Goal: Task Accomplishment & Management: Manage account settings

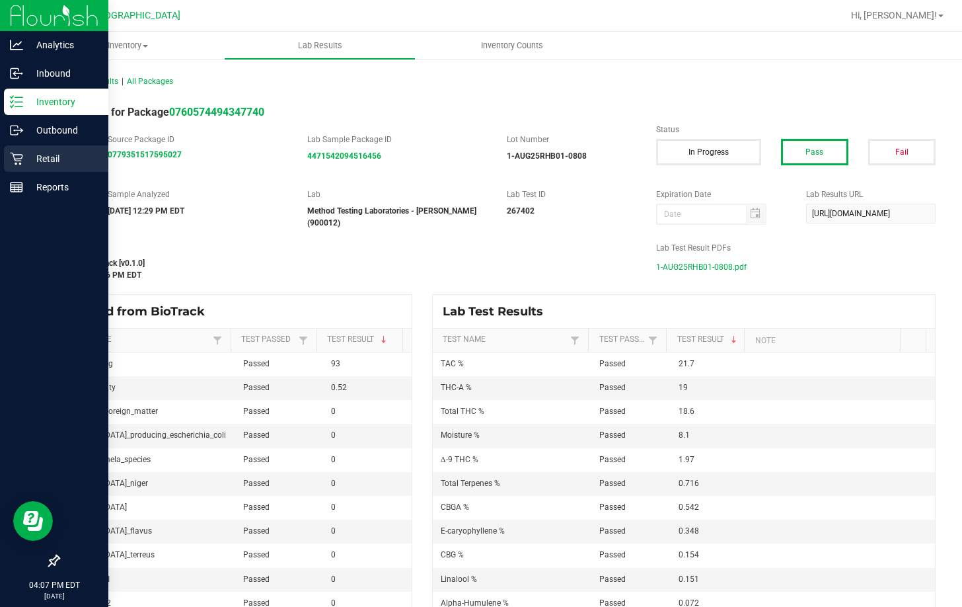
click at [48, 155] on p "Retail" at bounding box center [62, 159] width 79 height 16
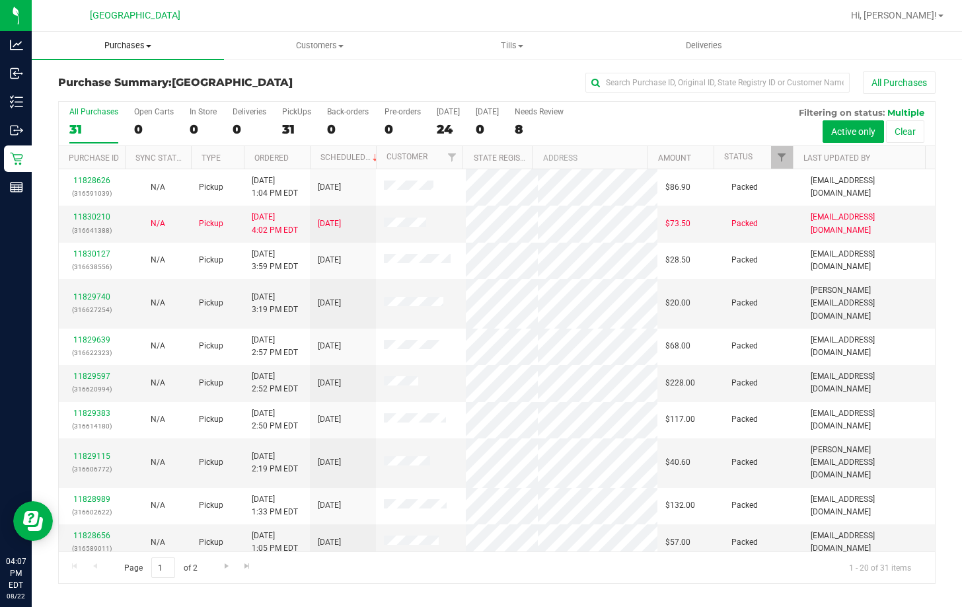
click at [122, 42] on span "Purchases" at bounding box center [128, 46] width 192 height 12
click at [132, 96] on li "Fulfillment" at bounding box center [128, 96] width 192 height 16
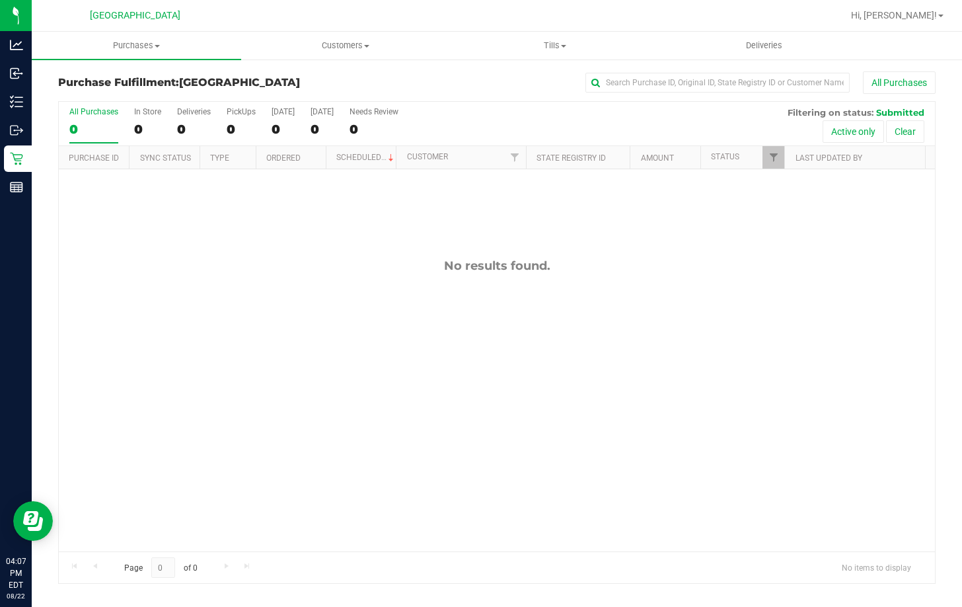
click at [430, 332] on div "No results found." at bounding box center [497, 404] width 876 height 471
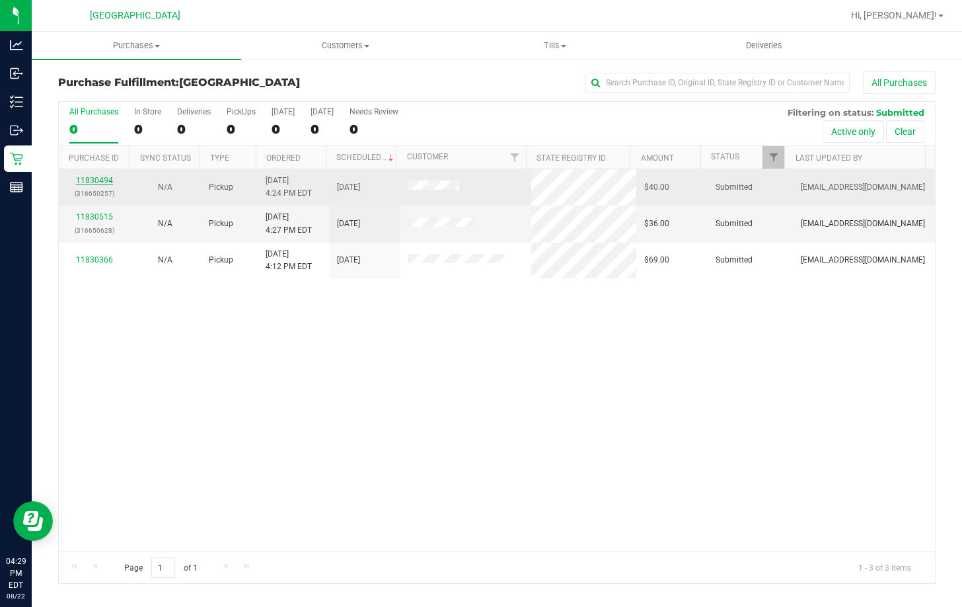
click at [88, 180] on link "11830494" at bounding box center [94, 180] width 37 height 9
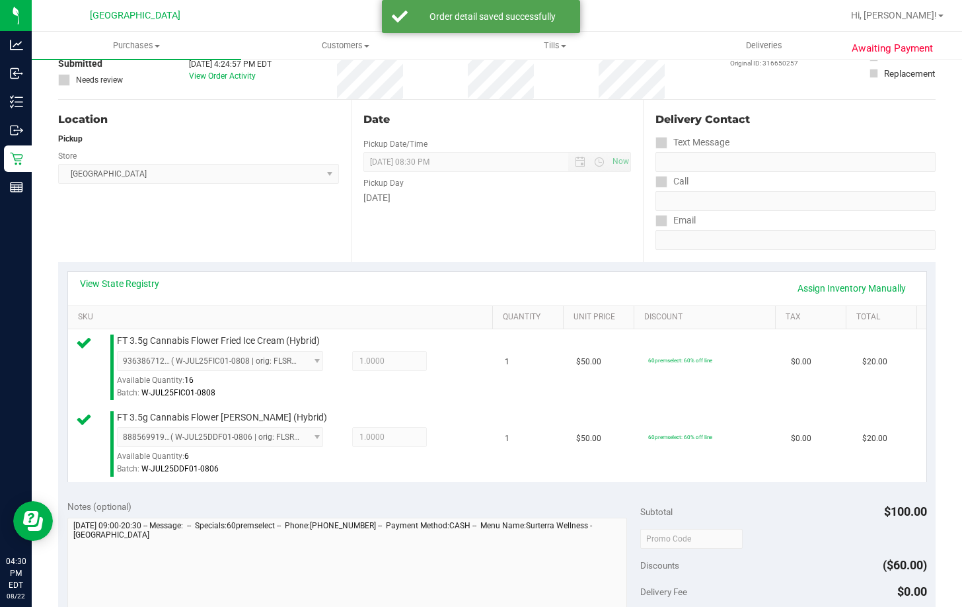
scroll to position [264, 0]
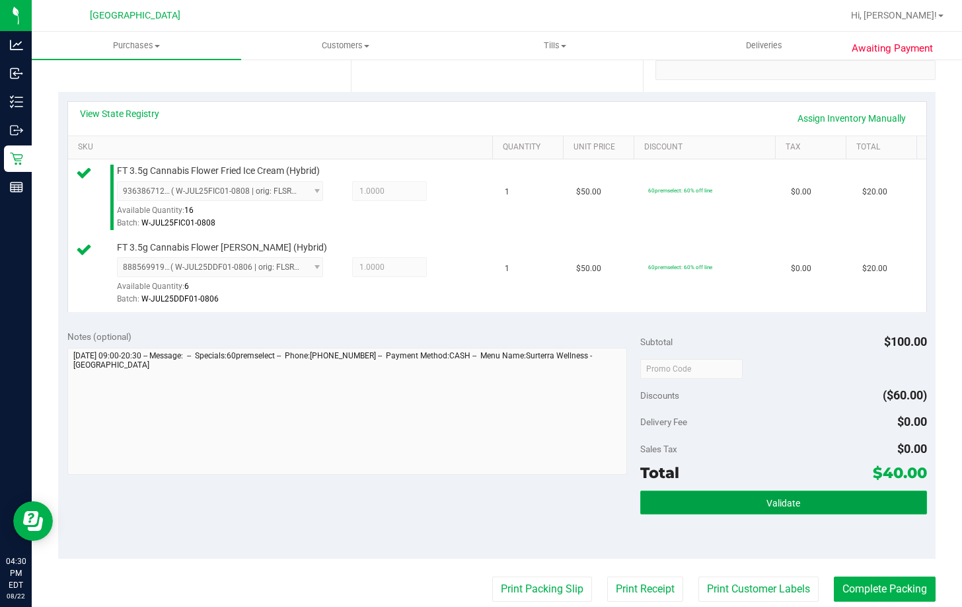
click at [714, 499] on button "Validate" at bounding box center [783, 502] width 287 height 24
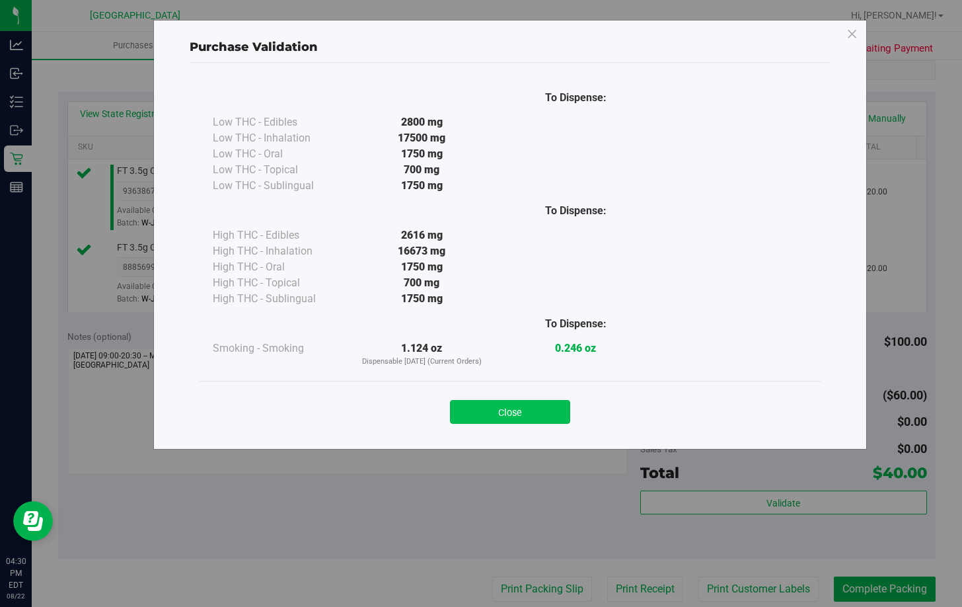
click at [522, 410] on button "Close" at bounding box center [510, 412] width 120 height 24
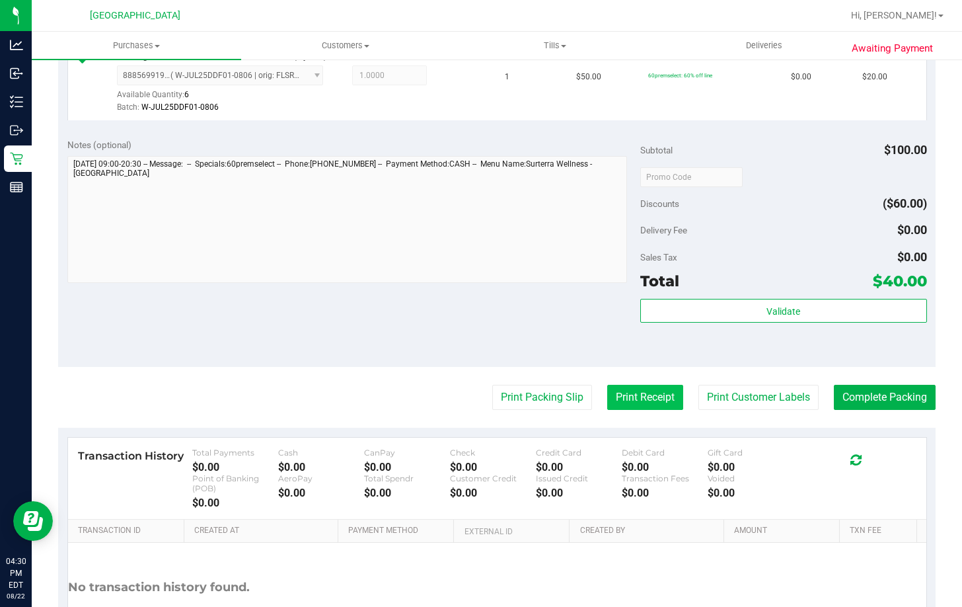
scroll to position [462, 0]
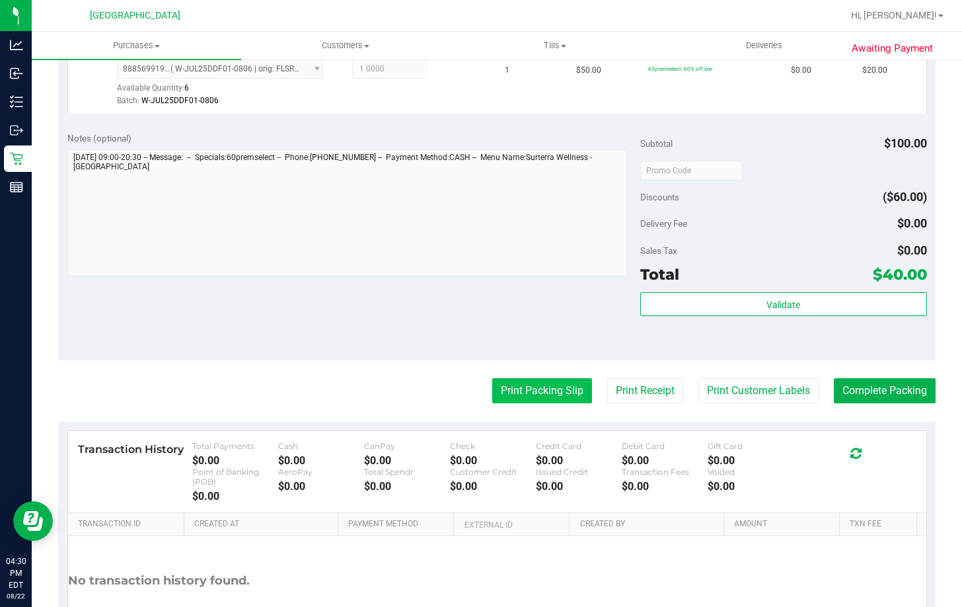
click at [541, 396] on button "Print Packing Slip" at bounding box center [542, 390] width 100 height 25
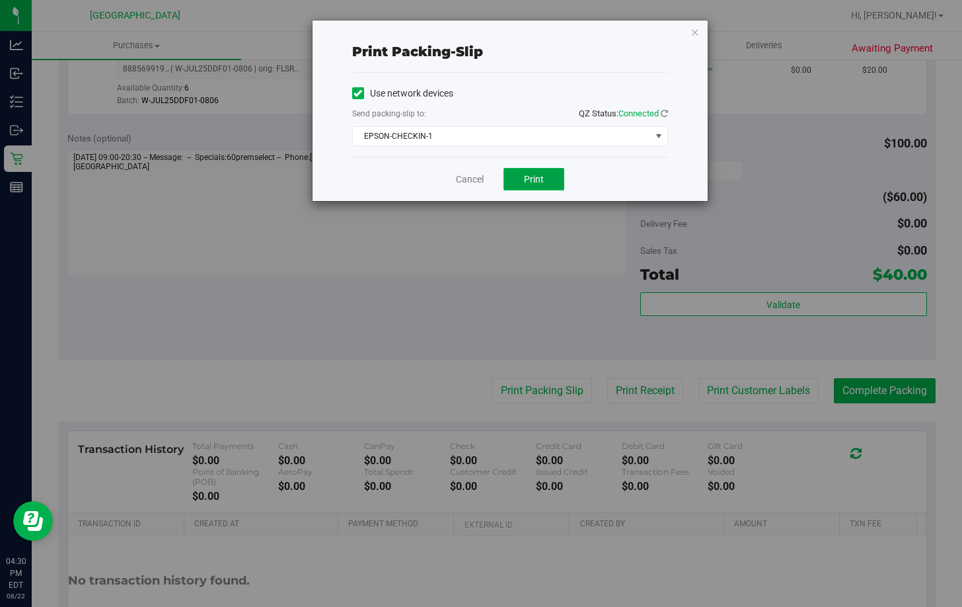
click at [532, 187] on button "Print" at bounding box center [533, 179] width 61 height 22
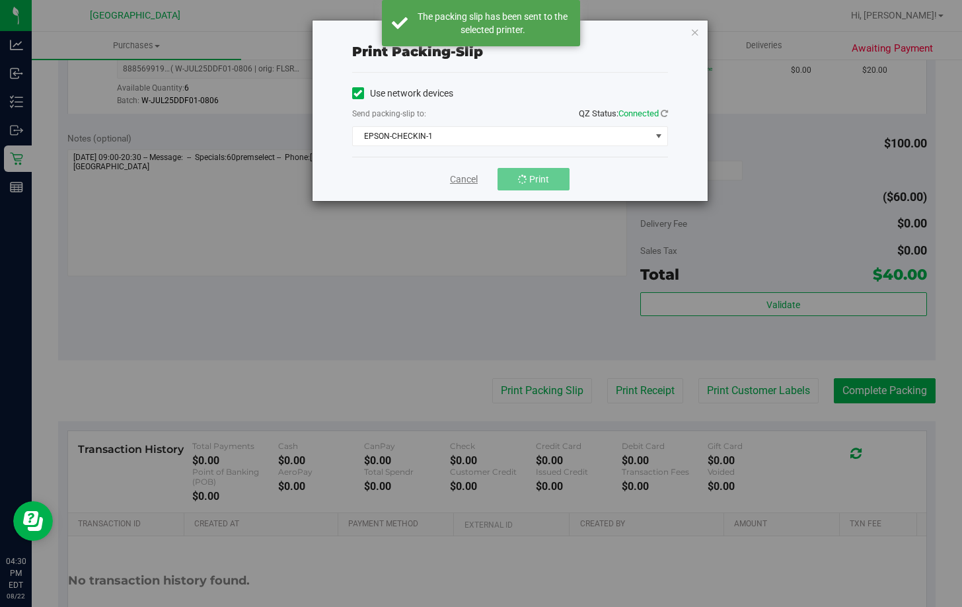
click at [463, 183] on link "Cancel" at bounding box center [464, 179] width 28 height 14
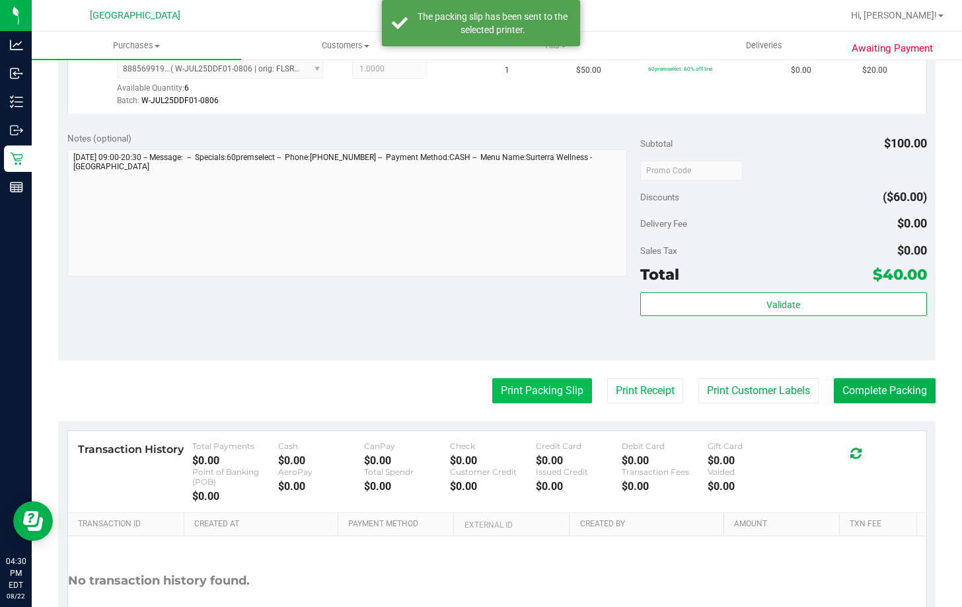
click at [526, 392] on button "Print Packing Slip" at bounding box center [542, 390] width 100 height 25
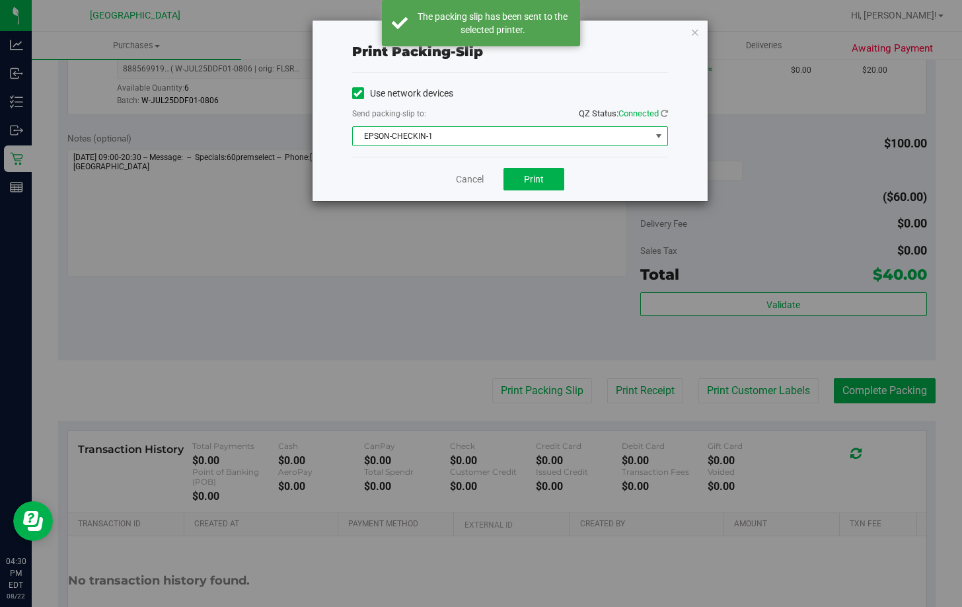
click at [515, 133] on span "EPSON-CHECKIN-1" at bounding box center [502, 136] width 298 height 18
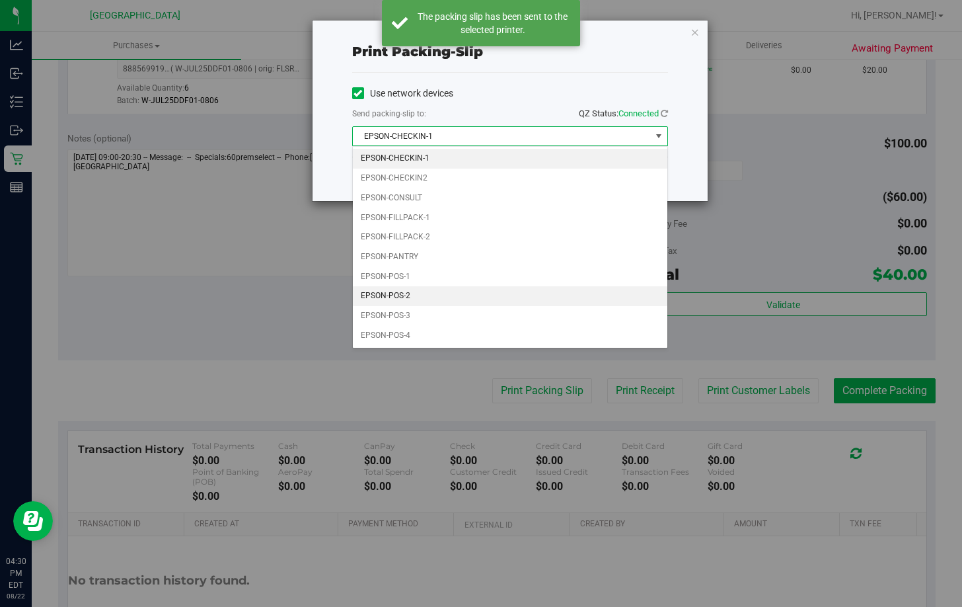
click at [424, 294] on li "EPSON-POS-2" at bounding box center [510, 296] width 314 height 20
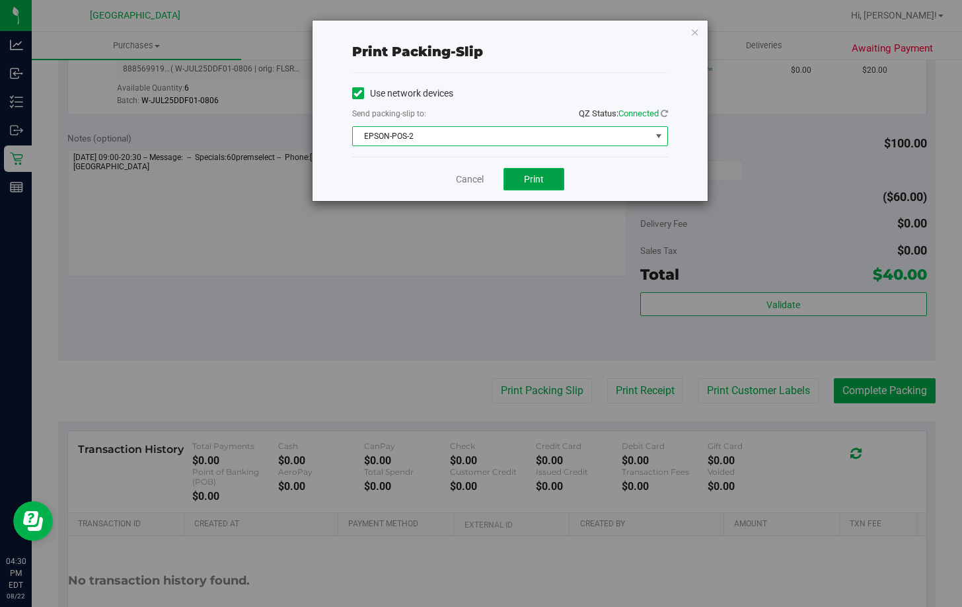
click at [544, 182] on button "Print" at bounding box center [533, 179] width 61 height 22
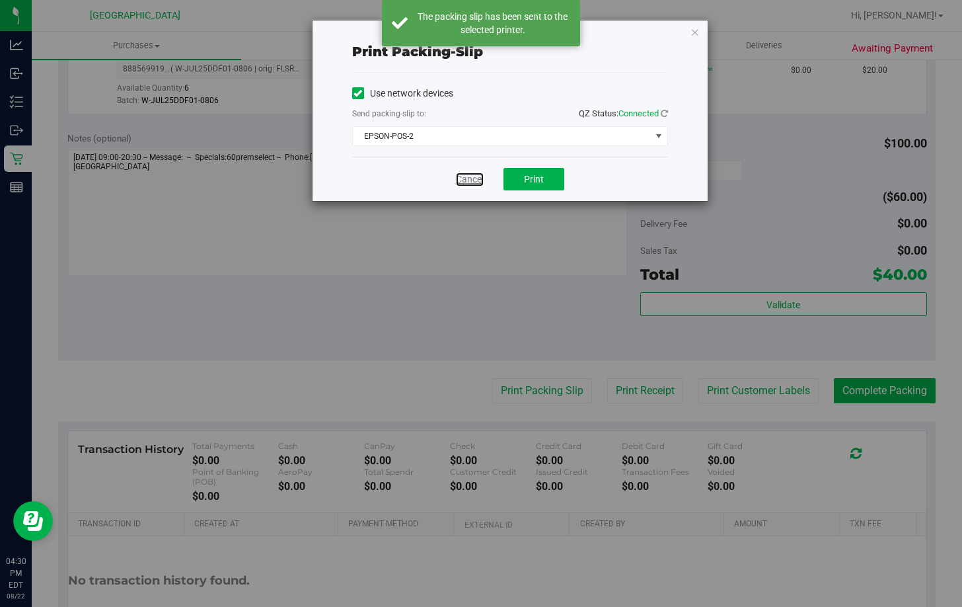
drag, startPoint x: 467, startPoint y: 181, endPoint x: 474, endPoint y: 178, distance: 8.0
click at [469, 180] on link "Cancel" at bounding box center [470, 179] width 28 height 14
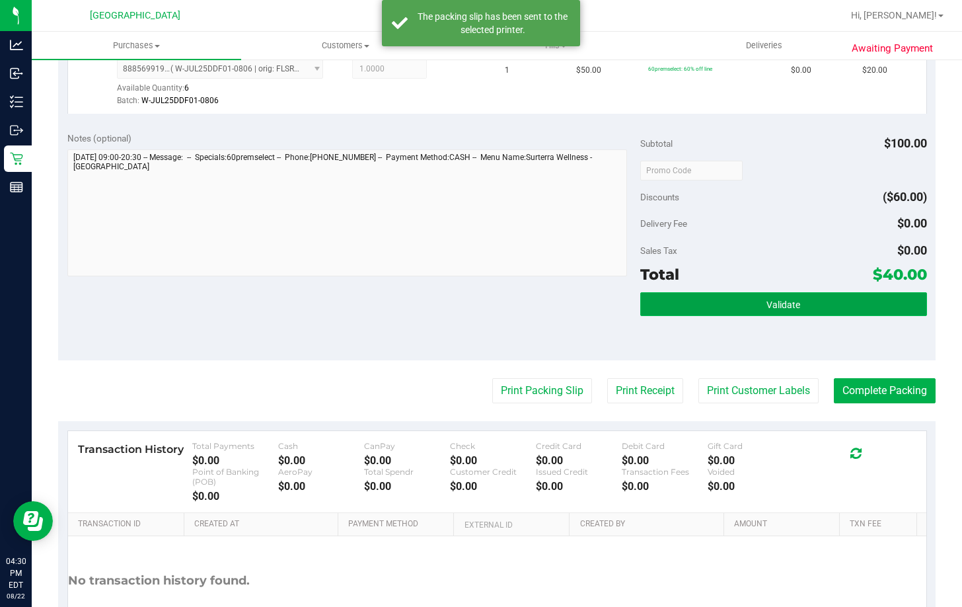
click at [789, 305] on span "Validate" at bounding box center [783, 304] width 34 height 11
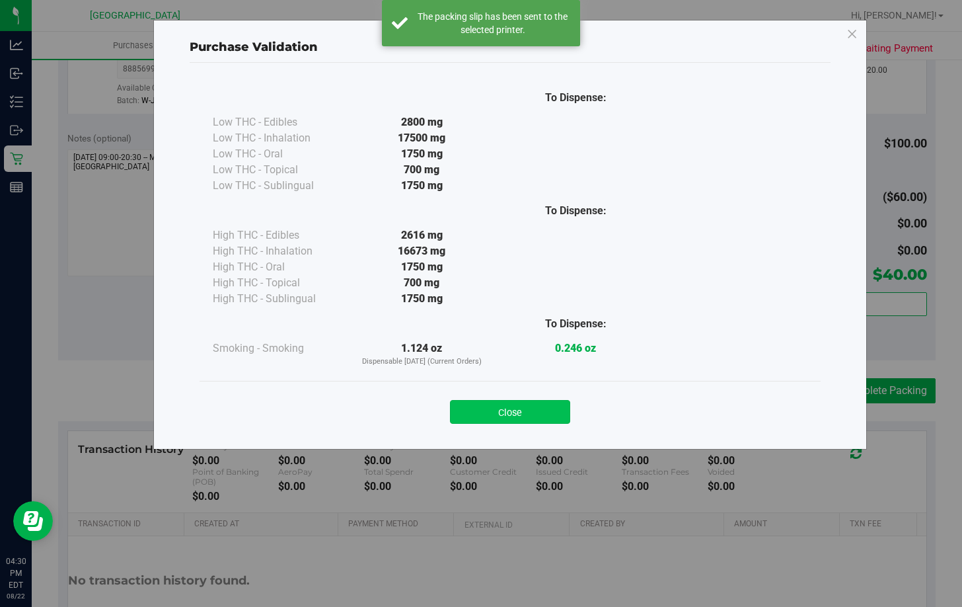
drag, startPoint x: 525, startPoint y: 414, endPoint x: 682, endPoint y: 386, distance: 159.8
click at [525, 413] on button "Close" at bounding box center [510, 412] width 120 height 24
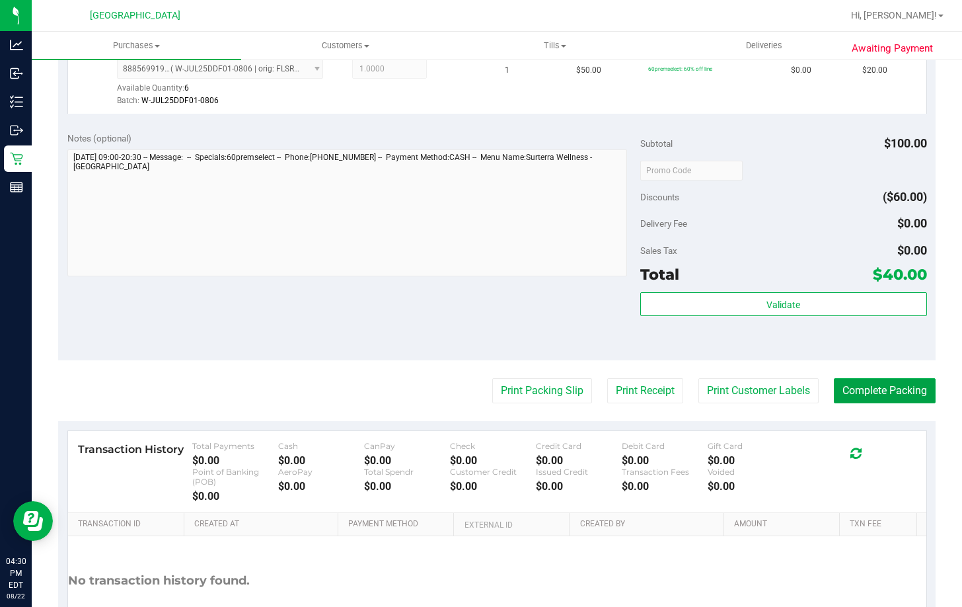
drag, startPoint x: 854, startPoint y: 389, endPoint x: 887, endPoint y: 366, distance: 40.3
click at [856, 389] on button "Complete Packing" at bounding box center [885, 390] width 102 height 25
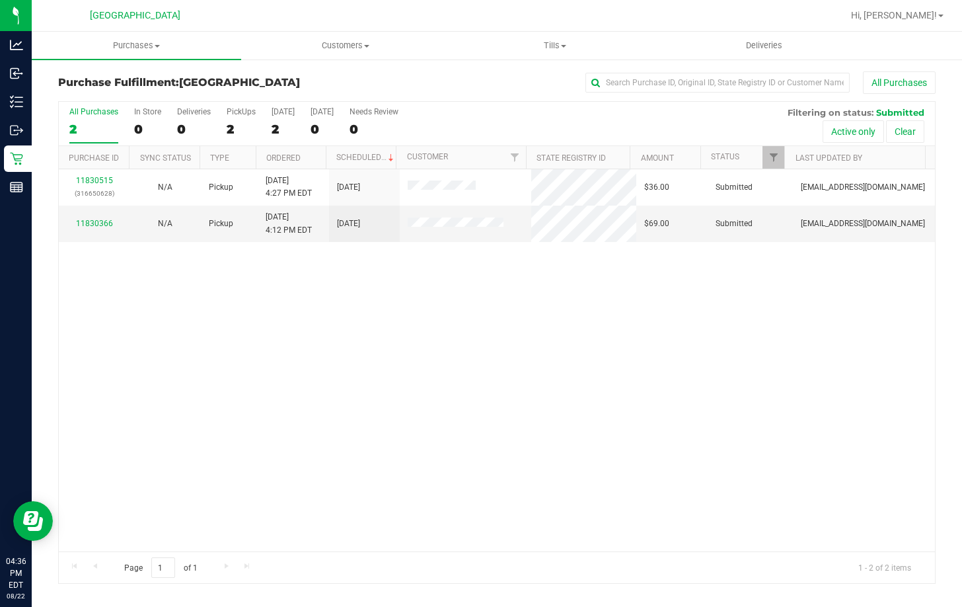
click at [511, 357] on div "11830515 (316650628) N/A Pickup 8/22/2025 4:27 PM EDT 8/22/2025 $36.00 Submitte…" at bounding box center [497, 360] width 876 height 382
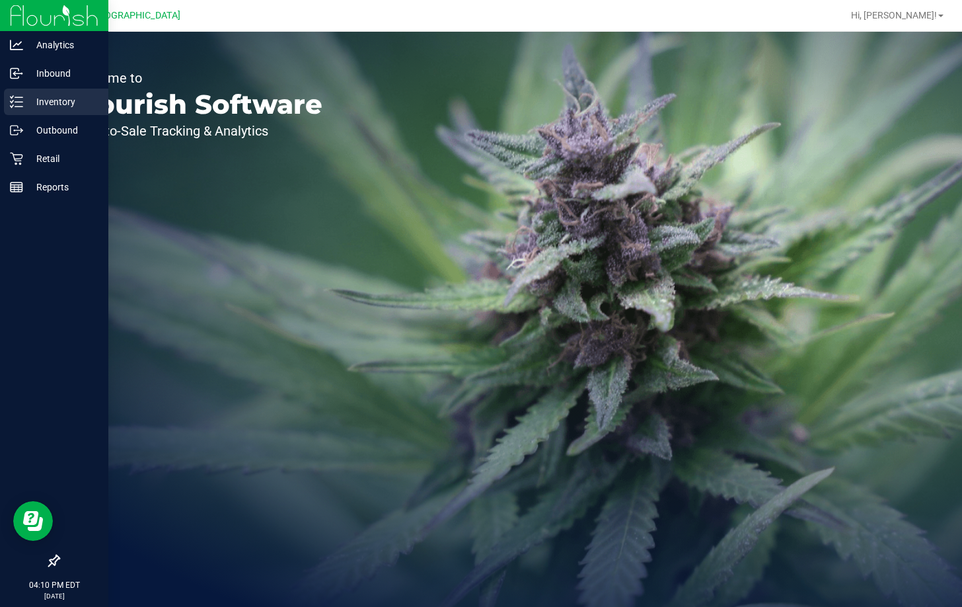
click at [22, 98] on icon at bounding box center [16, 101] width 13 height 13
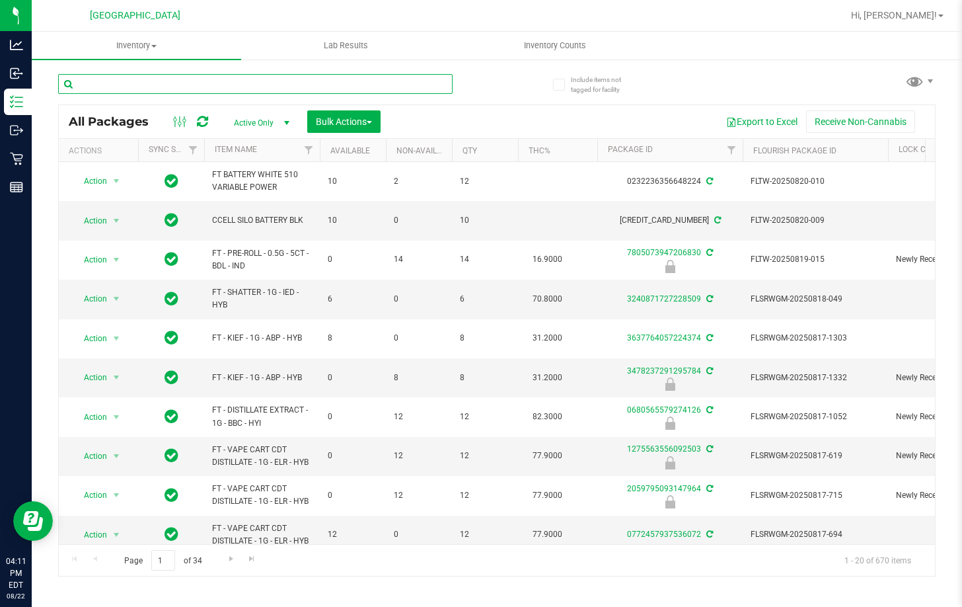
click at [204, 81] on input "text" at bounding box center [255, 84] width 394 height 20
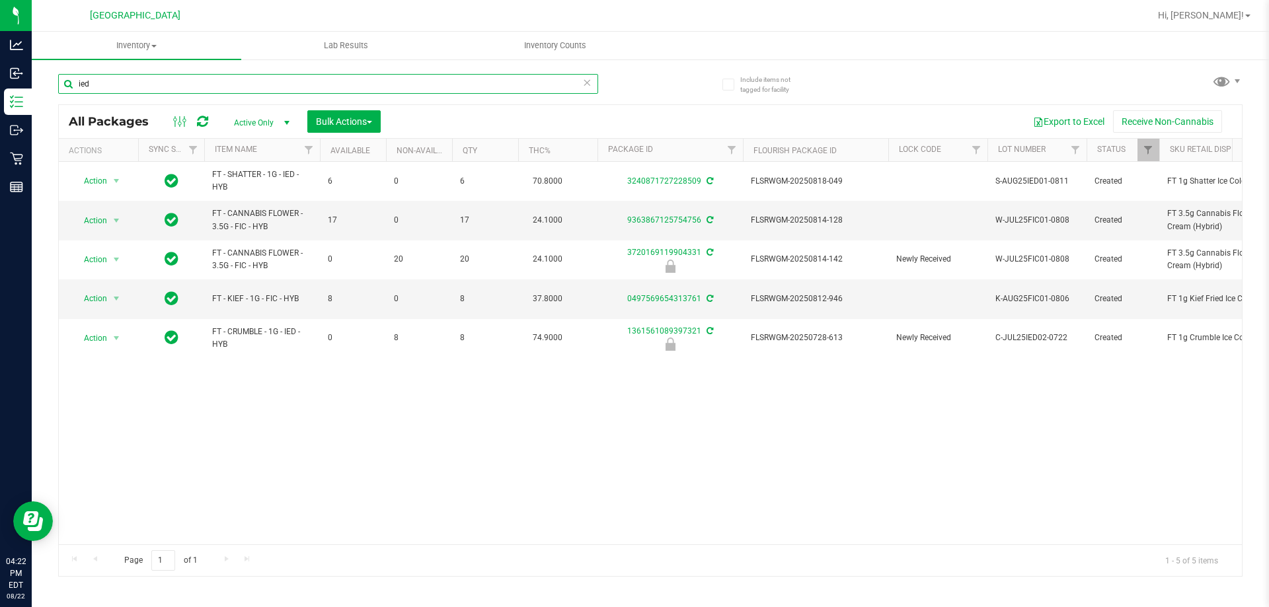
click at [387, 84] on input "ied" at bounding box center [328, 84] width 540 height 20
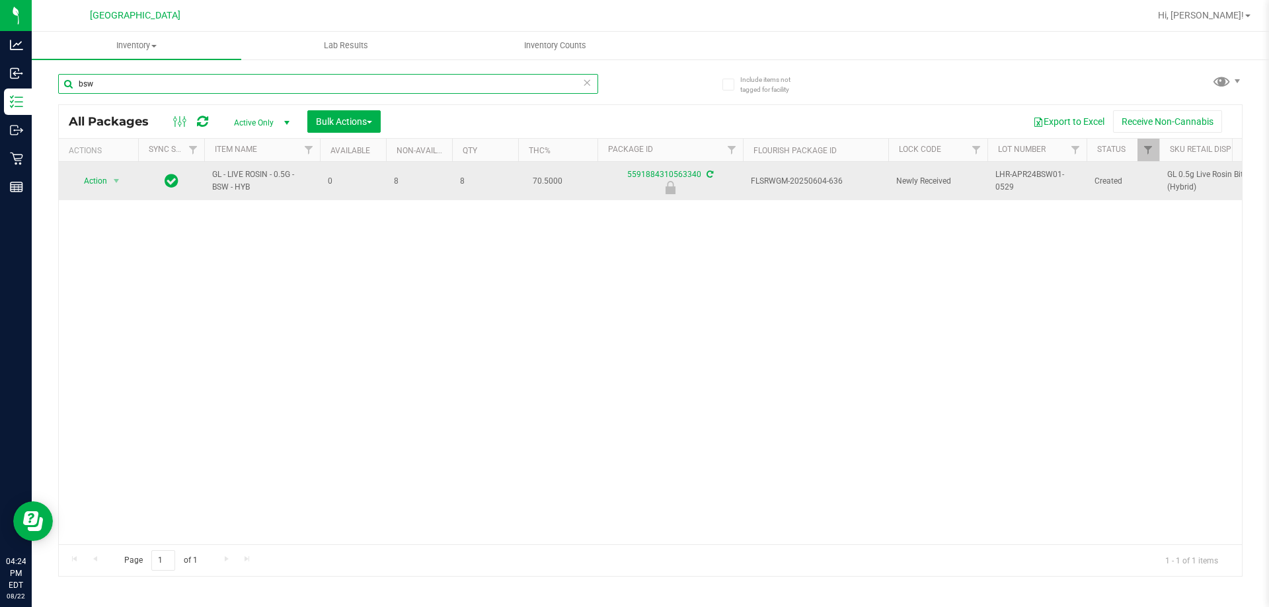
type input "bsw"
click at [821, 179] on span "FLSRWGM-20250604-636" at bounding box center [815, 181] width 129 height 13
click at [96, 176] on span "Action" at bounding box center [90, 181] width 36 height 18
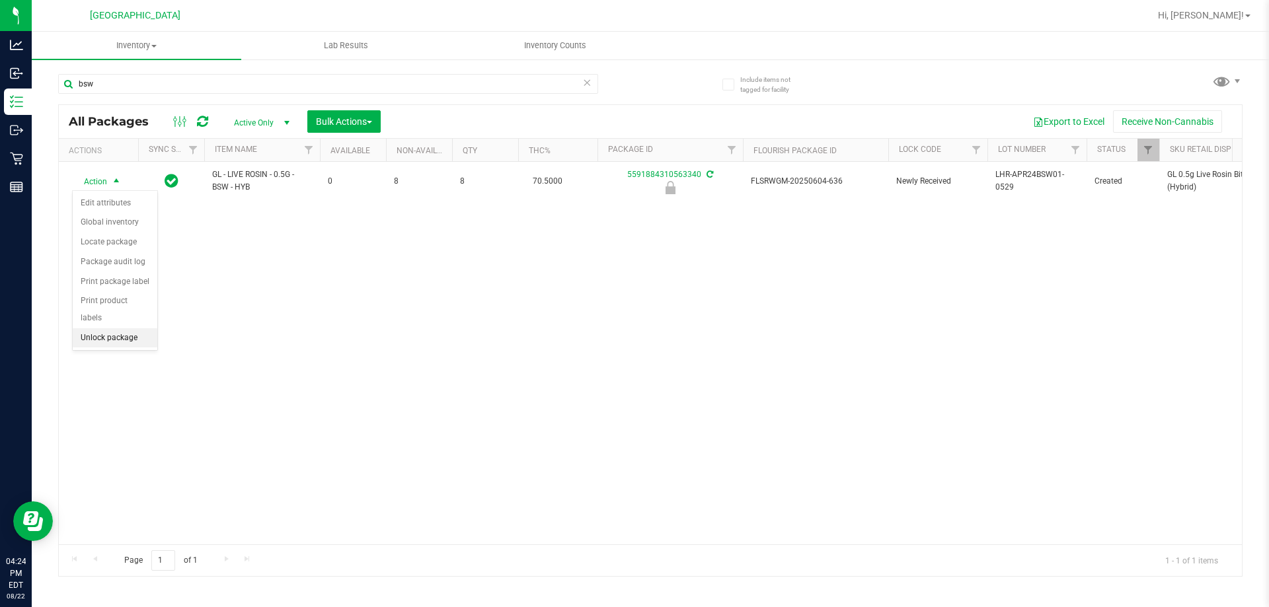
click at [114, 328] on li "Unlock package" at bounding box center [115, 338] width 85 height 20
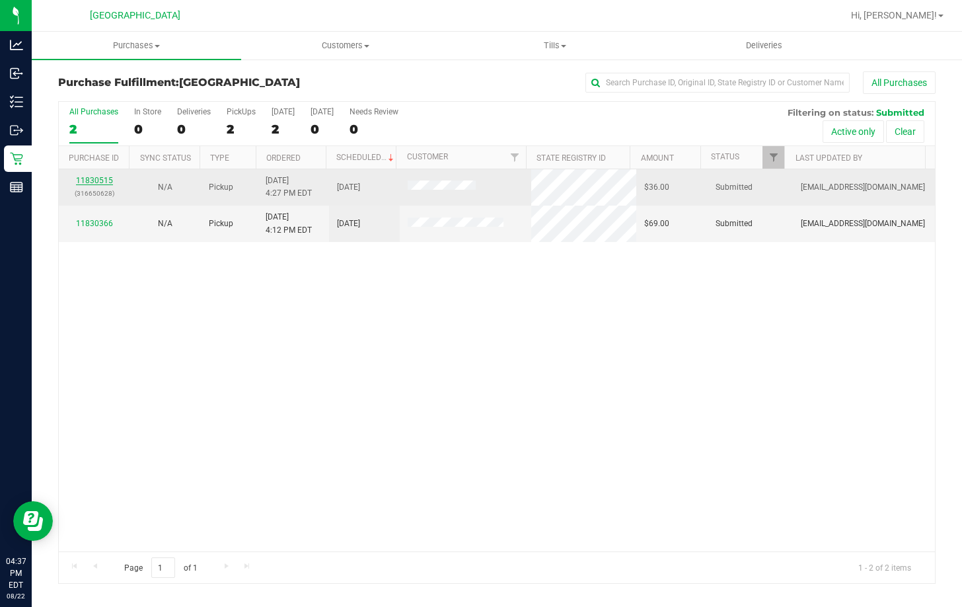
click at [84, 181] on link "11830515" at bounding box center [94, 180] width 37 height 9
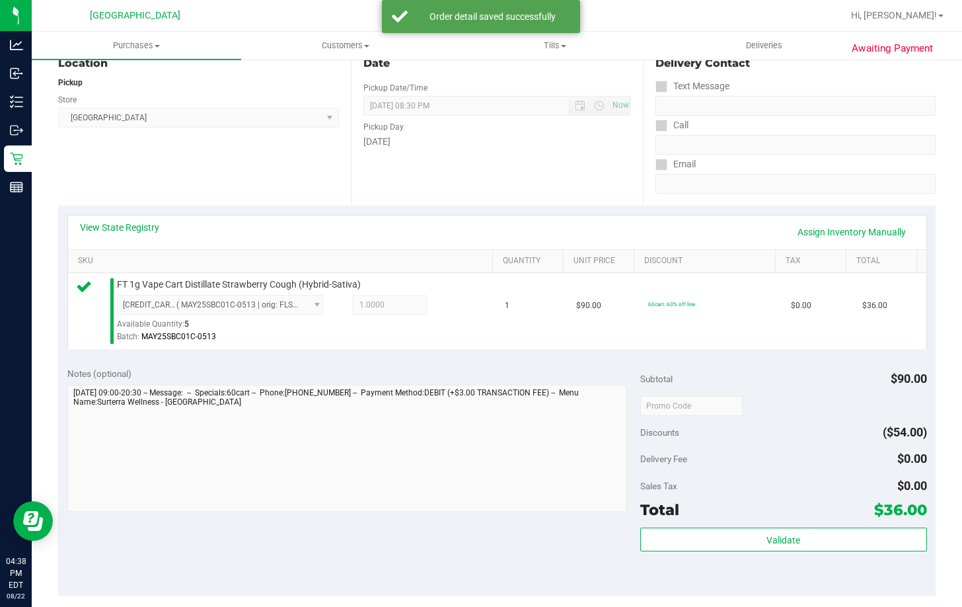
scroll to position [198, 0]
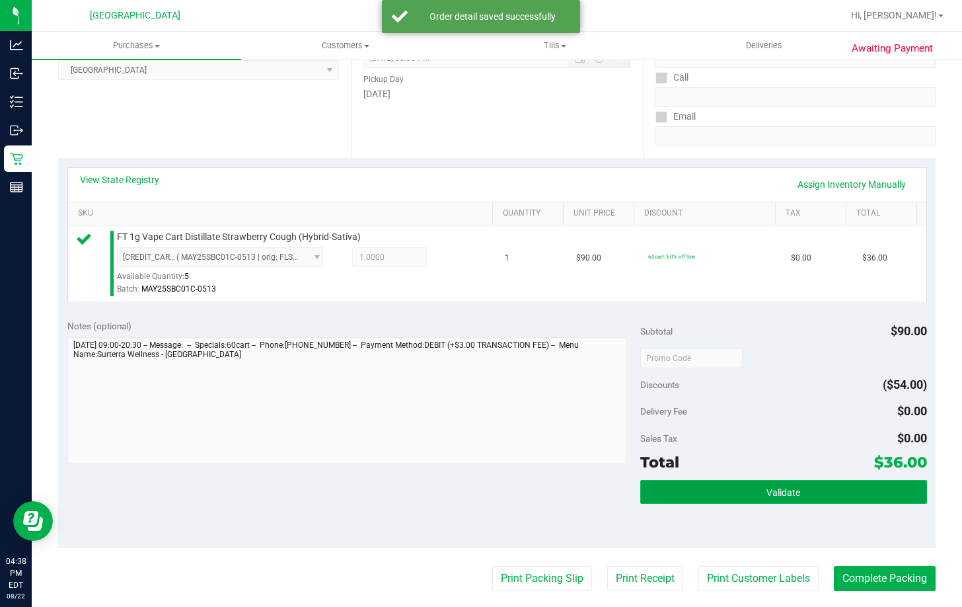
click at [755, 493] on button "Validate" at bounding box center [783, 492] width 287 height 24
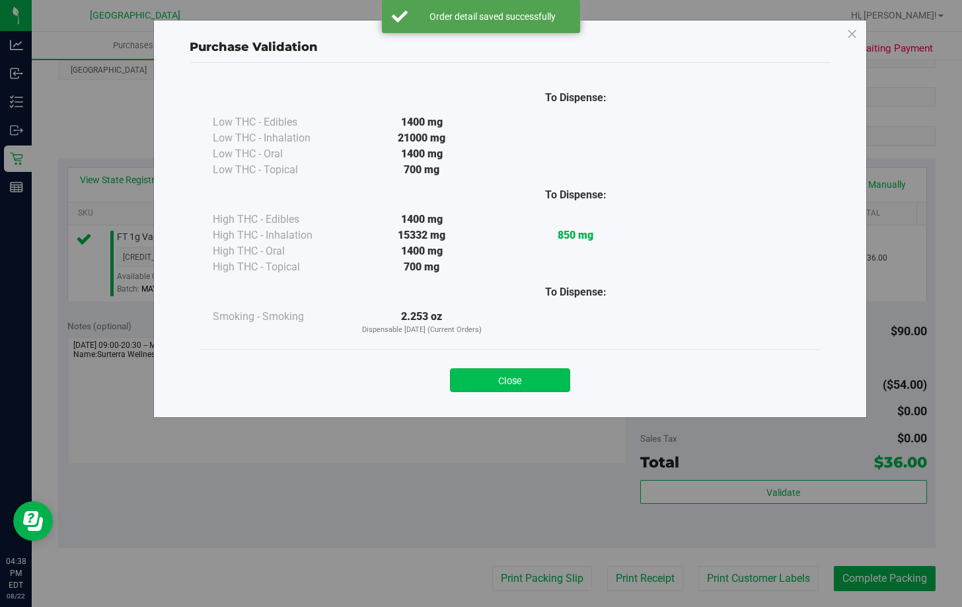
click at [513, 379] on button "Close" at bounding box center [510, 380] width 120 height 24
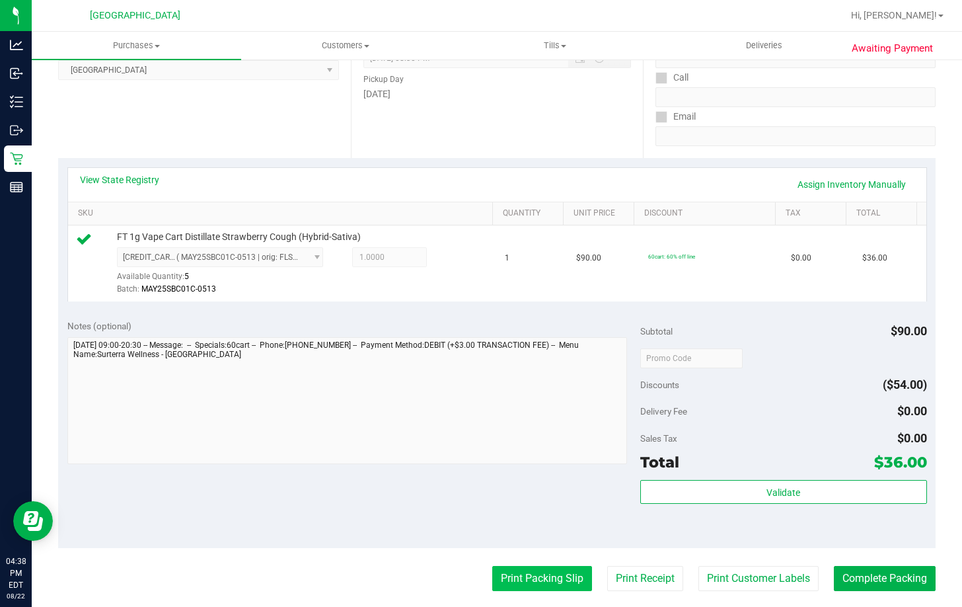
click at [535, 579] on button "Print Packing Slip" at bounding box center [542, 578] width 100 height 25
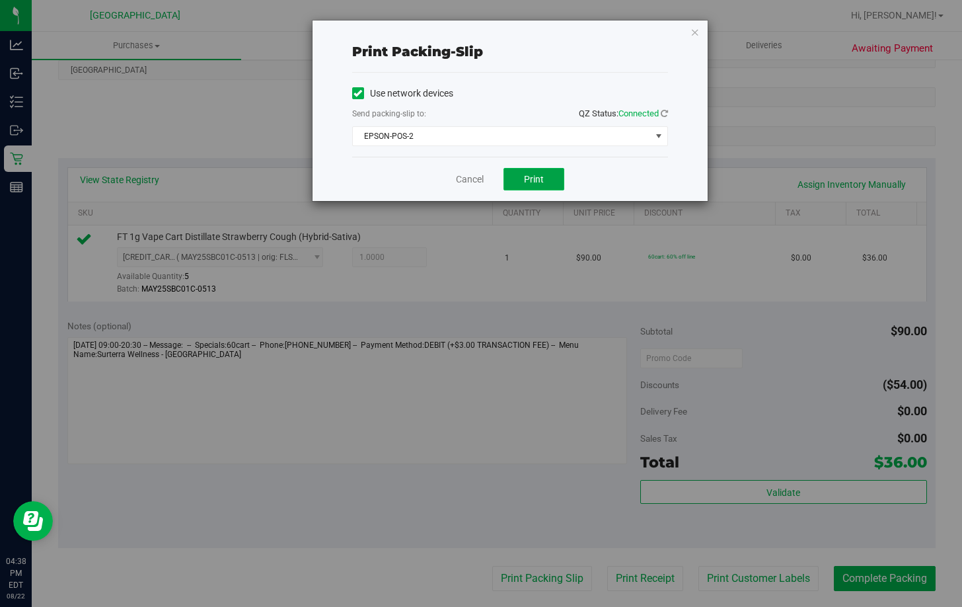
click at [541, 176] on span "Print" at bounding box center [534, 179] width 20 height 11
click at [476, 180] on link "Cancel" at bounding box center [470, 179] width 28 height 14
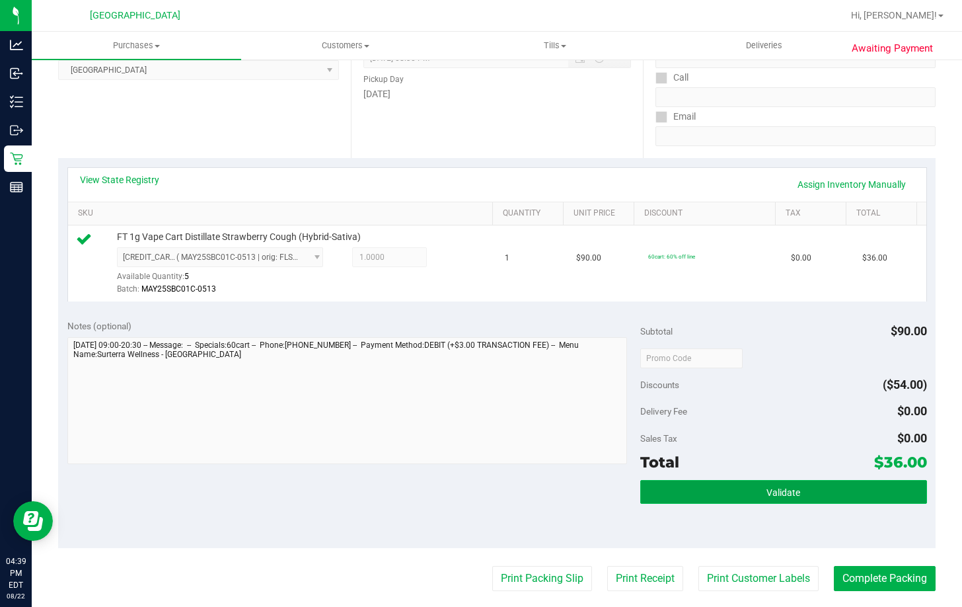
click at [716, 491] on button "Validate" at bounding box center [783, 492] width 287 height 24
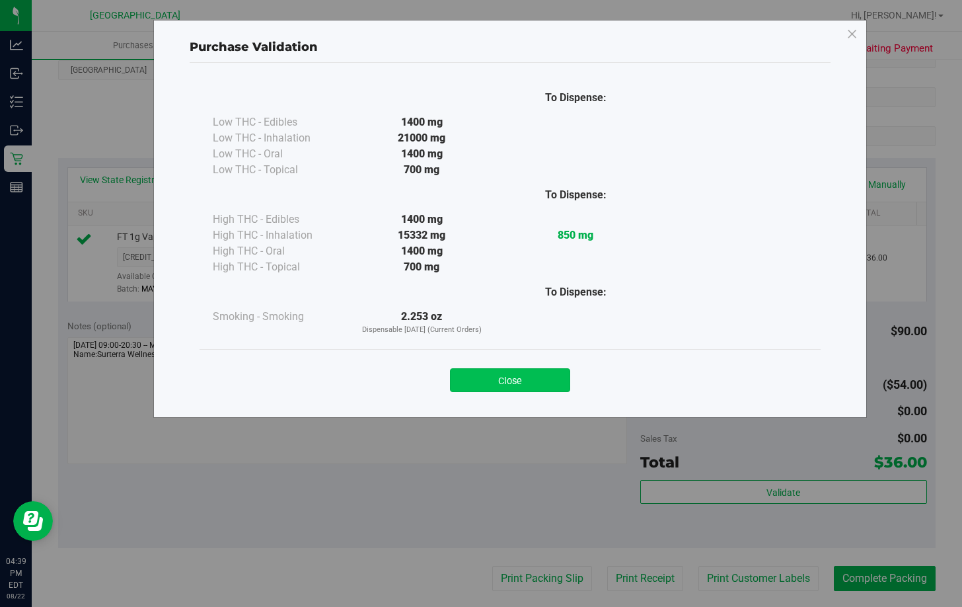
click at [494, 386] on button "Close" at bounding box center [510, 380] width 120 height 24
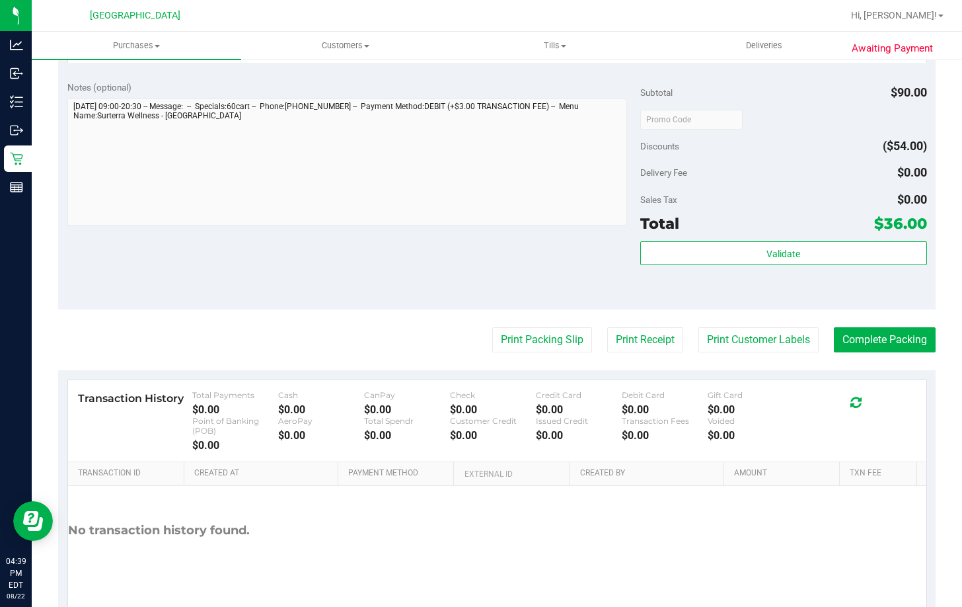
scroll to position [462, 0]
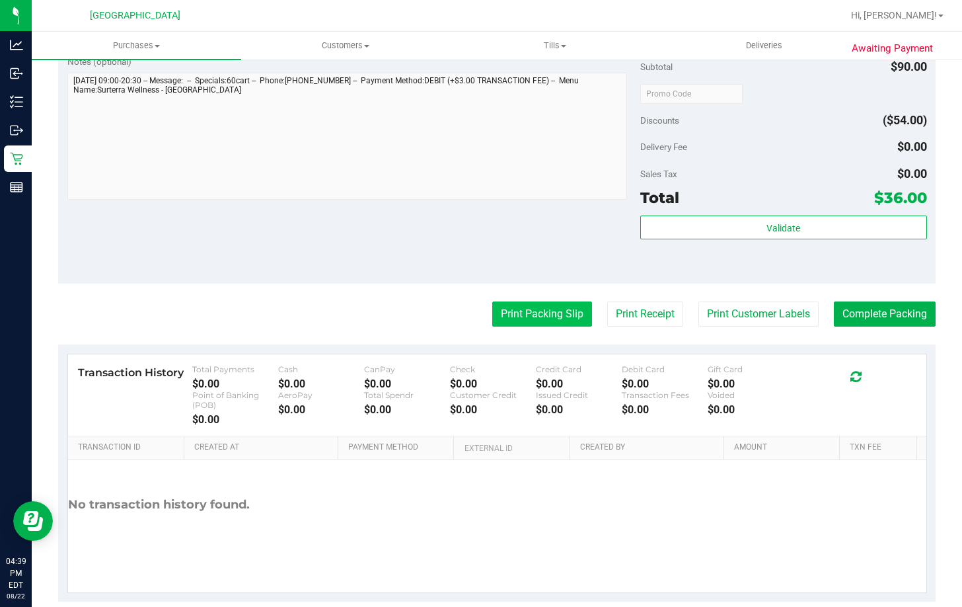
click at [552, 315] on button "Print Packing Slip" at bounding box center [542, 313] width 100 height 25
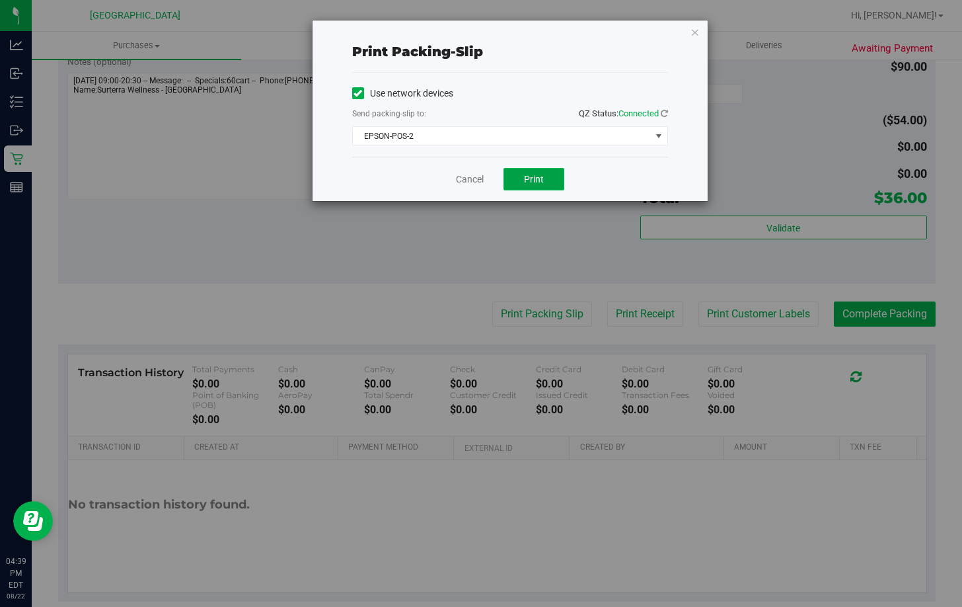
click at [534, 175] on span "Print" at bounding box center [534, 179] width 20 height 11
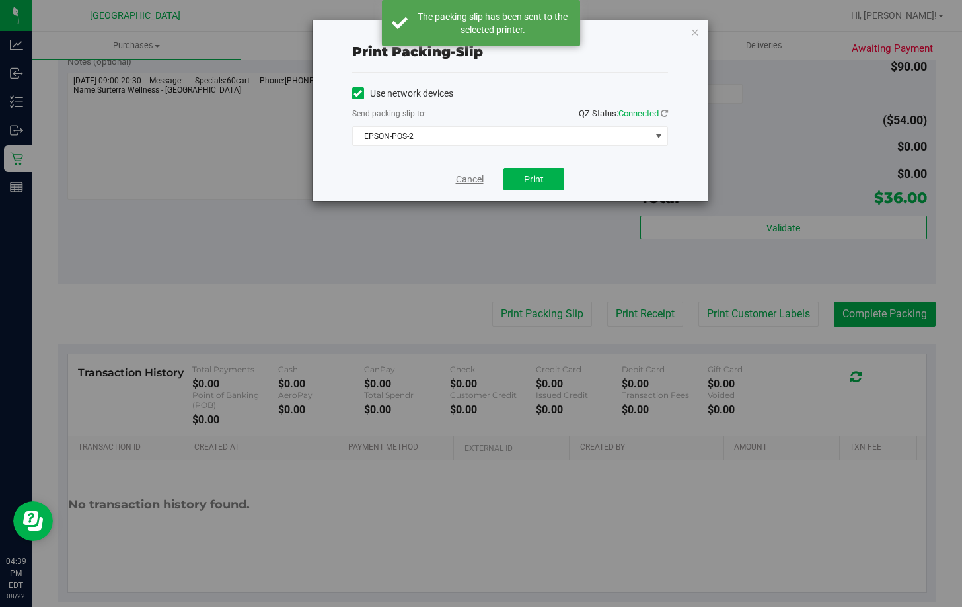
click at [471, 177] on link "Cancel" at bounding box center [470, 179] width 28 height 14
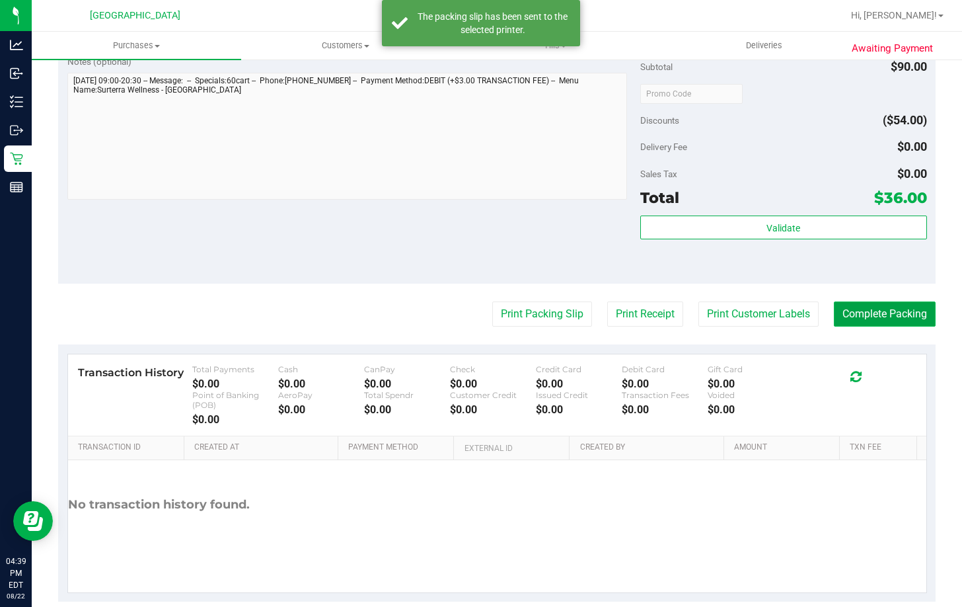
click at [868, 314] on button "Complete Packing" at bounding box center [885, 313] width 102 height 25
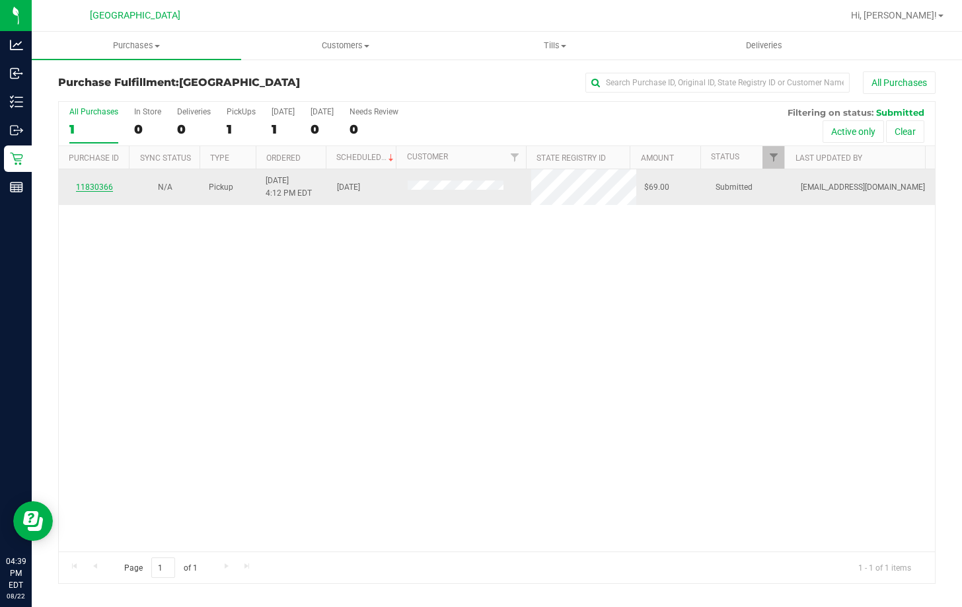
click at [97, 185] on link "11830366" at bounding box center [94, 186] width 37 height 9
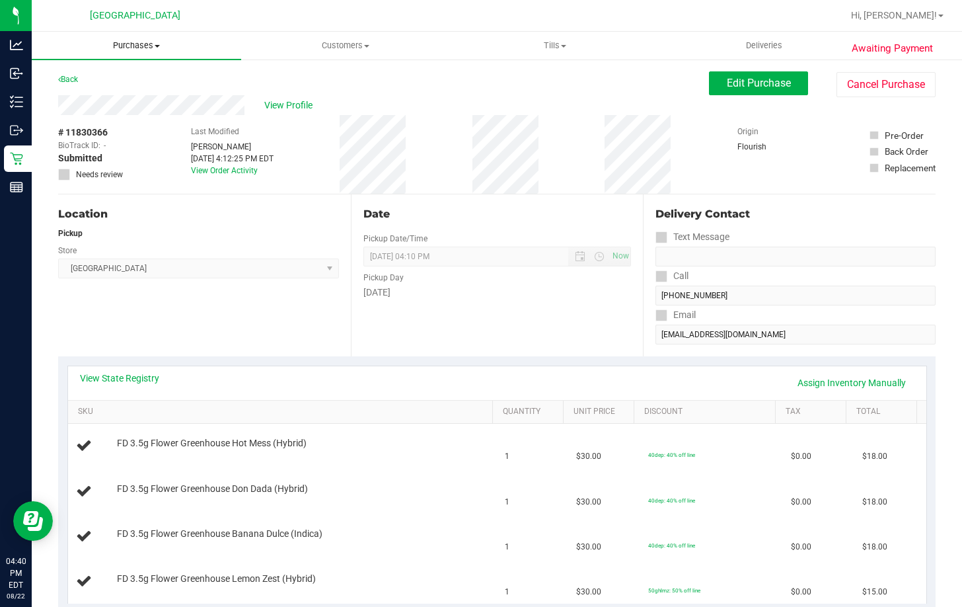
click at [133, 40] on span "Purchases" at bounding box center [136, 46] width 209 height 12
click at [126, 89] on li "Fulfillment" at bounding box center [136, 96] width 209 height 16
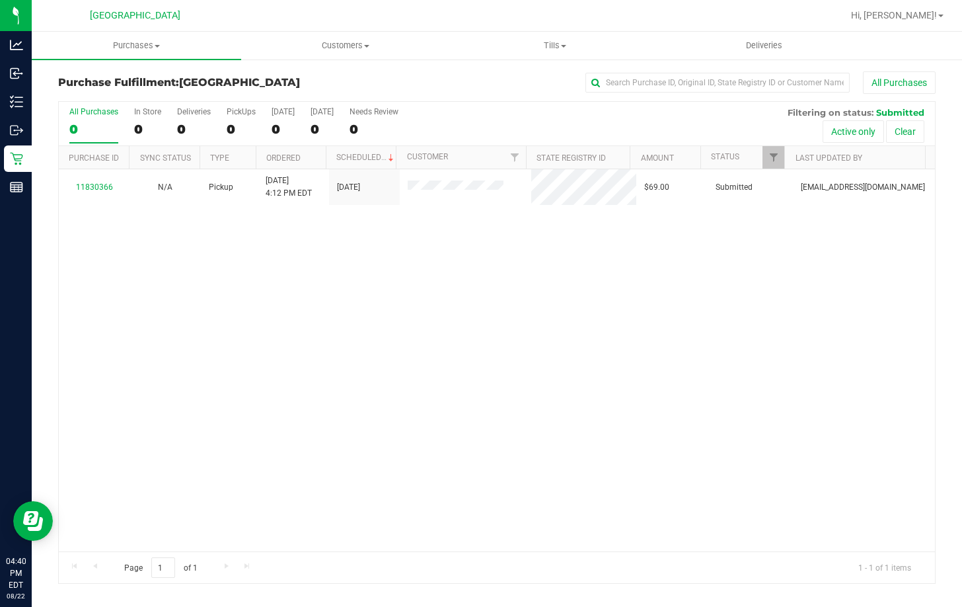
click at [667, 396] on div "11830366 N/A Pickup 8/22/2025 4:12 PM EDT 8/22/2025 $69.00 Submitted lcousin@li…" at bounding box center [497, 360] width 876 height 382
click at [135, 43] on span "Purchases" at bounding box center [136, 46] width 209 height 12
click at [98, 115] on span "All purchases" at bounding box center [79, 111] width 94 height 11
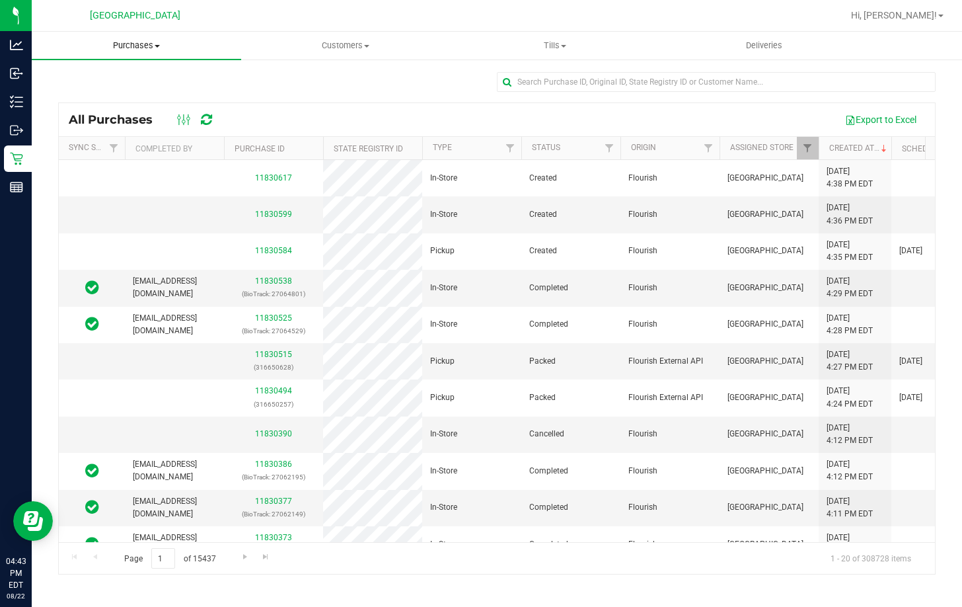
click at [122, 49] on span "Purchases" at bounding box center [136, 46] width 209 height 12
click at [111, 97] on span "Fulfillment" at bounding box center [73, 95] width 82 height 11
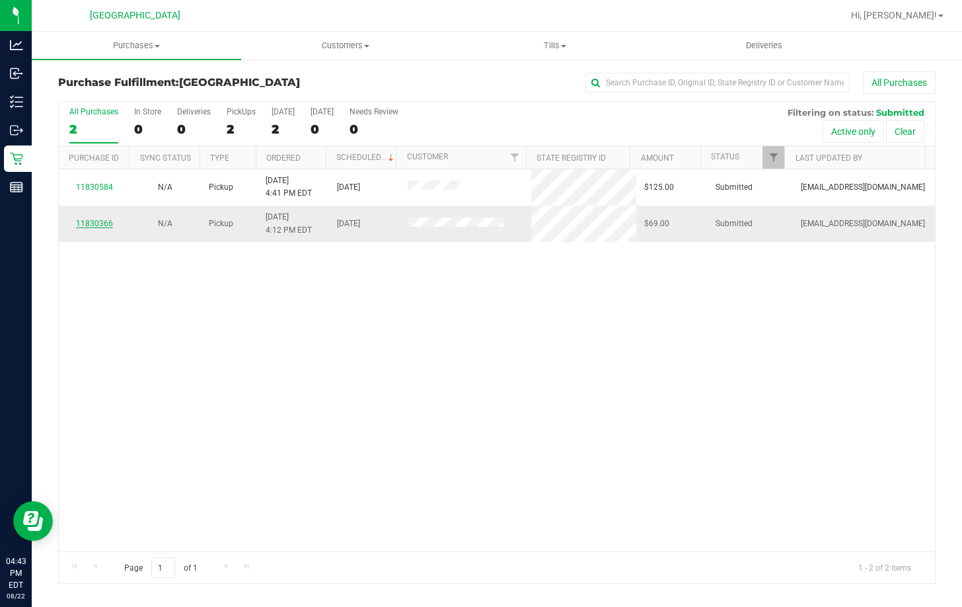
click at [96, 221] on link "11830366" at bounding box center [94, 223] width 37 height 9
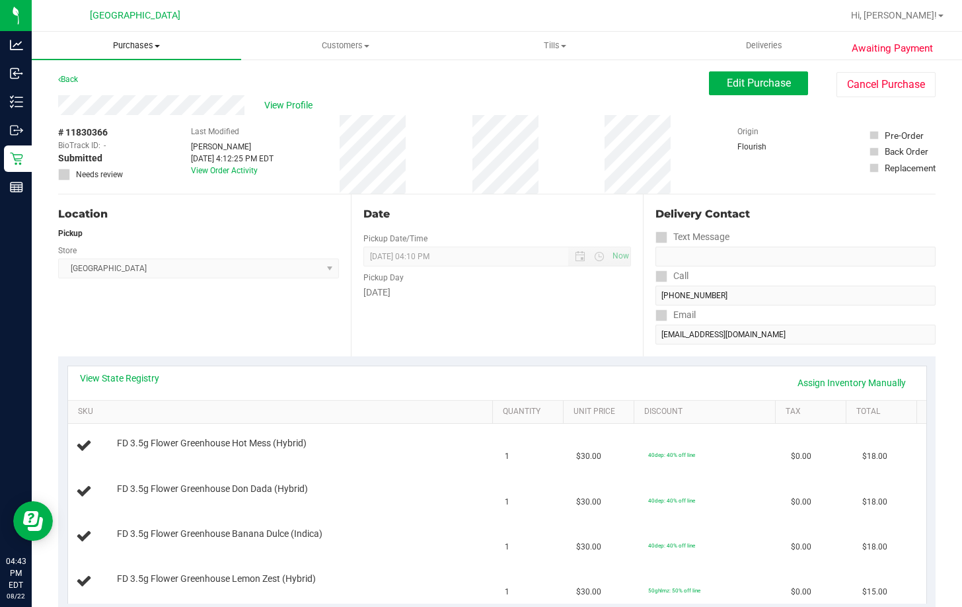
click at [139, 44] on span "Purchases" at bounding box center [136, 46] width 209 height 12
click at [125, 98] on li "Fulfillment" at bounding box center [136, 96] width 209 height 16
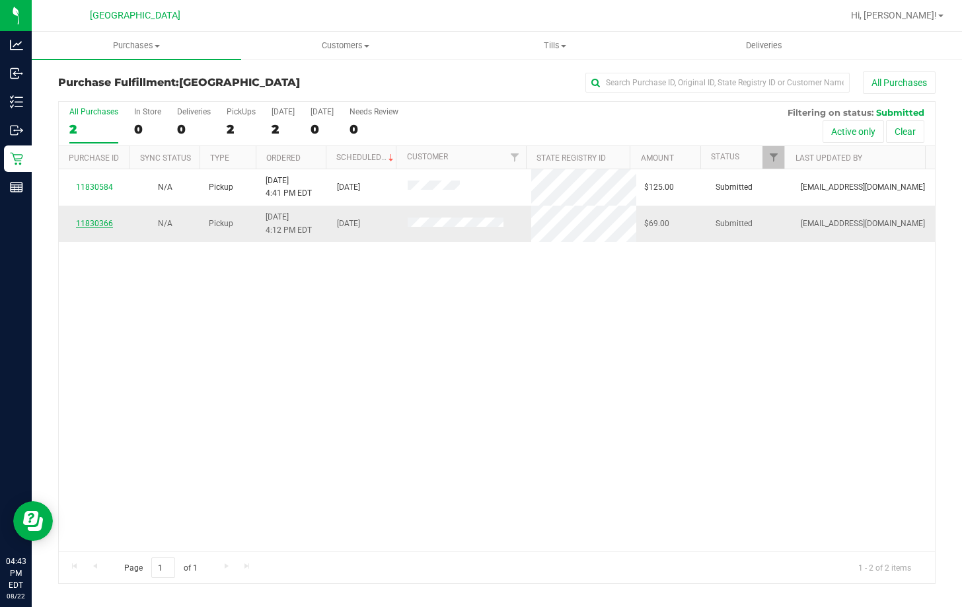
click at [102, 223] on link "11830366" at bounding box center [94, 223] width 37 height 9
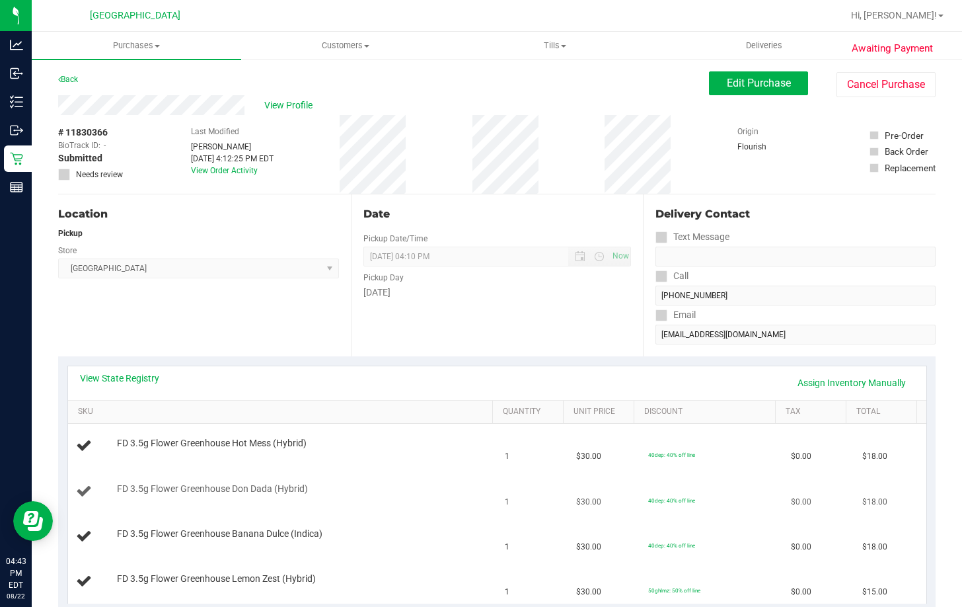
scroll to position [66, 0]
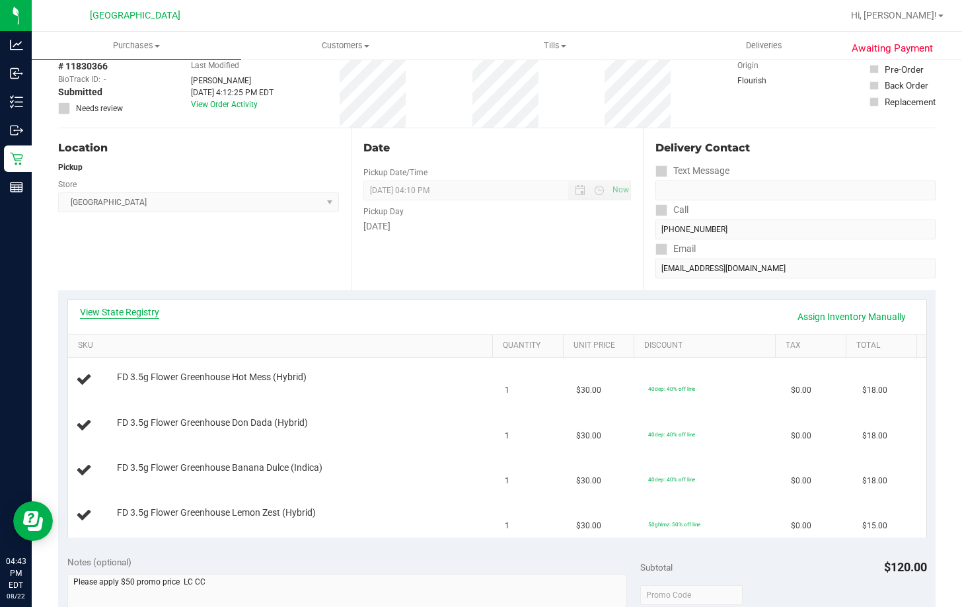
click at [131, 311] on link "View State Registry" at bounding box center [119, 311] width 79 height 13
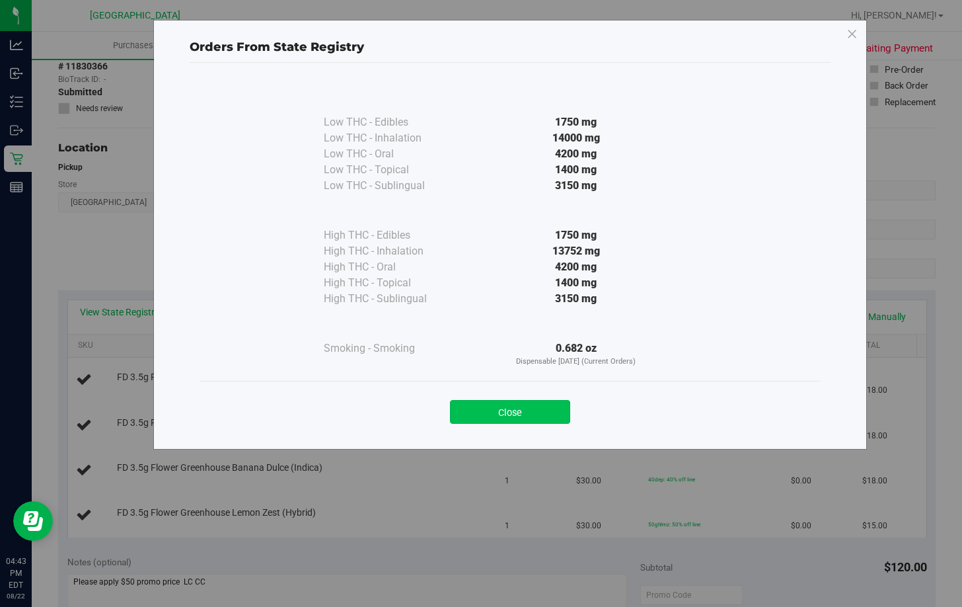
click at [511, 417] on button "Close" at bounding box center [510, 412] width 120 height 24
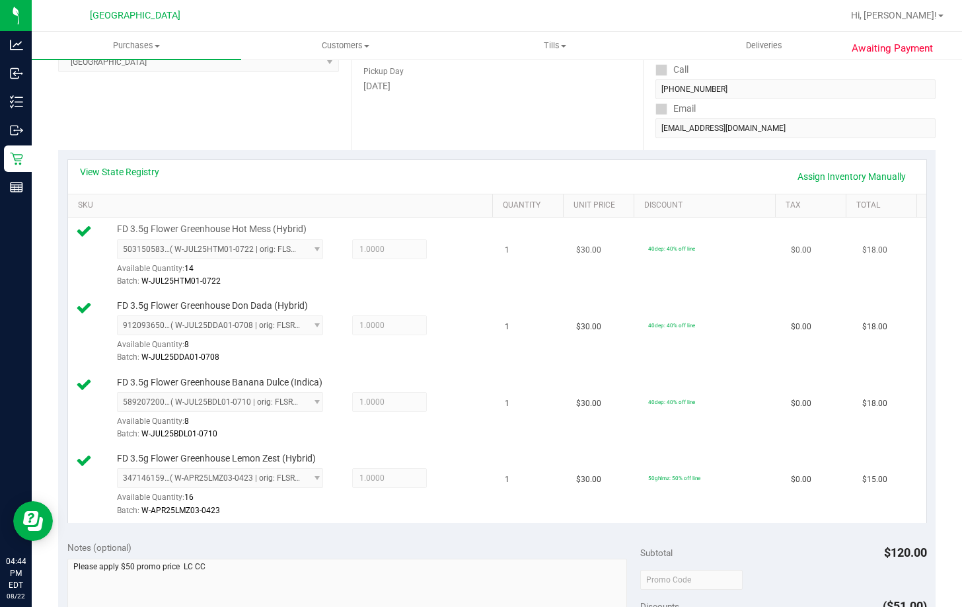
scroll to position [0, 0]
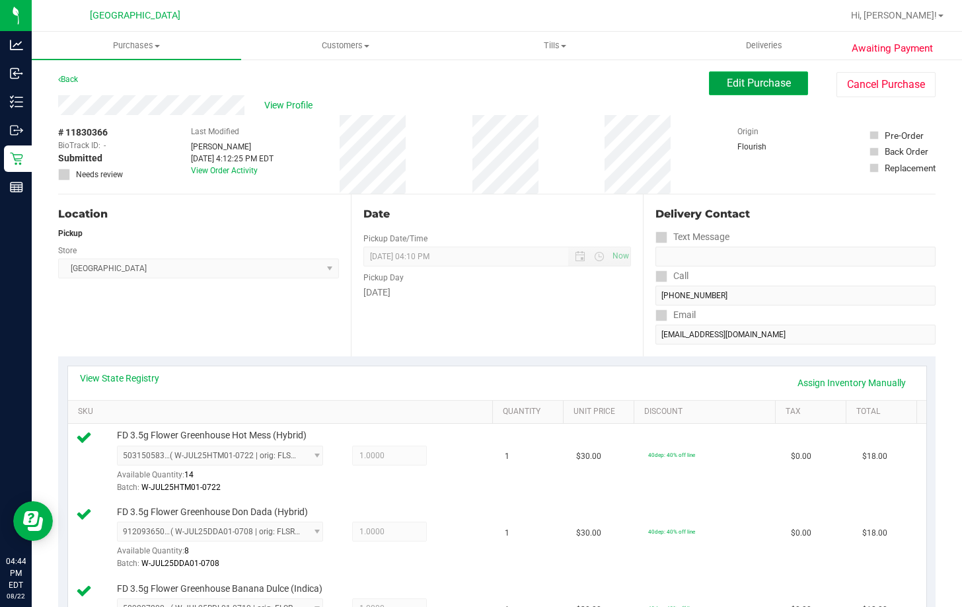
click at [753, 86] on span "Edit Purchase" at bounding box center [759, 83] width 64 height 13
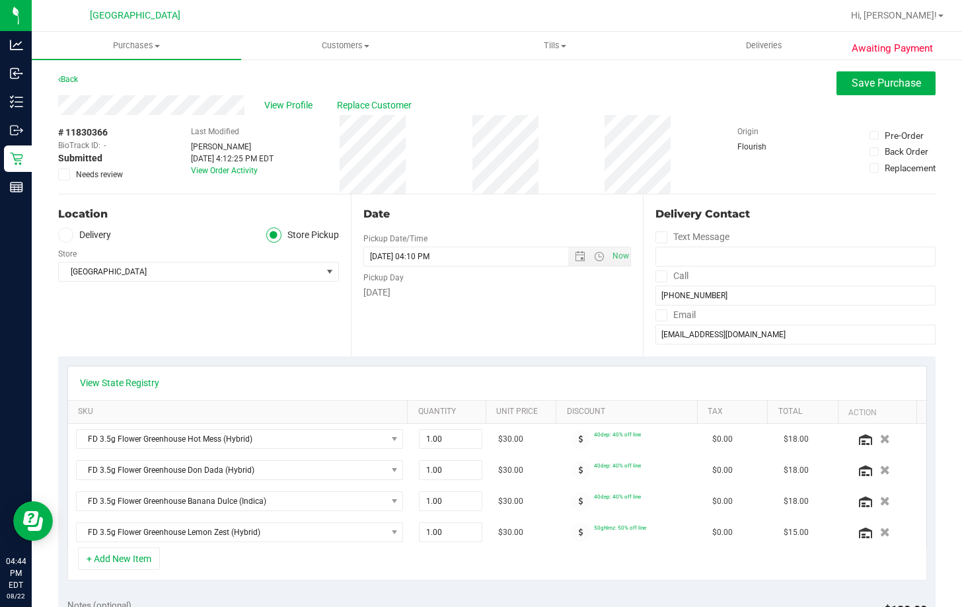
click at [69, 175] on span at bounding box center [64, 174] width 12 height 12
click at [0, 0] on input "Needs review" at bounding box center [0, 0] width 0 height 0
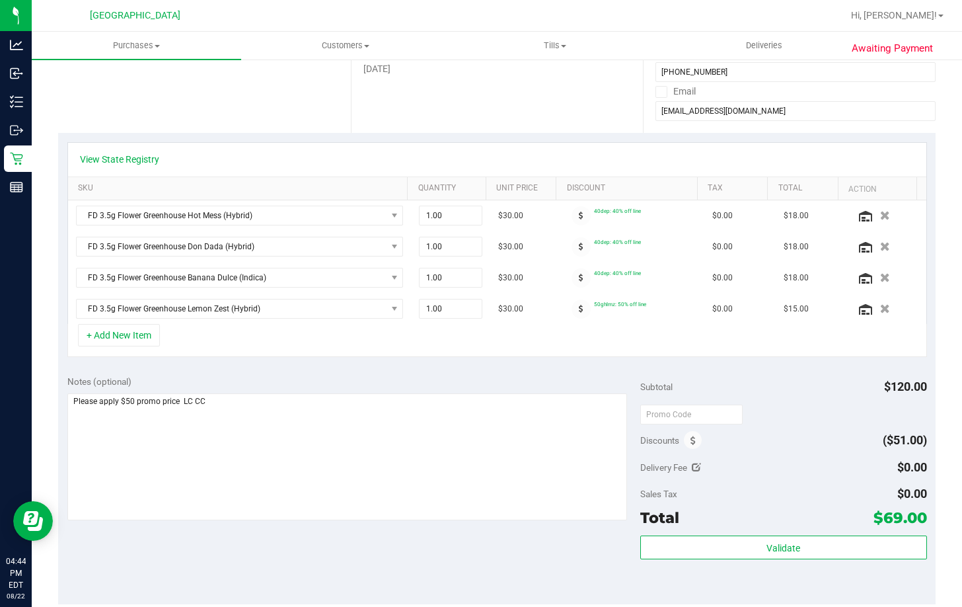
scroll to position [264, 0]
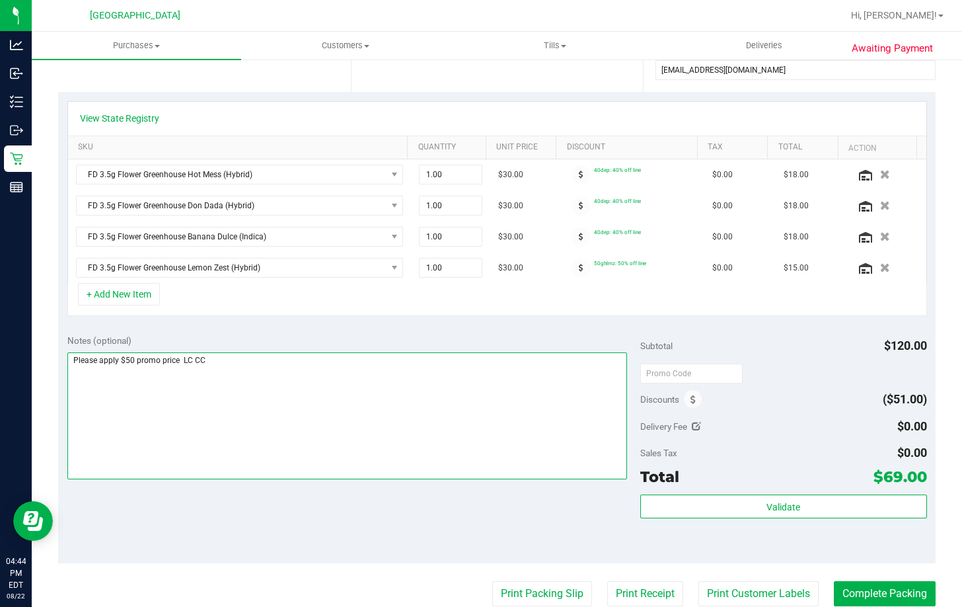
click at [533, 375] on textarea at bounding box center [347, 415] width 560 height 127
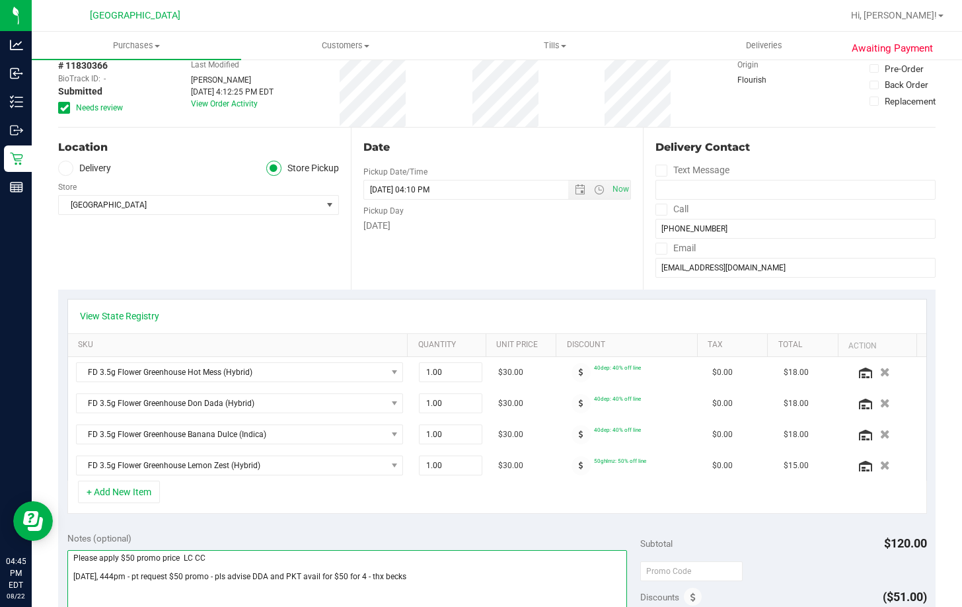
scroll to position [0, 0]
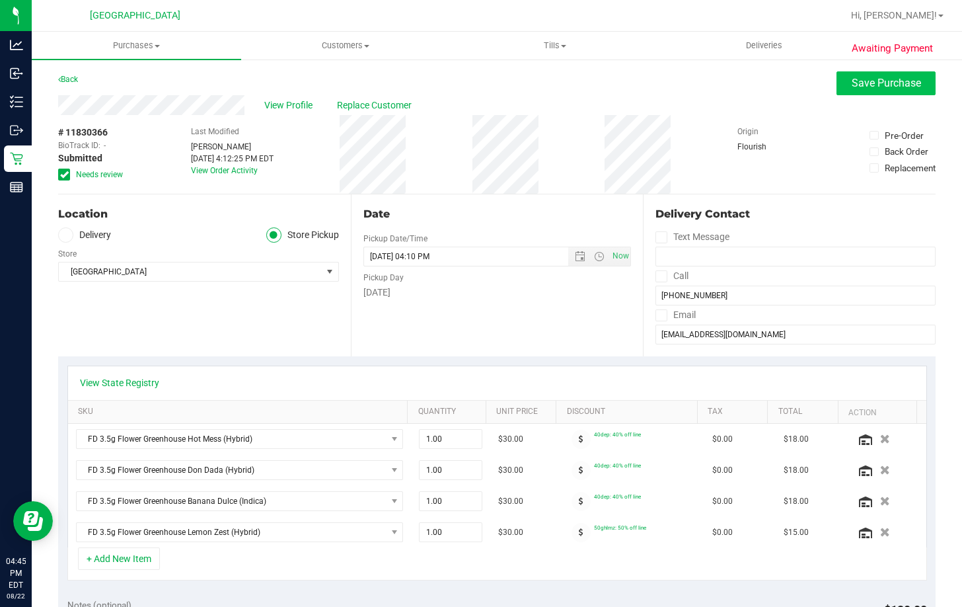
type textarea "Please apply $50 promo price LC CC 8/22/25, 444pm - pt request $50 promo - pls …"
click at [869, 85] on span "Save Purchase" at bounding box center [886, 83] width 69 height 13
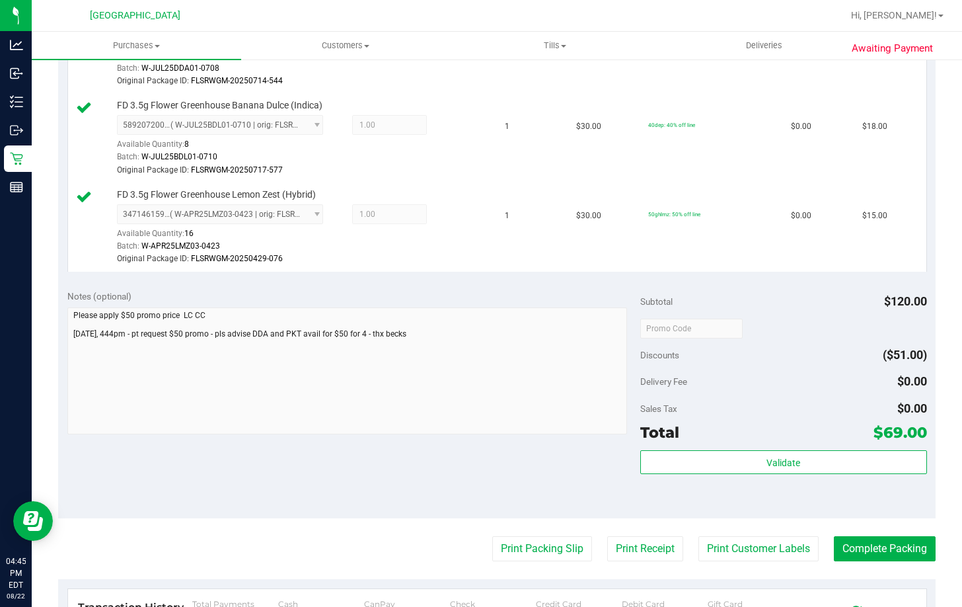
scroll to position [529, 0]
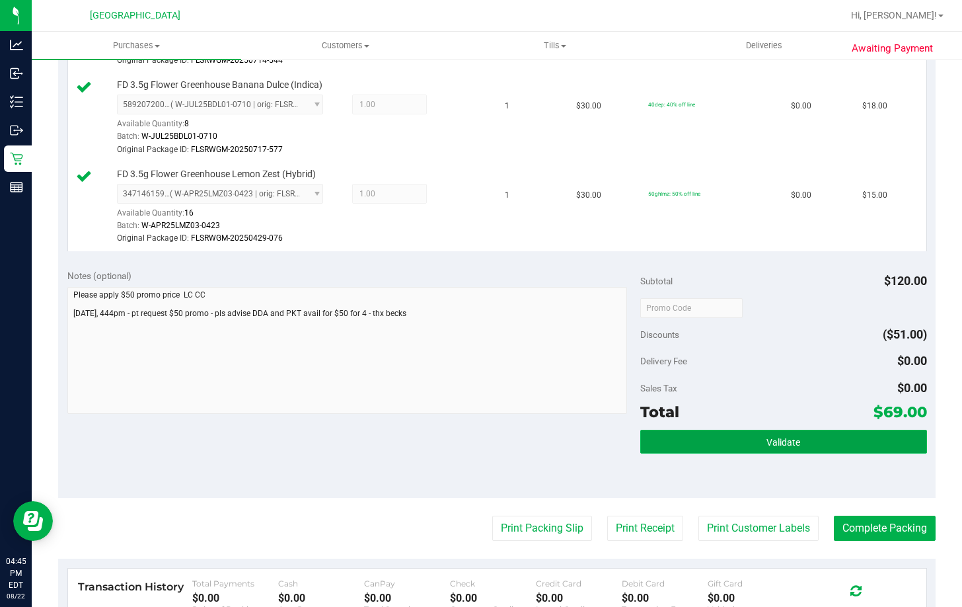
click at [793, 437] on button "Validate" at bounding box center [783, 441] width 287 height 24
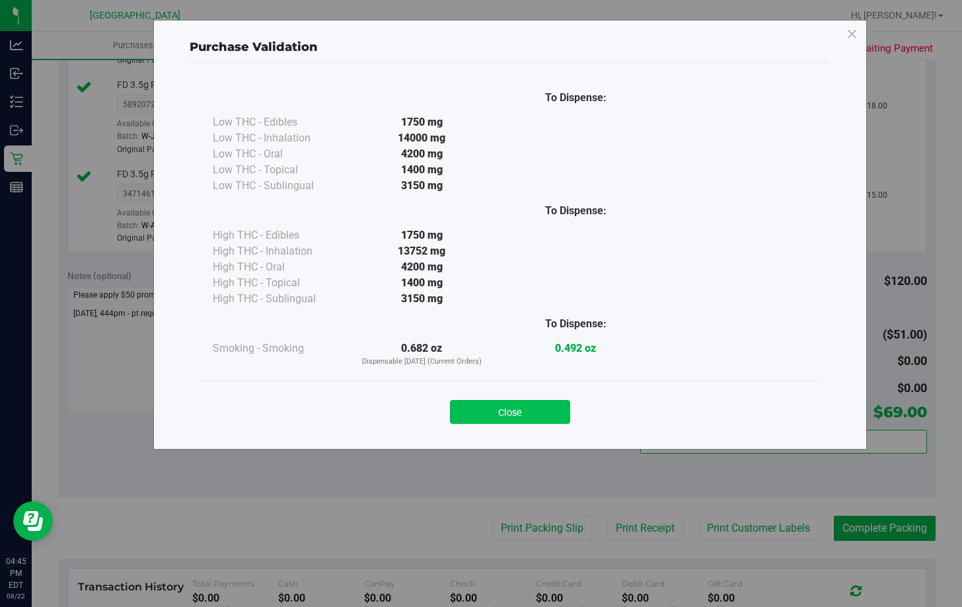
click at [535, 412] on button "Close" at bounding box center [510, 412] width 120 height 24
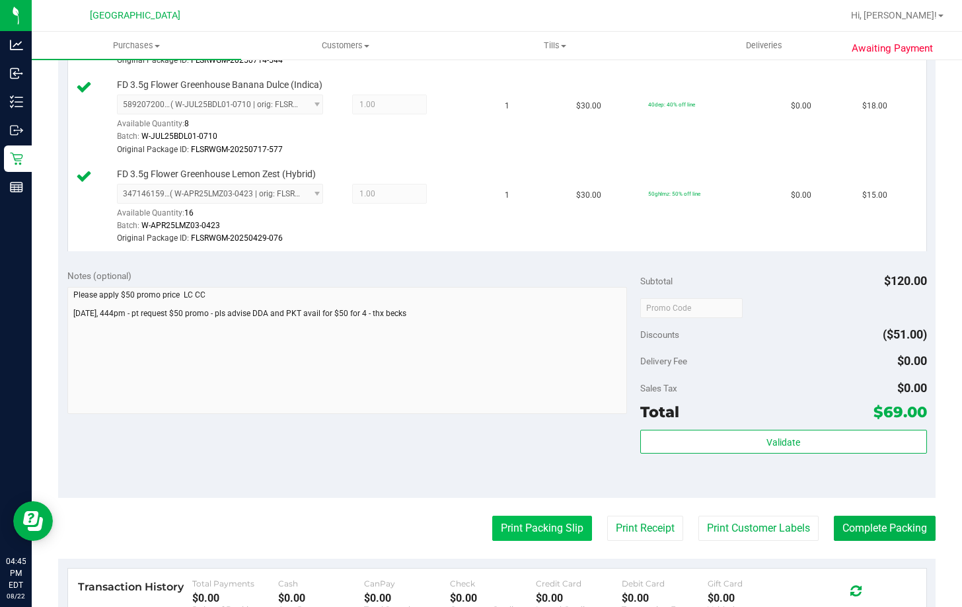
click at [530, 526] on button "Print Packing Slip" at bounding box center [542, 527] width 100 height 25
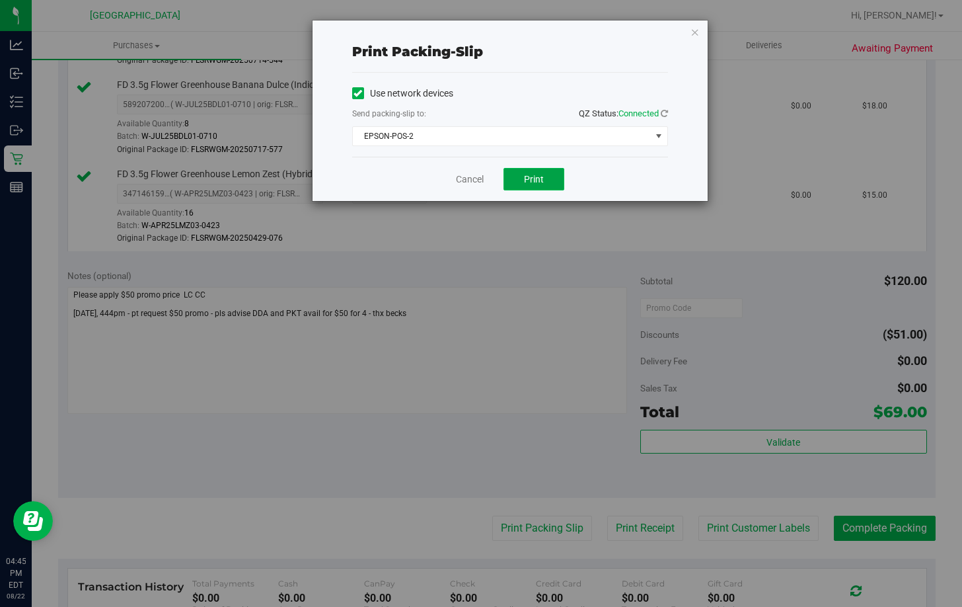
click at [525, 177] on span "Print" at bounding box center [534, 179] width 20 height 11
click at [466, 184] on link "Cancel" at bounding box center [470, 179] width 28 height 14
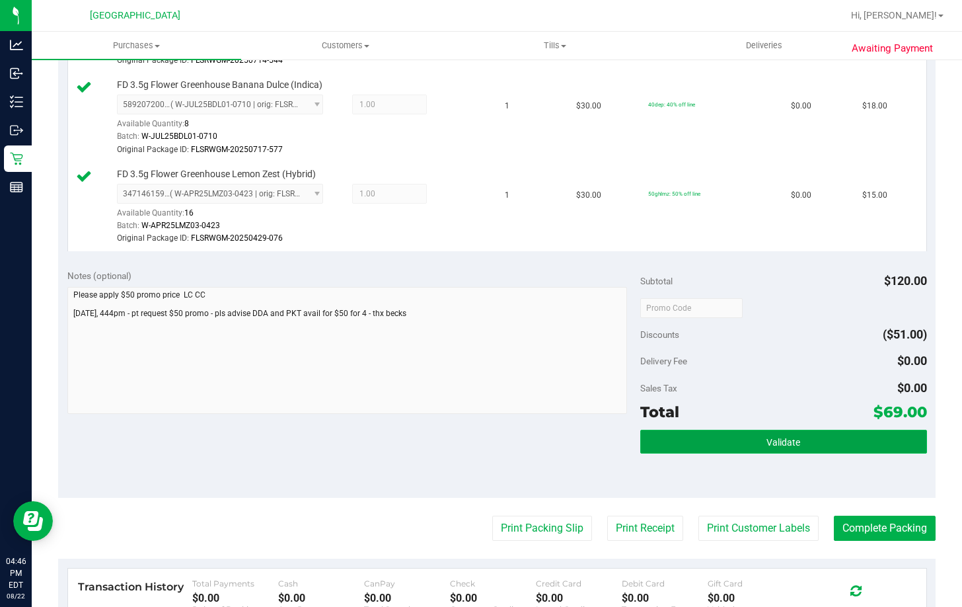
click at [701, 443] on button "Validate" at bounding box center [783, 441] width 287 height 24
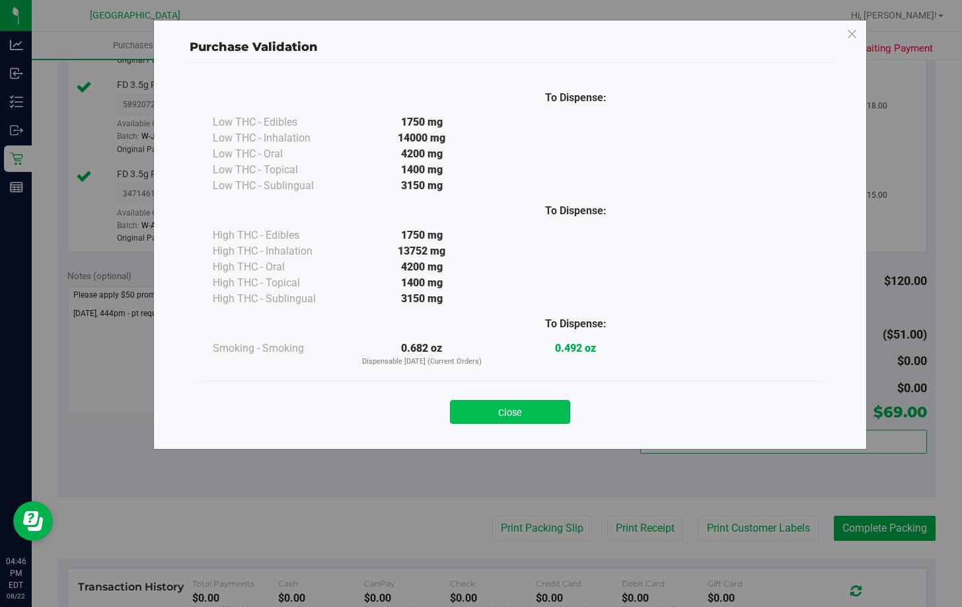
click at [518, 415] on button "Close" at bounding box center [510, 412] width 120 height 24
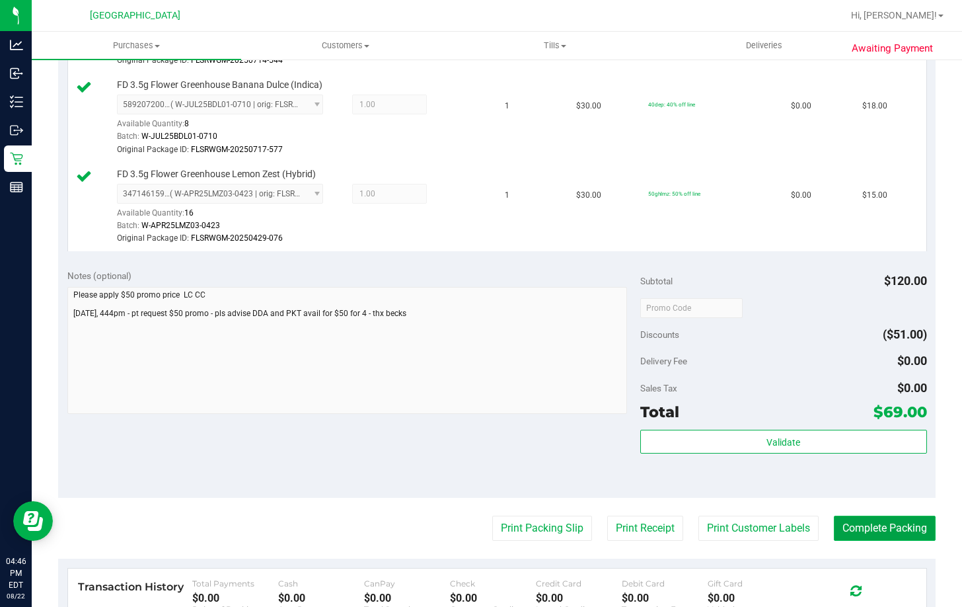
click at [845, 527] on button "Complete Packing" at bounding box center [885, 527] width 102 height 25
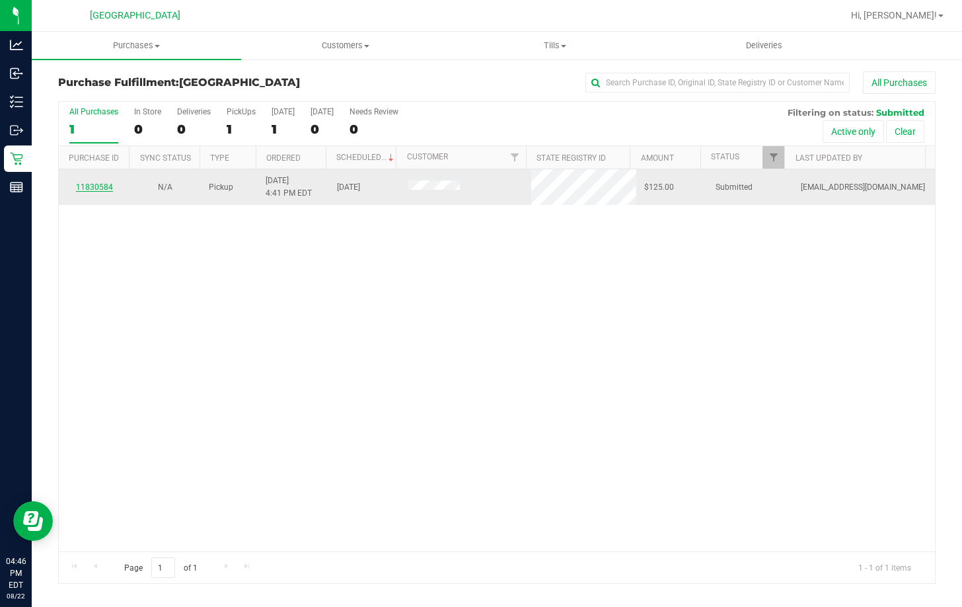
click at [106, 186] on link "11830584" at bounding box center [94, 186] width 37 height 9
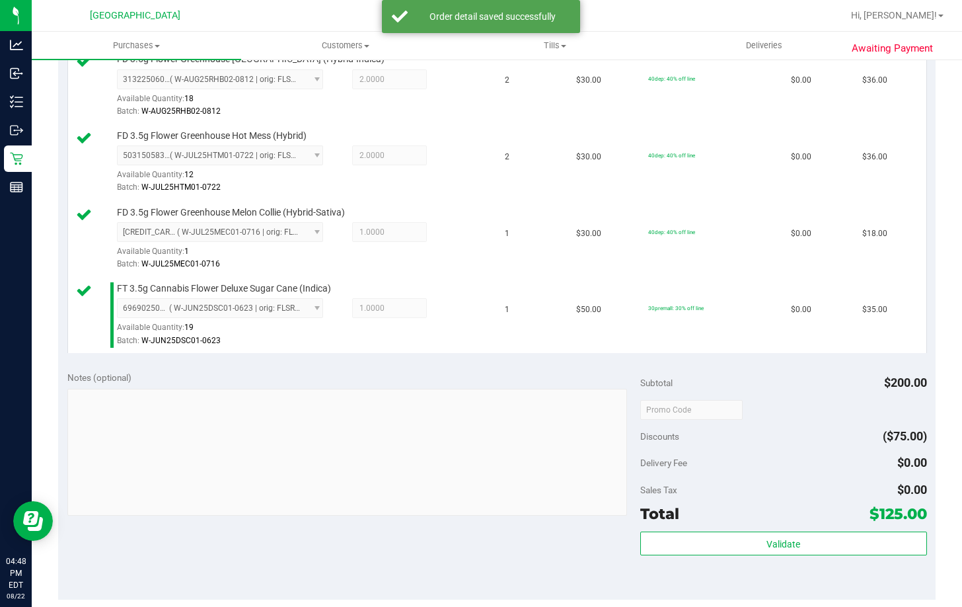
scroll to position [396, 0]
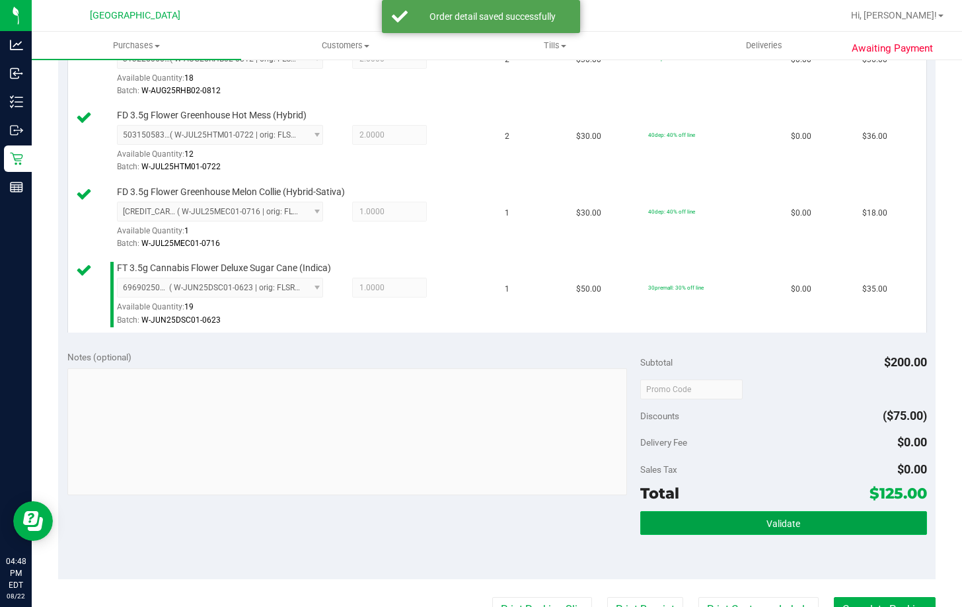
click at [801, 519] on button "Validate" at bounding box center [783, 523] width 287 height 24
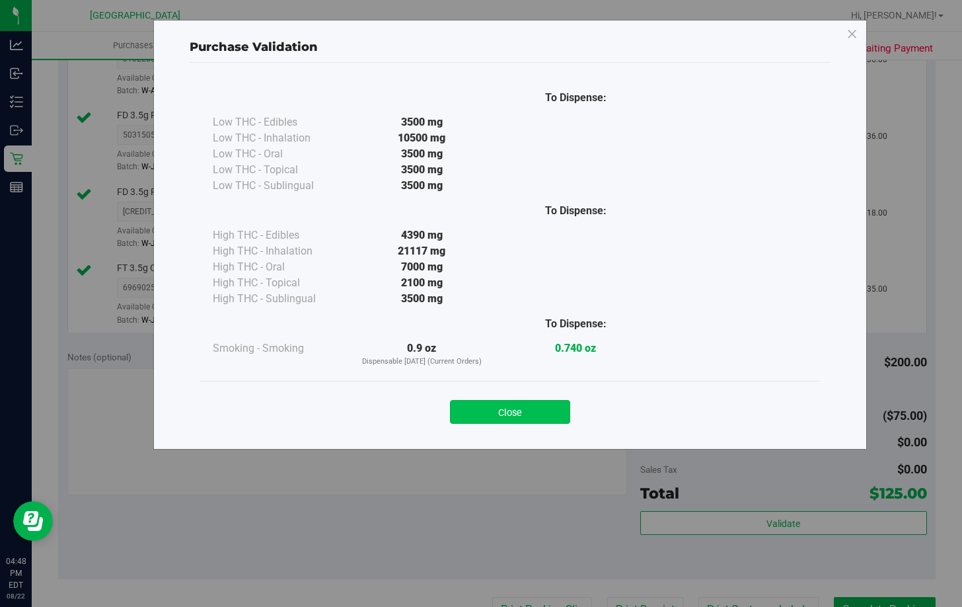
click at [495, 408] on button "Close" at bounding box center [510, 412] width 120 height 24
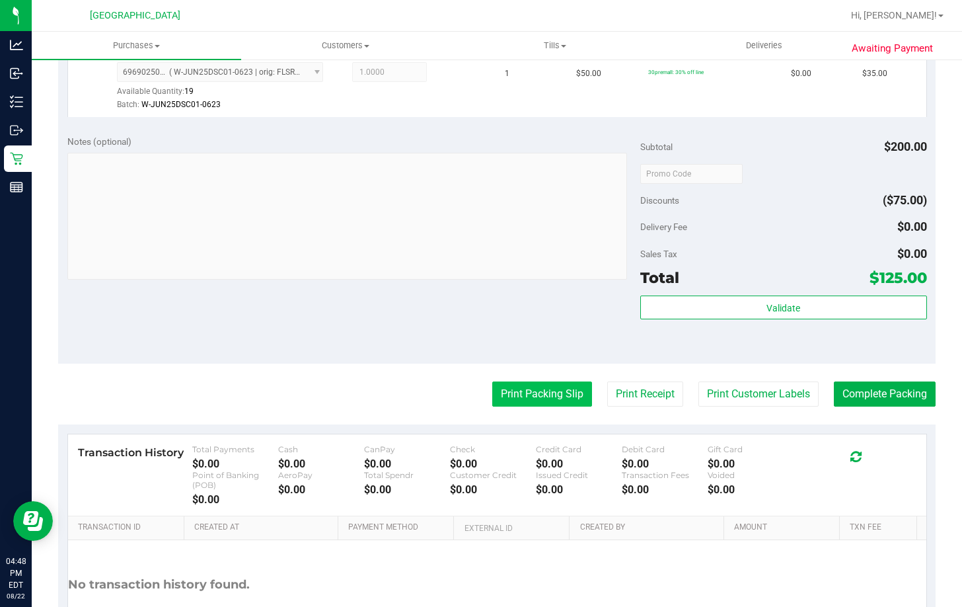
scroll to position [661, 0]
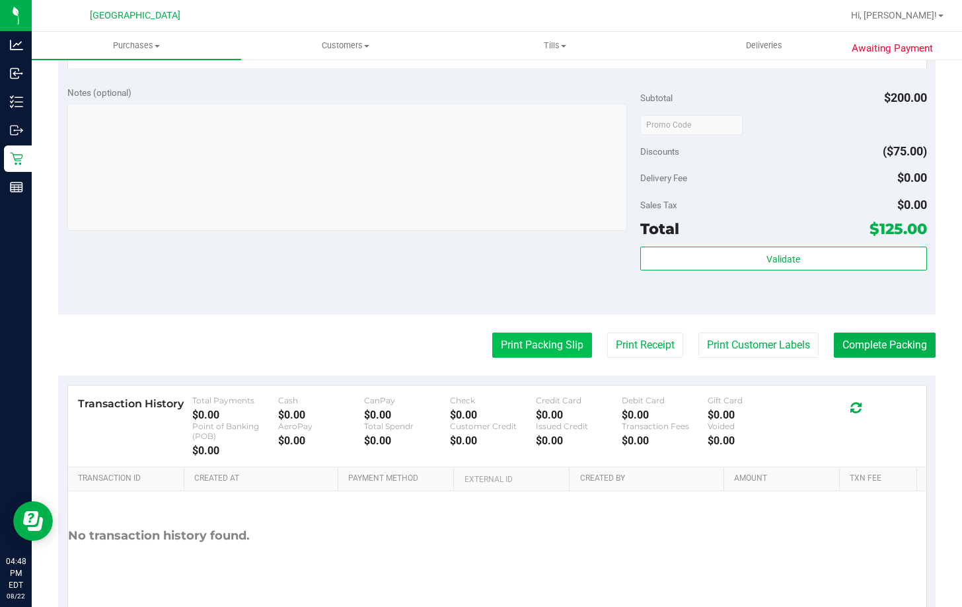
click at [515, 346] on button "Print Packing Slip" at bounding box center [542, 344] width 100 height 25
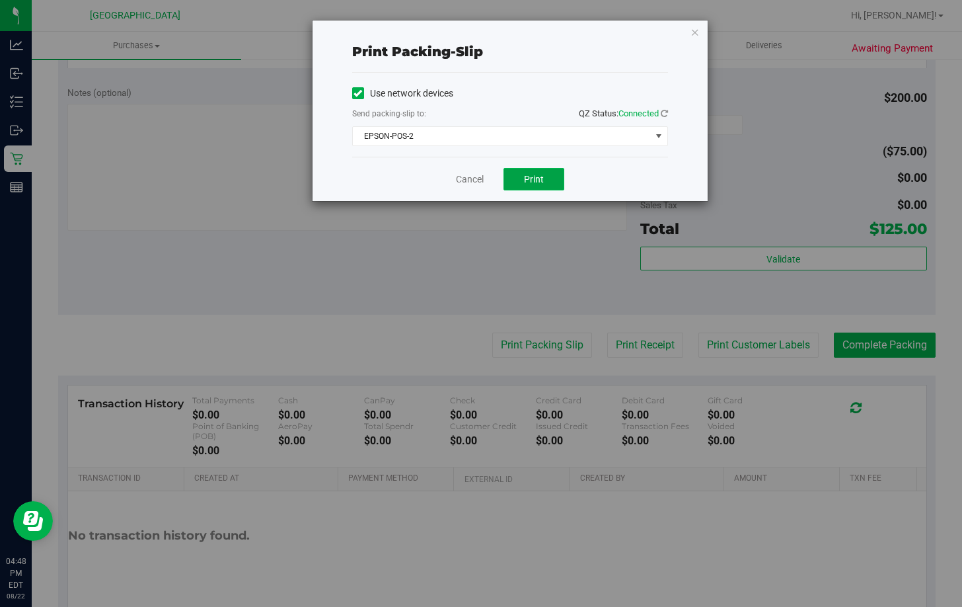
click at [531, 172] on button "Print" at bounding box center [533, 179] width 61 height 22
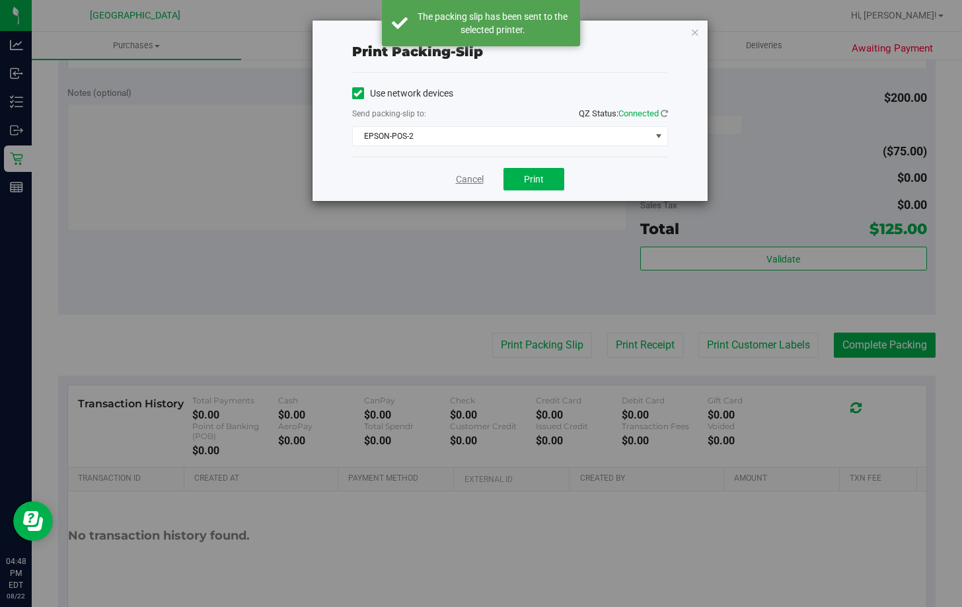
click at [466, 180] on link "Cancel" at bounding box center [470, 179] width 28 height 14
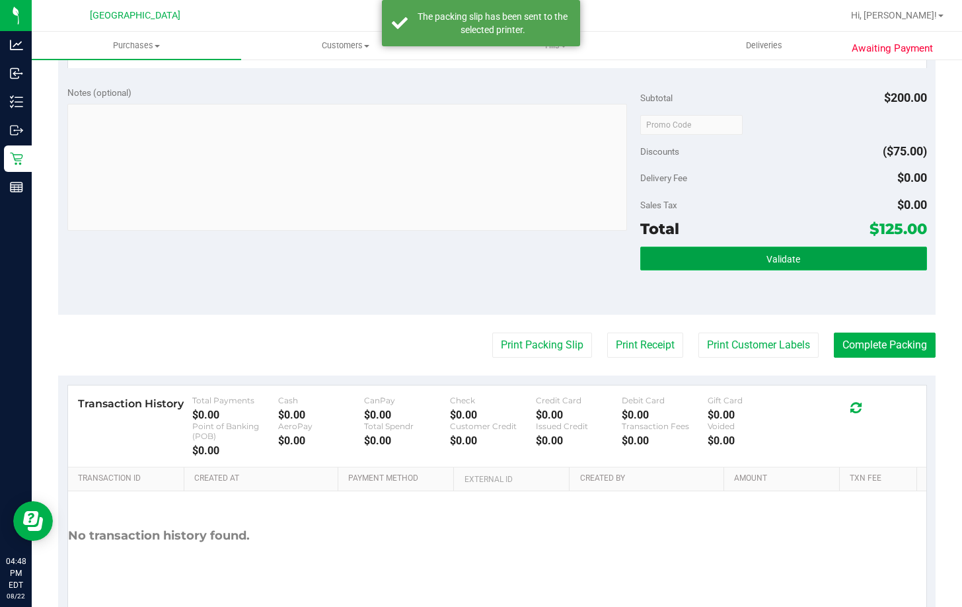
click at [779, 254] on span "Validate" at bounding box center [783, 259] width 34 height 11
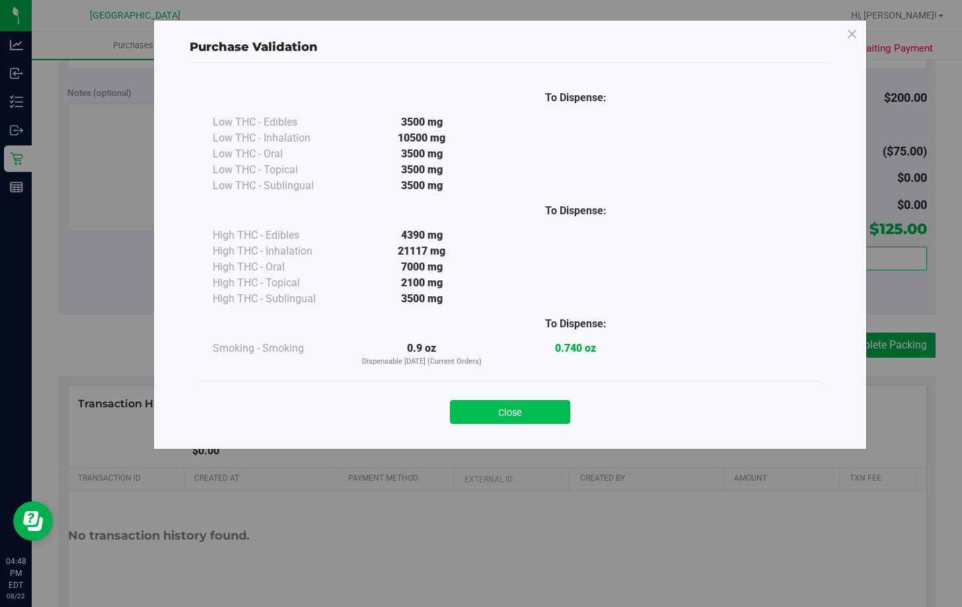
click at [529, 407] on button "Close" at bounding box center [510, 412] width 120 height 24
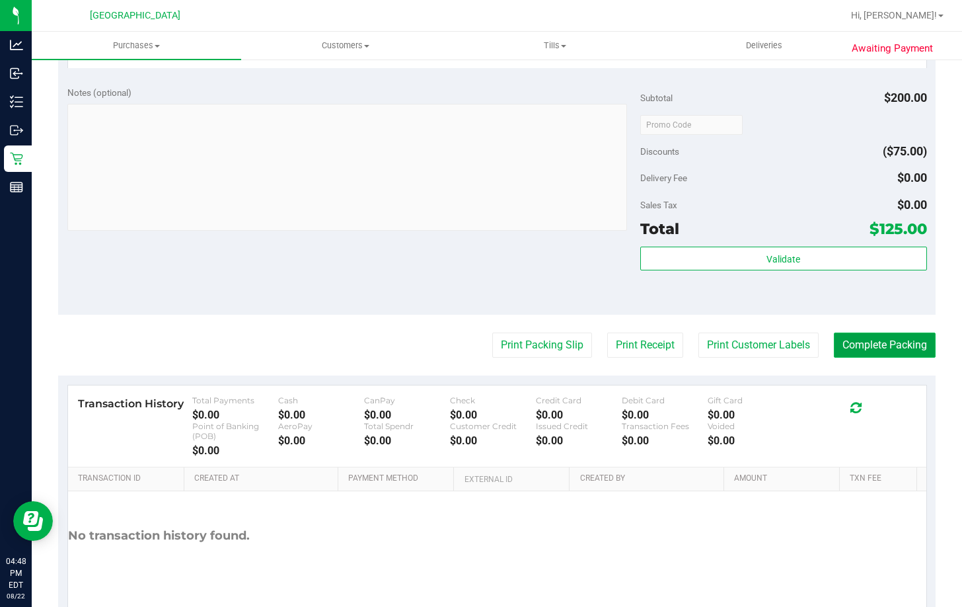
click at [888, 339] on button "Complete Packing" at bounding box center [885, 344] width 102 height 25
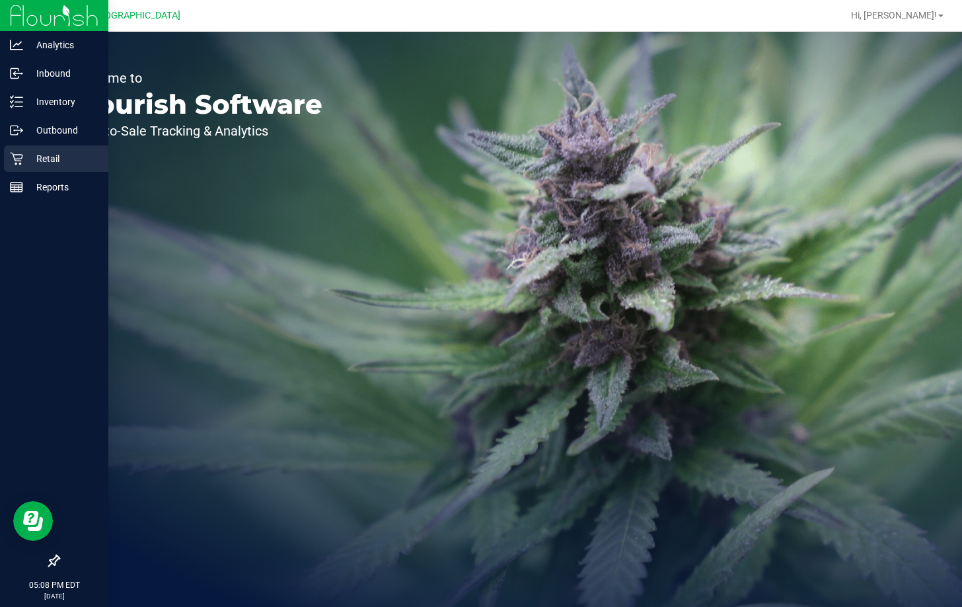
click at [32, 153] on p "Retail" at bounding box center [62, 159] width 79 height 16
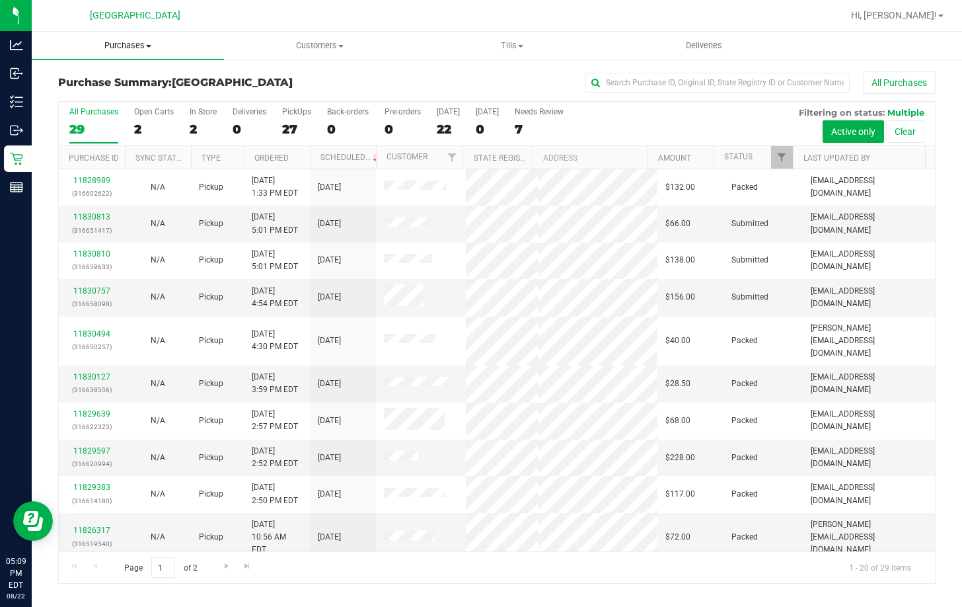
click at [137, 43] on span "Purchases" at bounding box center [128, 46] width 192 height 12
click at [103, 89] on li "Fulfillment" at bounding box center [128, 96] width 192 height 16
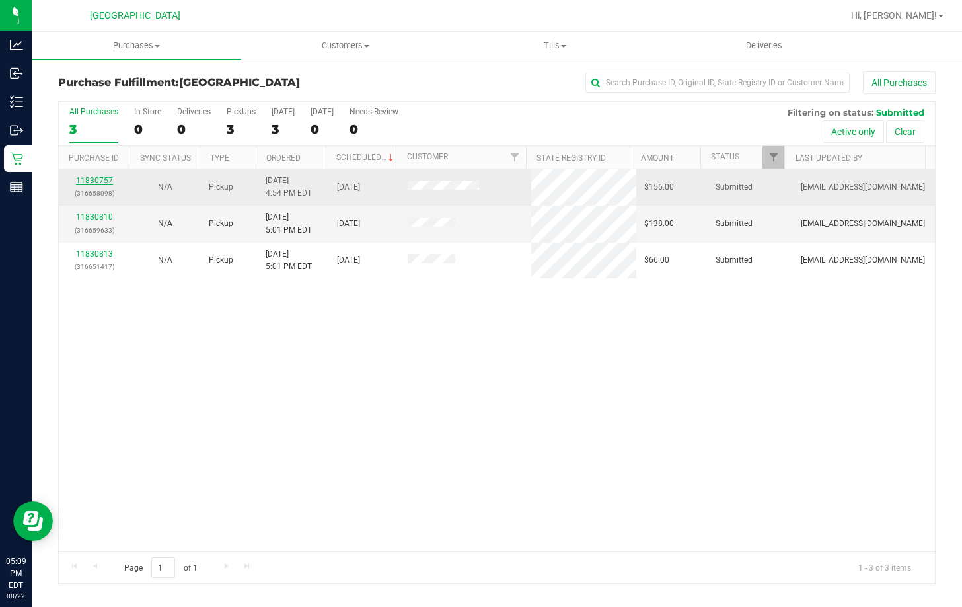
click at [102, 180] on link "11830757" at bounding box center [94, 180] width 37 height 9
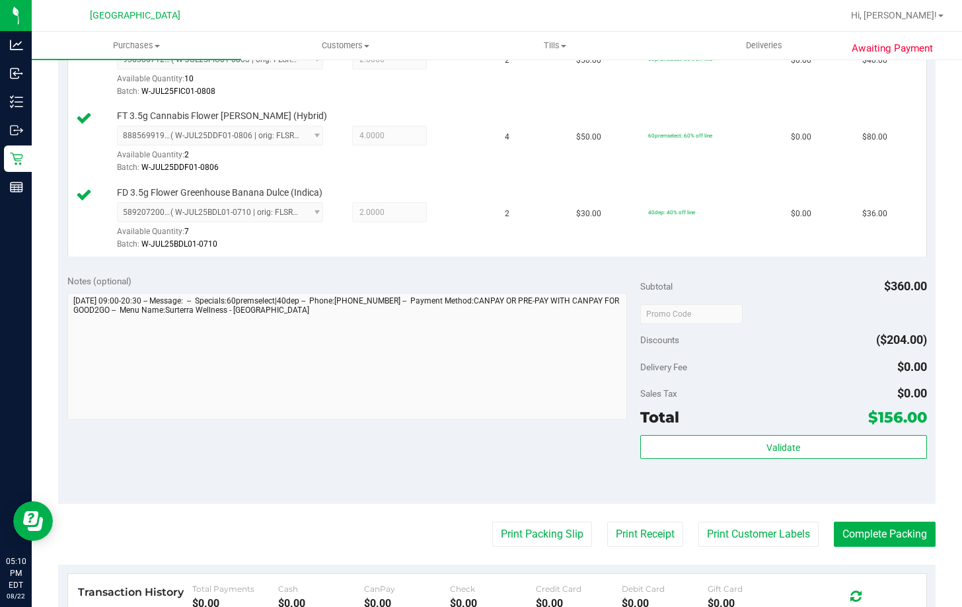
scroll to position [396, 0]
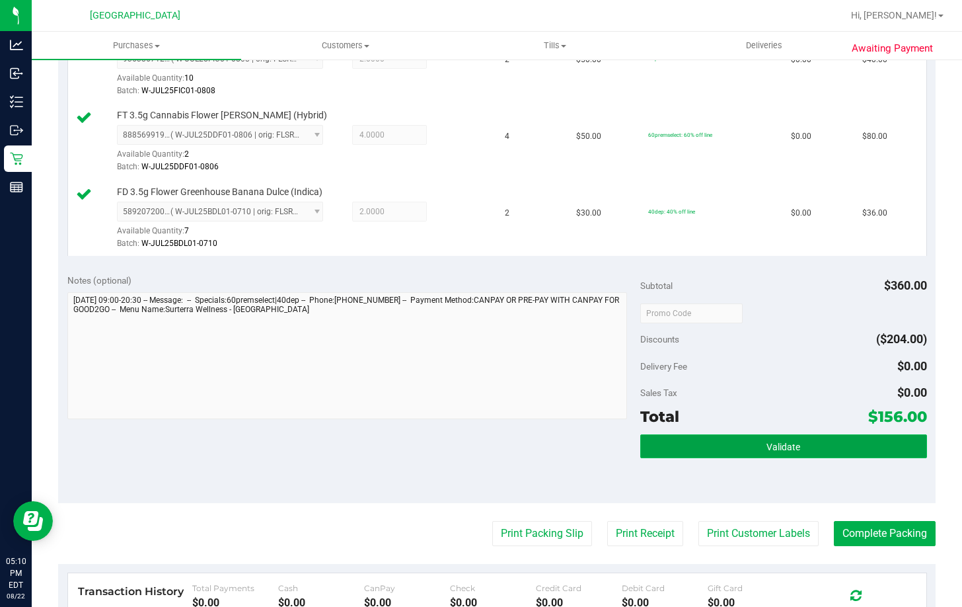
click at [698, 443] on button "Validate" at bounding box center [783, 446] width 287 height 24
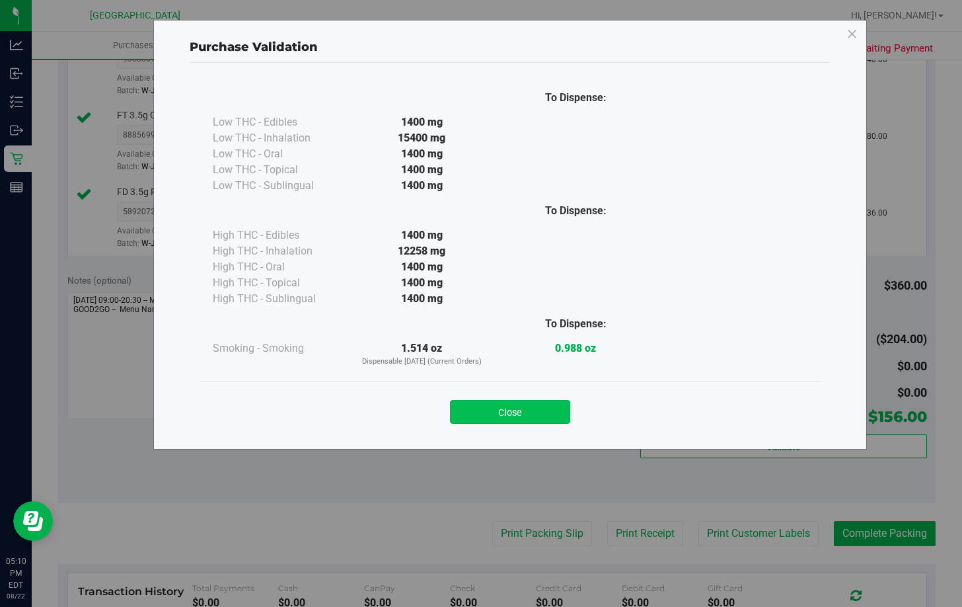
click at [514, 412] on button "Close" at bounding box center [510, 412] width 120 height 24
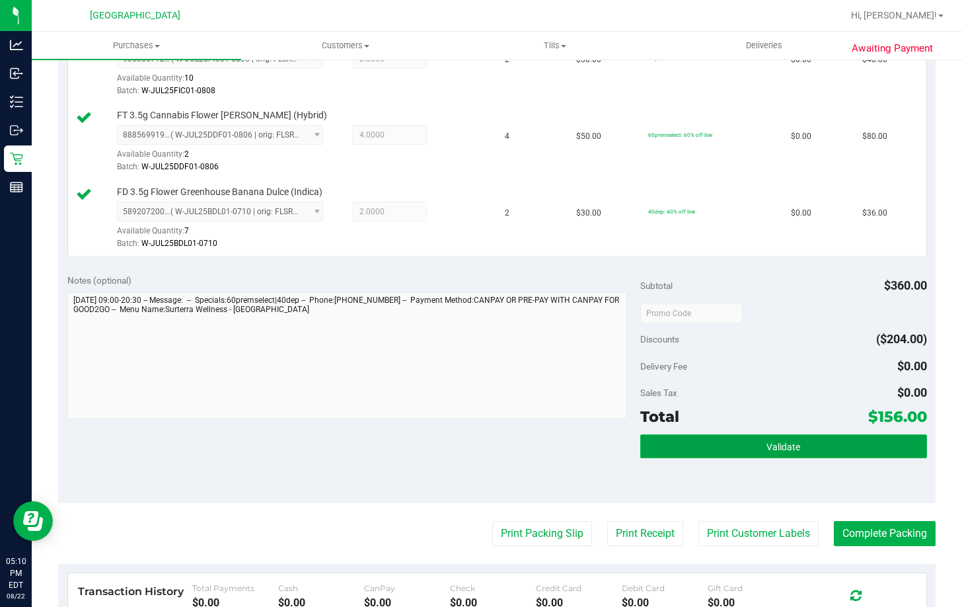
click at [732, 445] on button "Validate" at bounding box center [783, 446] width 287 height 24
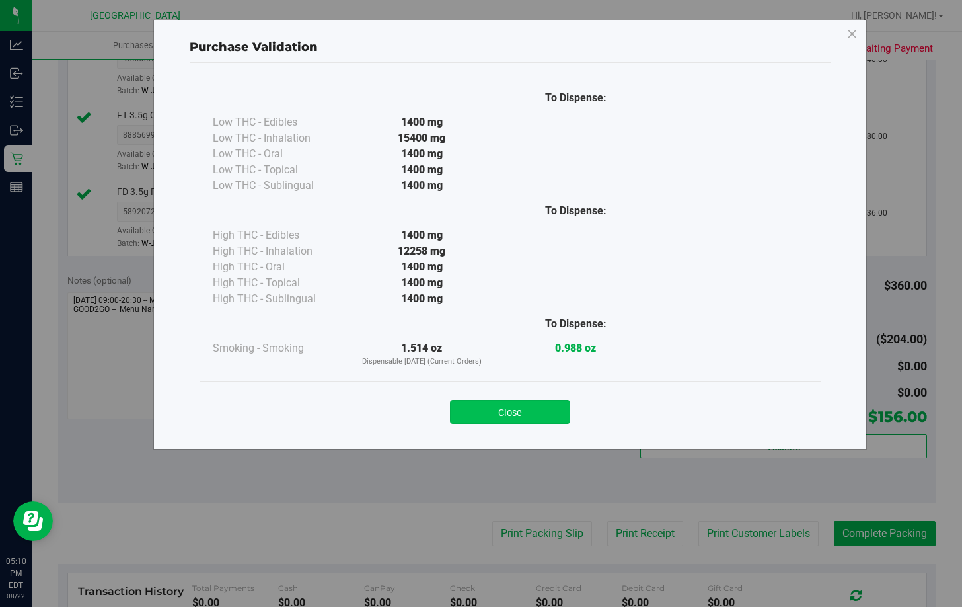
click at [531, 415] on button "Close" at bounding box center [510, 412] width 120 height 24
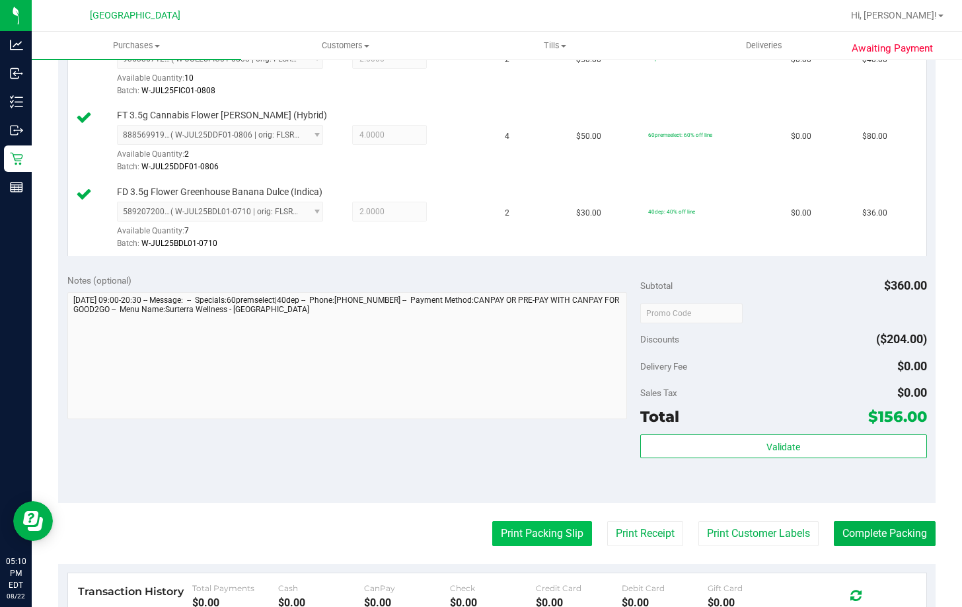
click at [540, 533] on button "Print Packing Slip" at bounding box center [542, 533] width 100 height 25
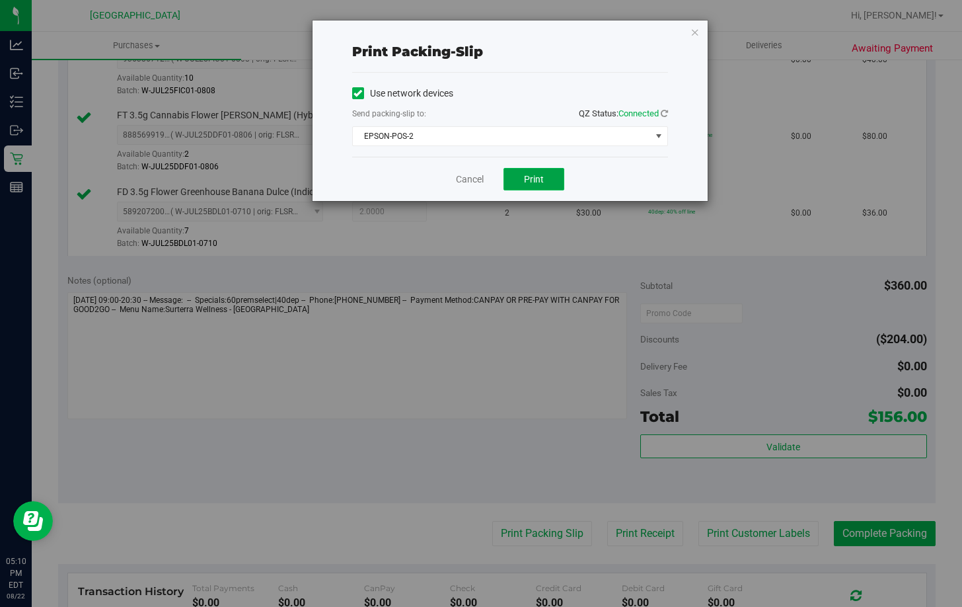
click at [539, 182] on span "Print" at bounding box center [534, 179] width 20 height 11
click at [473, 177] on link "Cancel" at bounding box center [470, 179] width 28 height 14
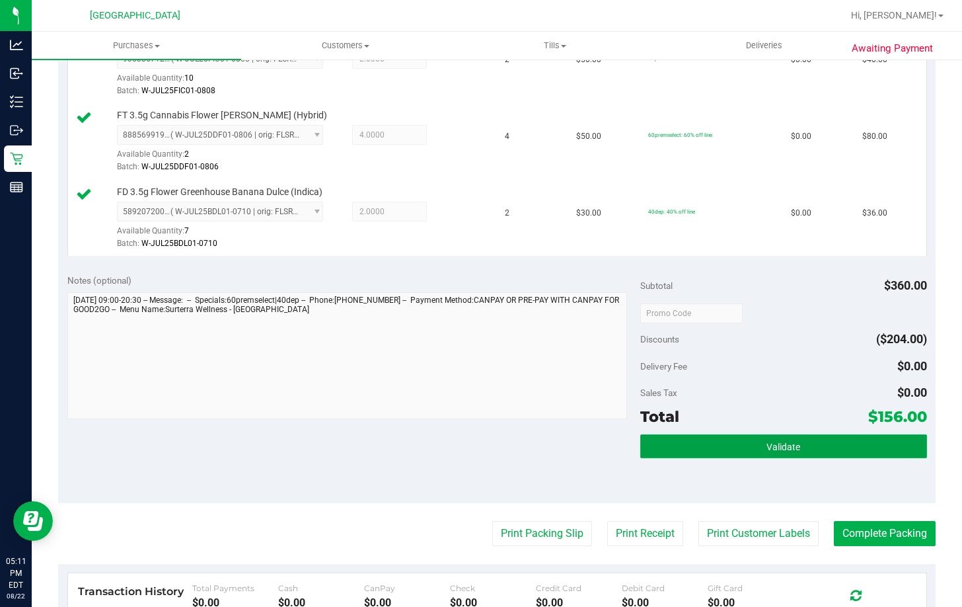
click at [741, 457] on button "Validate" at bounding box center [783, 446] width 287 height 24
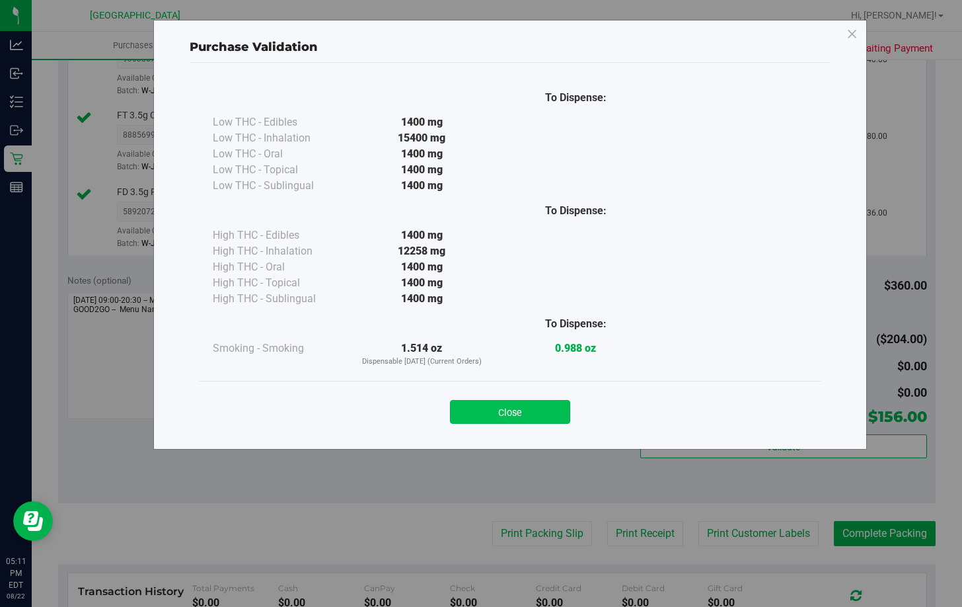
click at [512, 408] on button "Close" at bounding box center [510, 412] width 120 height 24
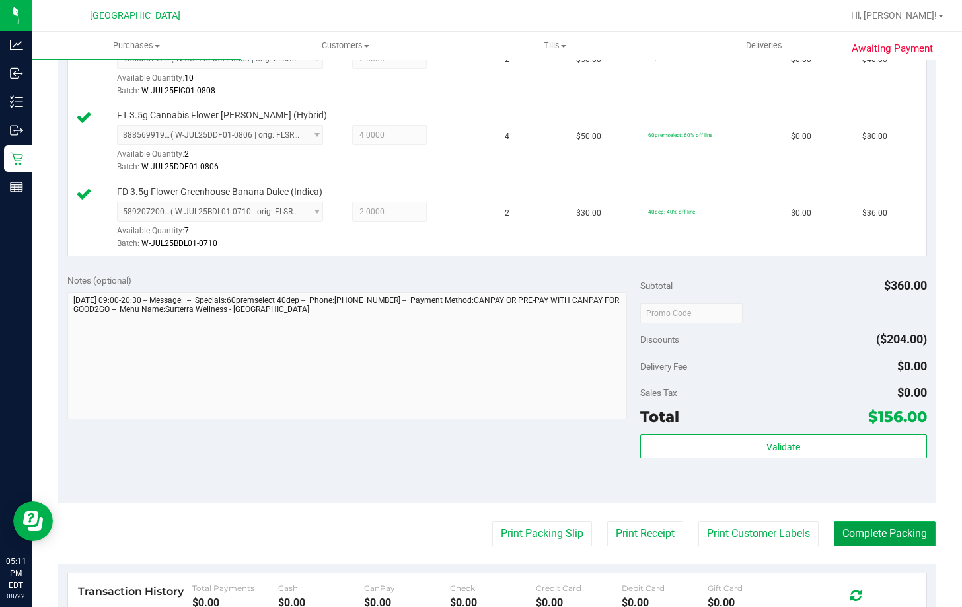
click at [892, 537] on button "Complete Packing" at bounding box center [885, 533] width 102 height 25
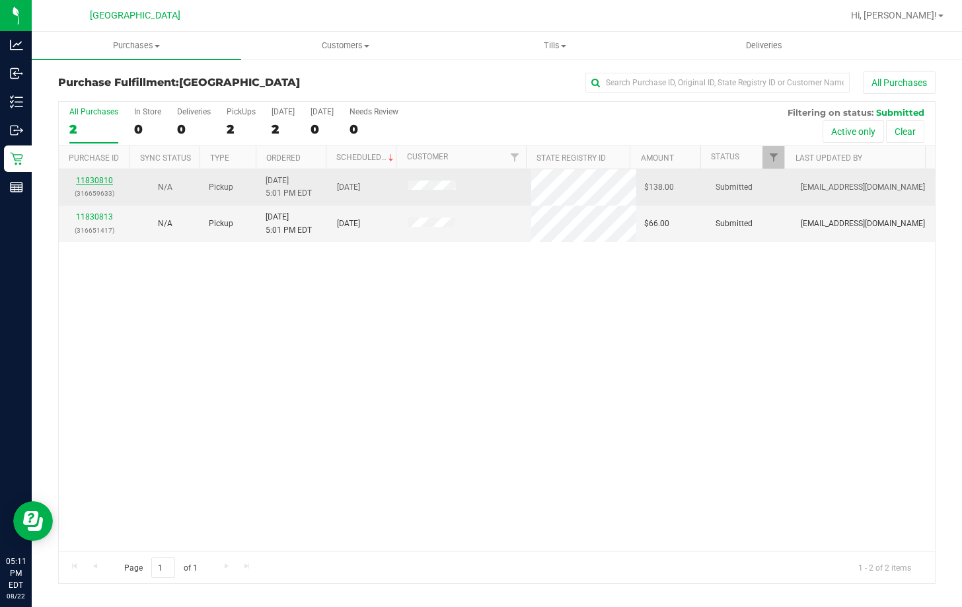
click at [104, 182] on link "11830810" at bounding box center [94, 180] width 37 height 9
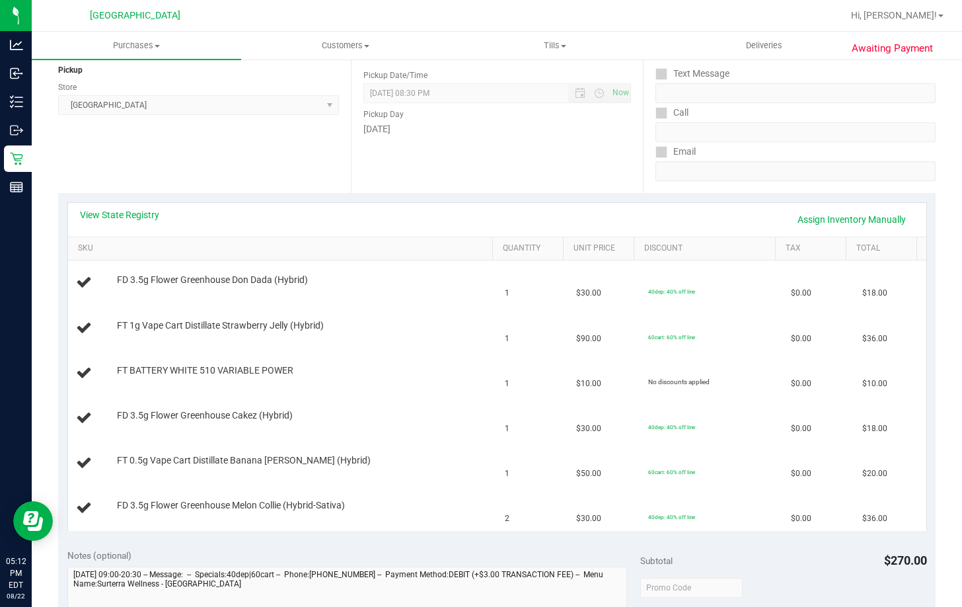
scroll to position [198, 0]
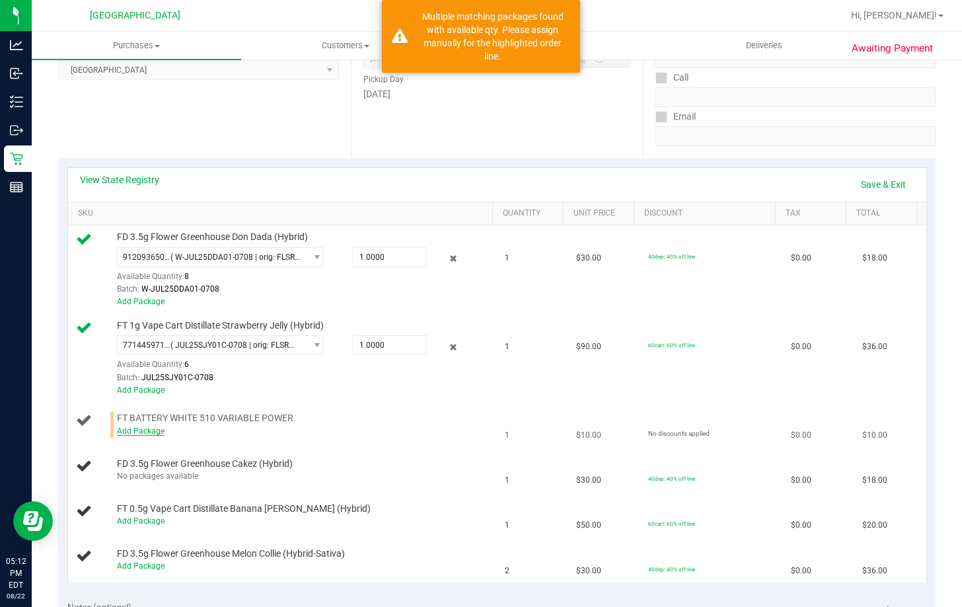
click at [138, 430] on link "Add Package" at bounding box center [141, 430] width 48 height 9
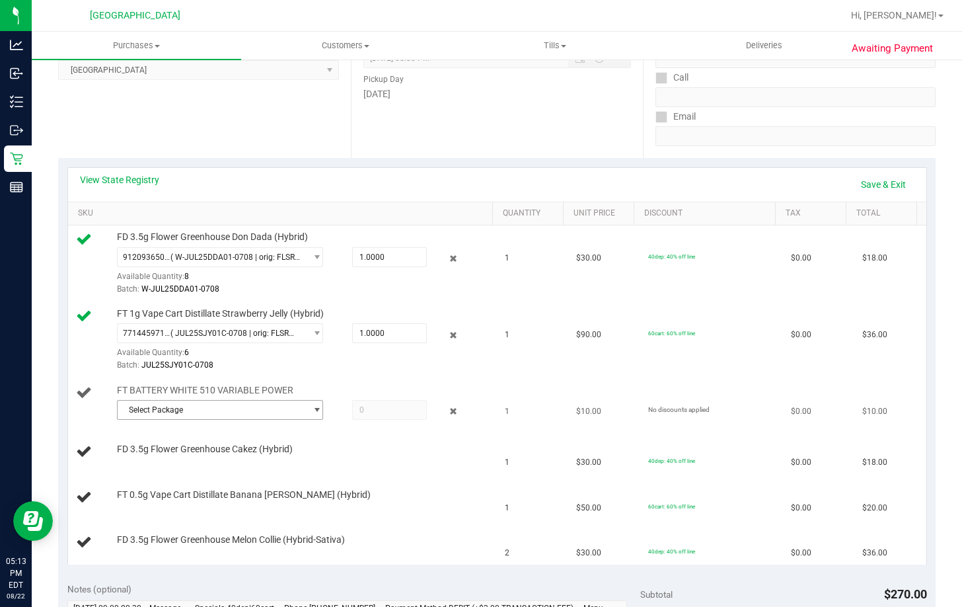
click at [190, 411] on span "Select Package" at bounding box center [212, 409] width 188 height 18
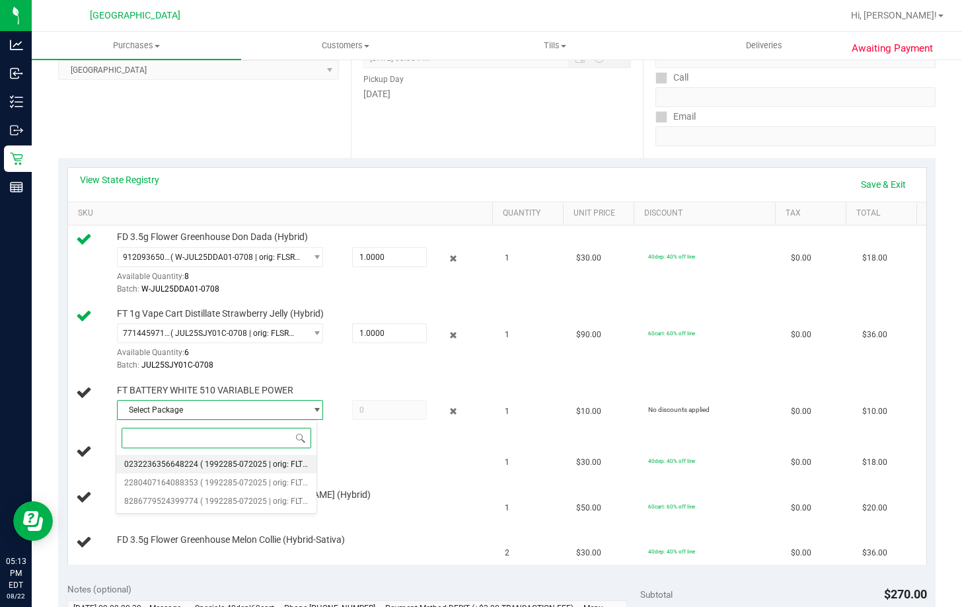
click at [280, 466] on span "( 1992285-072025 | orig: FLTW-20250820-010 )" at bounding box center [284, 463] width 169 height 9
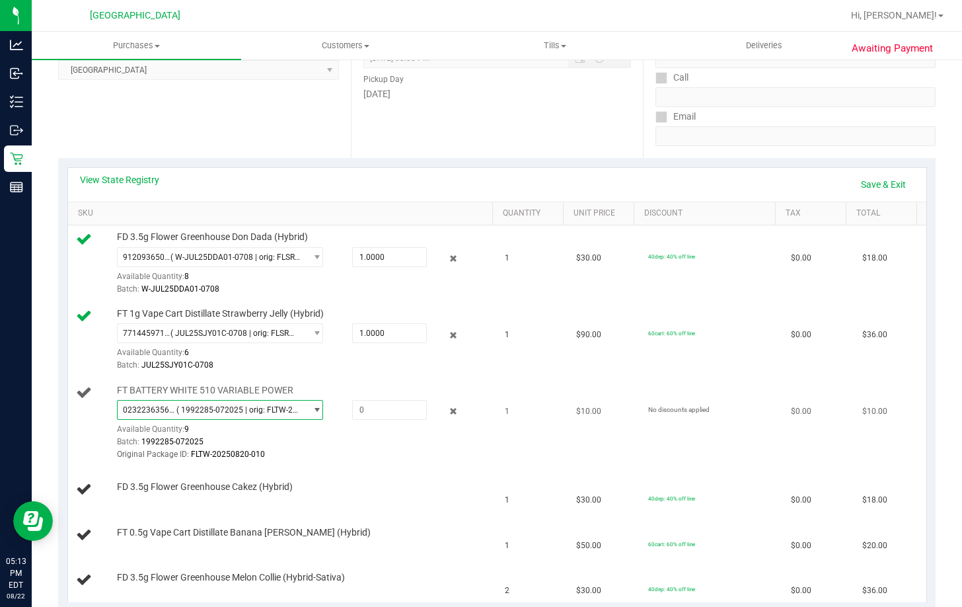
click at [266, 409] on span "( 1992285-072025 | orig: FLTW-20250820-010 )" at bounding box center [238, 409] width 124 height 9
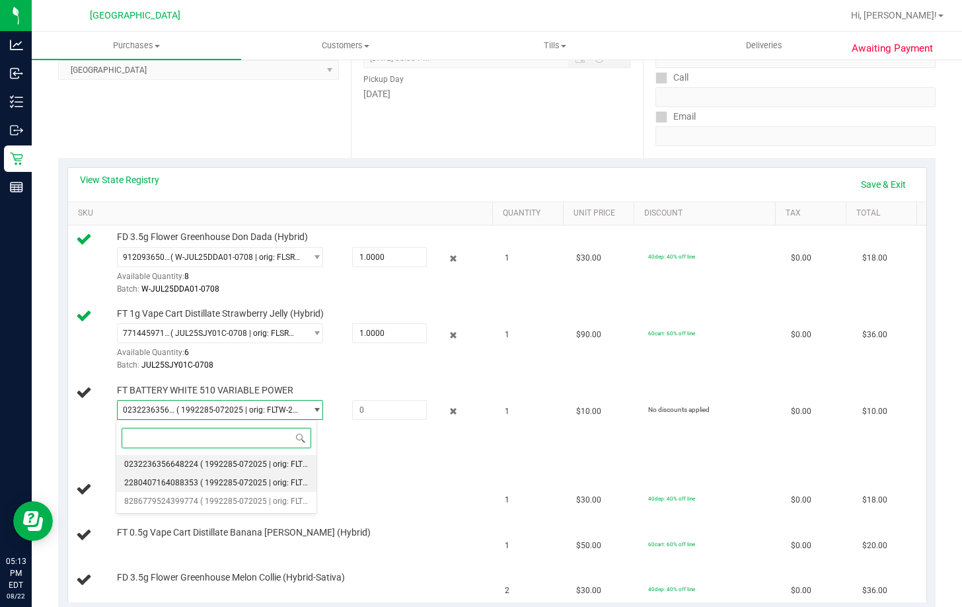
click at [259, 479] on span "( 1992285-072025 | orig: FLTW-20250813-018 )" at bounding box center [284, 482] width 169 height 9
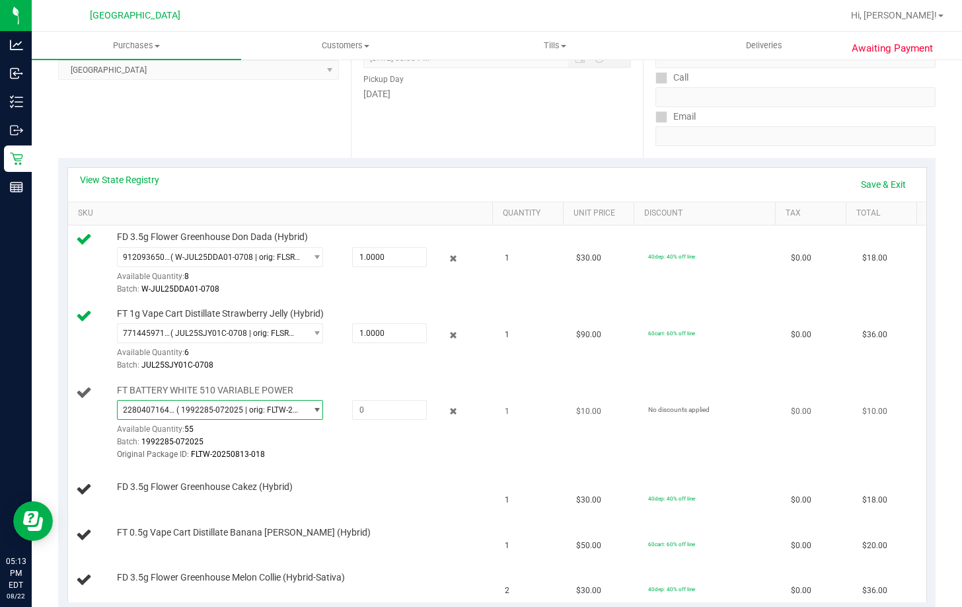
click at [258, 411] on span "( 1992285-072025 | orig: FLTW-20250813-018 )" at bounding box center [238, 409] width 124 height 9
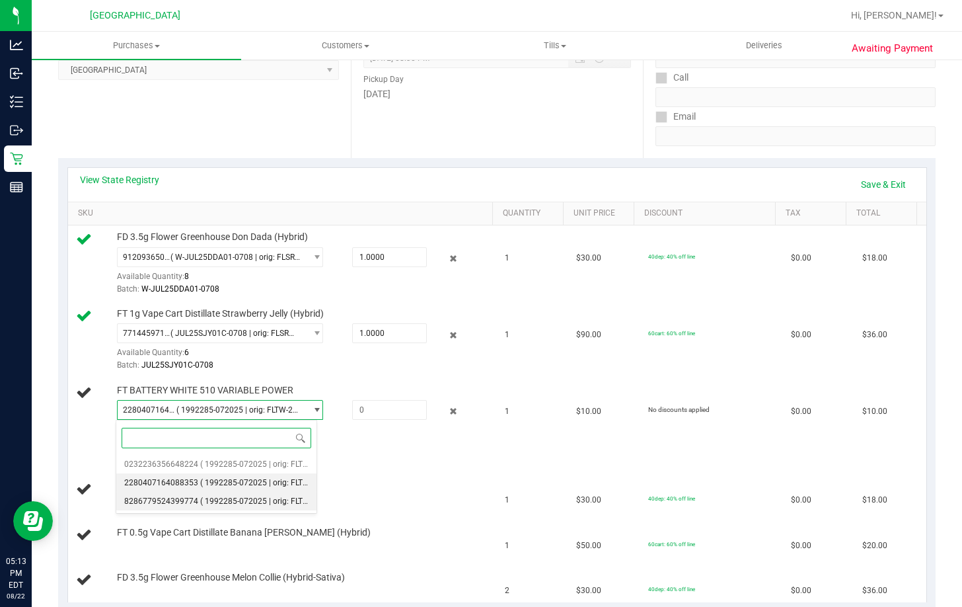
click at [254, 499] on span "( 1992285-072025 | orig: FLTW-20250723-018 )" at bounding box center [284, 500] width 169 height 9
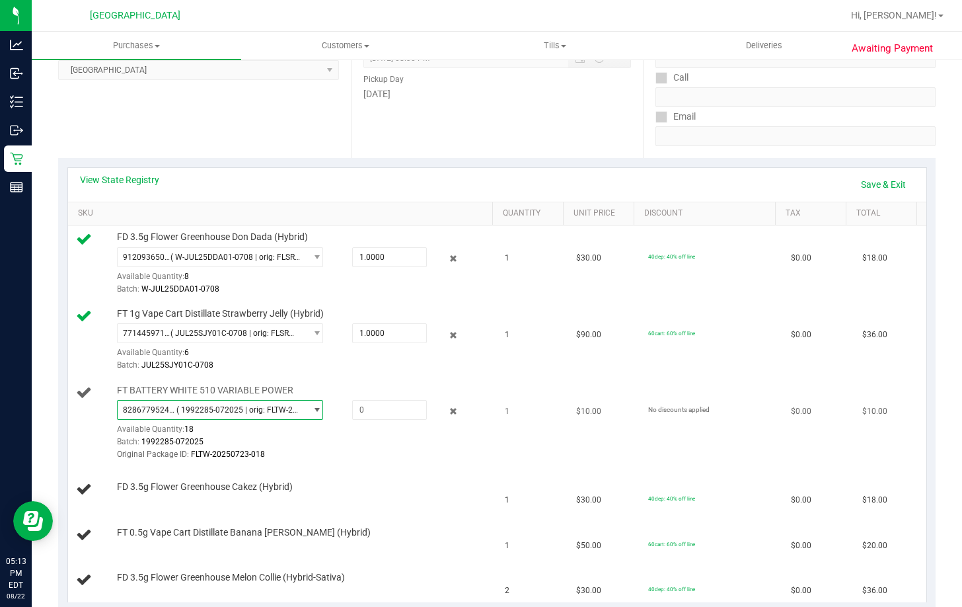
click at [262, 410] on span "( 1992285-072025 | orig: FLTW-20250723-018 )" at bounding box center [238, 409] width 124 height 9
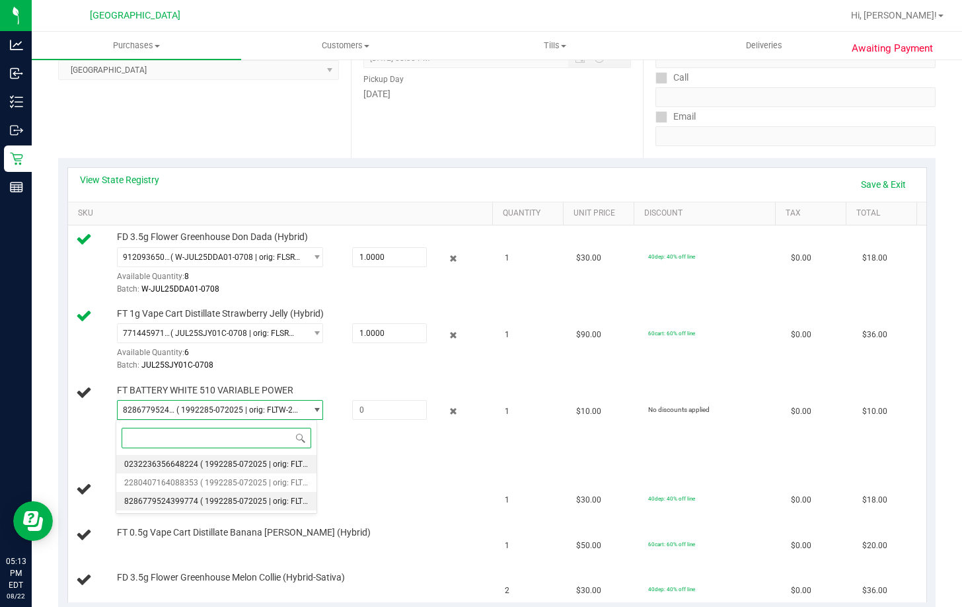
click at [260, 464] on span "( 1992285-072025 | orig: FLTW-20250820-010 )" at bounding box center [284, 463] width 169 height 9
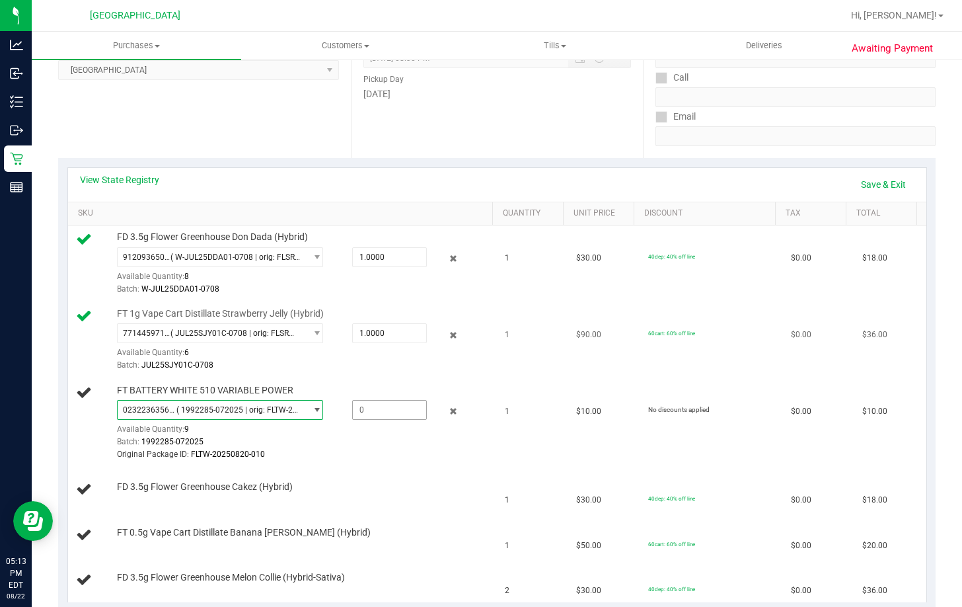
drag, startPoint x: 363, startPoint y: 405, endPoint x: 396, endPoint y: 346, distance: 67.1
click at [367, 405] on span at bounding box center [389, 410] width 75 height 20
type input "1"
type input "1.0000"
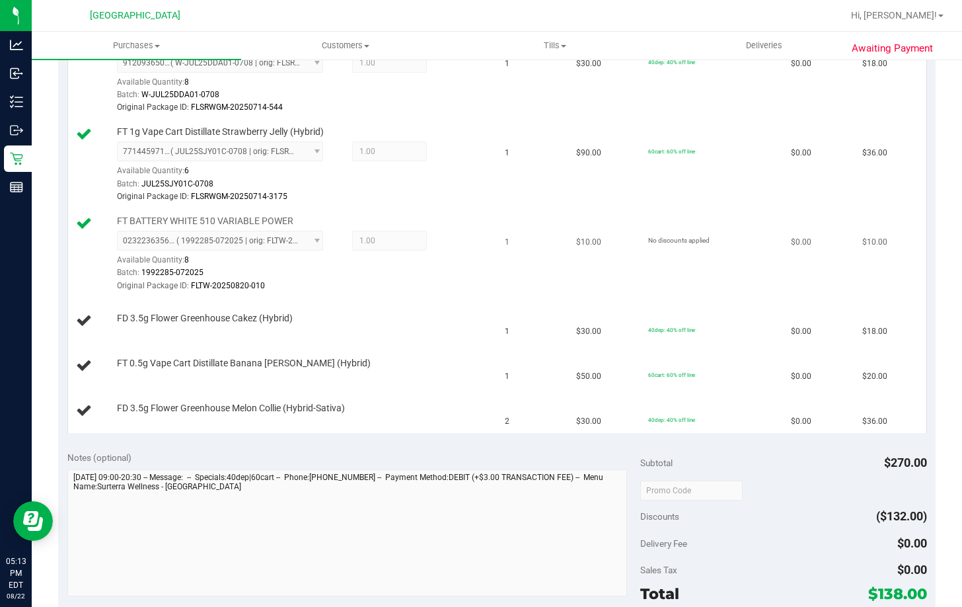
scroll to position [396, 0]
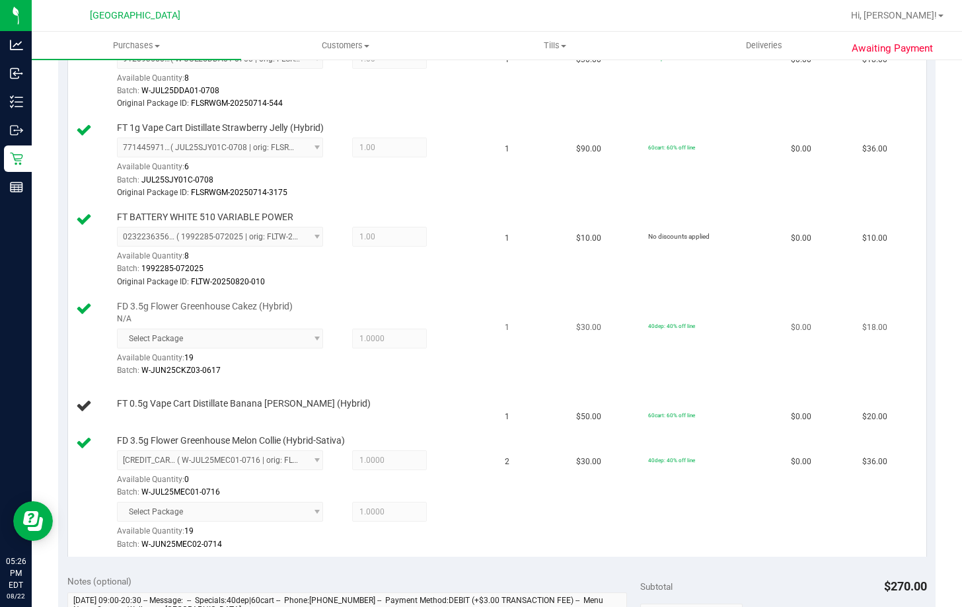
click at [501, 321] on td "1" at bounding box center [532, 339] width 71 height 89
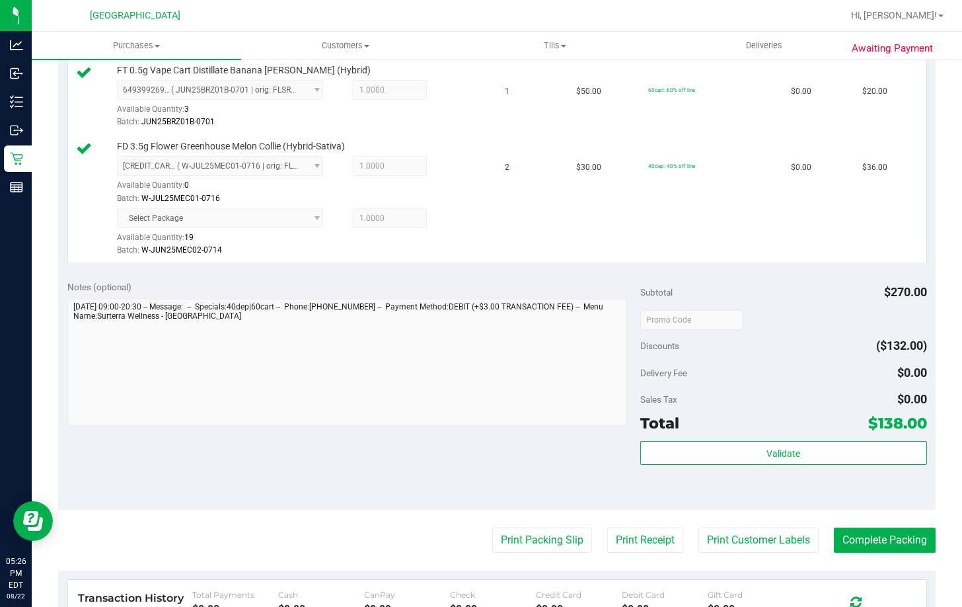
scroll to position [727, 0]
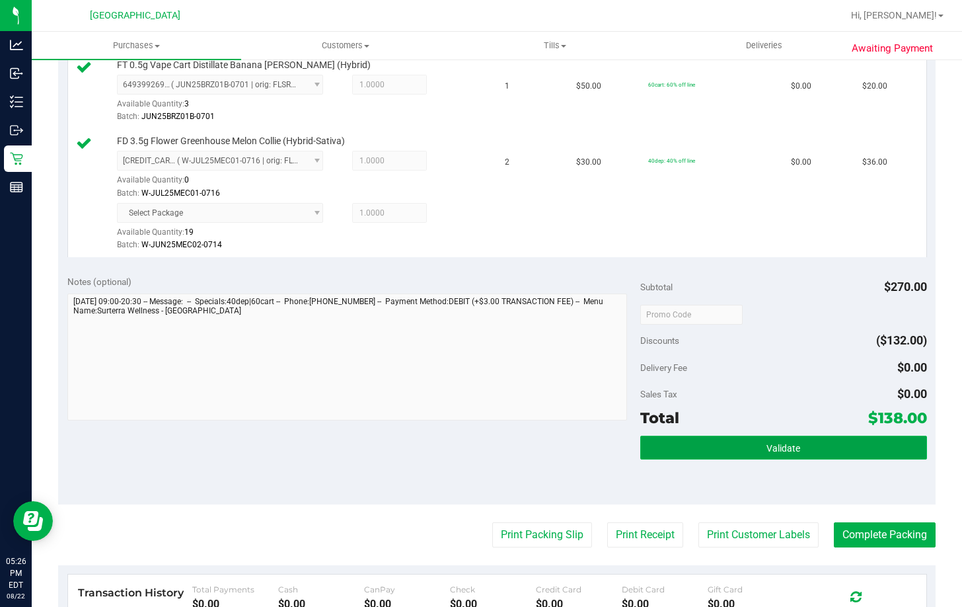
click at [823, 446] on button "Validate" at bounding box center [783, 447] width 287 height 24
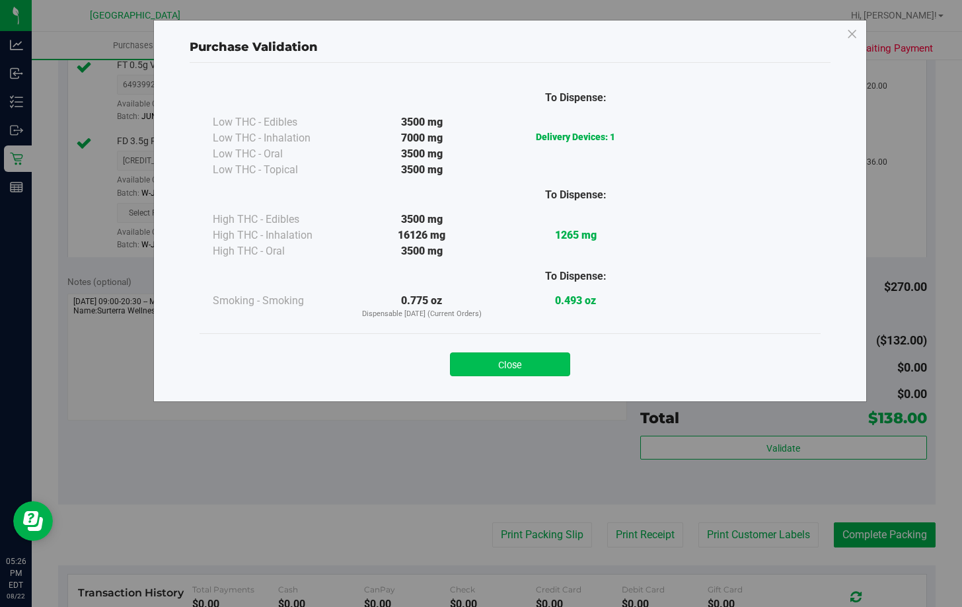
click at [512, 367] on button "Close" at bounding box center [510, 364] width 120 height 24
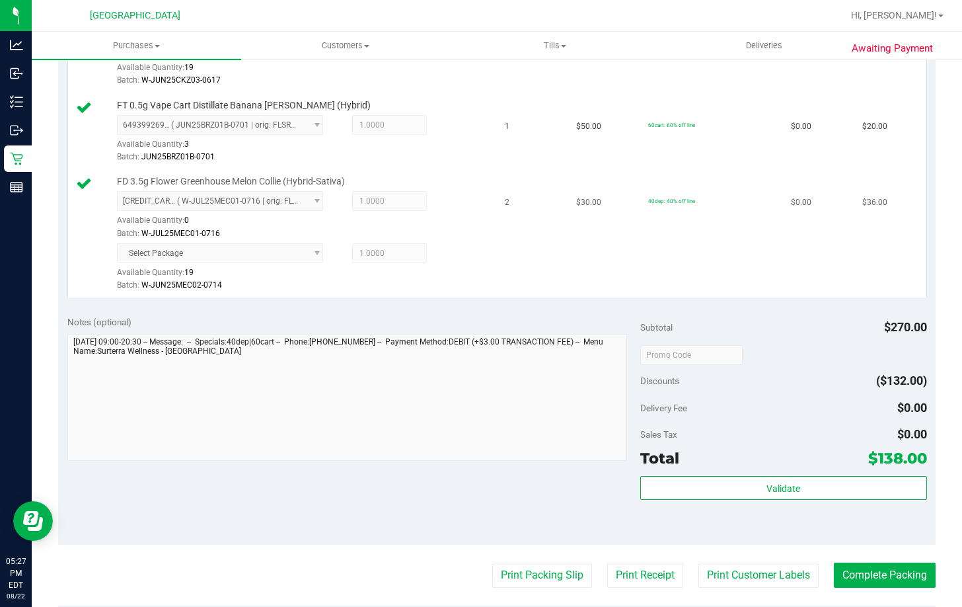
scroll to position [859, 0]
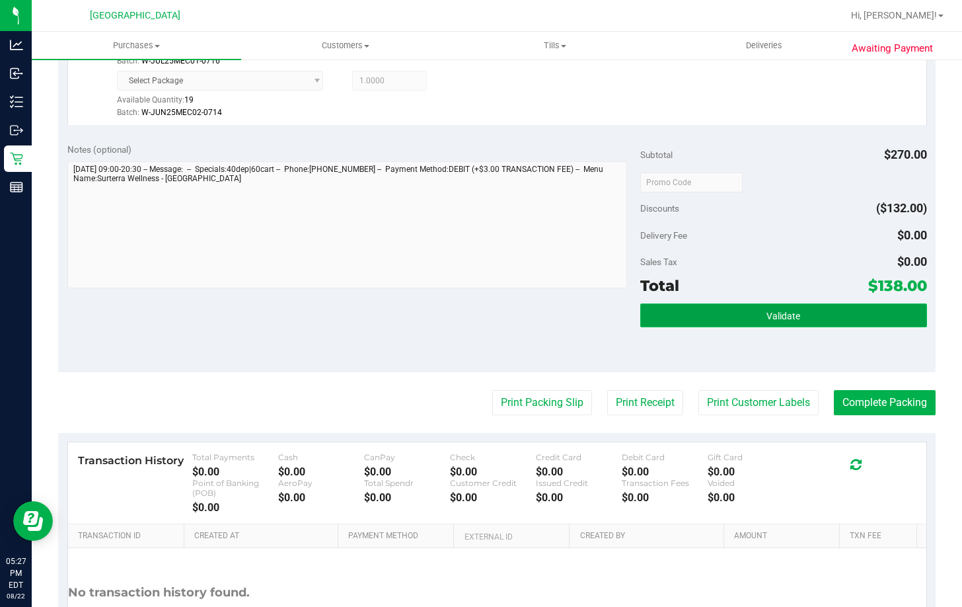
click at [734, 318] on button "Validate" at bounding box center [783, 315] width 287 height 24
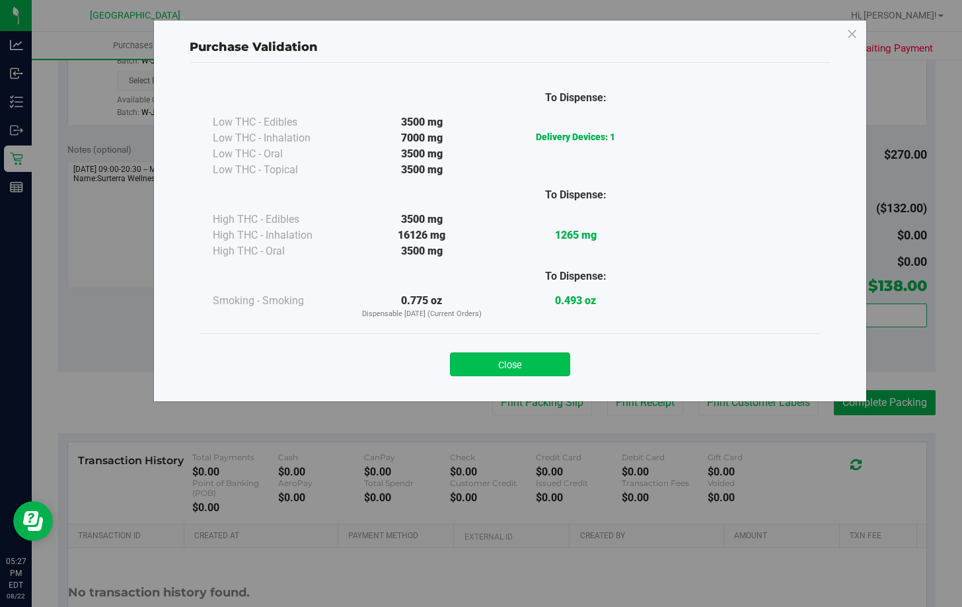
click at [500, 353] on button "Close" at bounding box center [510, 364] width 120 height 24
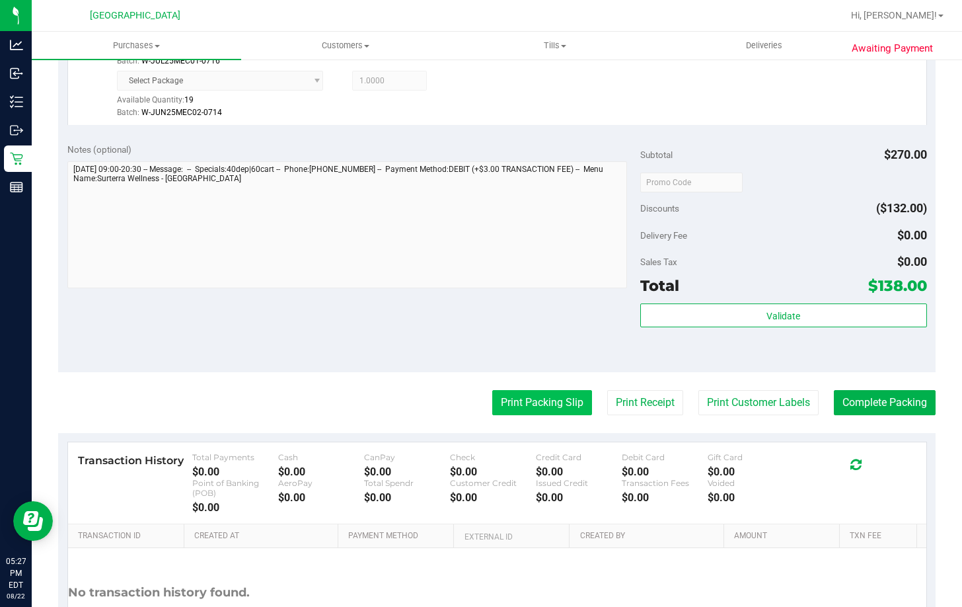
click at [521, 408] on button "Print Packing Slip" at bounding box center [542, 402] width 100 height 25
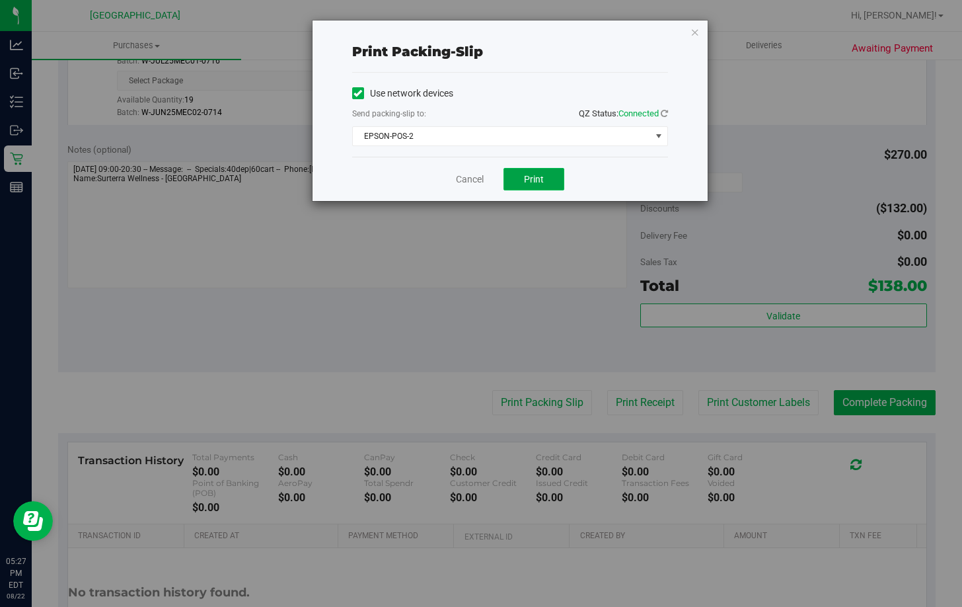
click at [533, 178] on span "Print" at bounding box center [534, 179] width 20 height 11
click at [471, 177] on link "Cancel" at bounding box center [470, 179] width 28 height 14
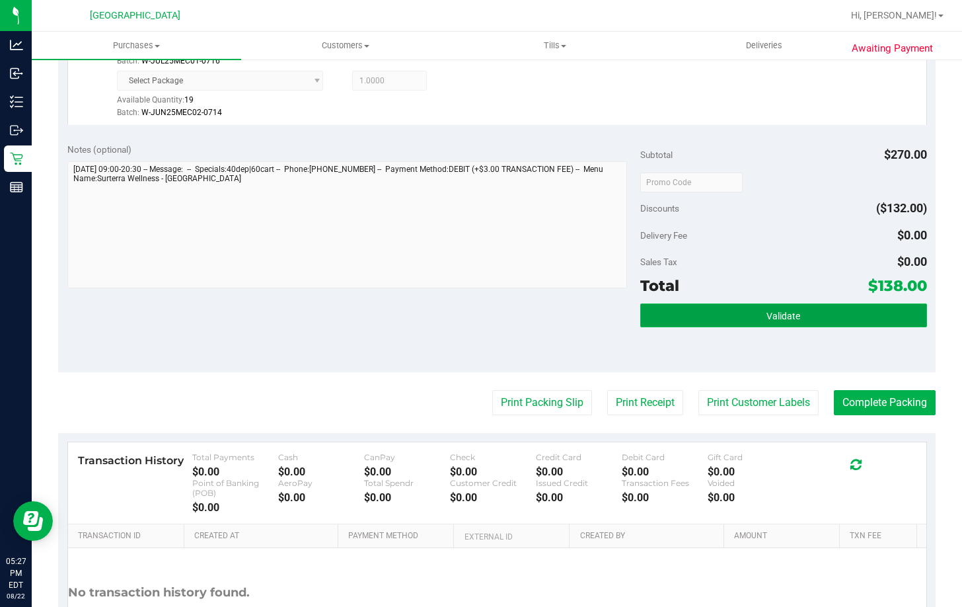
click at [706, 317] on button "Validate" at bounding box center [783, 315] width 287 height 24
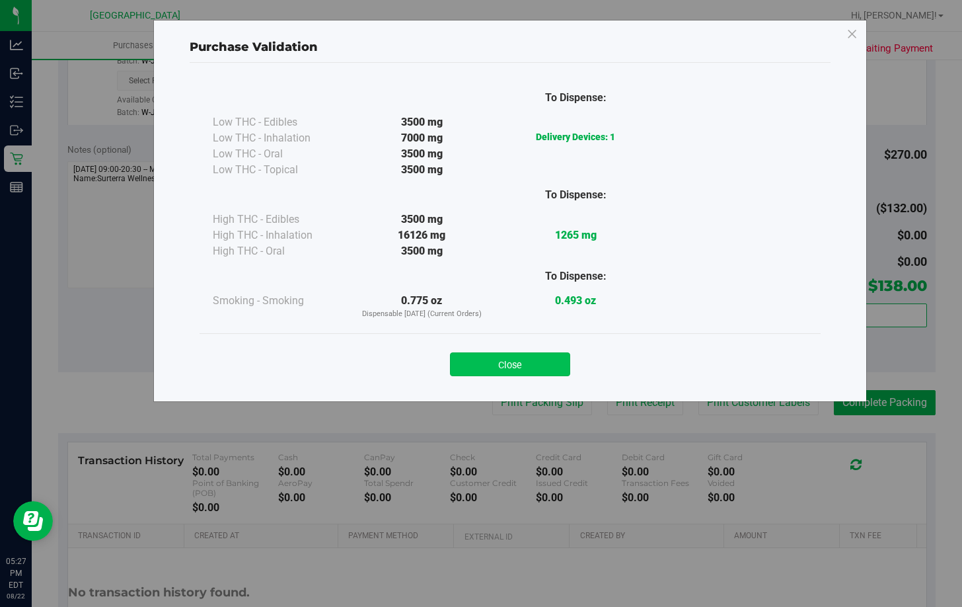
click at [506, 365] on button "Close" at bounding box center [510, 364] width 120 height 24
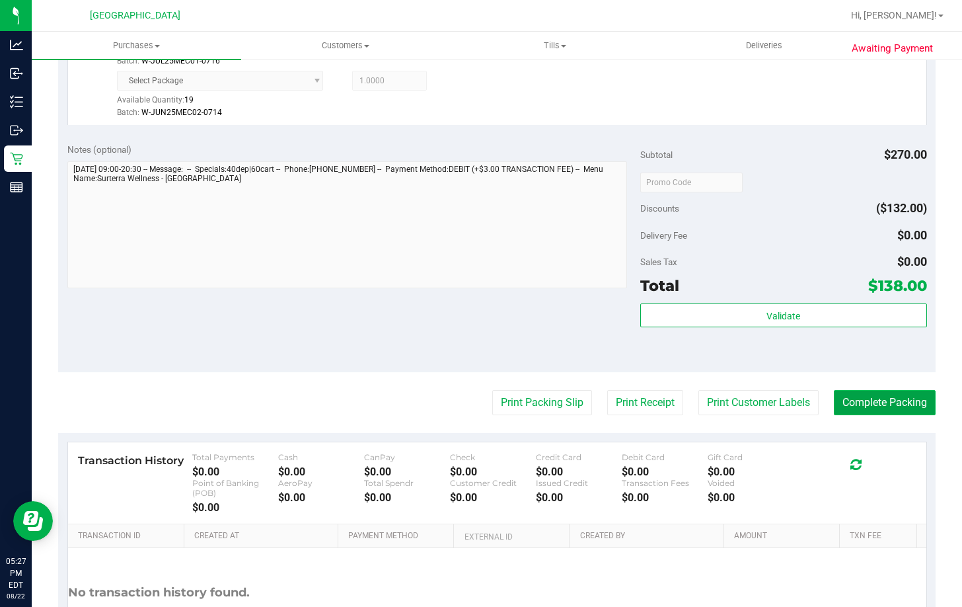
click at [864, 400] on button "Complete Packing" at bounding box center [885, 402] width 102 height 25
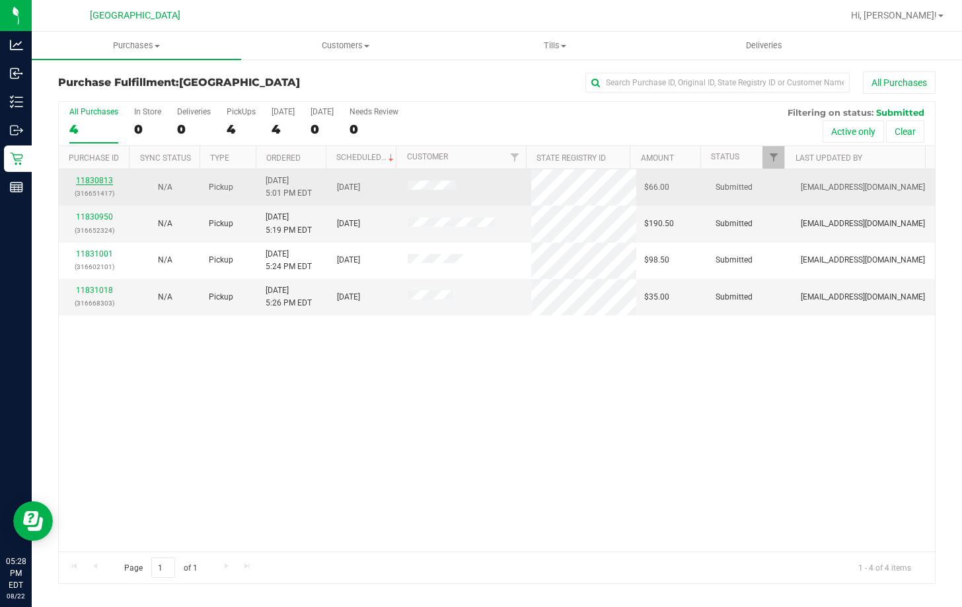
click at [83, 180] on link "11830813" at bounding box center [94, 180] width 37 height 9
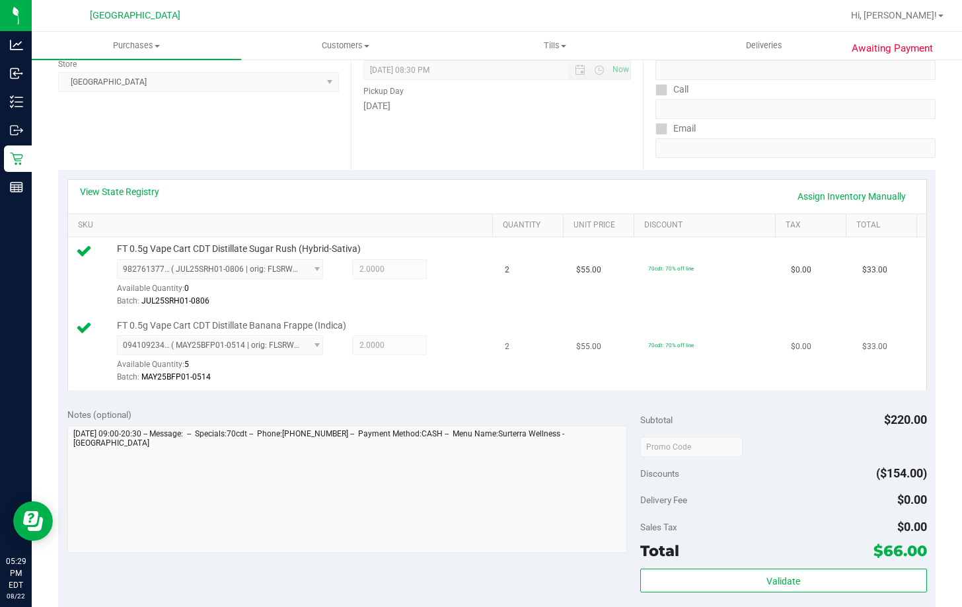
scroll to position [198, 0]
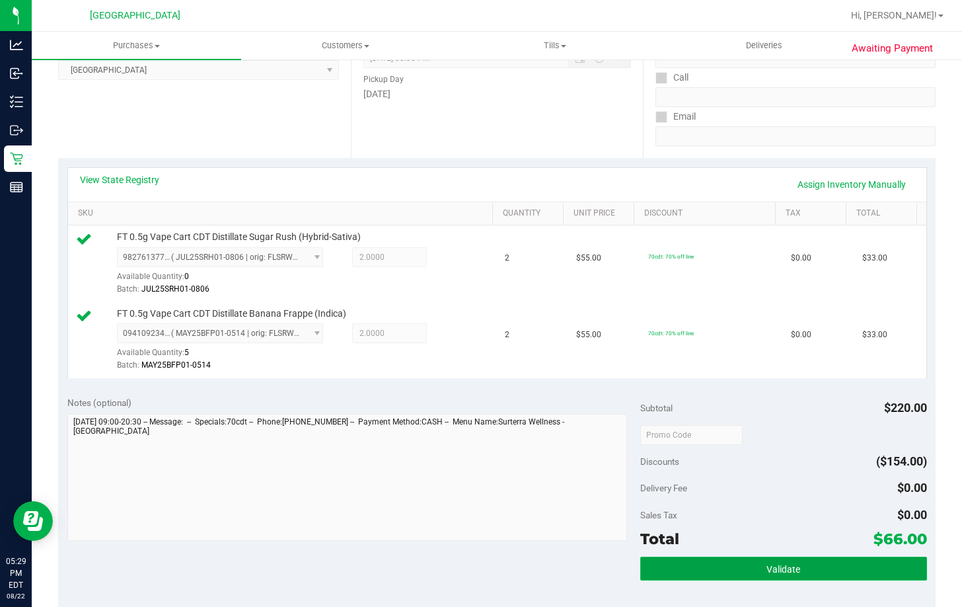
click at [795, 565] on button "Validate" at bounding box center [783, 568] width 287 height 24
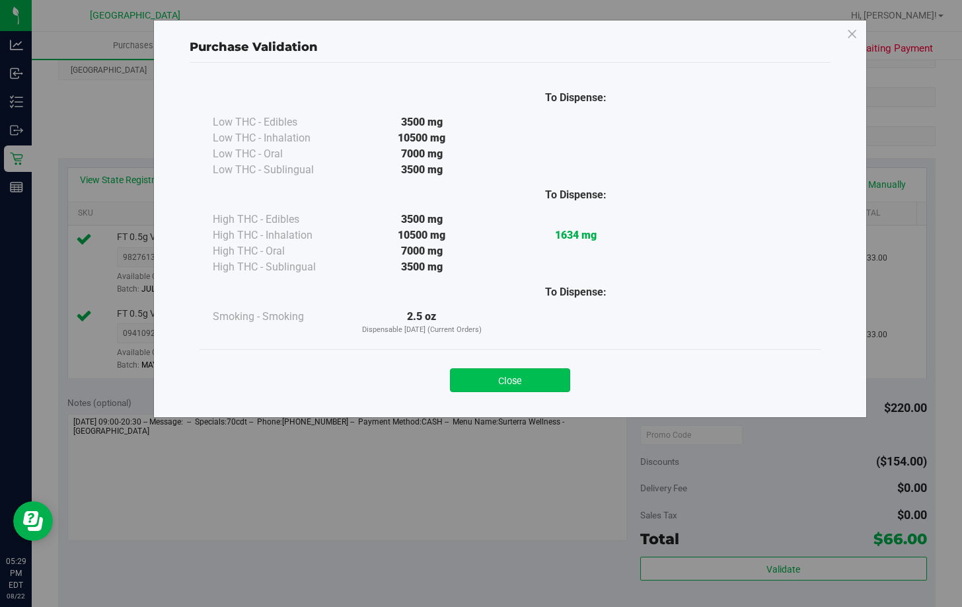
click at [533, 381] on button "Close" at bounding box center [510, 380] width 120 height 24
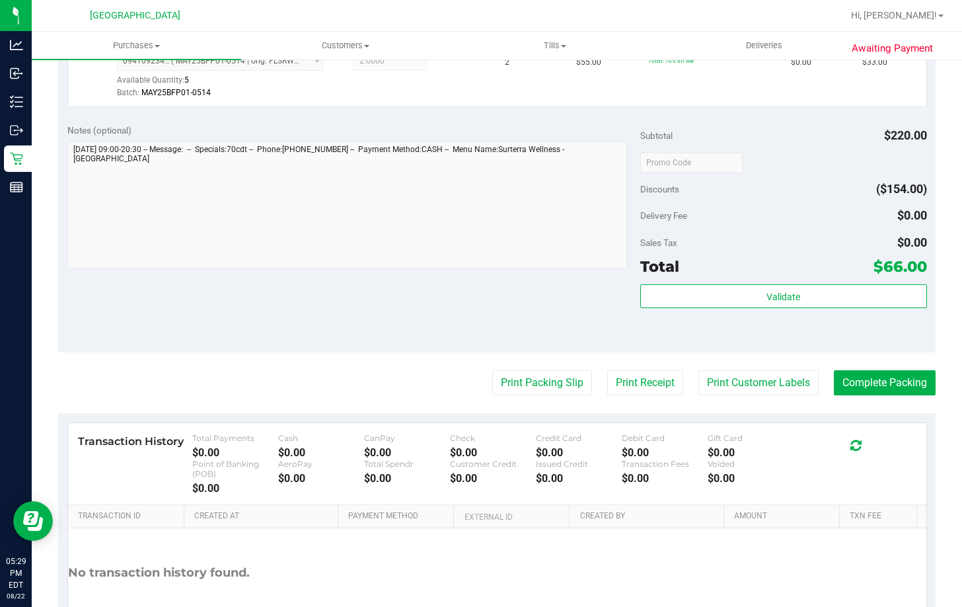
scroll to position [529, 0]
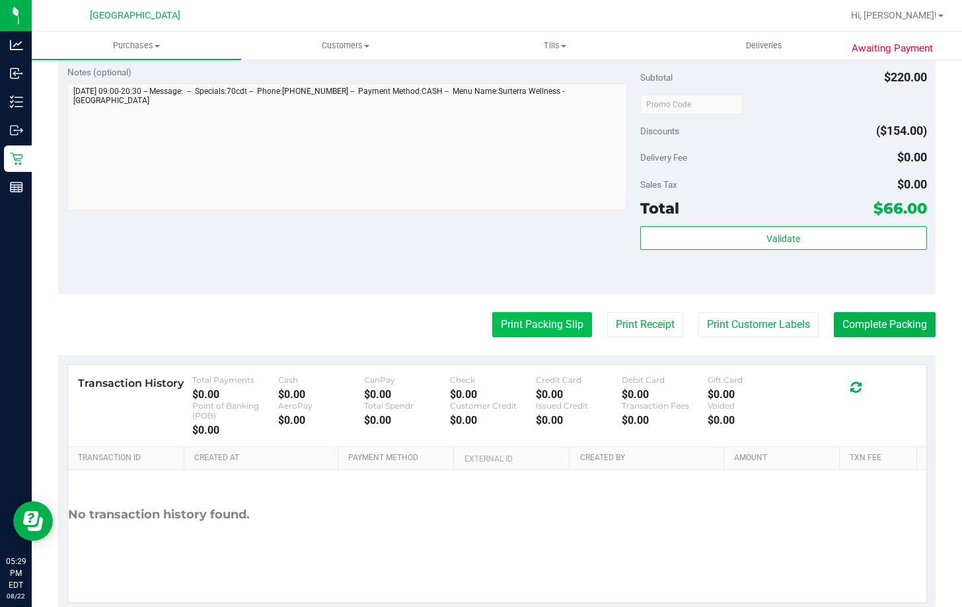
click at [517, 326] on button "Print Packing Slip" at bounding box center [542, 324] width 100 height 25
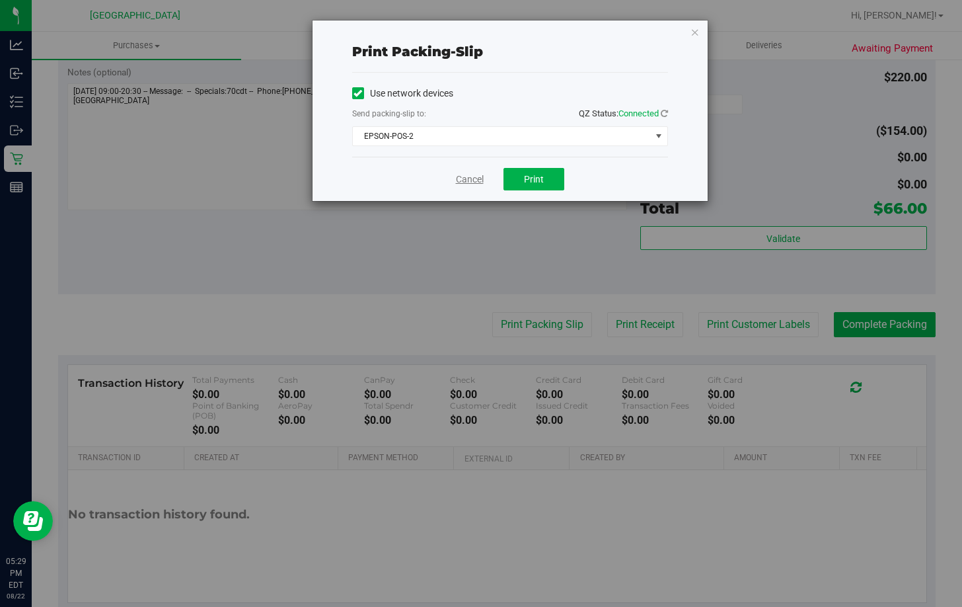
click at [474, 181] on link "Cancel" at bounding box center [470, 179] width 28 height 14
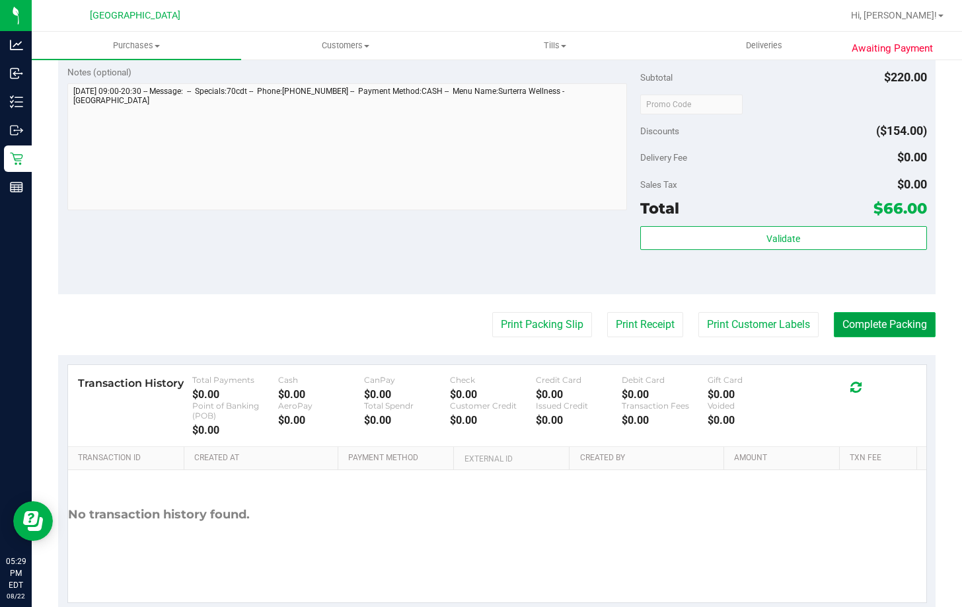
click at [893, 328] on button "Complete Packing" at bounding box center [885, 324] width 102 height 25
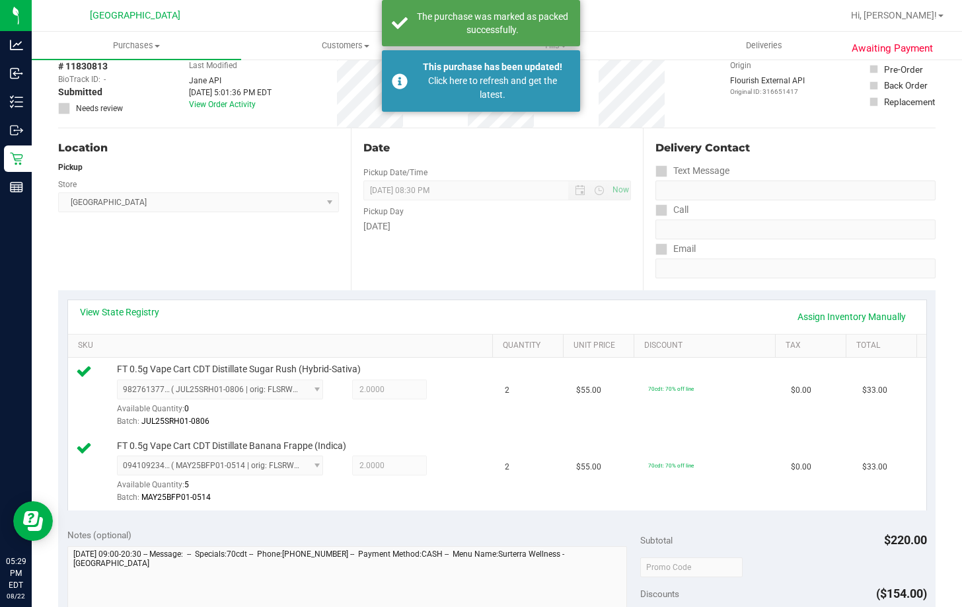
scroll to position [0, 0]
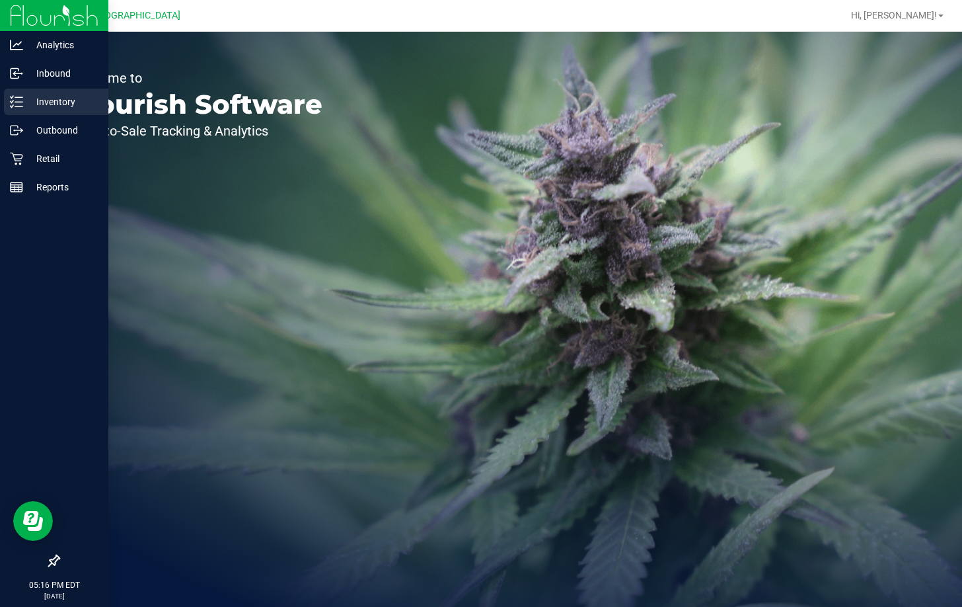
click at [37, 102] on p "Inventory" at bounding box center [62, 102] width 79 height 16
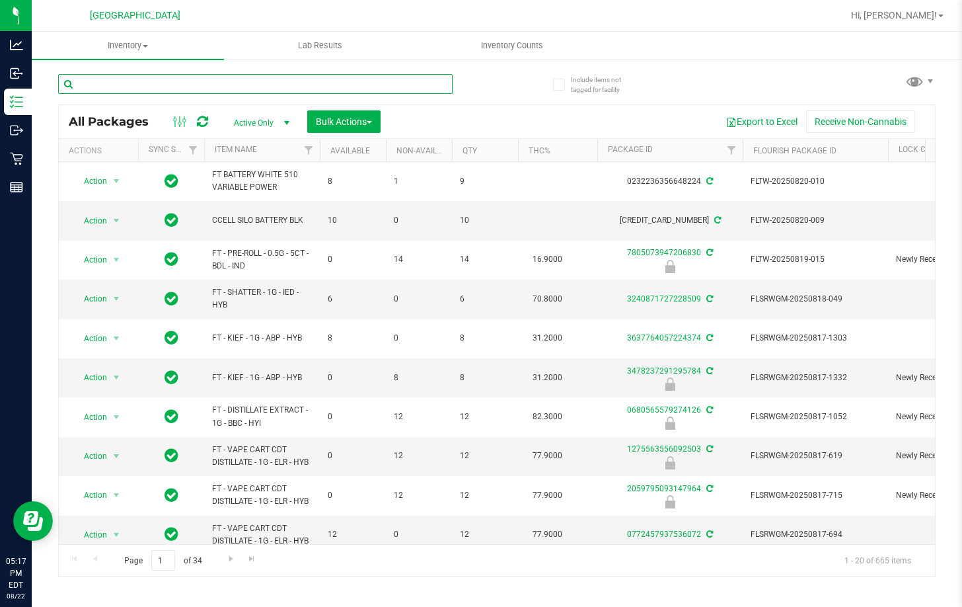
click at [133, 79] on input "text" at bounding box center [255, 84] width 394 height 20
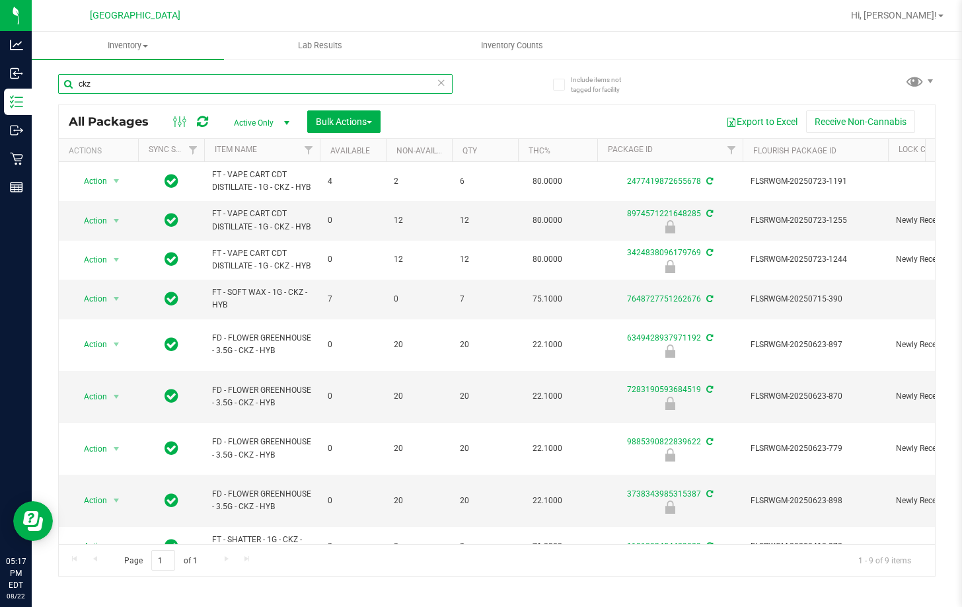
type input "ckz"
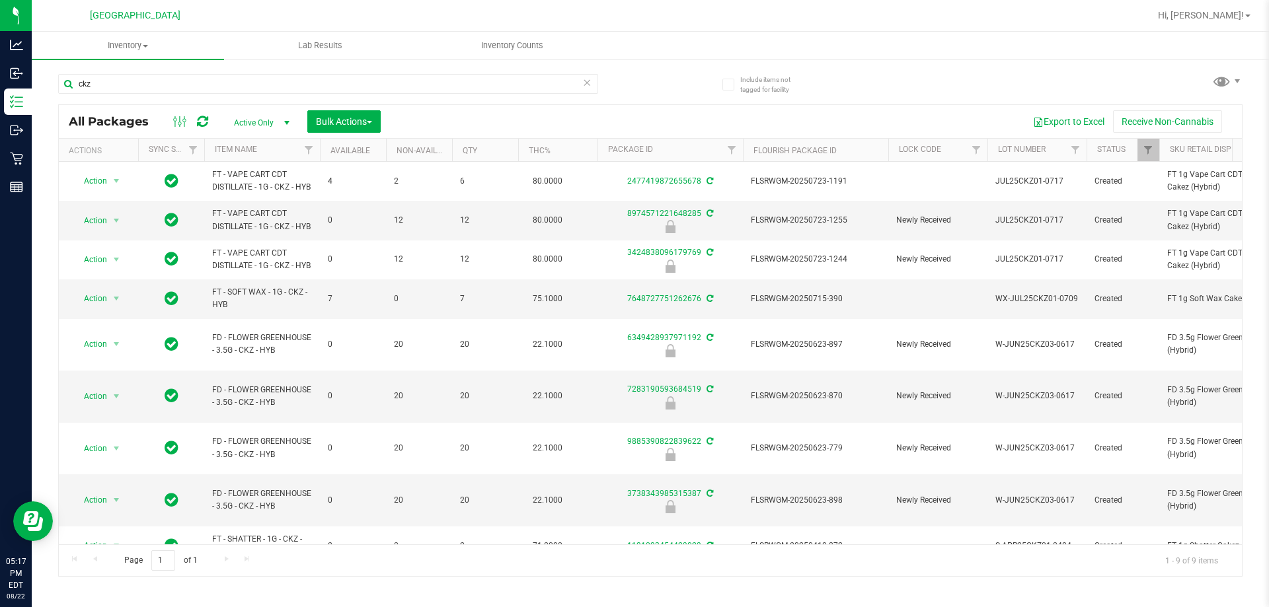
click at [242, 144] on th "Item Name" at bounding box center [262, 150] width 116 height 23
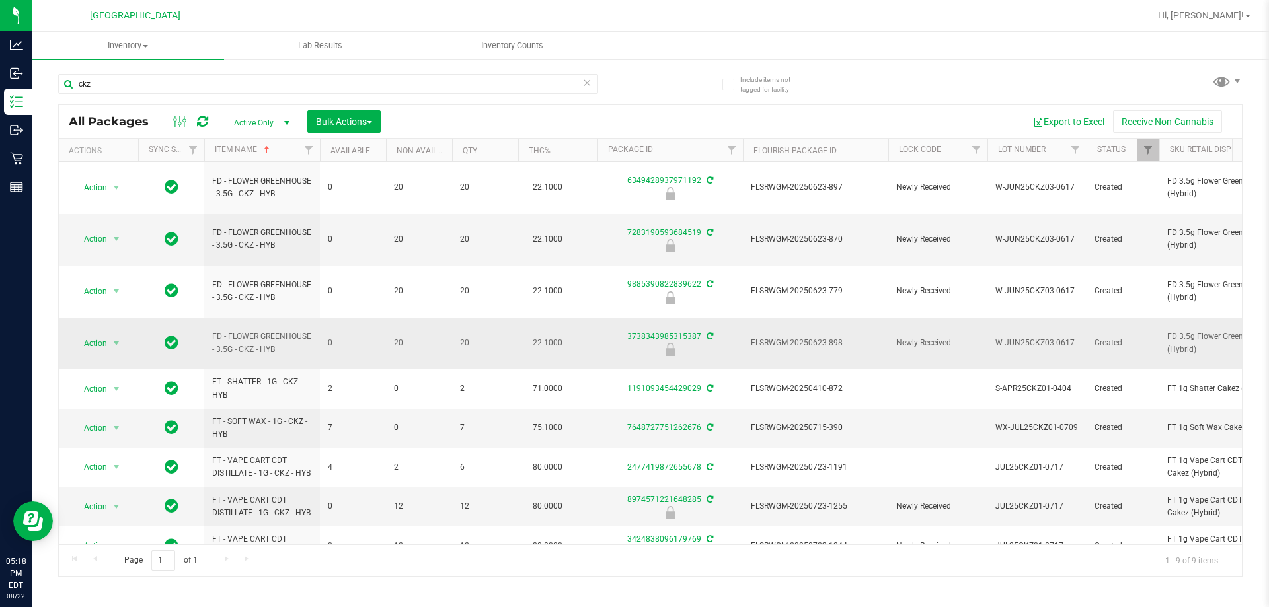
drag, startPoint x: 212, startPoint y: 171, endPoint x: 885, endPoint y: 303, distance: 686.1
click at [813, 233] on span "FLSRWGM-20250623-870" at bounding box center [815, 239] width 129 height 13
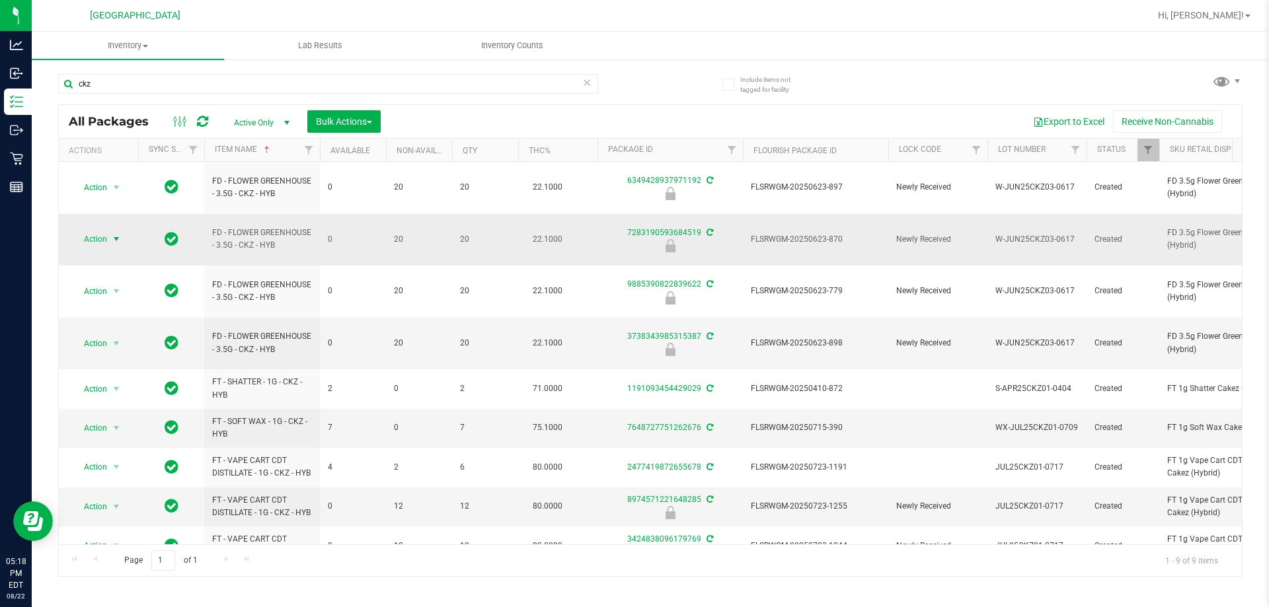
click at [91, 230] on span "Action" at bounding box center [90, 239] width 36 height 18
click at [111, 367] on li "Unlock package" at bounding box center [115, 377] width 85 height 20
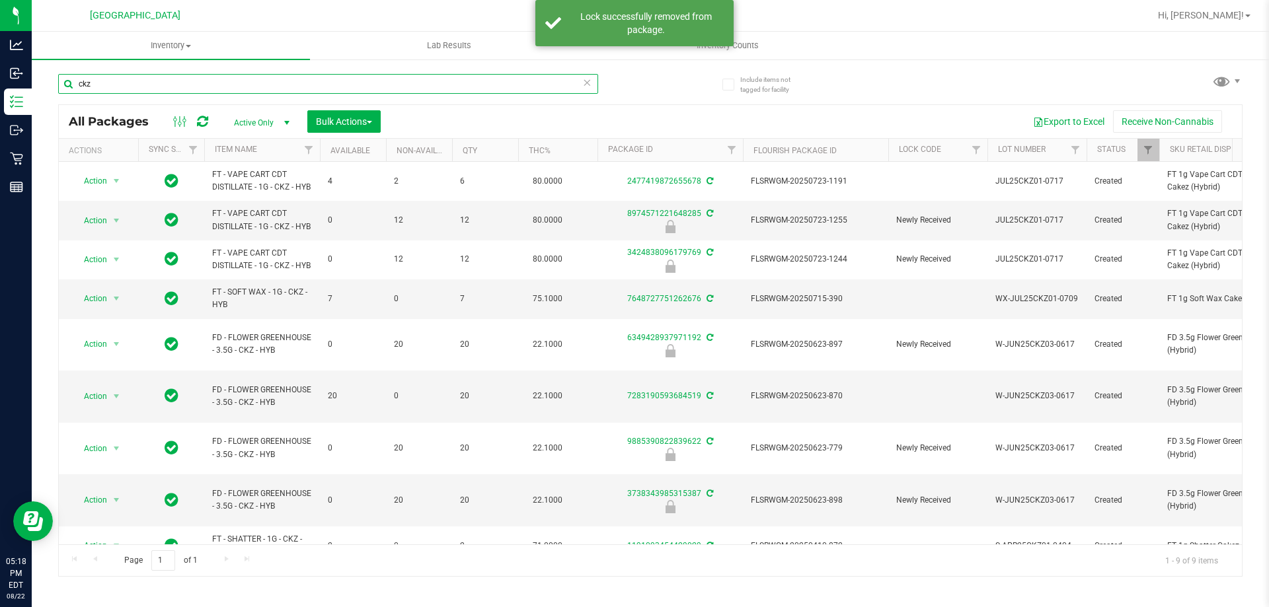
click at [469, 85] on input "ckz" at bounding box center [328, 84] width 540 height 20
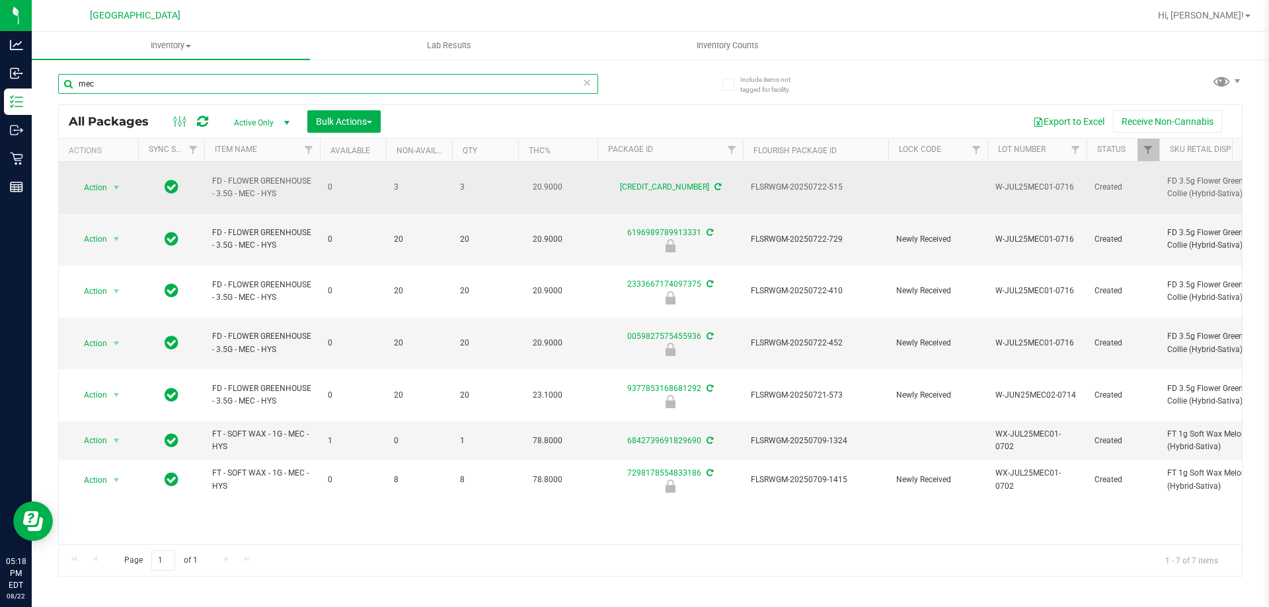
type input "mec"
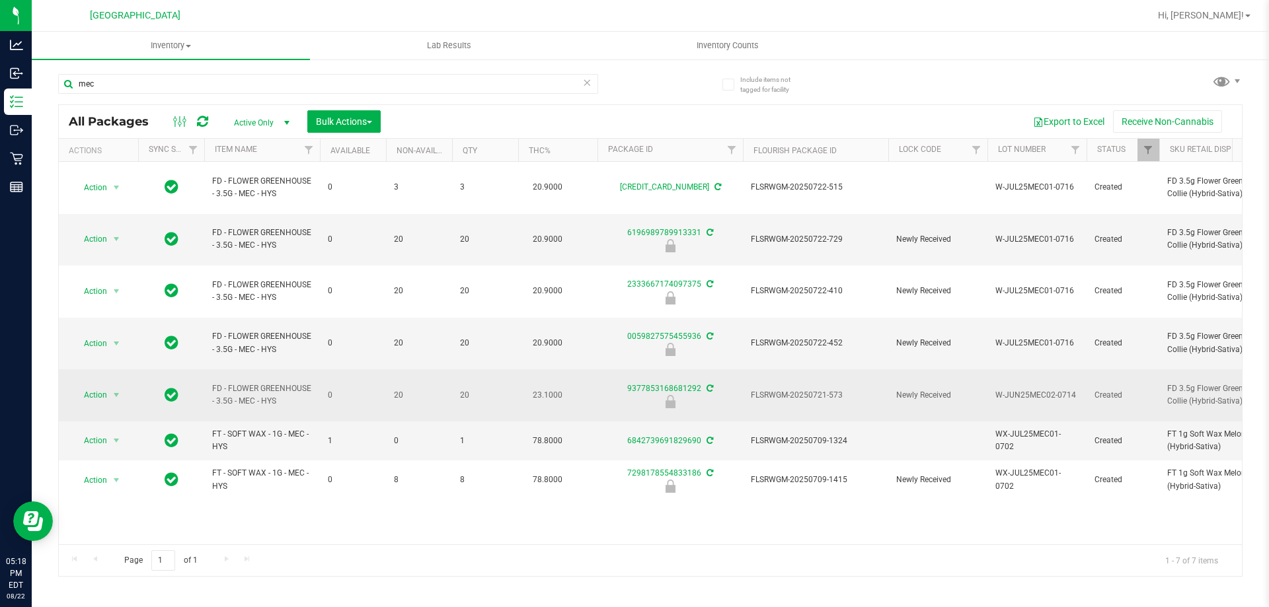
drag, startPoint x: 210, startPoint y: 168, endPoint x: 869, endPoint y: 336, distance: 680.4
click at [817, 389] on span "FLSRWGM-20250721-573" at bounding box center [815, 395] width 129 height 13
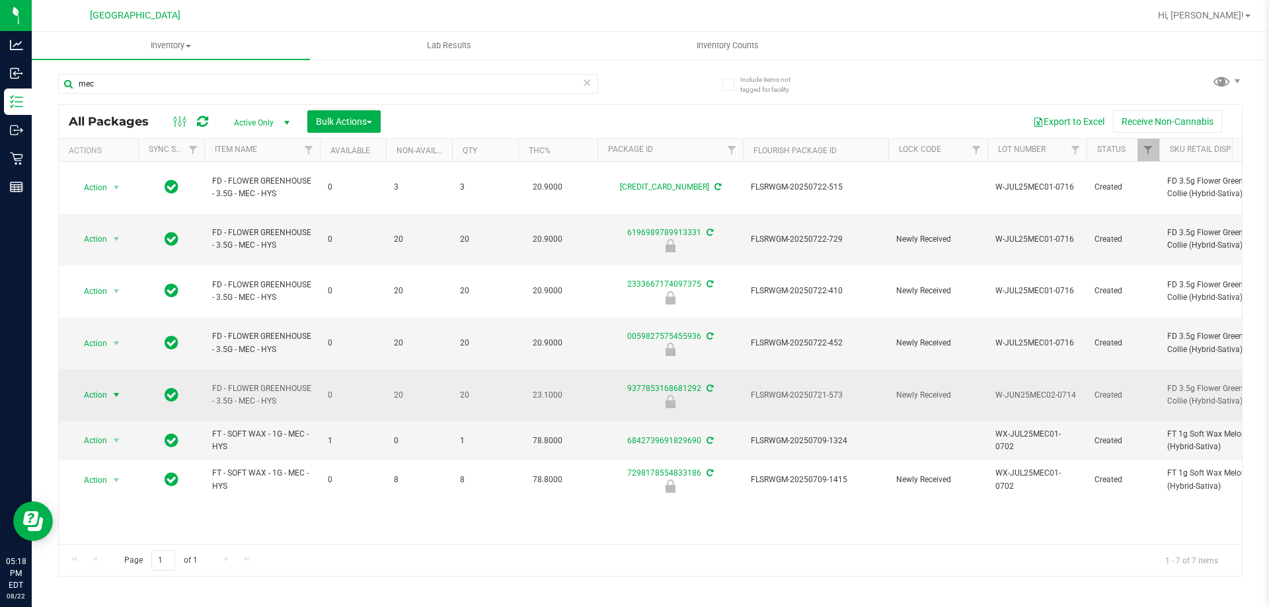
click at [106, 386] on span "Action" at bounding box center [90, 395] width 36 height 18
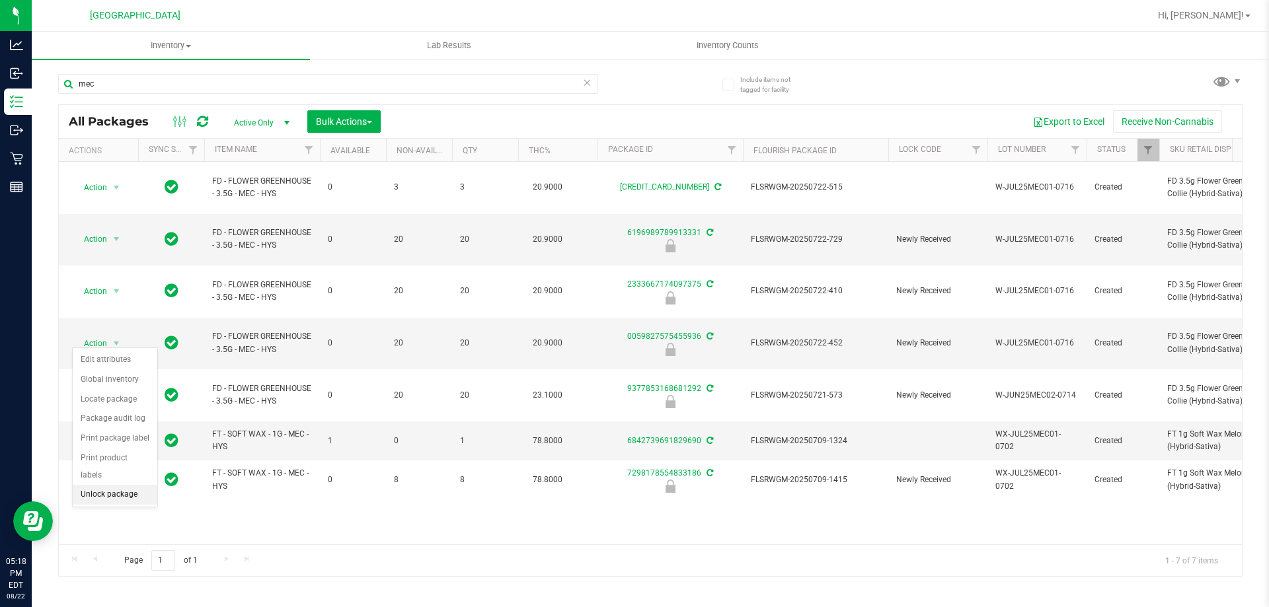
click at [117, 485] on li "Unlock package" at bounding box center [115, 495] width 85 height 20
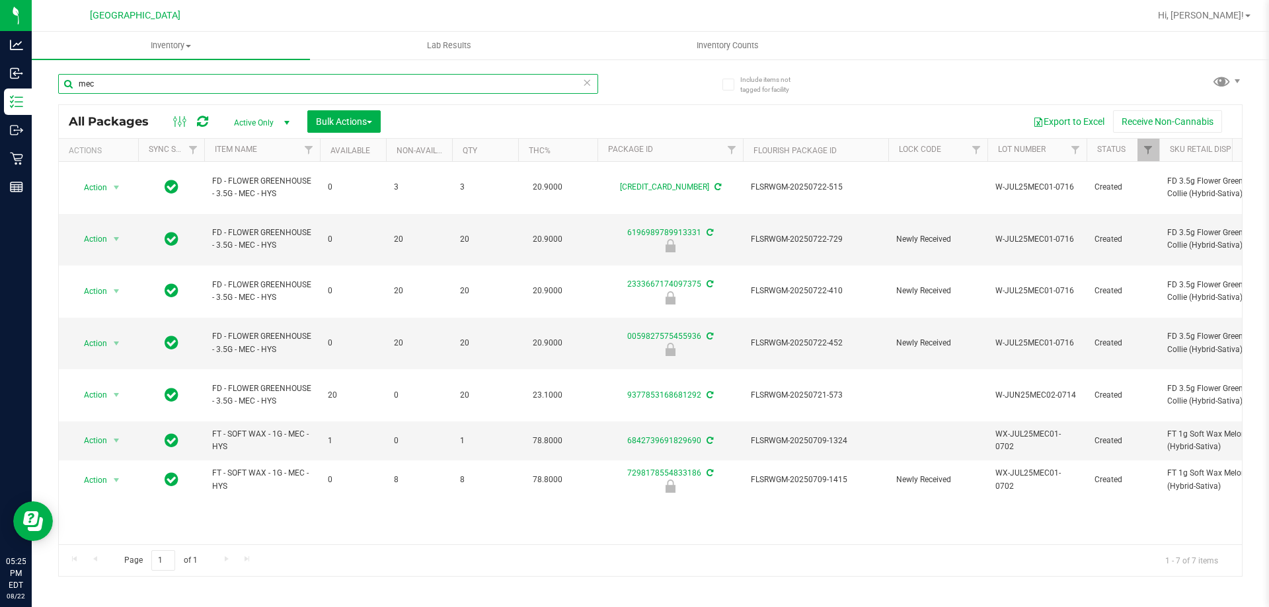
click at [200, 91] on input "mec" at bounding box center [328, 84] width 540 height 20
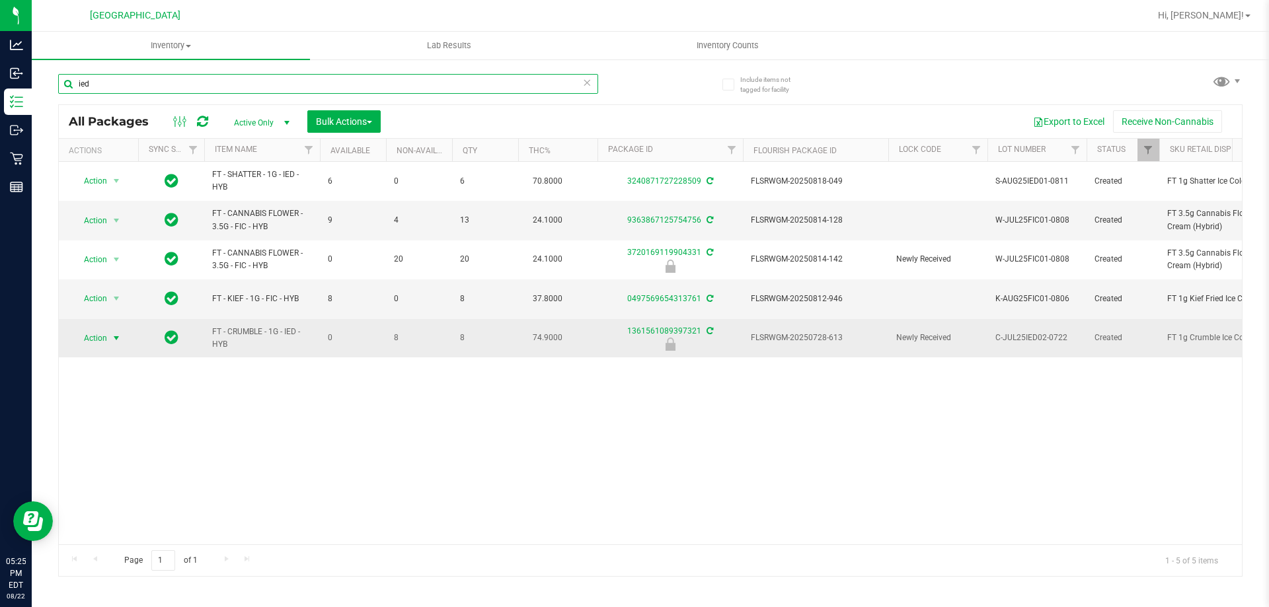
type input "ied"
click at [96, 338] on span "Action" at bounding box center [90, 338] width 36 height 18
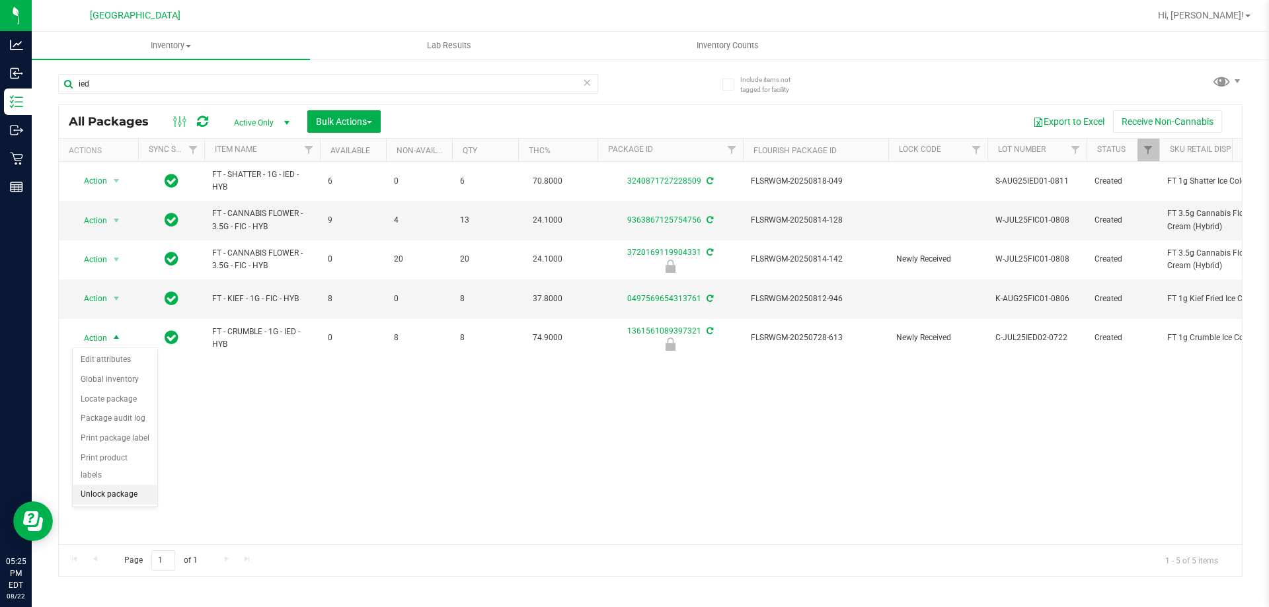
click at [121, 485] on li "Unlock package" at bounding box center [115, 495] width 85 height 20
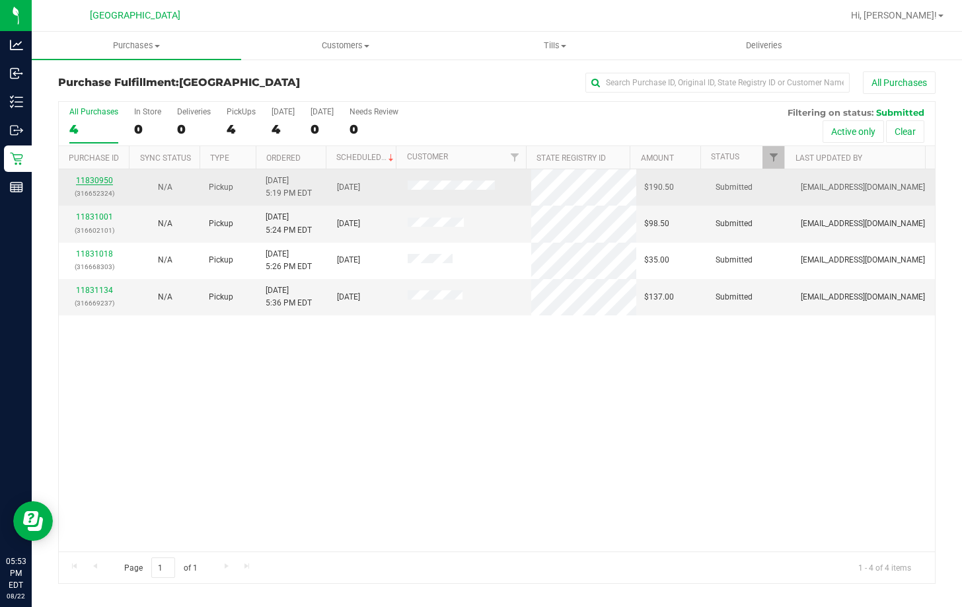
click at [108, 180] on link "11830950" at bounding box center [94, 180] width 37 height 9
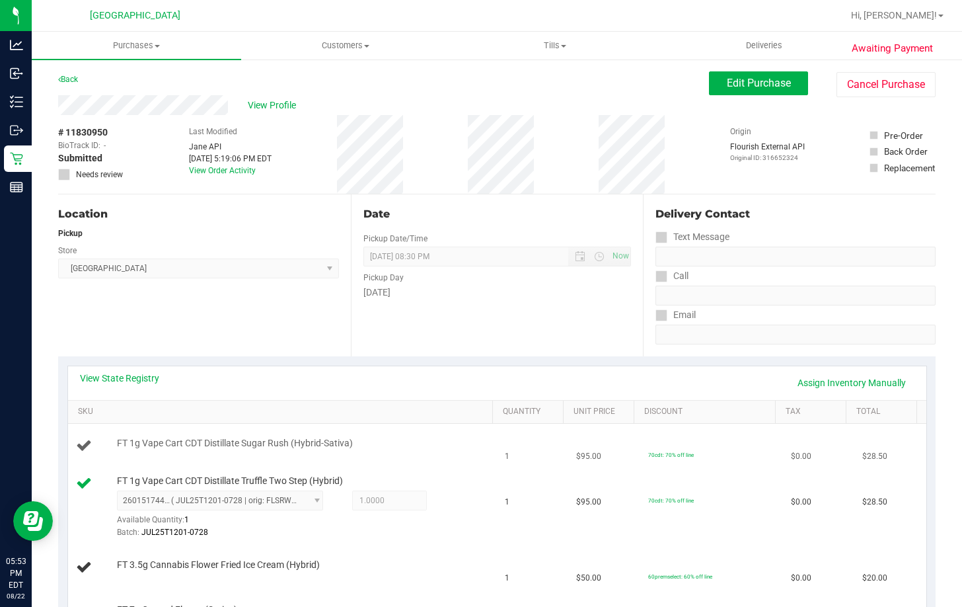
click at [385, 453] on div "FT 1g Vape Cart CDT Distillate Sugar Rush (Hybrid-Sativa)" at bounding box center [283, 446] width 414 height 18
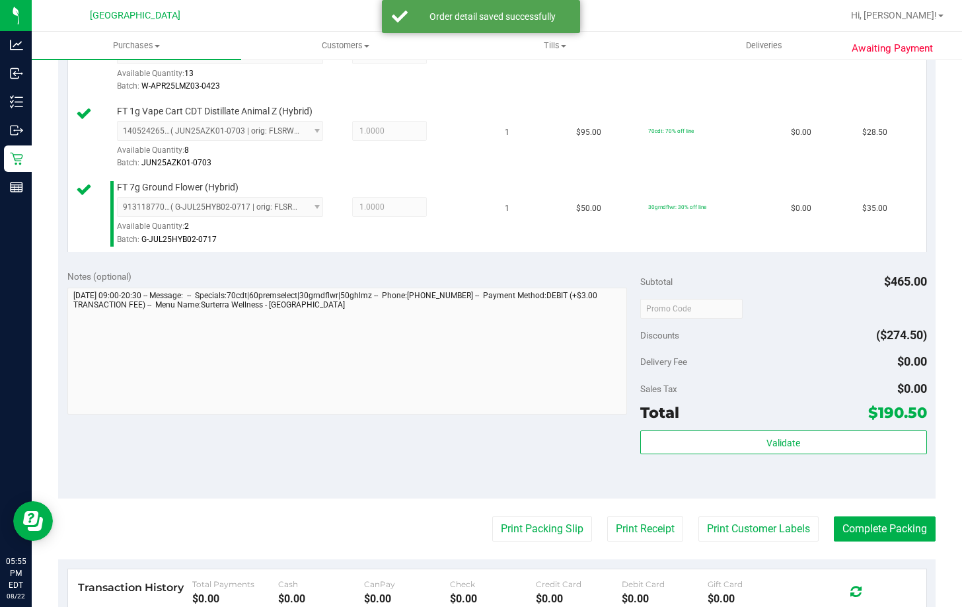
scroll to position [727, 0]
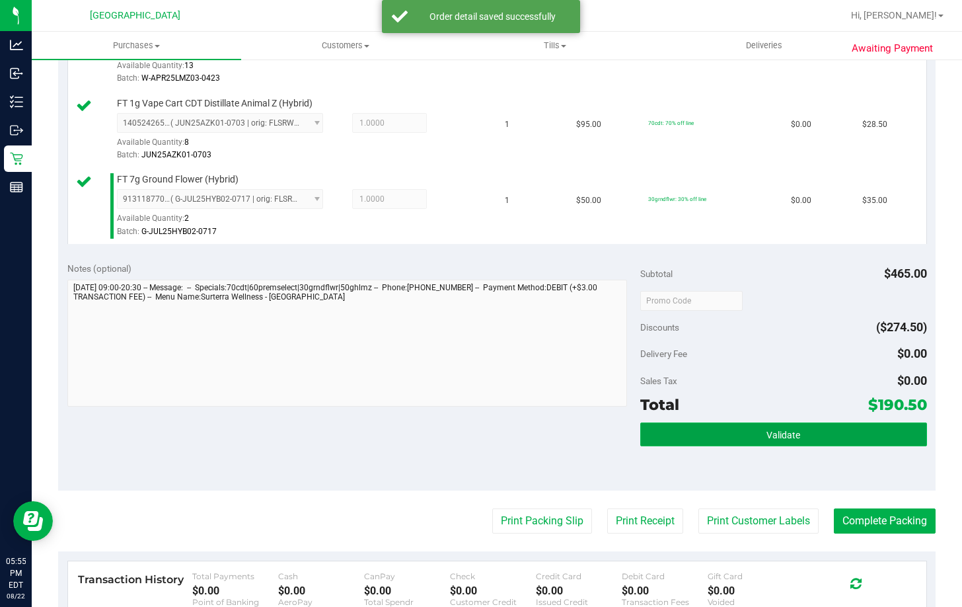
click at [769, 438] on span "Validate" at bounding box center [783, 434] width 34 height 11
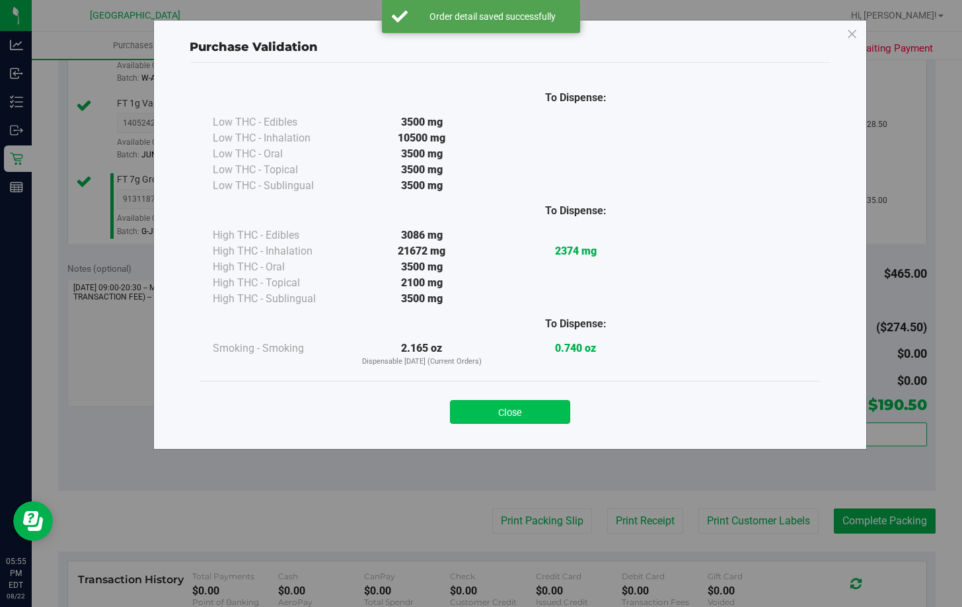
click at [536, 408] on button "Close" at bounding box center [510, 412] width 120 height 24
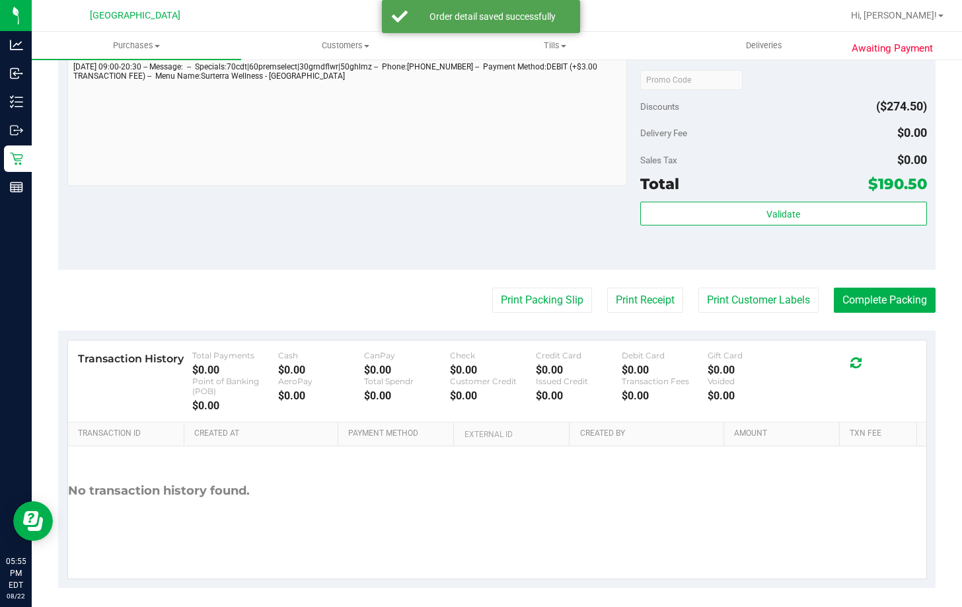
scroll to position [955, 0]
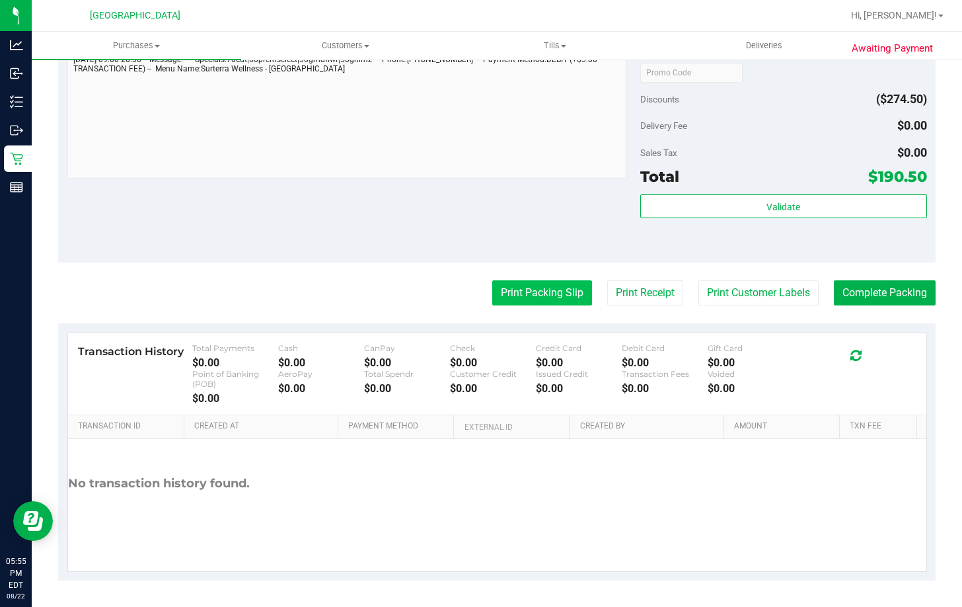
click at [538, 292] on button "Print Packing Slip" at bounding box center [542, 292] width 100 height 25
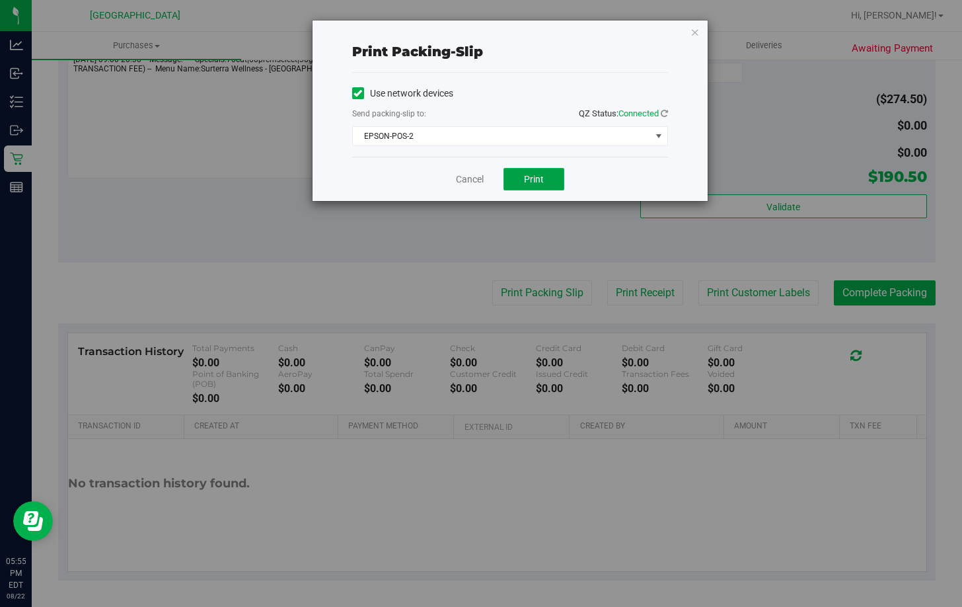
click at [525, 181] on span "Print" at bounding box center [534, 179] width 20 height 11
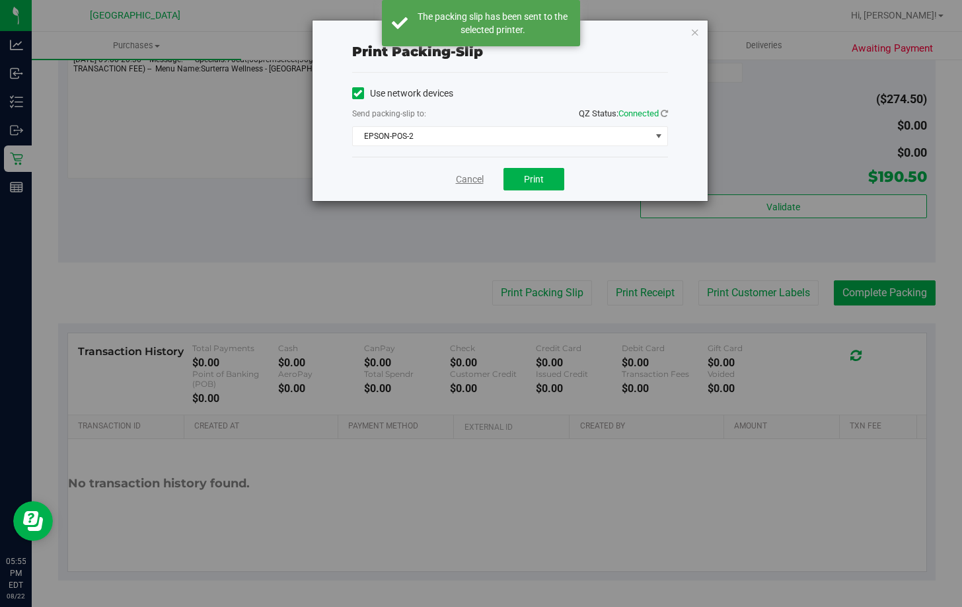
click at [461, 179] on link "Cancel" at bounding box center [470, 179] width 28 height 14
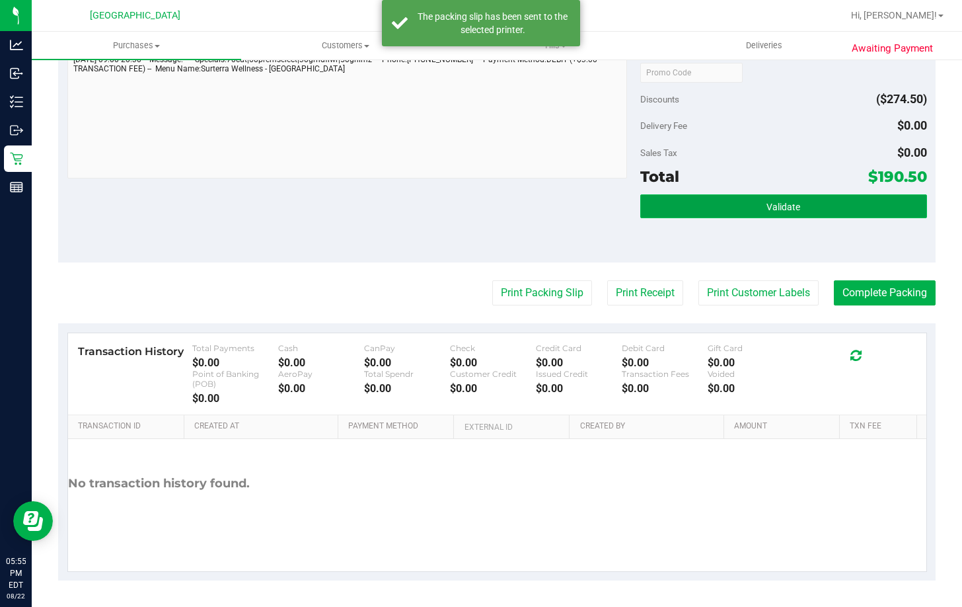
click at [735, 199] on button "Validate" at bounding box center [783, 206] width 287 height 24
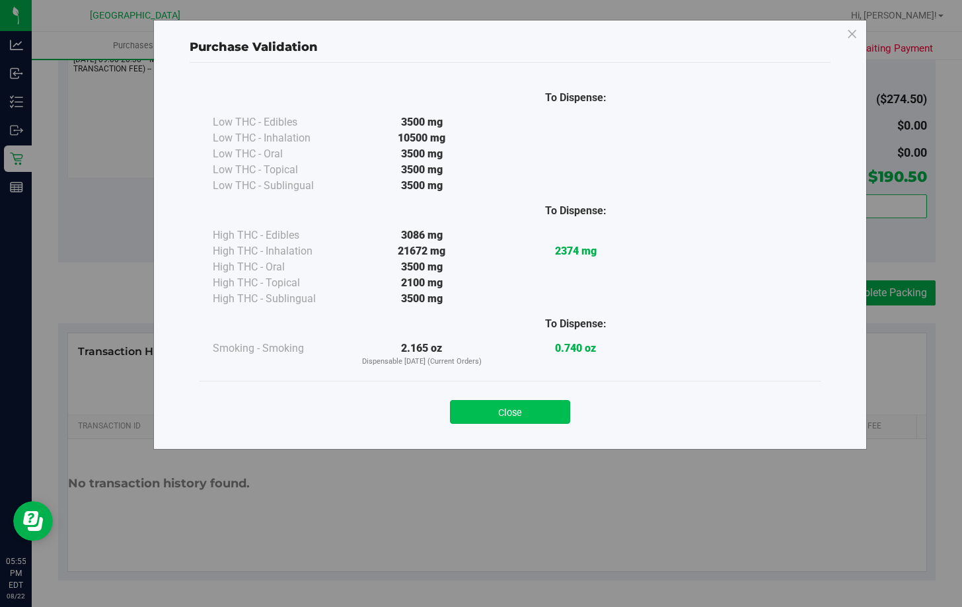
click at [499, 405] on button "Close" at bounding box center [510, 412] width 120 height 24
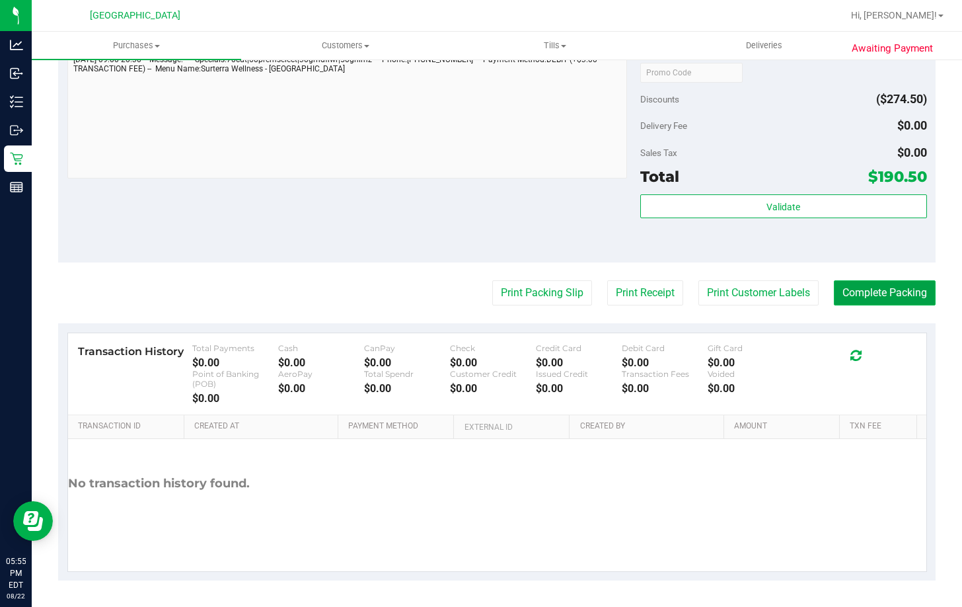
click at [893, 289] on button "Complete Packing" at bounding box center [885, 292] width 102 height 25
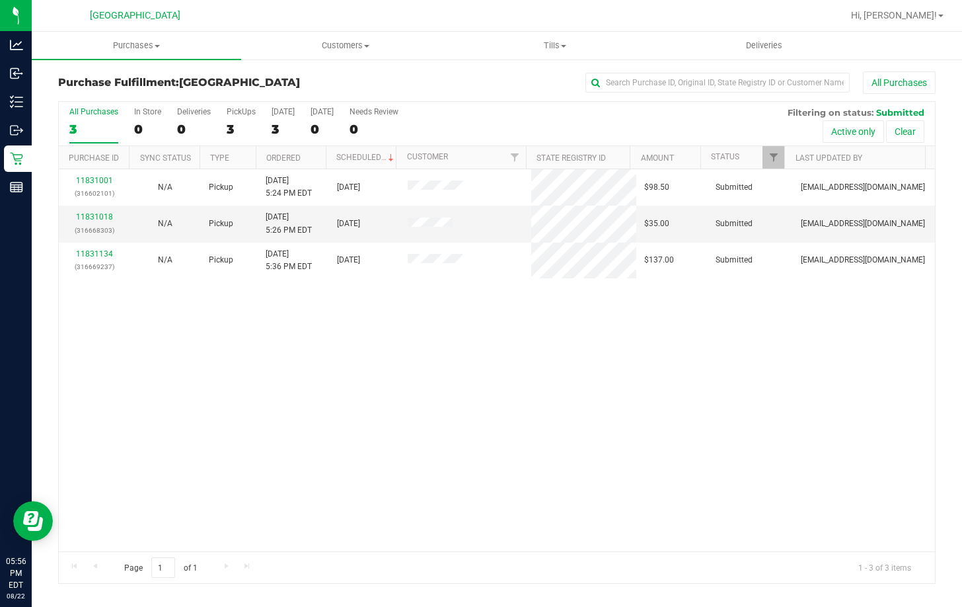
click at [644, 462] on div "11831001 (316602101) N/A Pickup 8/22/2025 5:24 PM EDT 8/22/2025 $98.50 Submitte…" at bounding box center [497, 360] width 876 height 382
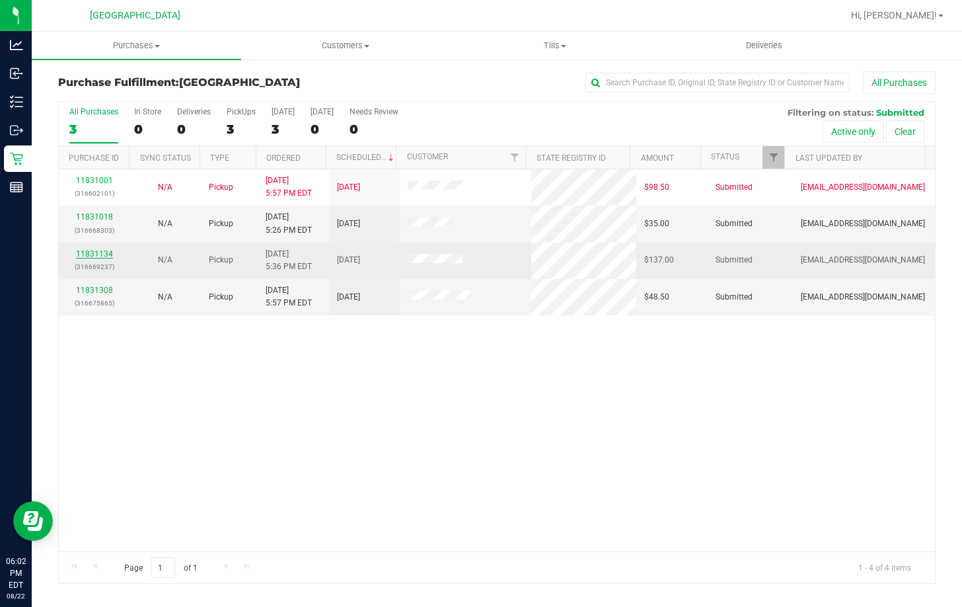
click at [100, 253] on link "11831134" at bounding box center [94, 253] width 37 height 9
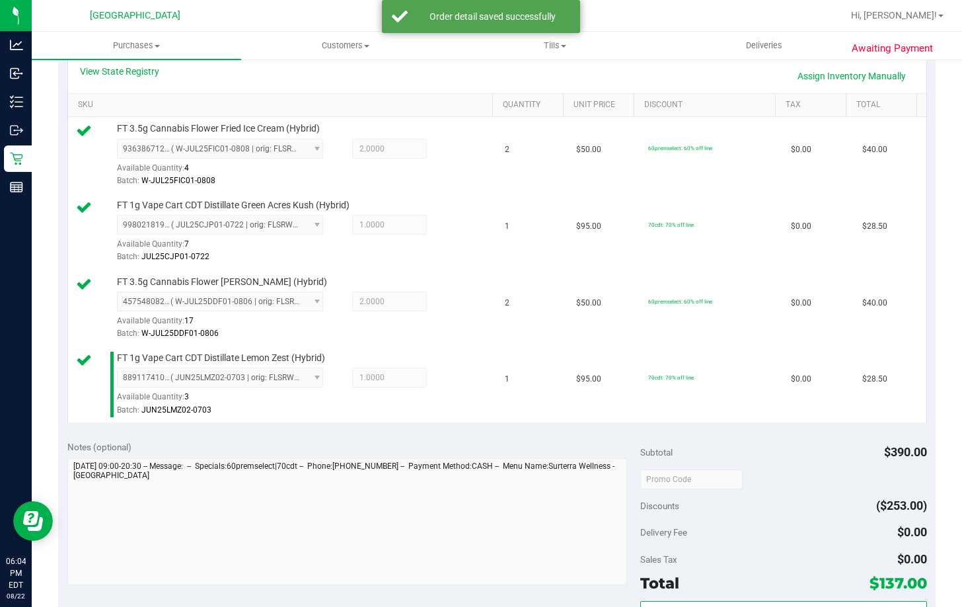
scroll to position [330, 0]
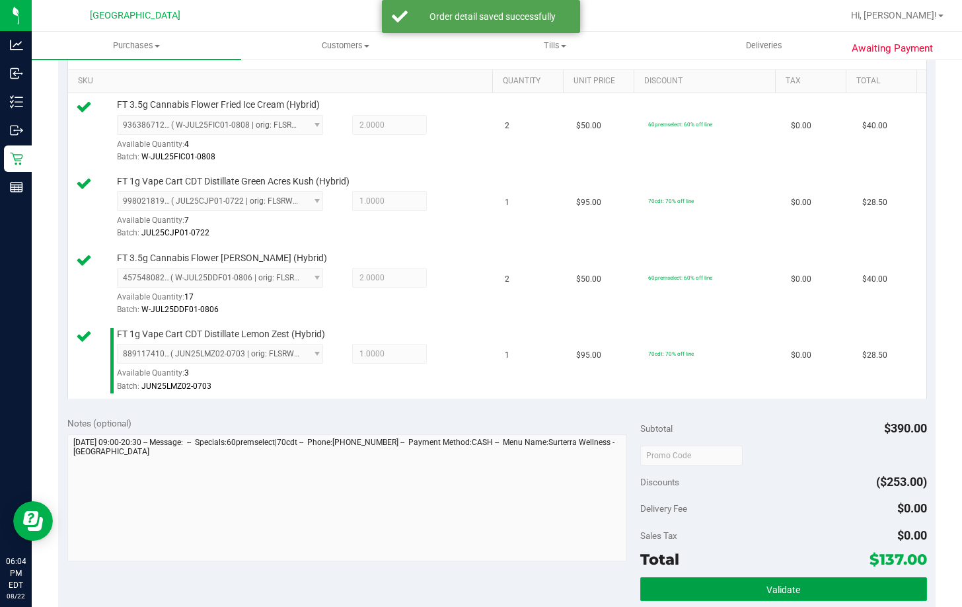
drag, startPoint x: 737, startPoint y: 587, endPoint x: 764, endPoint y: 513, distance: 79.0
click at [737, 588] on button "Validate" at bounding box center [783, 589] width 287 height 24
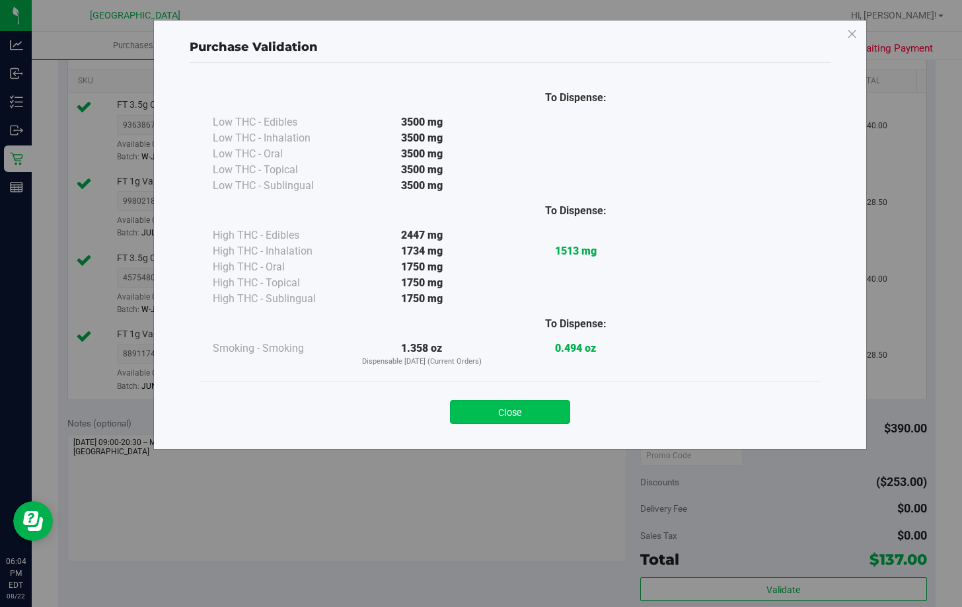
click at [516, 412] on button "Close" at bounding box center [510, 412] width 120 height 24
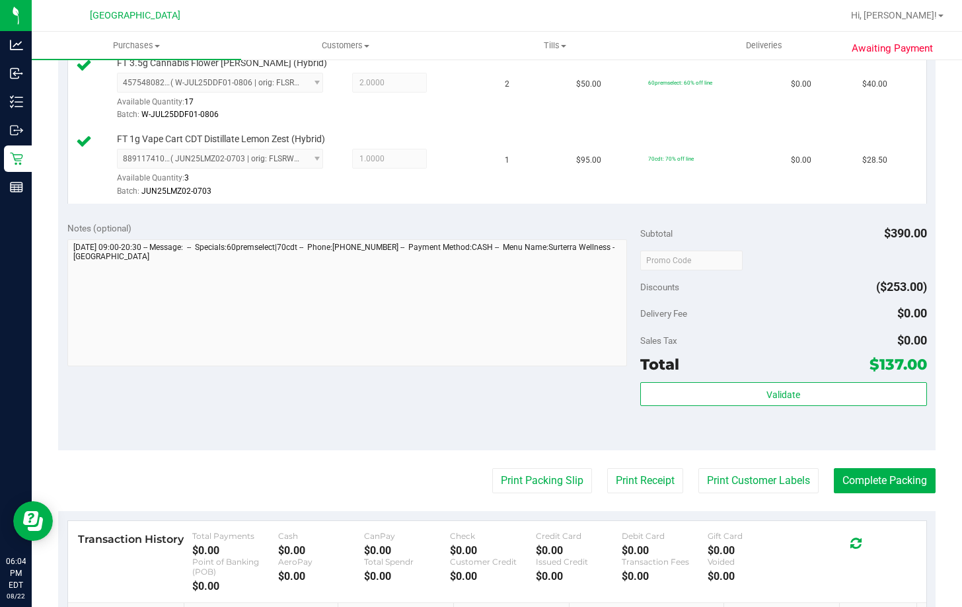
scroll to position [529, 0]
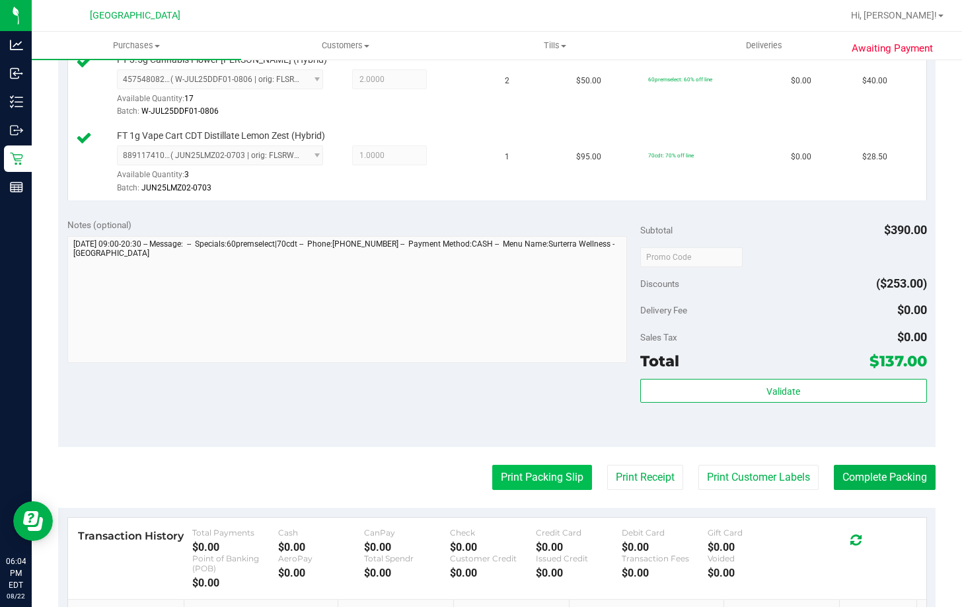
click at [528, 470] on button "Print Packing Slip" at bounding box center [542, 476] width 100 height 25
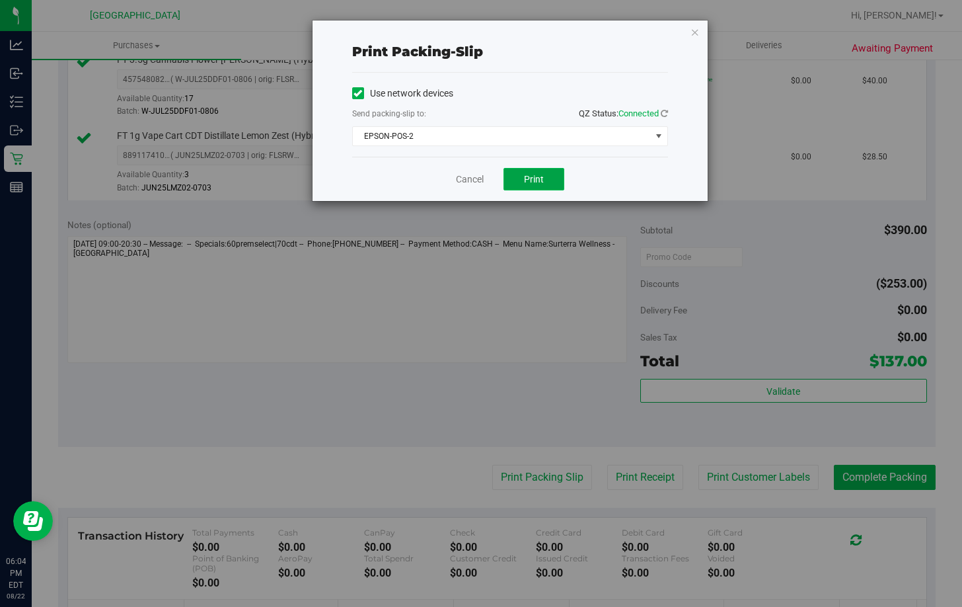
click at [545, 175] on button "Print" at bounding box center [533, 179] width 61 height 22
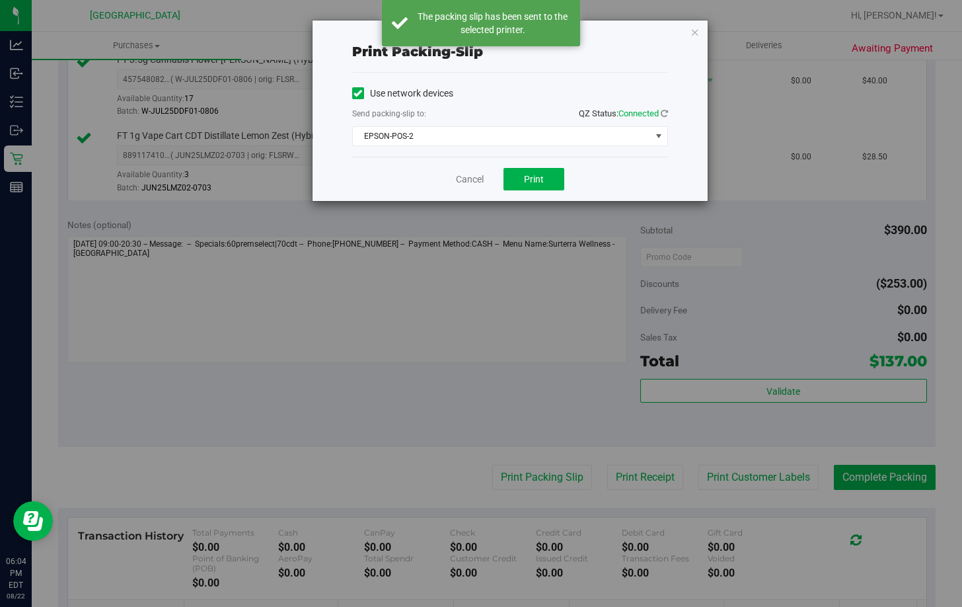
click at [855, 385] on div "Print packing-slip Use network devices Send packing-slip to: QZ Status: Connect…" at bounding box center [486, 303] width 972 height 607
drag, startPoint x: 474, startPoint y: 183, endPoint x: 676, endPoint y: 305, distance: 236.2
click at [474, 184] on link "Cancel" at bounding box center [470, 179] width 28 height 14
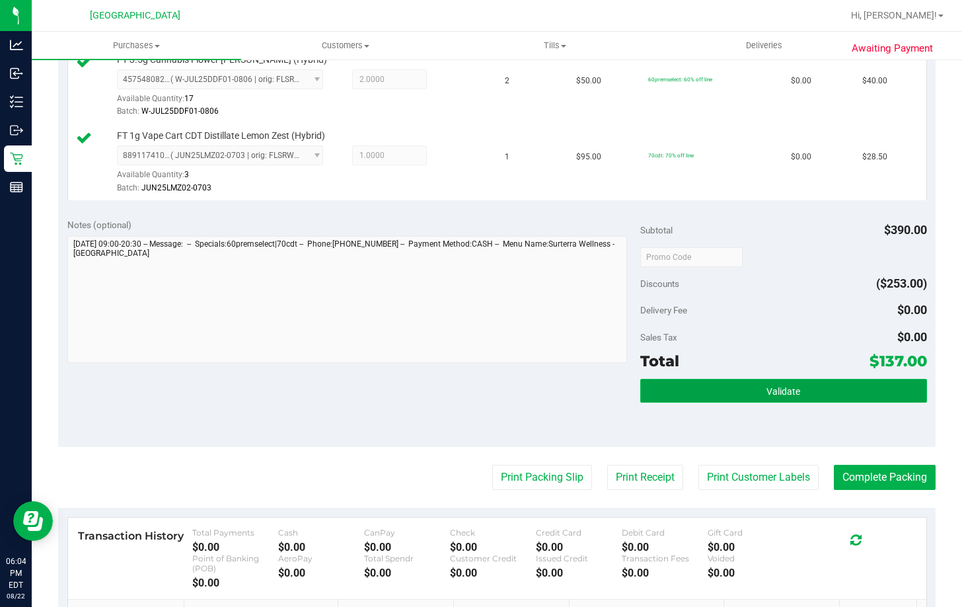
click at [732, 383] on button "Validate" at bounding box center [783, 391] width 287 height 24
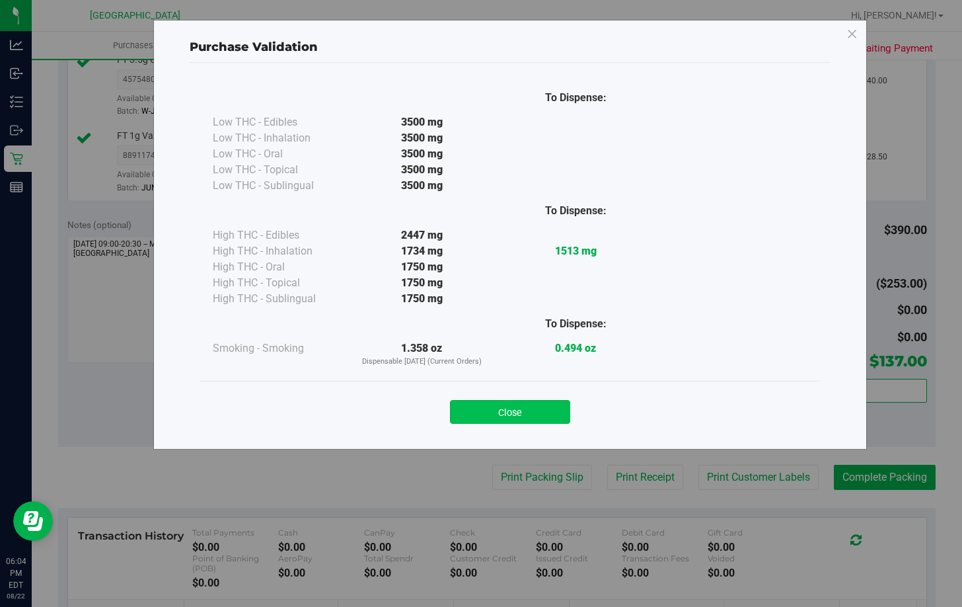
click at [524, 412] on button "Close" at bounding box center [510, 412] width 120 height 24
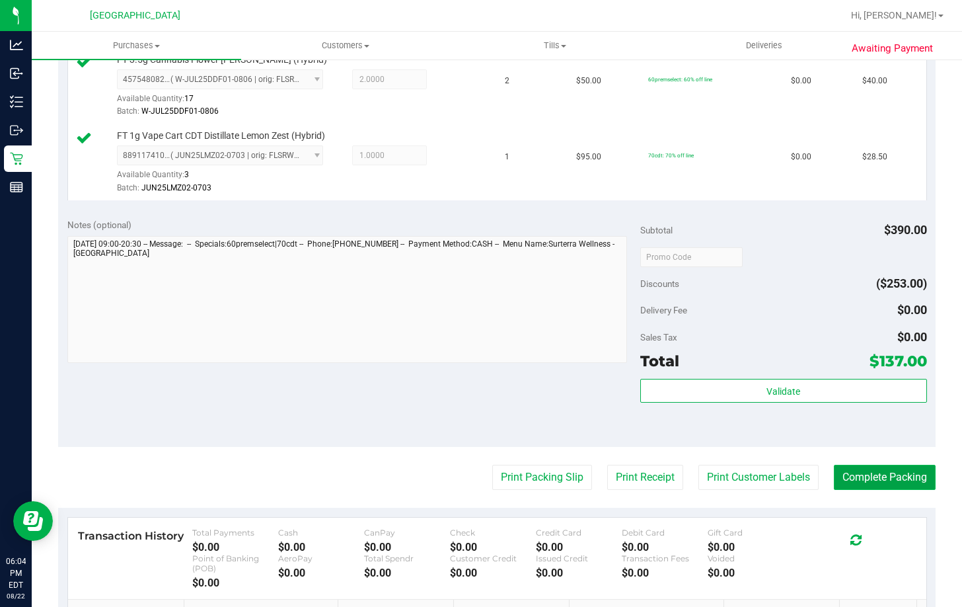
click at [877, 476] on button "Complete Packing" at bounding box center [885, 476] width 102 height 25
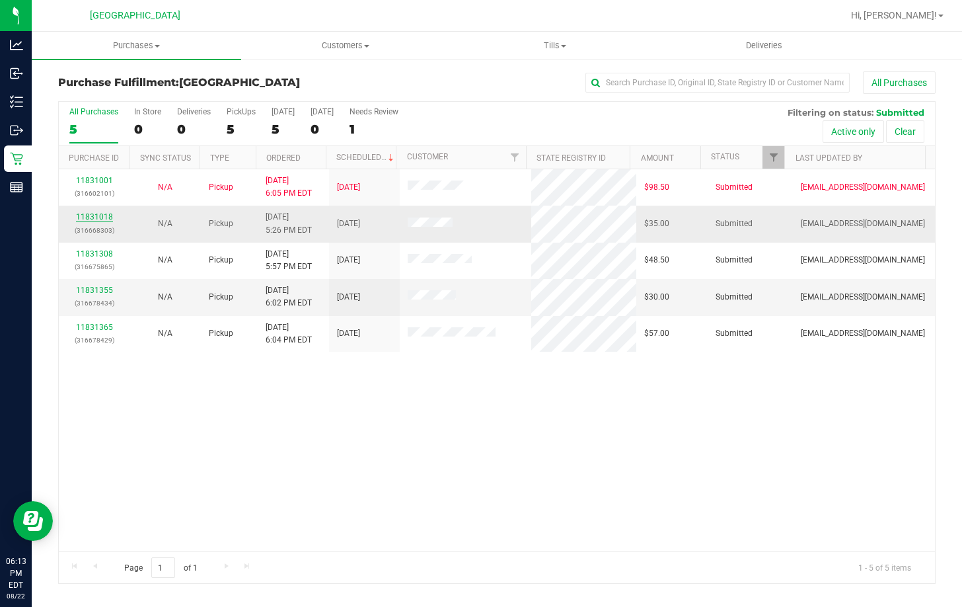
click at [83, 215] on link "11831018" at bounding box center [94, 216] width 37 height 9
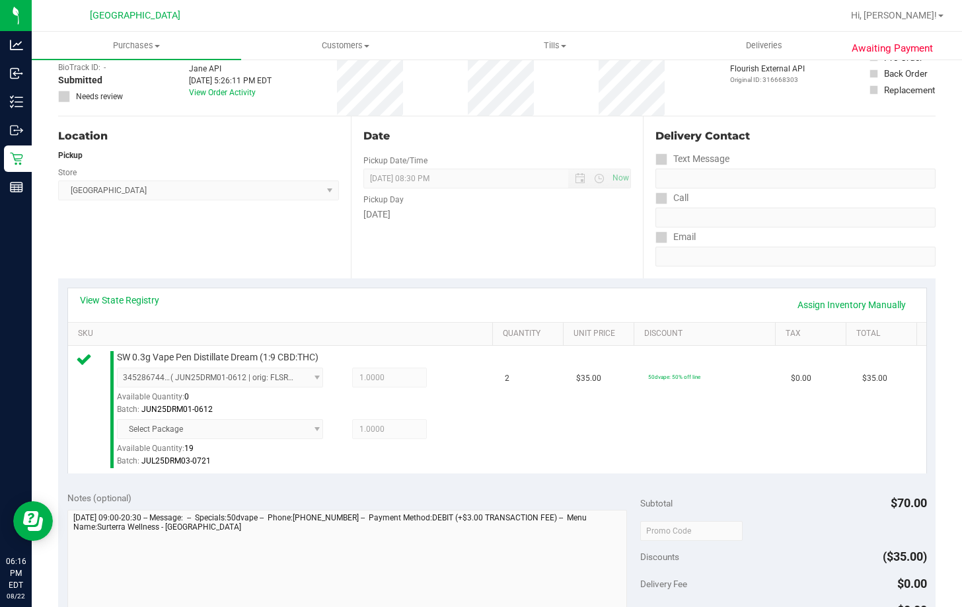
scroll to position [198, 0]
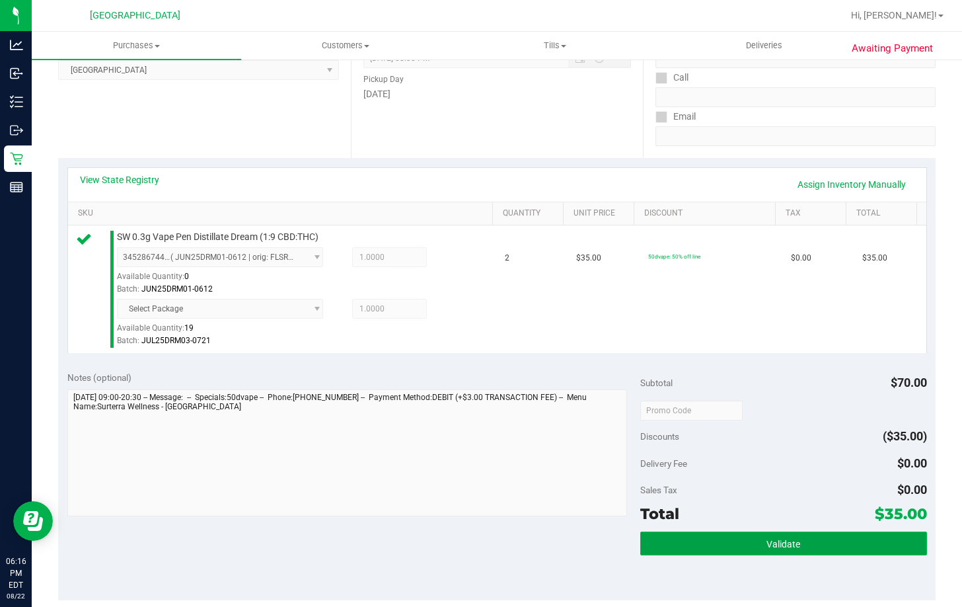
click at [821, 549] on button "Validate" at bounding box center [783, 543] width 287 height 24
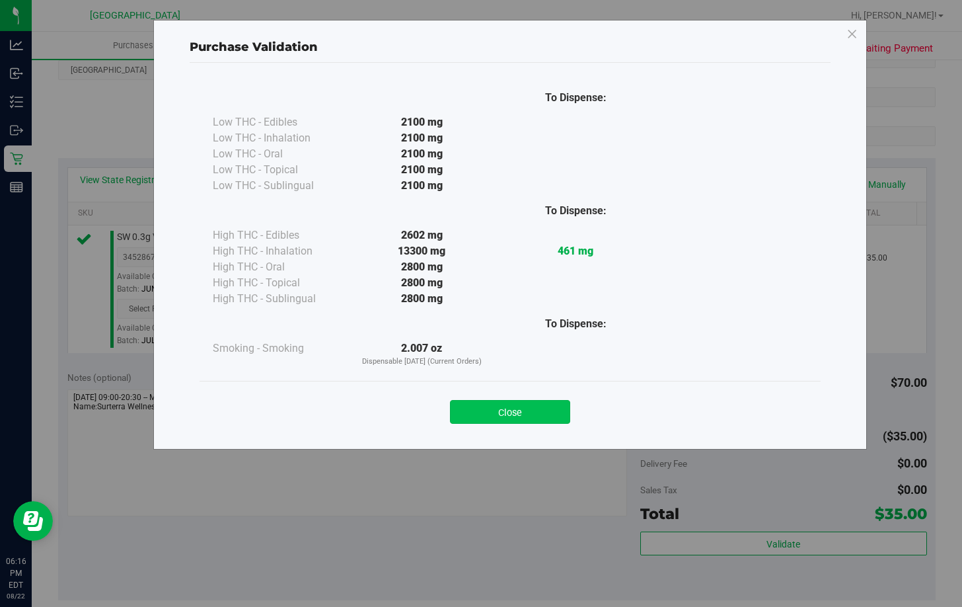
click at [544, 420] on button "Close" at bounding box center [510, 412] width 120 height 24
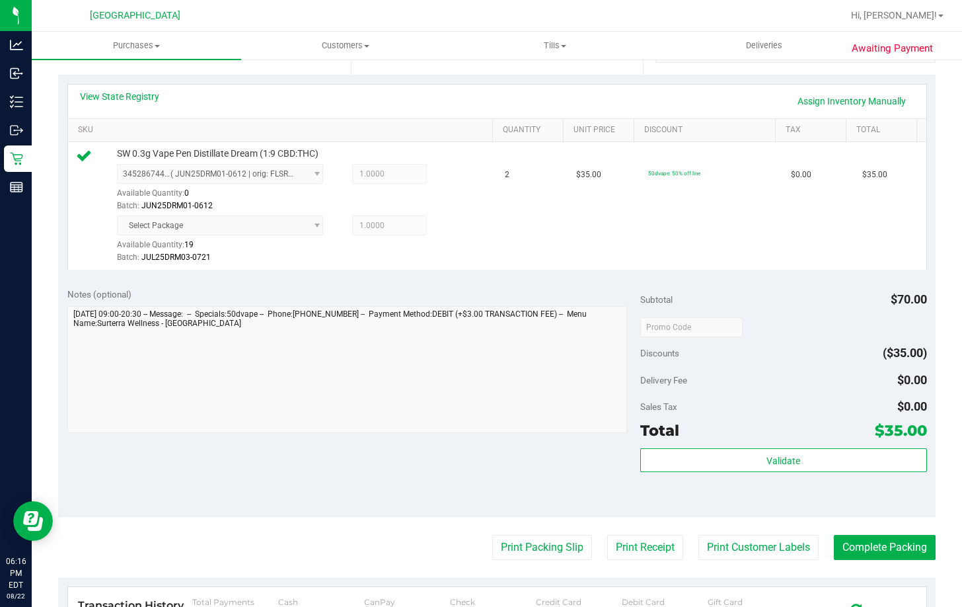
scroll to position [462, 0]
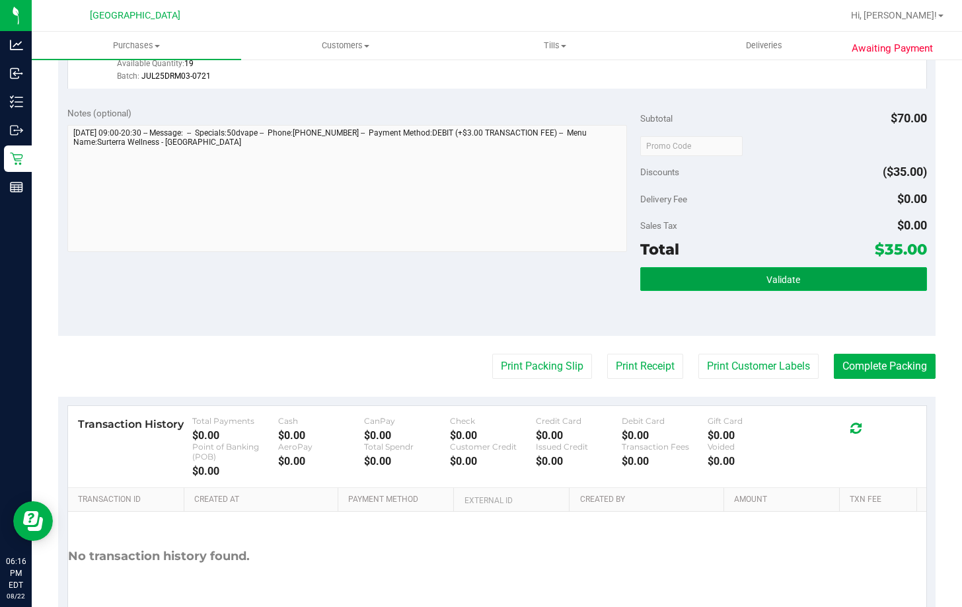
click at [807, 279] on button "Validate" at bounding box center [783, 279] width 287 height 24
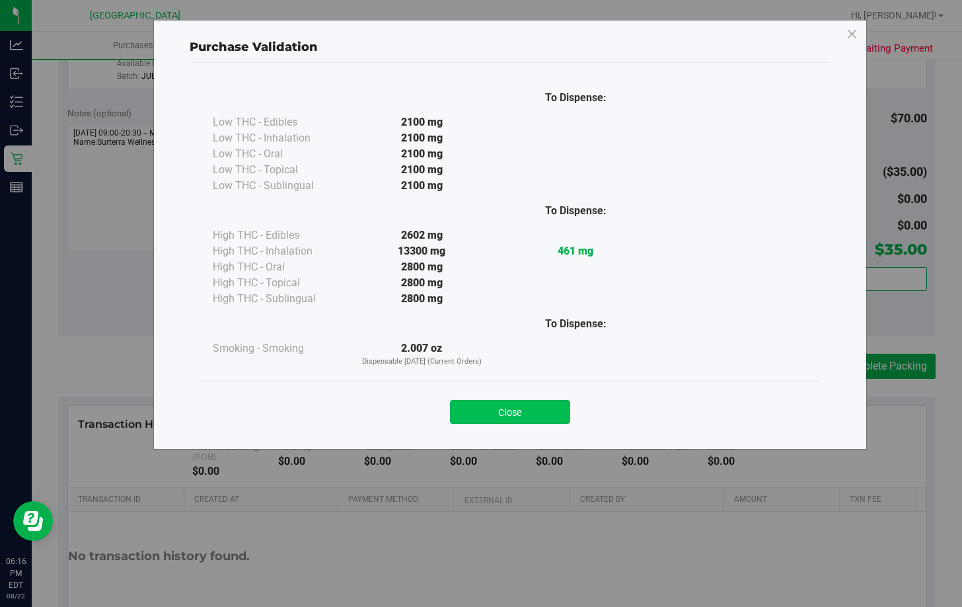
click at [517, 409] on button "Close" at bounding box center [510, 412] width 120 height 24
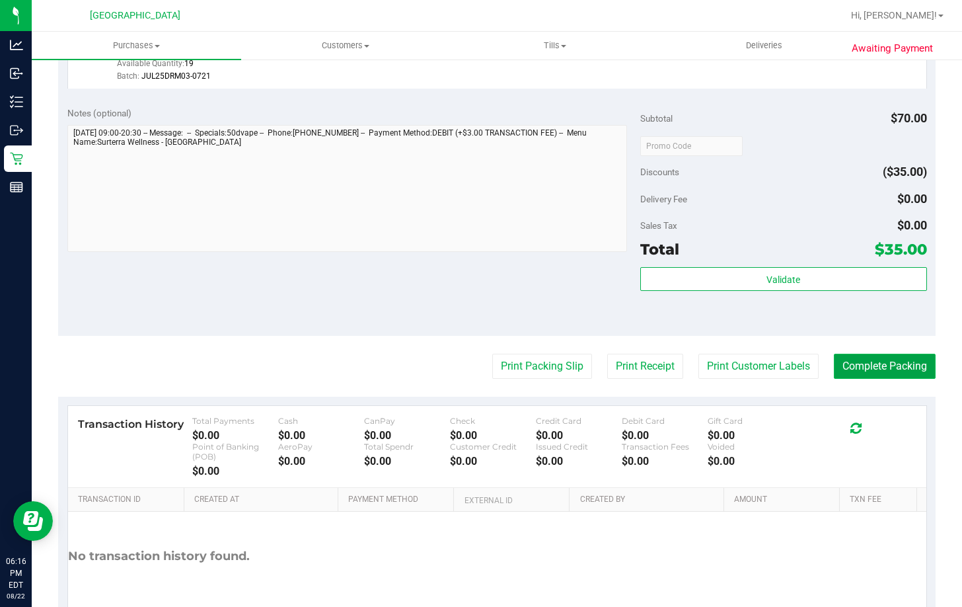
click at [880, 365] on button "Complete Packing" at bounding box center [885, 365] width 102 height 25
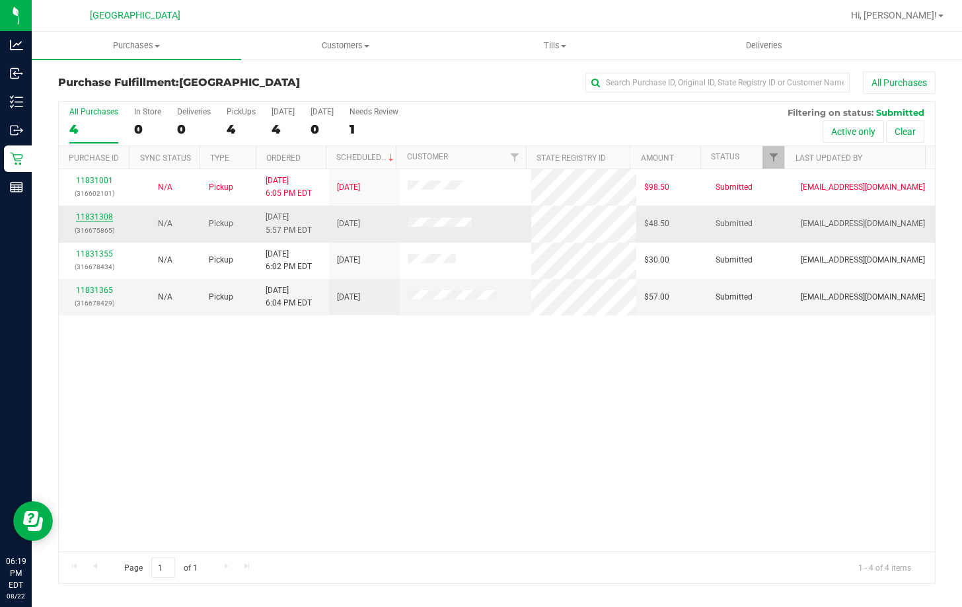
click at [94, 215] on link "11831308" at bounding box center [94, 216] width 37 height 9
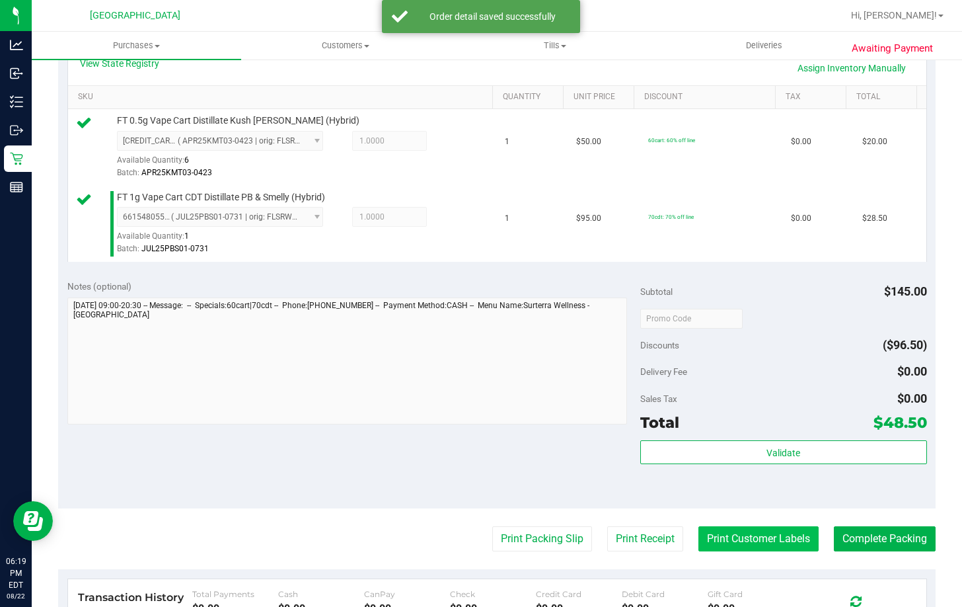
scroll to position [330, 0]
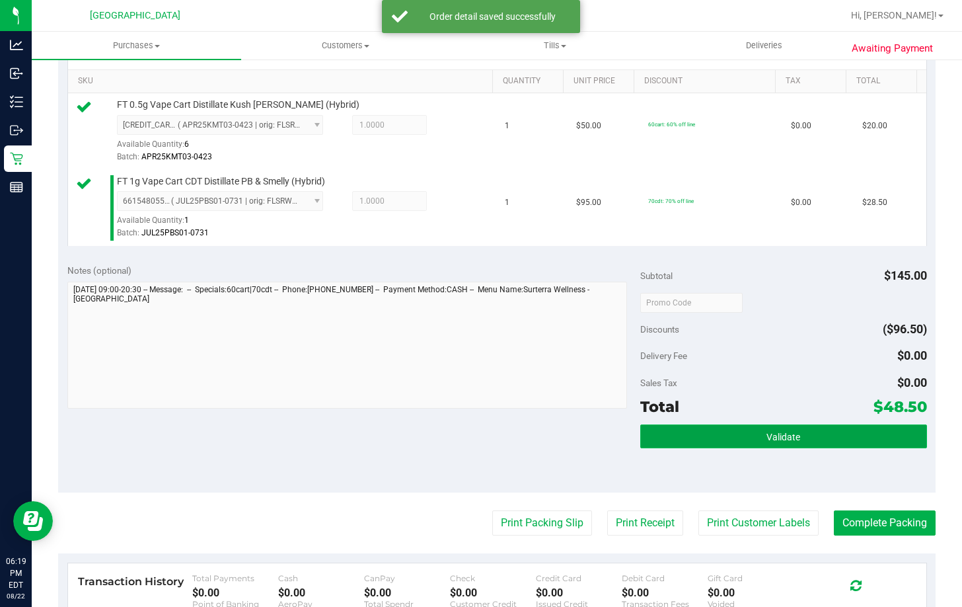
click at [802, 441] on button "Validate" at bounding box center [783, 436] width 287 height 24
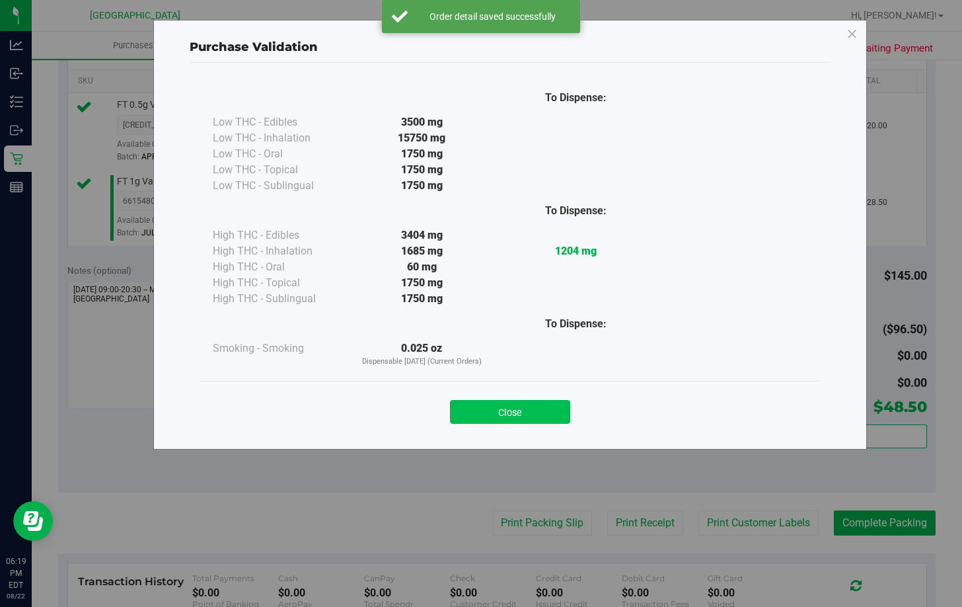
click at [507, 406] on button "Close" at bounding box center [510, 412] width 120 height 24
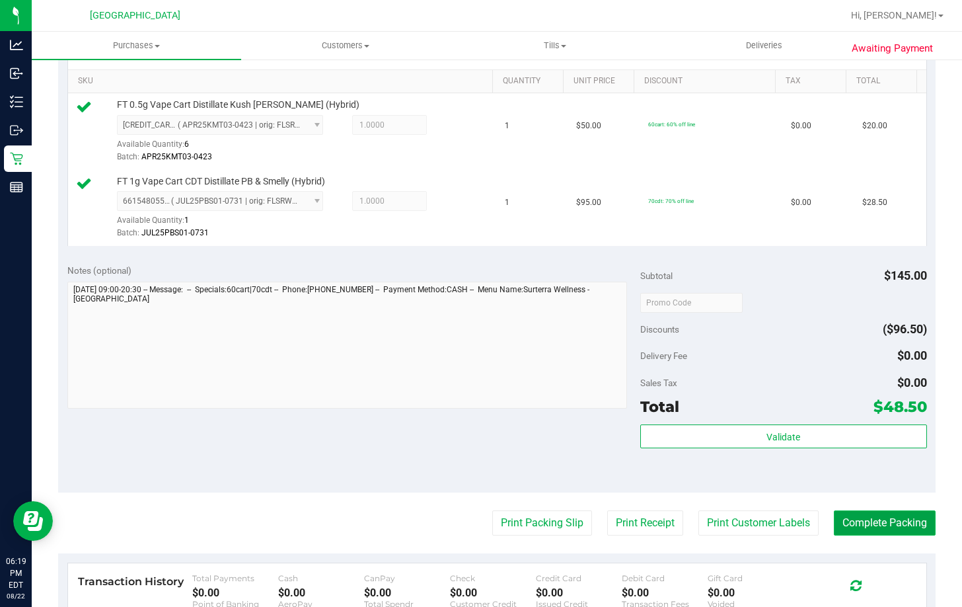
click at [842, 511] on button "Complete Packing" at bounding box center [885, 522] width 102 height 25
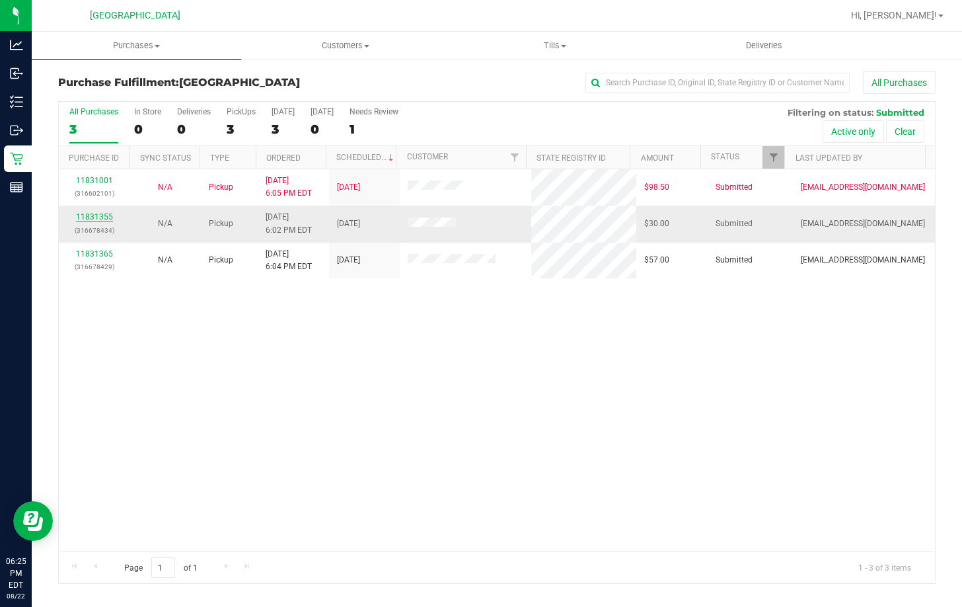
click at [92, 218] on link "11831355" at bounding box center [94, 216] width 37 height 9
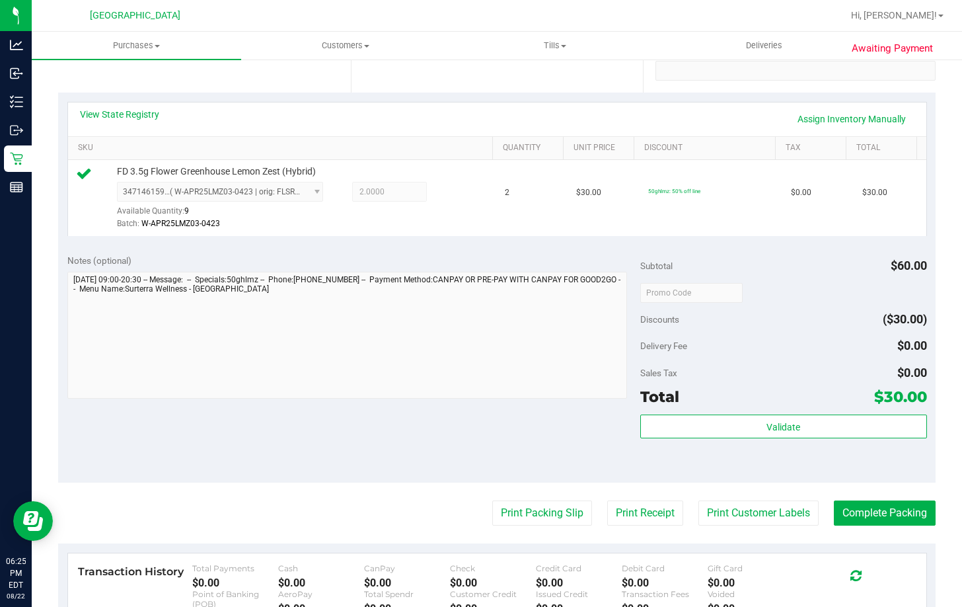
scroll to position [264, 0]
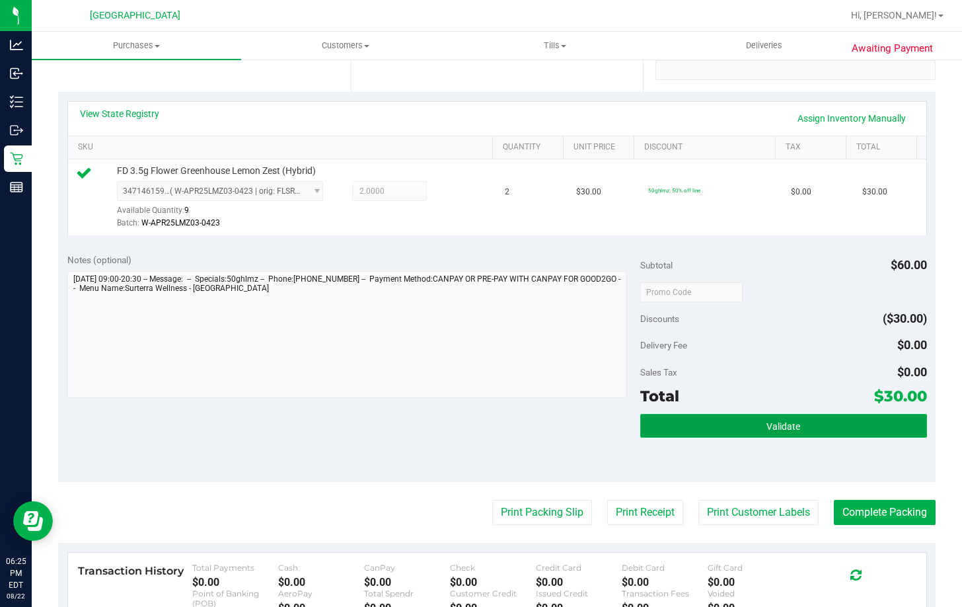
click at [816, 434] on button "Validate" at bounding box center [783, 426] width 287 height 24
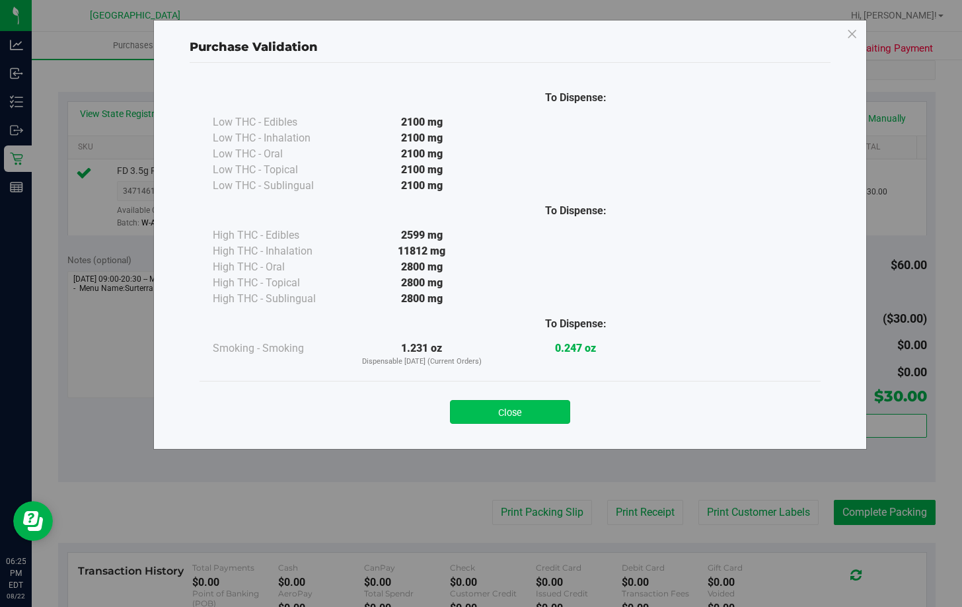
click at [540, 415] on button "Close" at bounding box center [510, 412] width 120 height 24
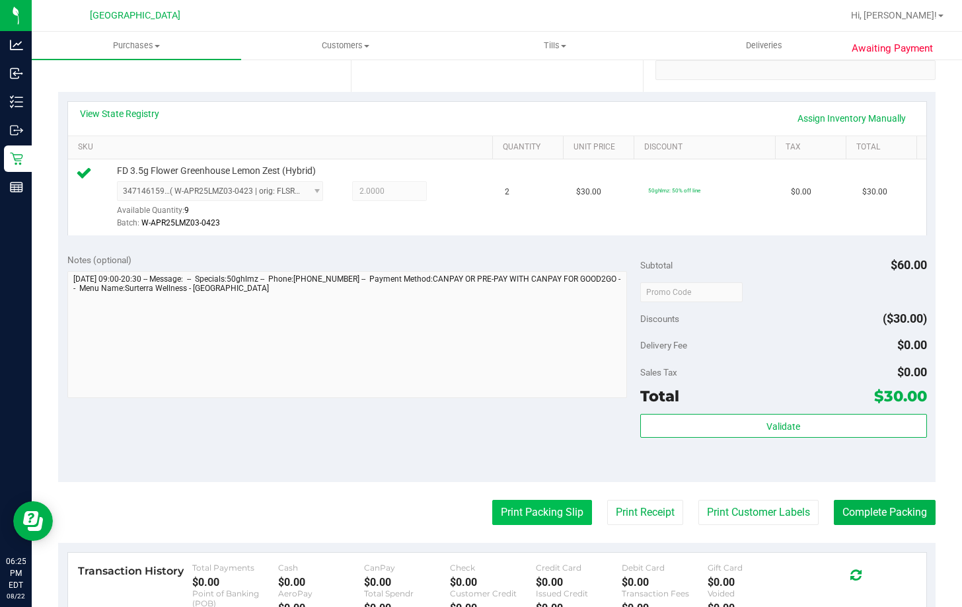
click at [540, 509] on button "Print Packing Slip" at bounding box center [542, 511] width 100 height 25
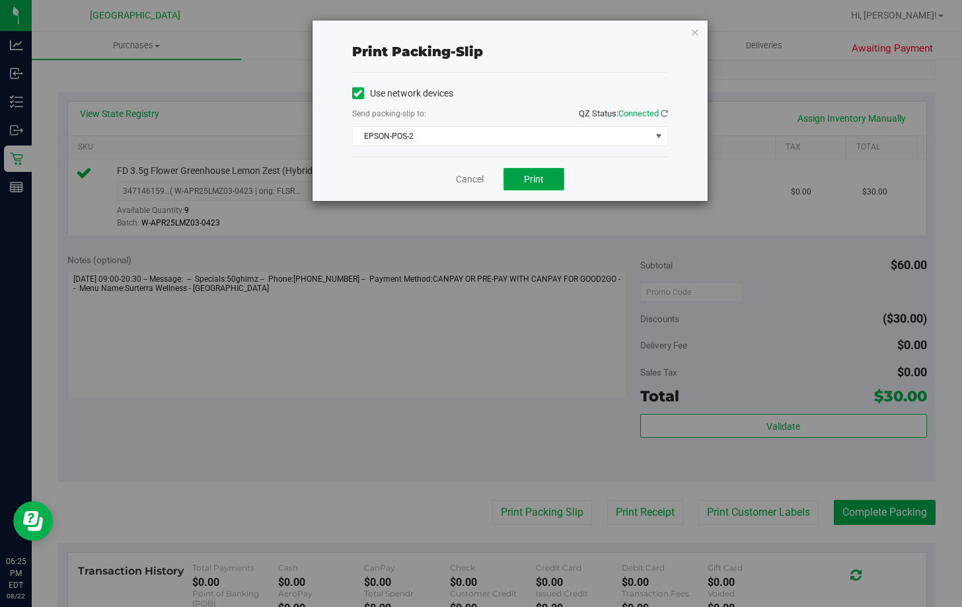
click at [530, 177] on span "Print" at bounding box center [534, 179] width 20 height 11
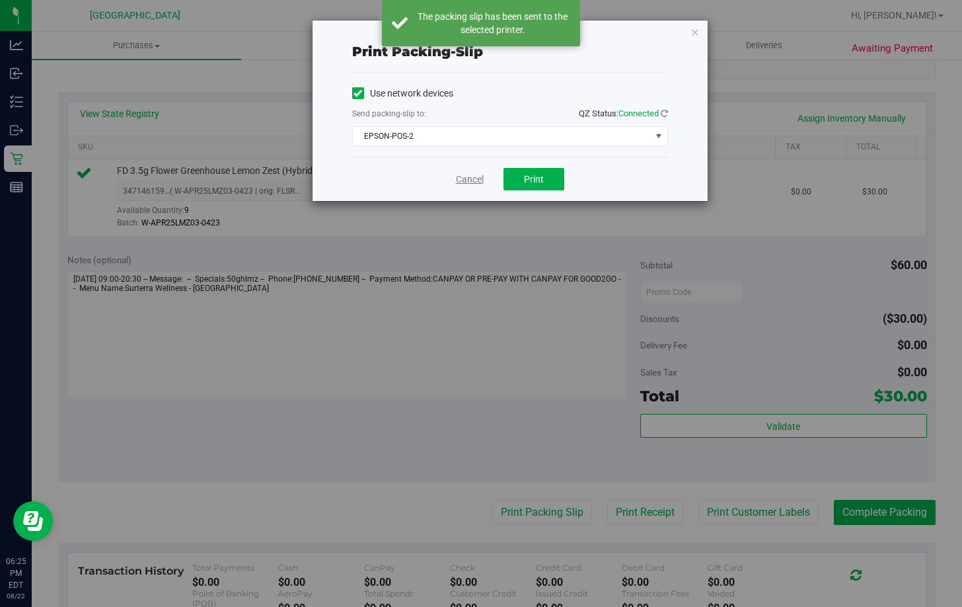
click at [468, 181] on link "Cancel" at bounding box center [470, 179] width 28 height 14
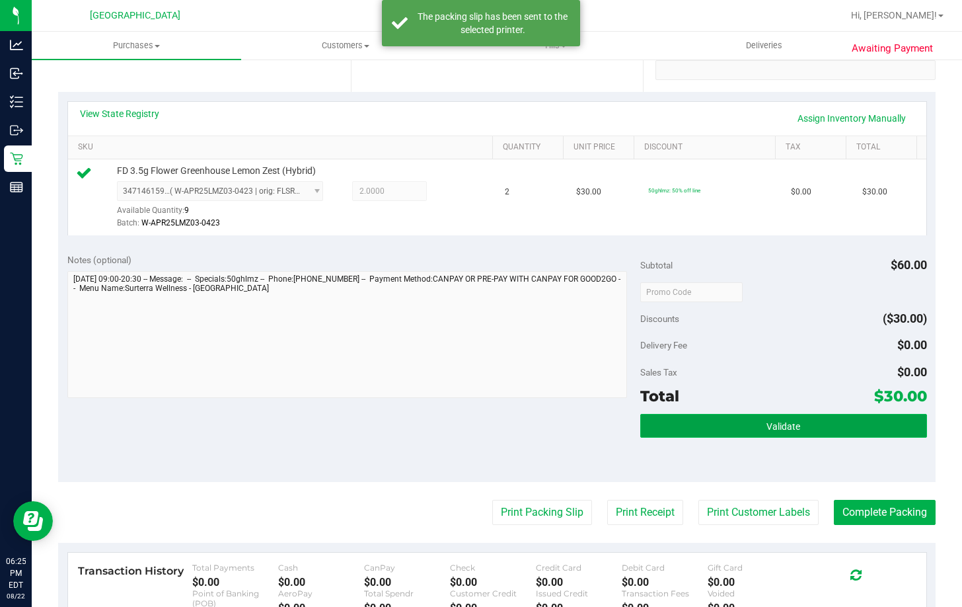
click at [640, 424] on button "Validate" at bounding box center [783, 426] width 287 height 24
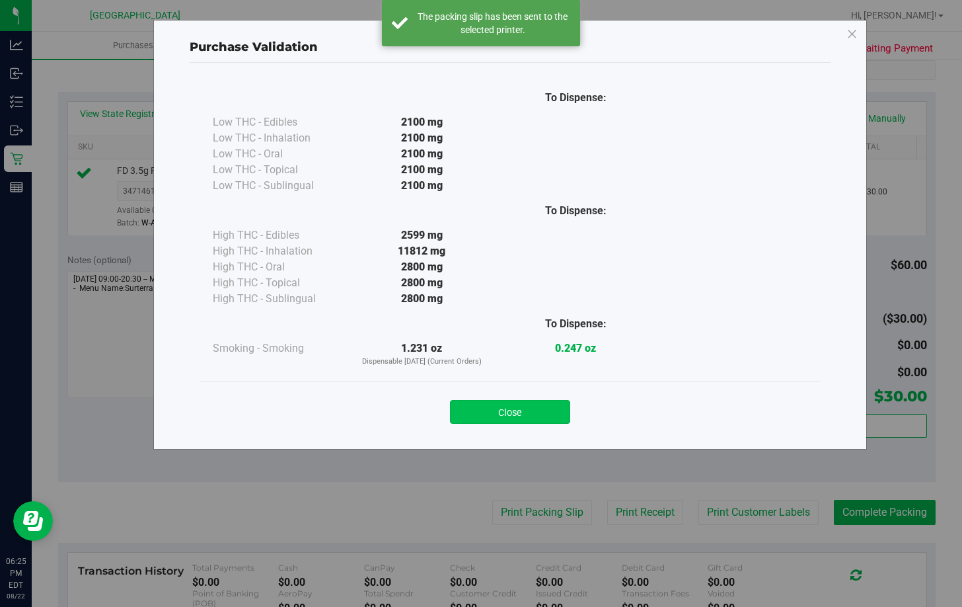
click at [523, 406] on button "Close" at bounding box center [510, 412] width 120 height 24
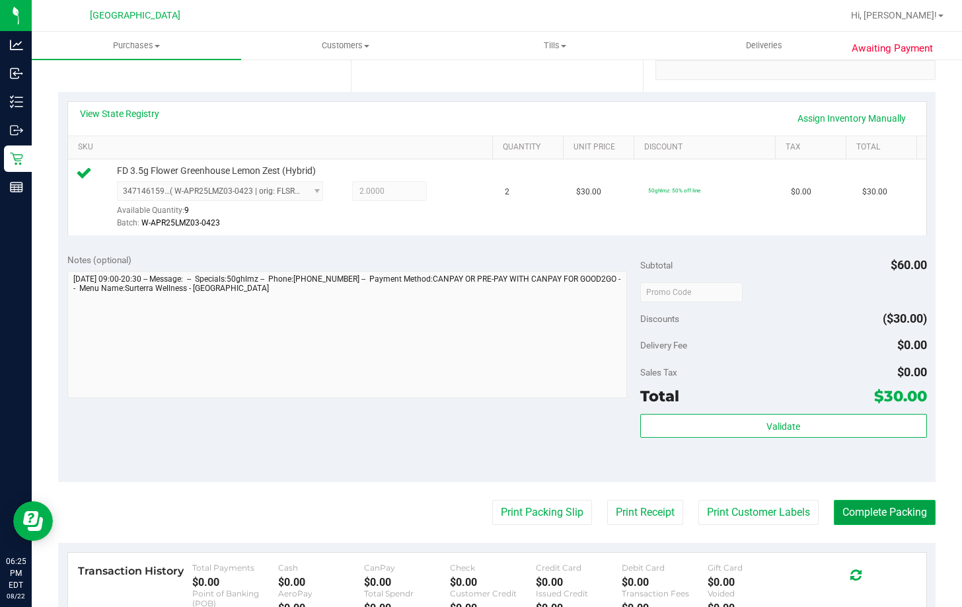
drag, startPoint x: 893, startPoint y: 524, endPoint x: 904, endPoint y: 516, distance: 13.7
click at [898, 523] on button "Complete Packing" at bounding box center [885, 511] width 102 height 25
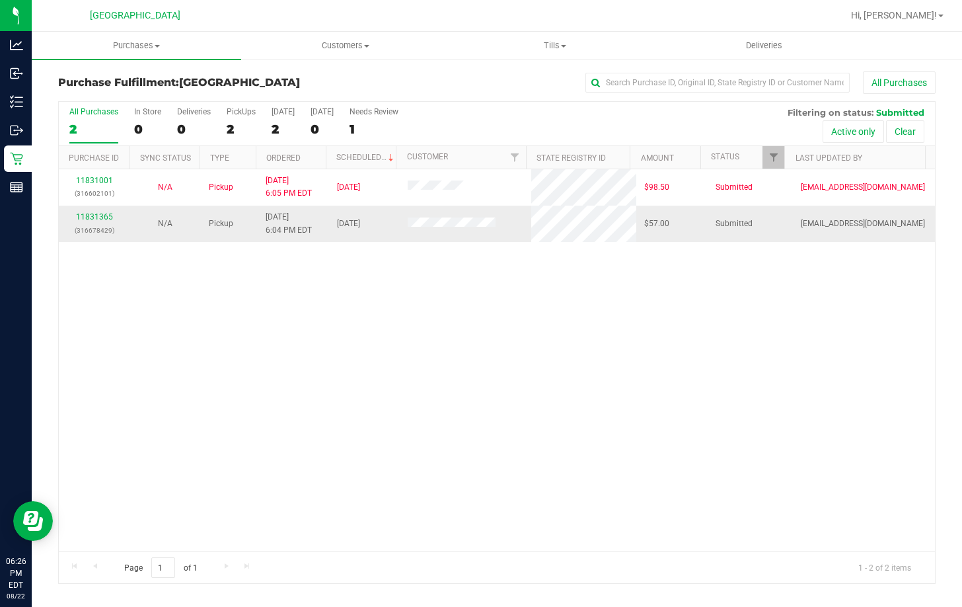
click at [92, 211] on div "11831365 (316678429)" at bounding box center [94, 223] width 55 height 25
click at [103, 211] on div "11831365 (316678429)" at bounding box center [94, 223] width 55 height 25
click at [100, 219] on link "11831365" at bounding box center [94, 216] width 37 height 9
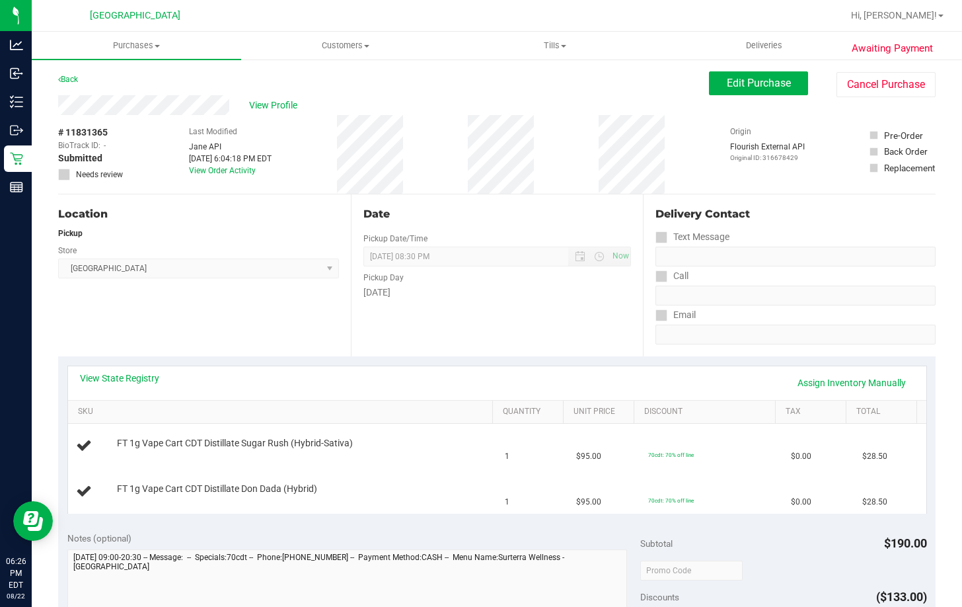
drag, startPoint x: 482, startPoint y: 350, endPoint x: 493, endPoint y: 336, distance: 18.0
click at [485, 347] on div "Date Pickup Date/Time 08/22/2025 Now 08/22/2025 08:30 PM Now Pickup Day Friday" at bounding box center [497, 275] width 293 height 162
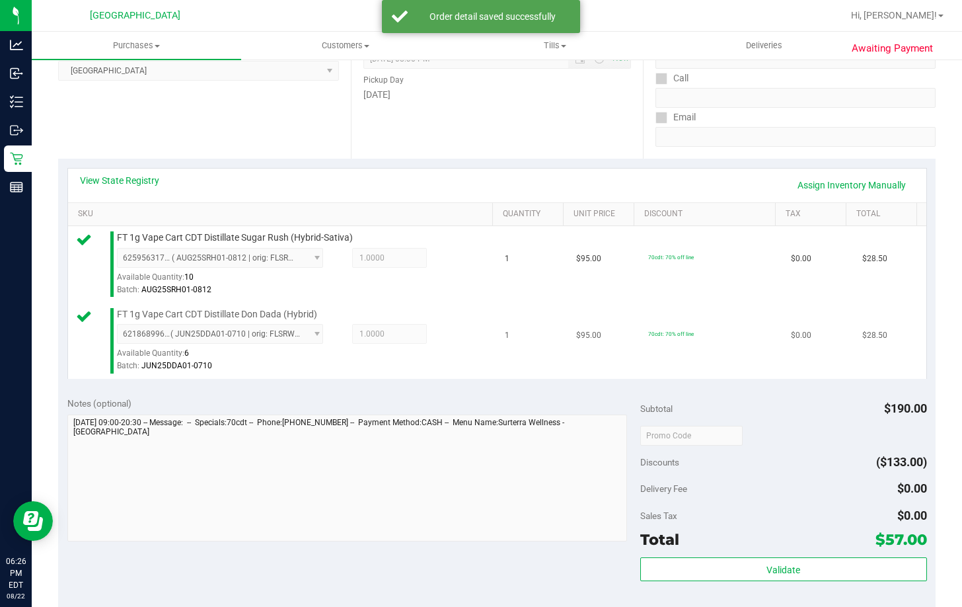
scroll to position [198, 0]
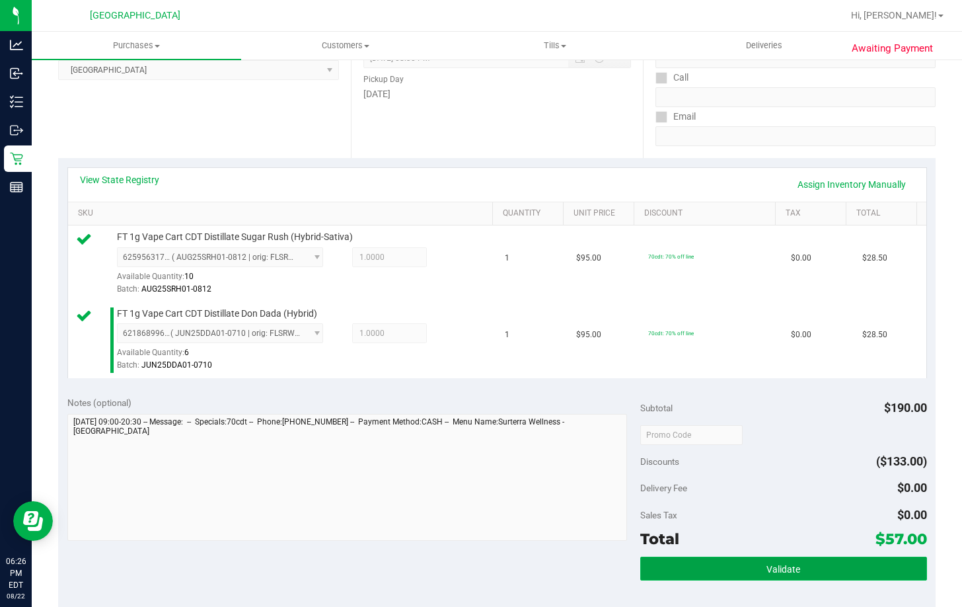
click at [751, 564] on button "Validate" at bounding box center [783, 568] width 287 height 24
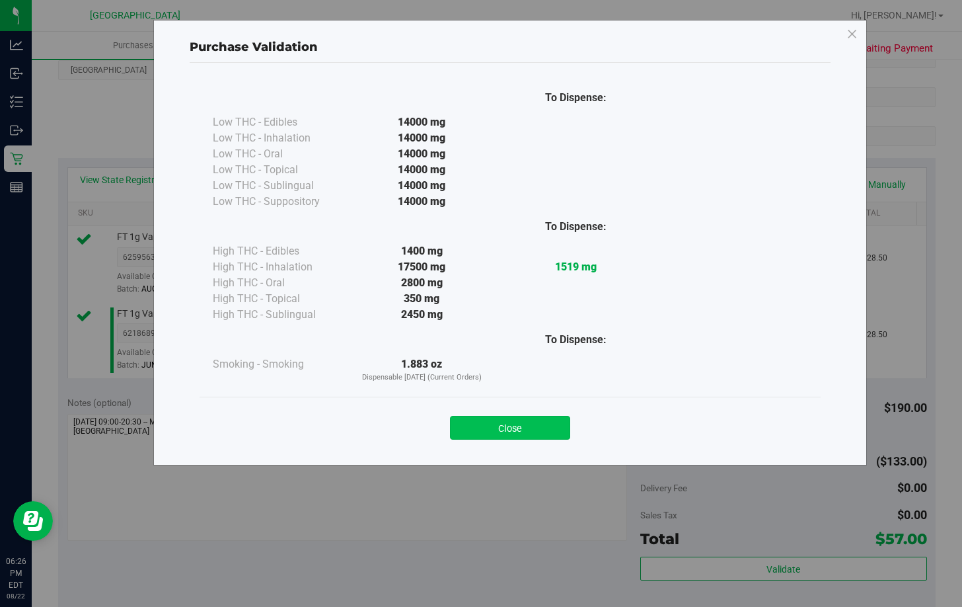
click at [512, 419] on button "Close" at bounding box center [510, 428] width 120 height 24
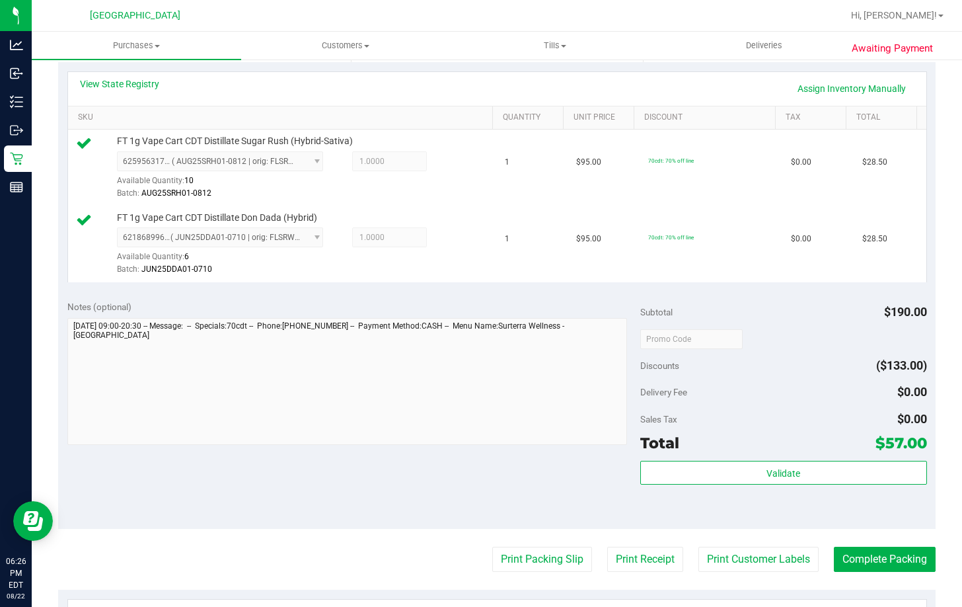
scroll to position [396, 0]
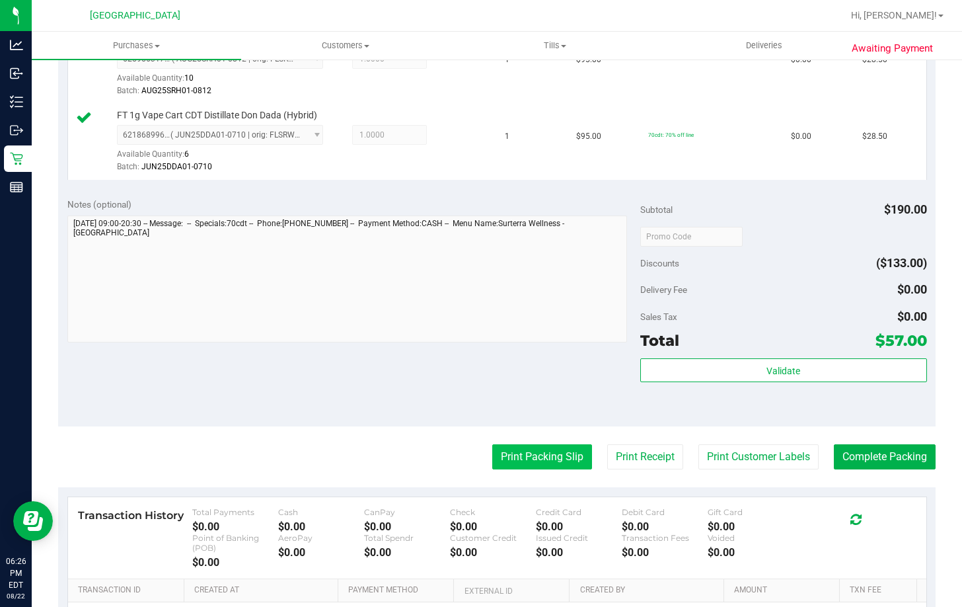
click at [519, 461] on button "Print Packing Slip" at bounding box center [542, 456] width 100 height 25
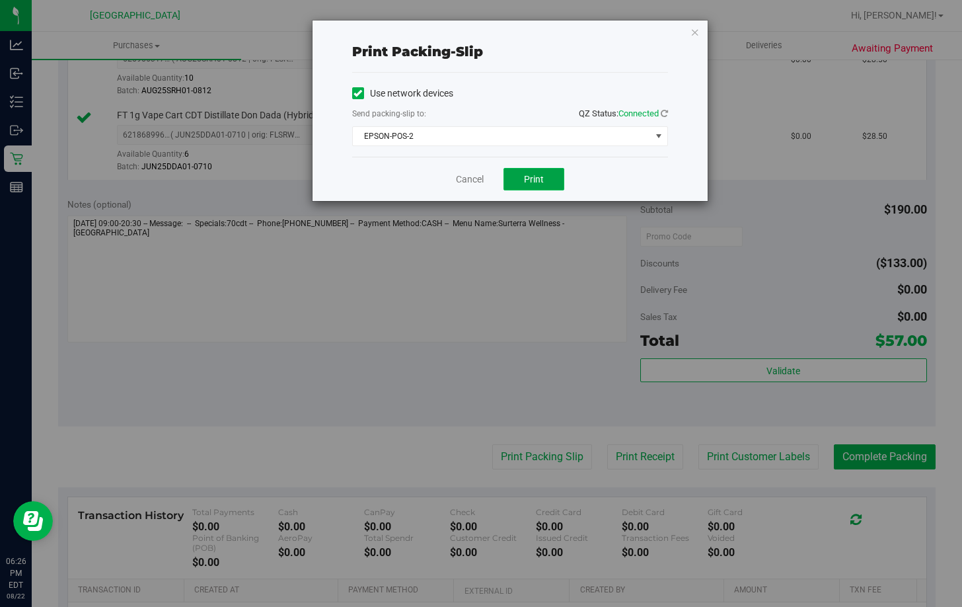
click at [535, 184] on span "Print" at bounding box center [534, 179] width 20 height 11
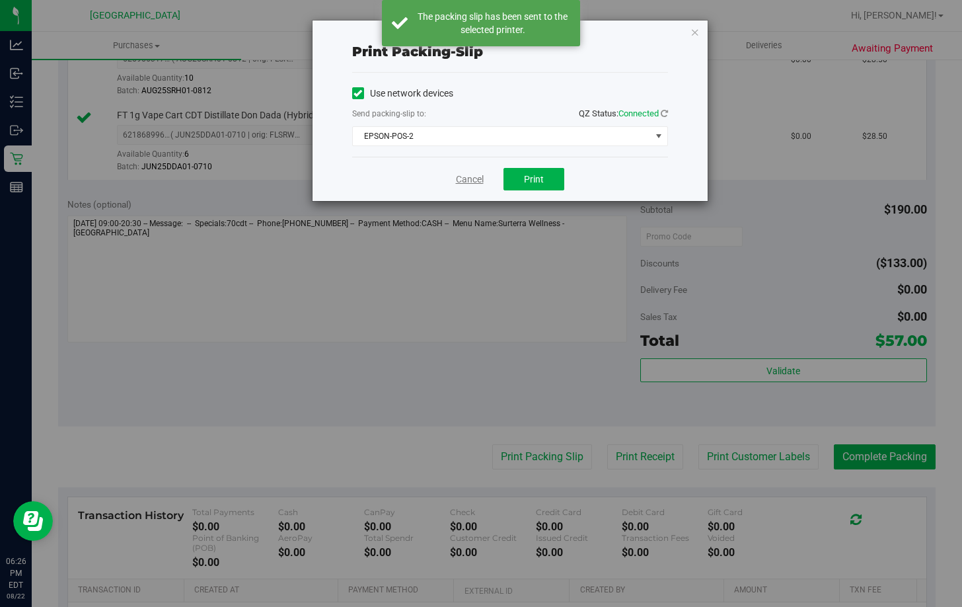
click at [466, 180] on link "Cancel" at bounding box center [470, 179] width 28 height 14
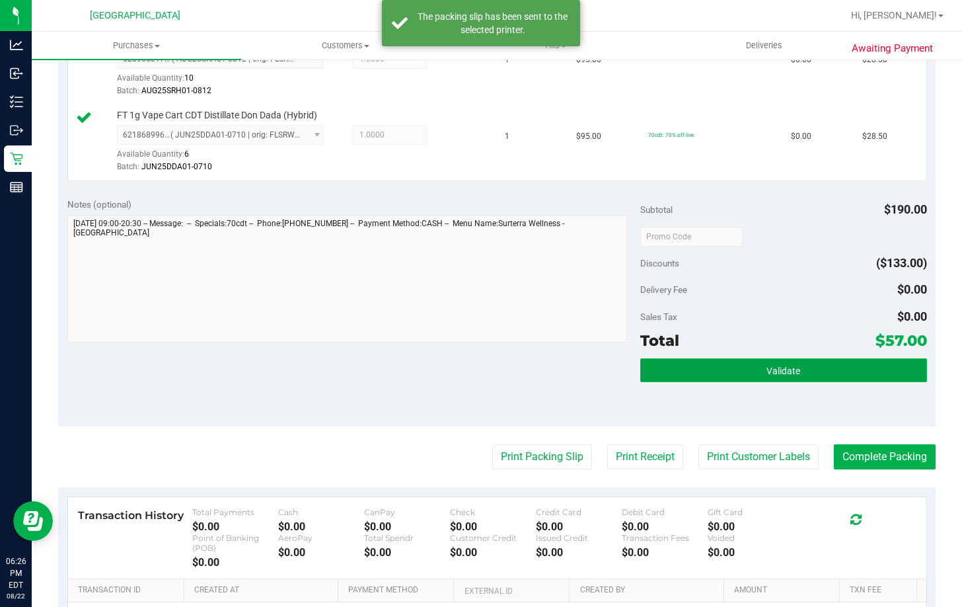
click at [723, 368] on button "Validate" at bounding box center [783, 370] width 287 height 24
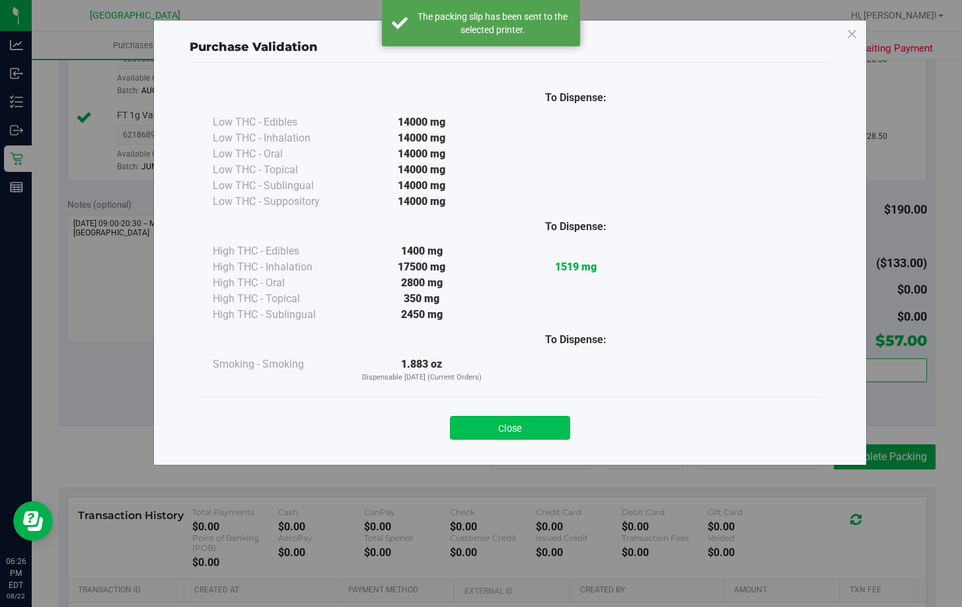
click at [502, 427] on button "Close" at bounding box center [510, 428] width 120 height 24
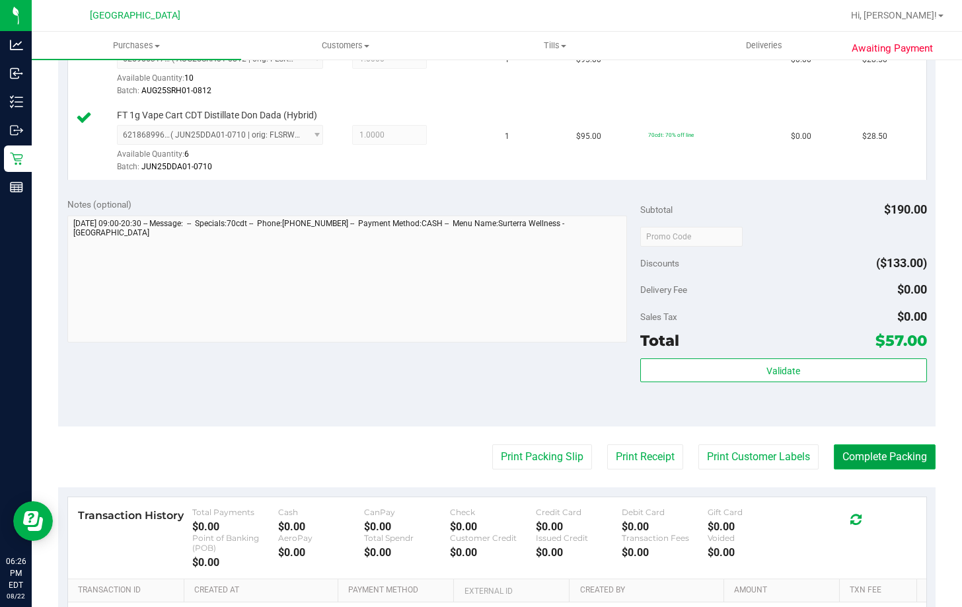
click at [887, 456] on button "Complete Packing" at bounding box center [885, 456] width 102 height 25
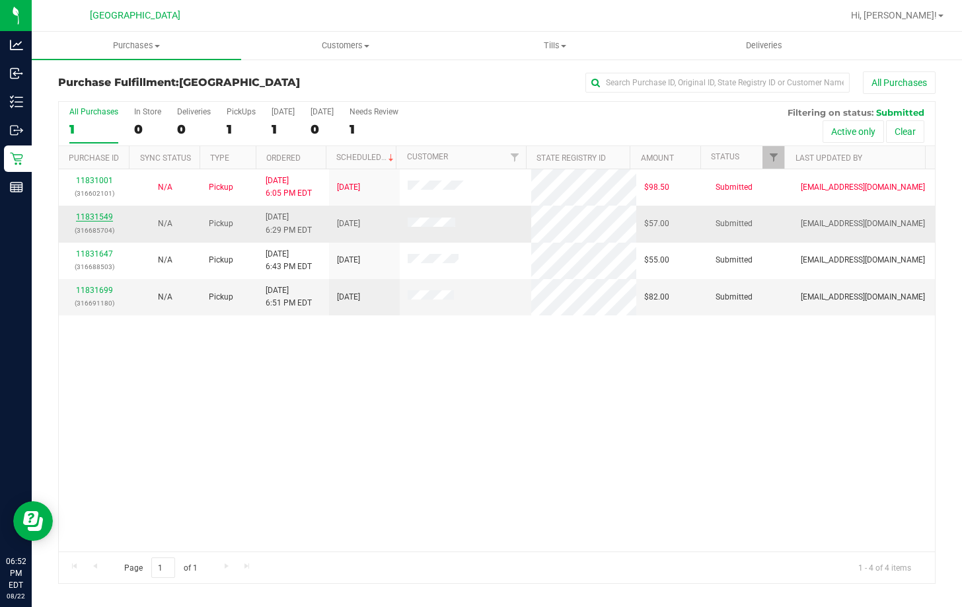
click at [91, 218] on link "11831549" at bounding box center [94, 216] width 37 height 9
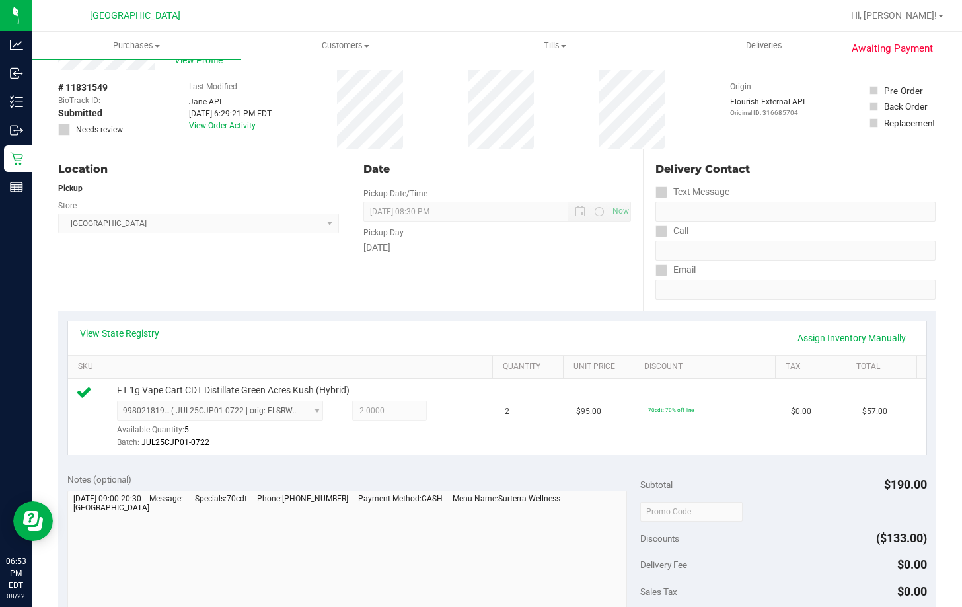
scroll to position [198, 0]
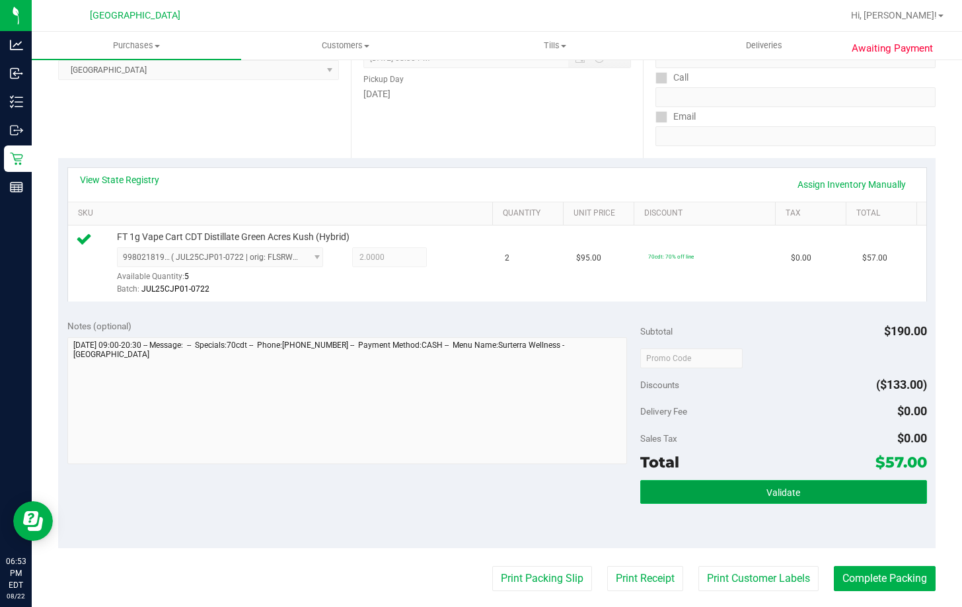
click at [802, 493] on button "Validate" at bounding box center [783, 492] width 287 height 24
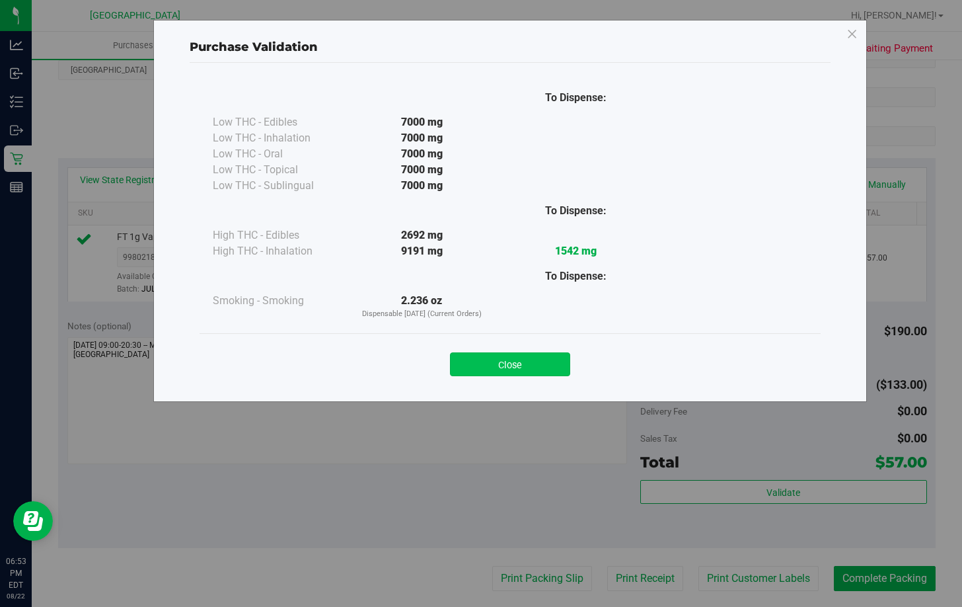
click at [528, 374] on button "Close" at bounding box center [510, 364] width 120 height 24
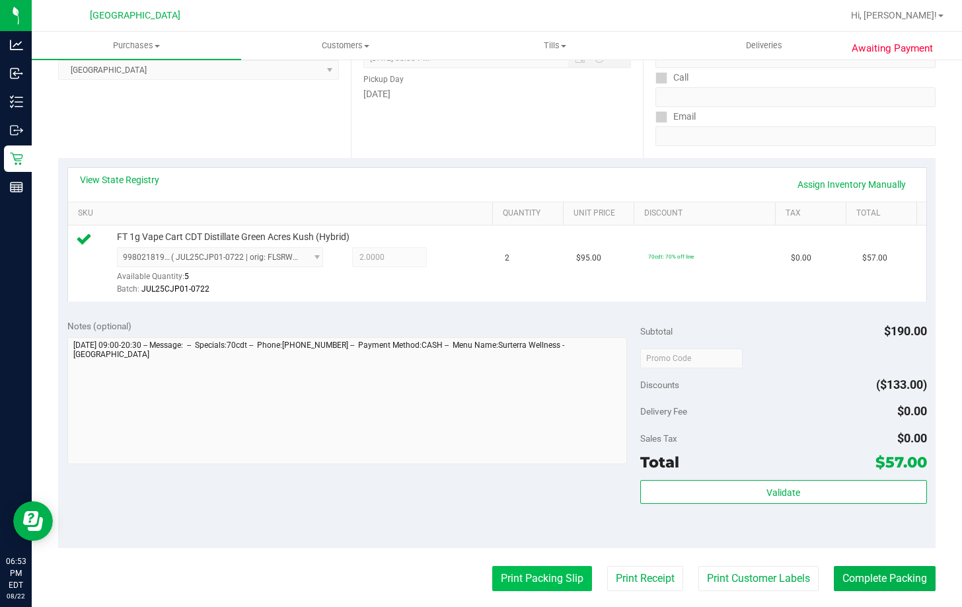
click at [531, 578] on button "Print Packing Slip" at bounding box center [542, 578] width 100 height 25
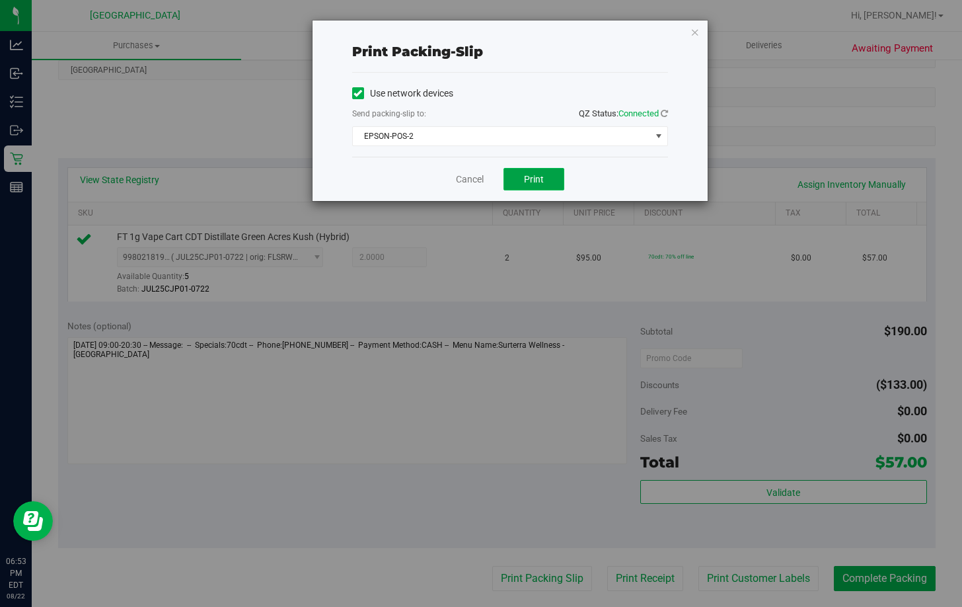
click at [513, 188] on button "Print" at bounding box center [533, 179] width 61 height 22
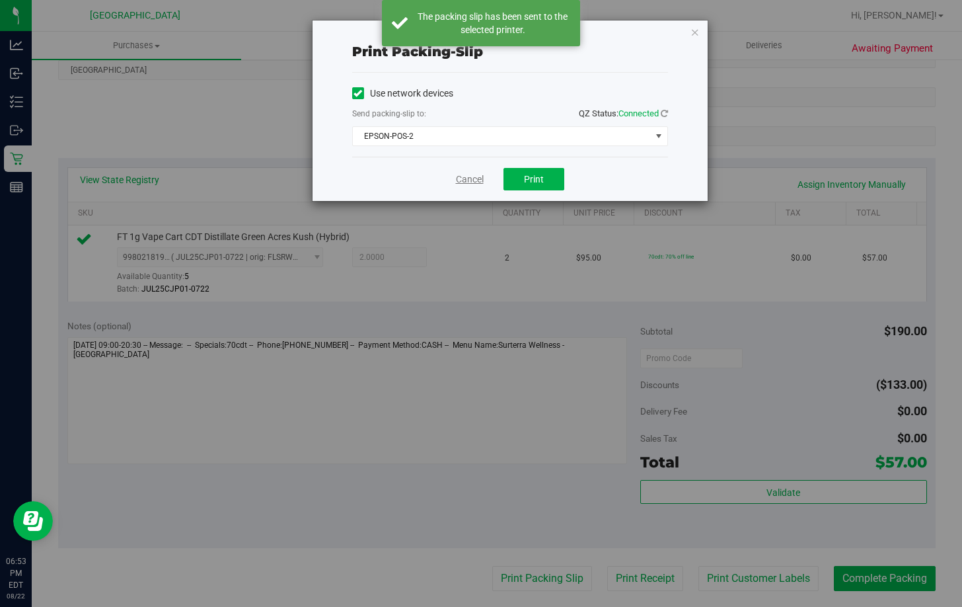
click at [468, 180] on link "Cancel" at bounding box center [470, 179] width 28 height 14
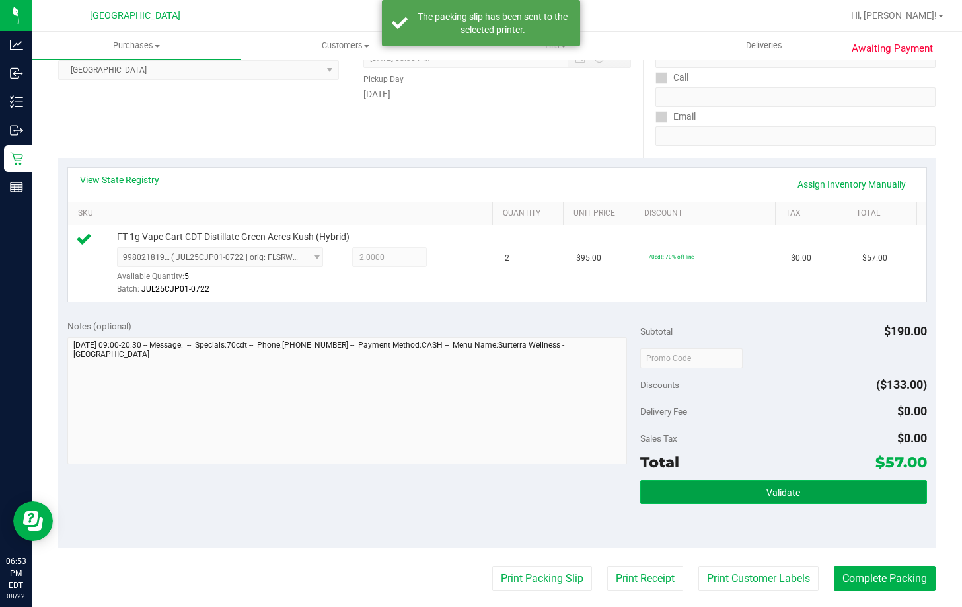
click at [766, 493] on span "Validate" at bounding box center [783, 492] width 34 height 11
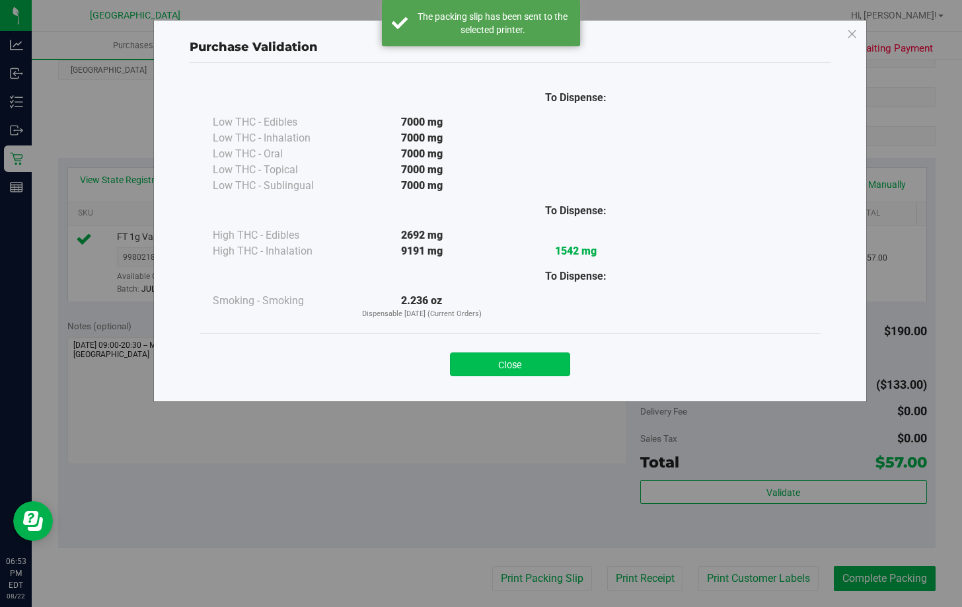
click at [532, 365] on button "Close" at bounding box center [510, 364] width 120 height 24
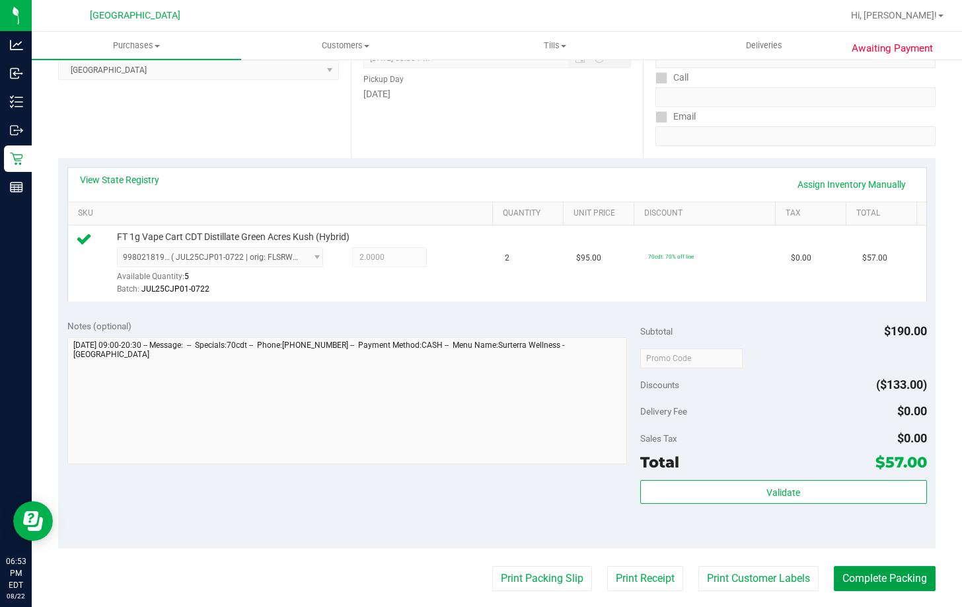
drag, startPoint x: 876, startPoint y: 576, endPoint x: 889, endPoint y: 551, distance: 28.1
click at [875, 576] on button "Complete Packing" at bounding box center [885, 578] width 102 height 25
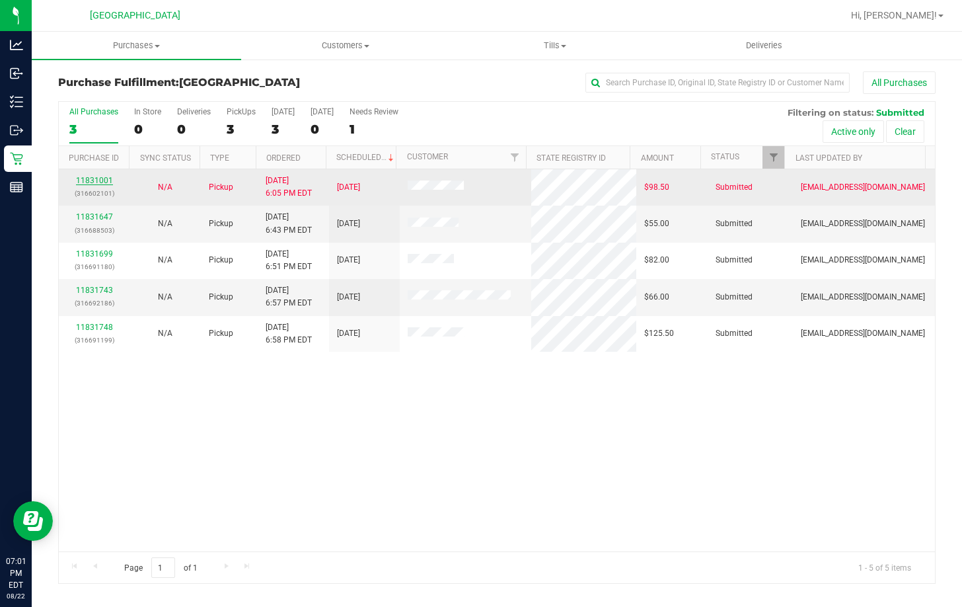
click at [94, 177] on link "11831001" at bounding box center [94, 180] width 37 height 9
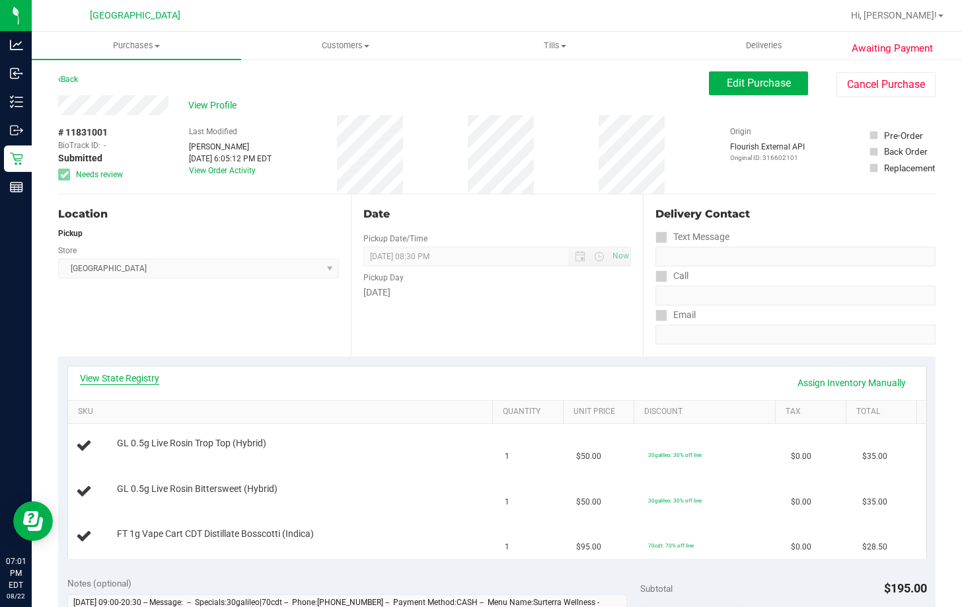
click at [139, 375] on link "View State Registry" at bounding box center [119, 377] width 79 height 13
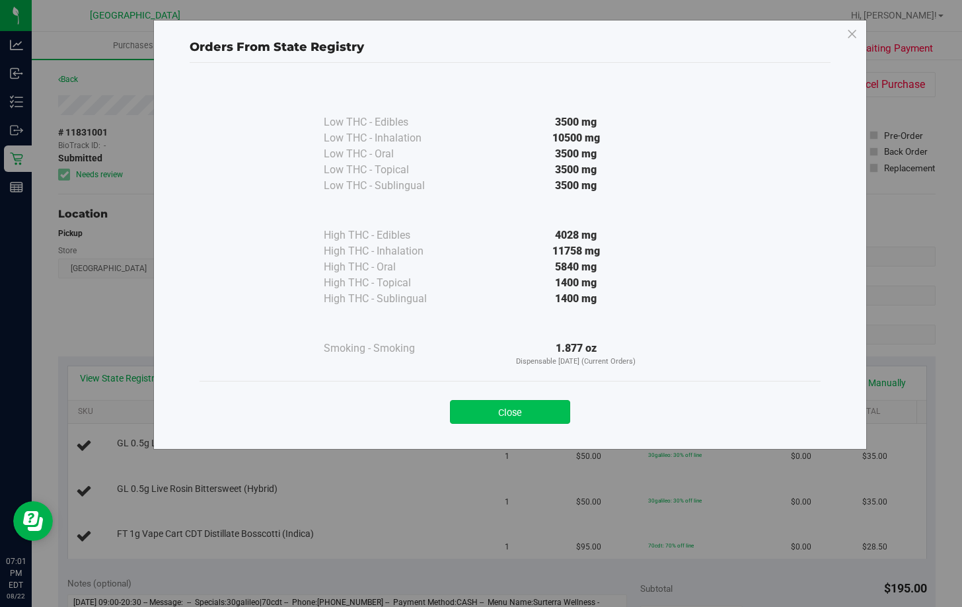
click at [503, 410] on button "Close" at bounding box center [510, 412] width 120 height 24
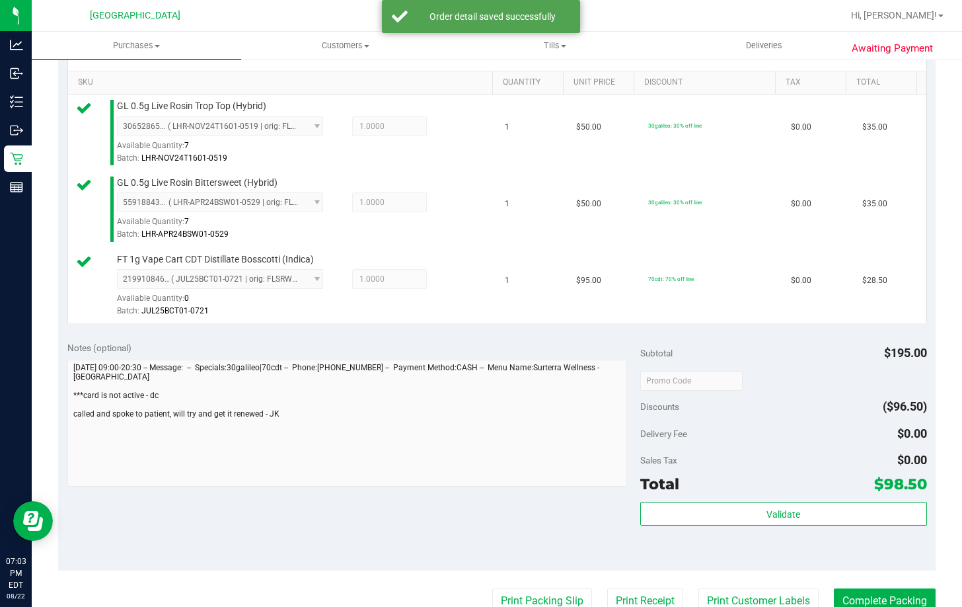
scroll to position [330, 0]
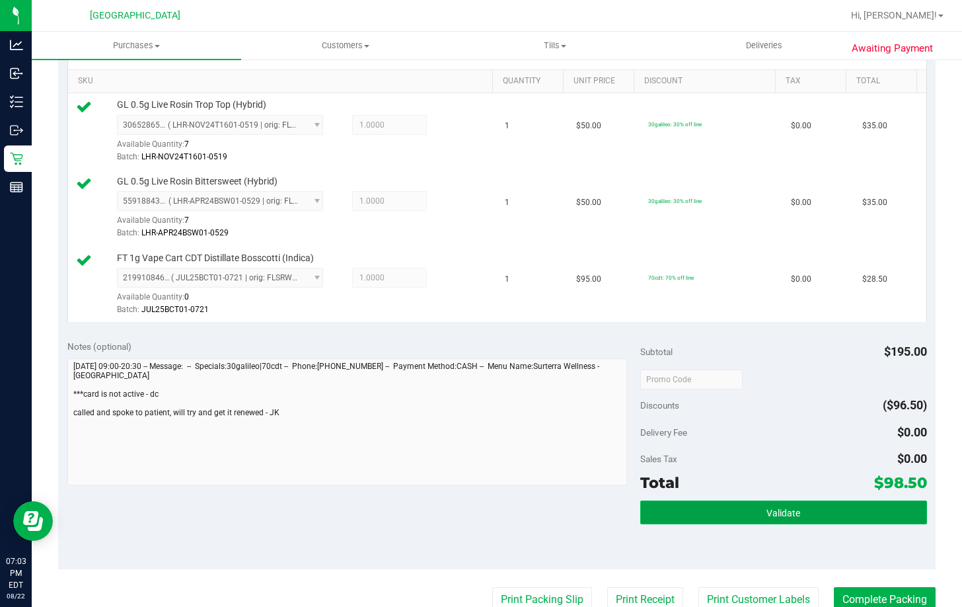
click at [732, 509] on button "Validate" at bounding box center [783, 512] width 287 height 24
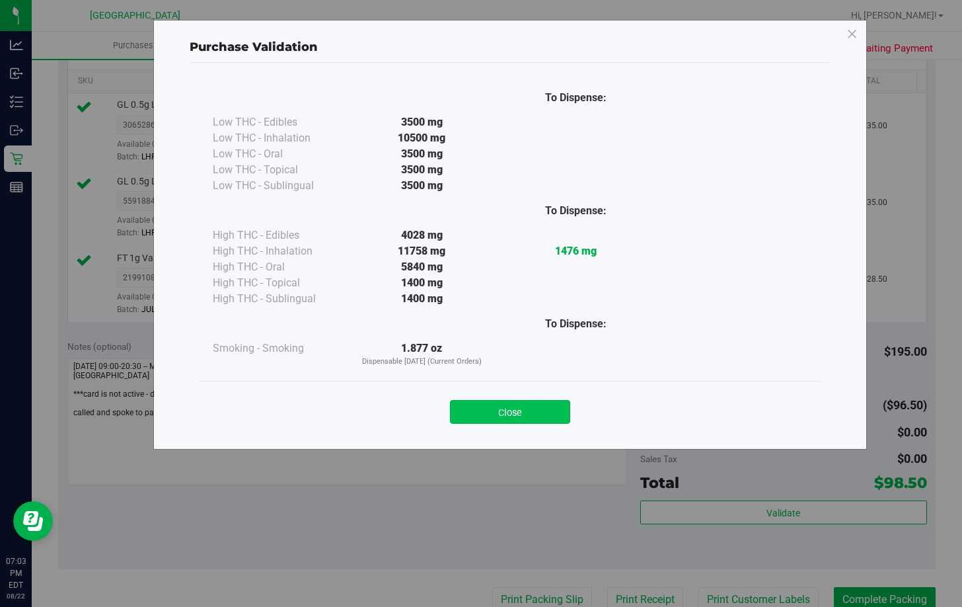
click at [483, 409] on button "Close" at bounding box center [510, 412] width 120 height 24
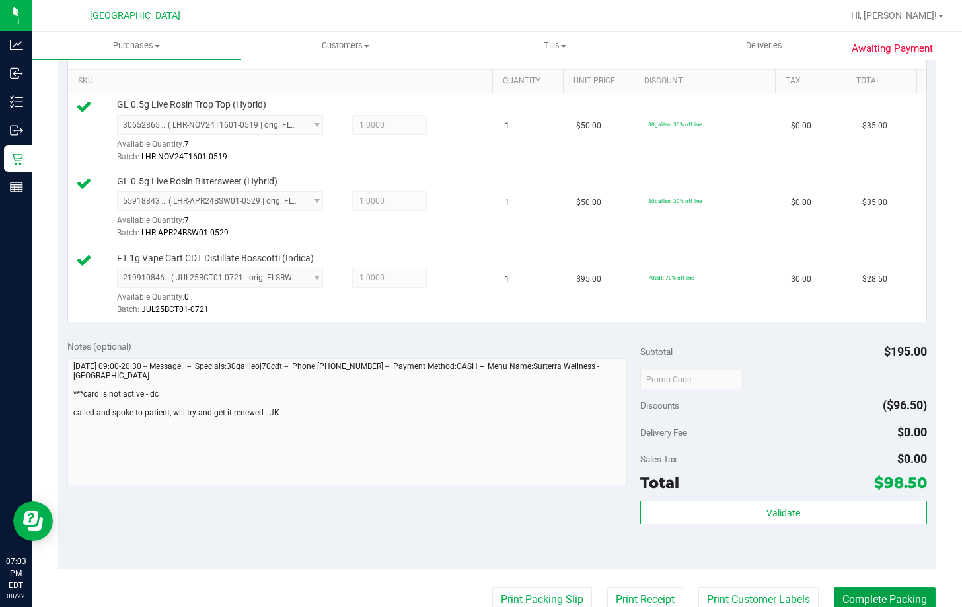
drag, startPoint x: 868, startPoint y: 593, endPoint x: 877, endPoint y: 537, distance: 56.2
click at [869, 593] on button "Complete Packing" at bounding box center [885, 599] width 102 height 25
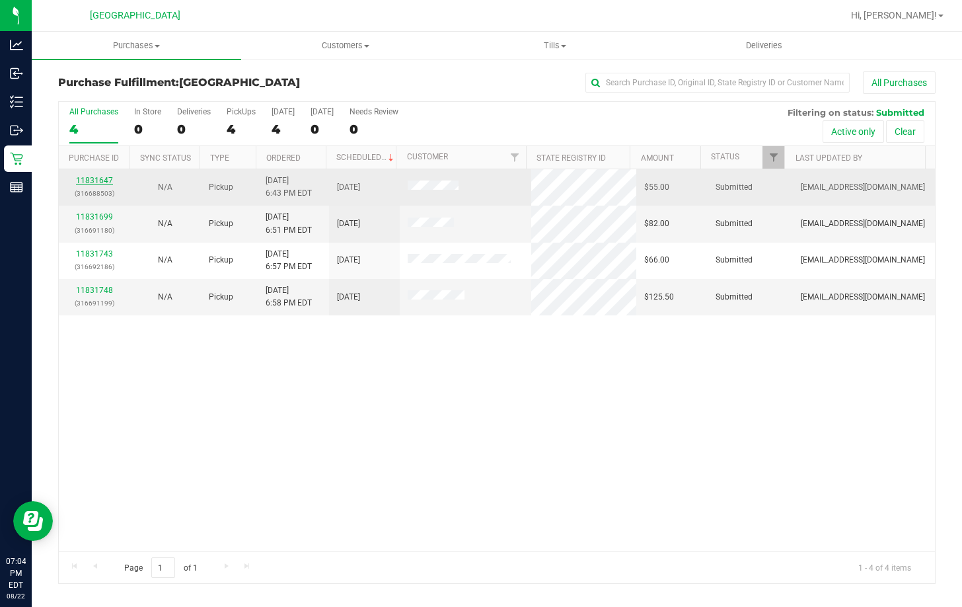
click at [102, 182] on link "11831647" at bounding box center [94, 180] width 37 height 9
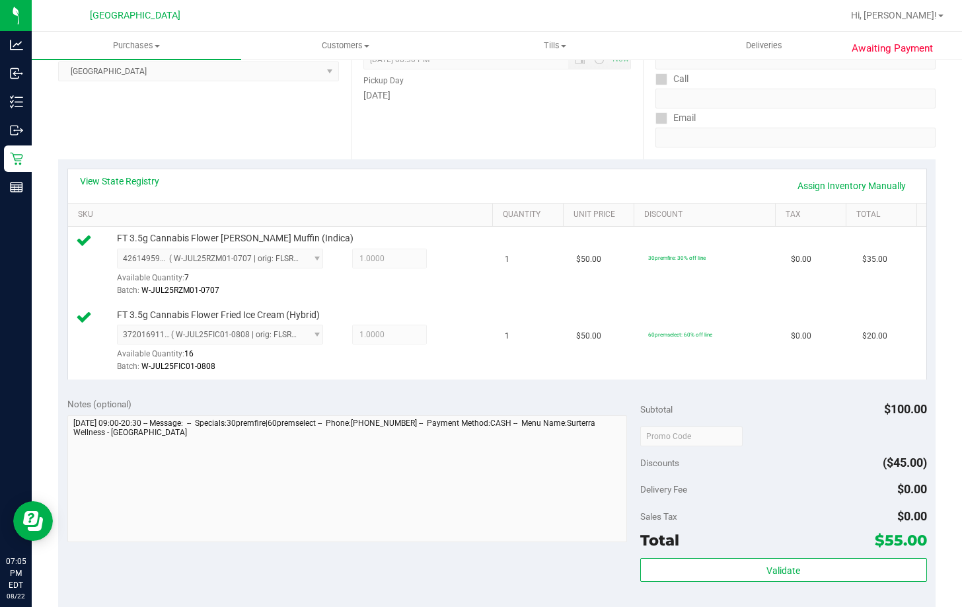
scroll to position [198, 0]
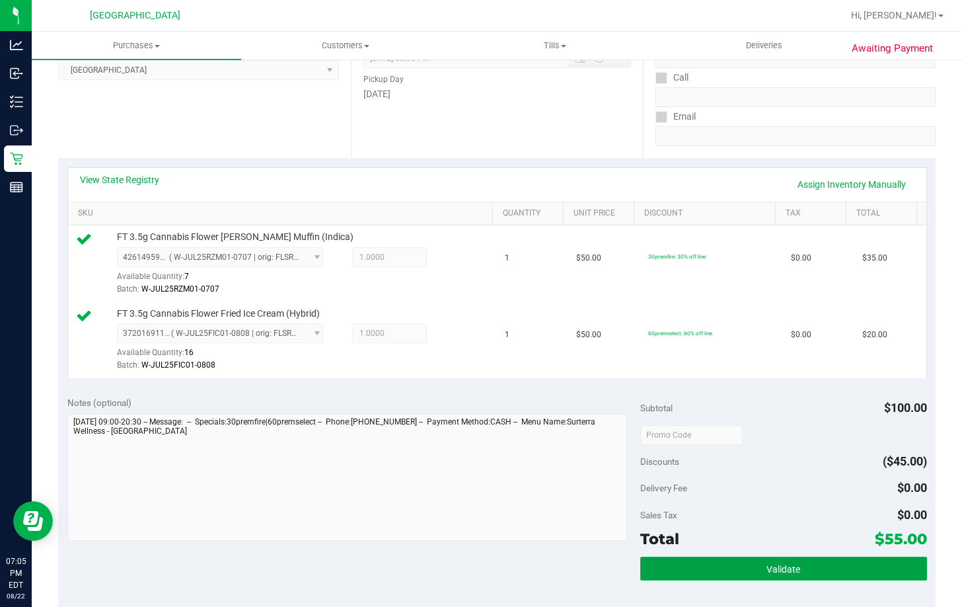
click at [775, 566] on span "Validate" at bounding box center [783, 569] width 34 height 11
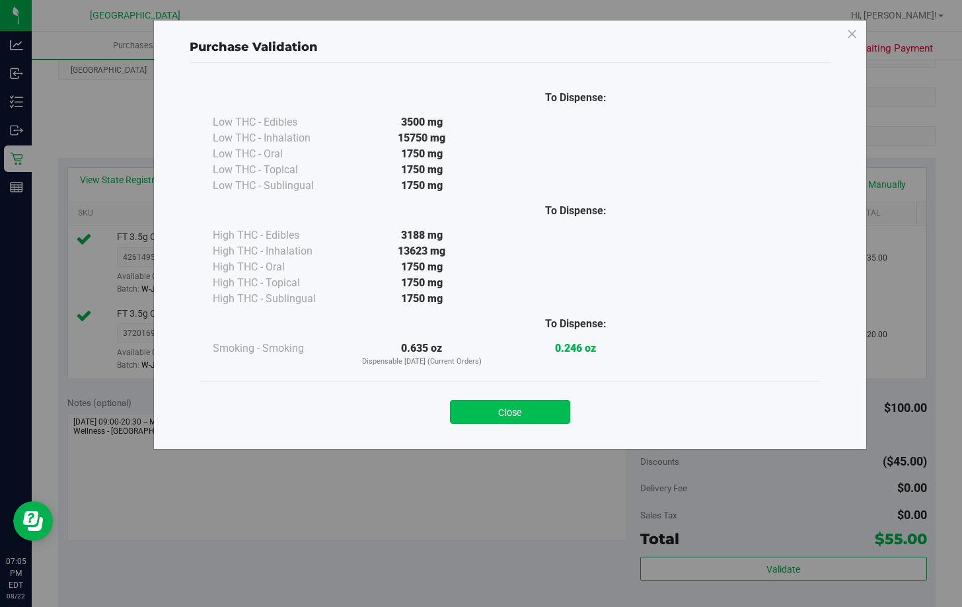
click at [519, 414] on button "Close" at bounding box center [510, 412] width 120 height 24
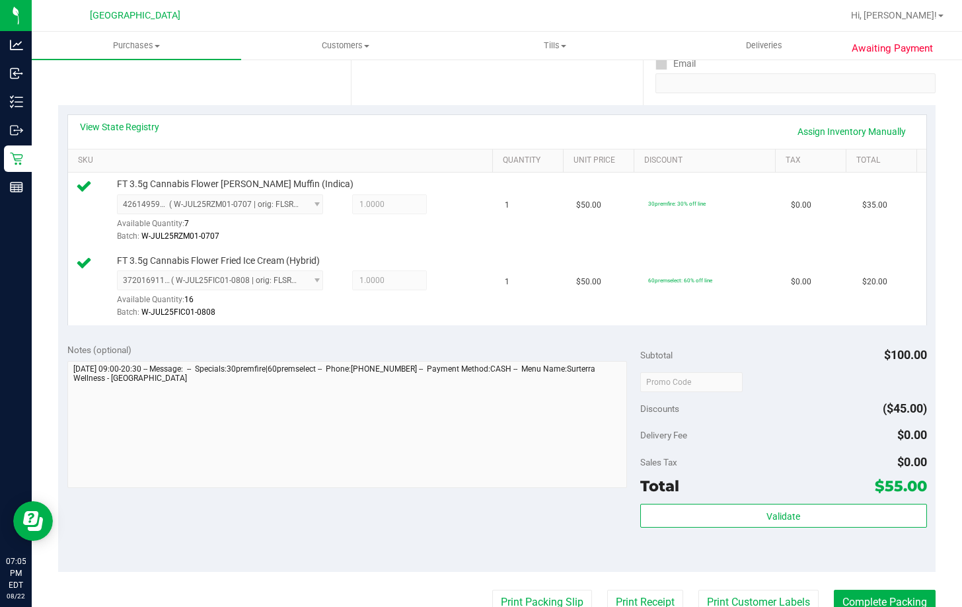
scroll to position [396, 0]
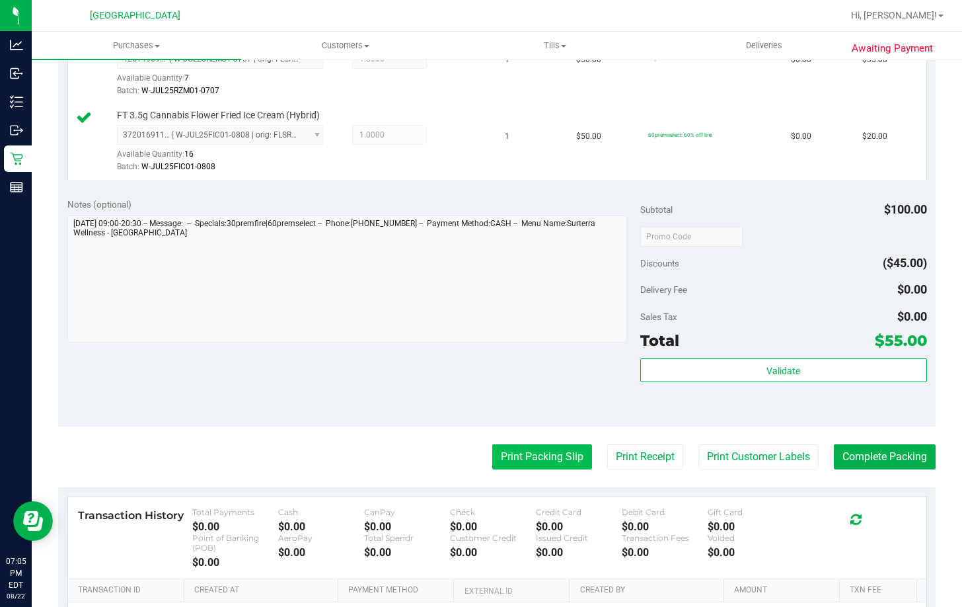
click at [519, 453] on button "Print Packing Slip" at bounding box center [542, 456] width 100 height 25
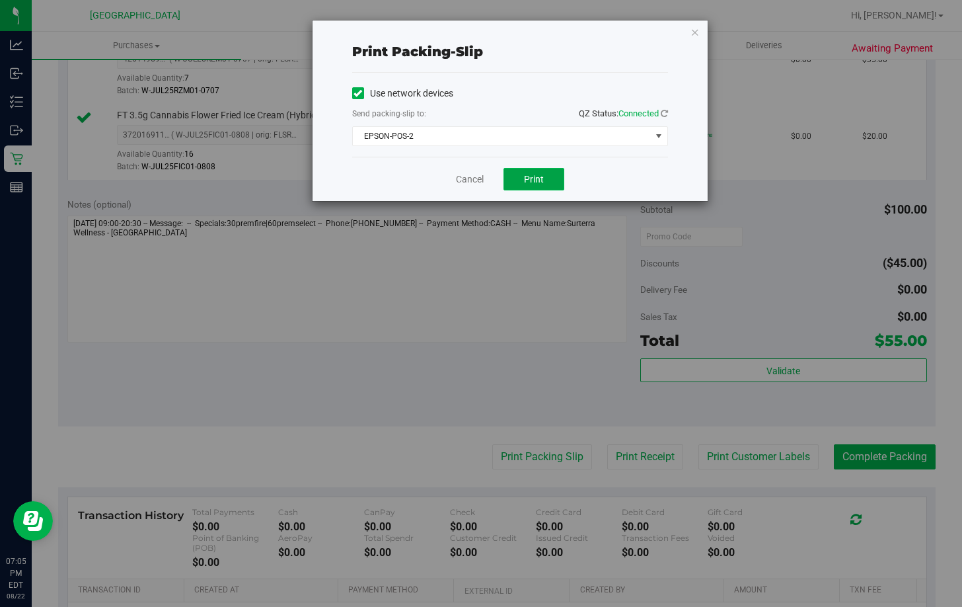
click at [536, 177] on span "Print" at bounding box center [534, 179] width 20 height 11
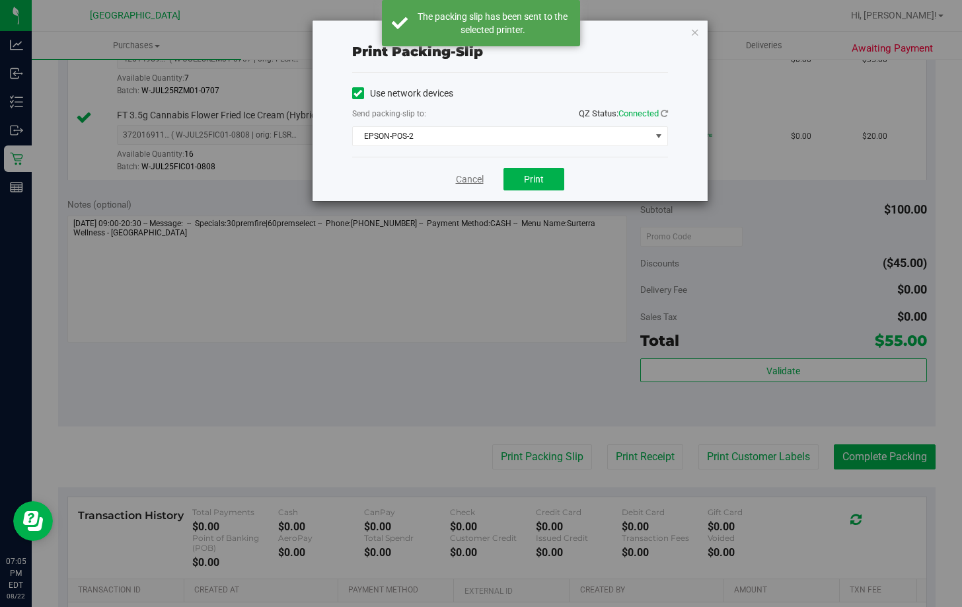
click at [457, 176] on link "Cancel" at bounding box center [470, 179] width 28 height 14
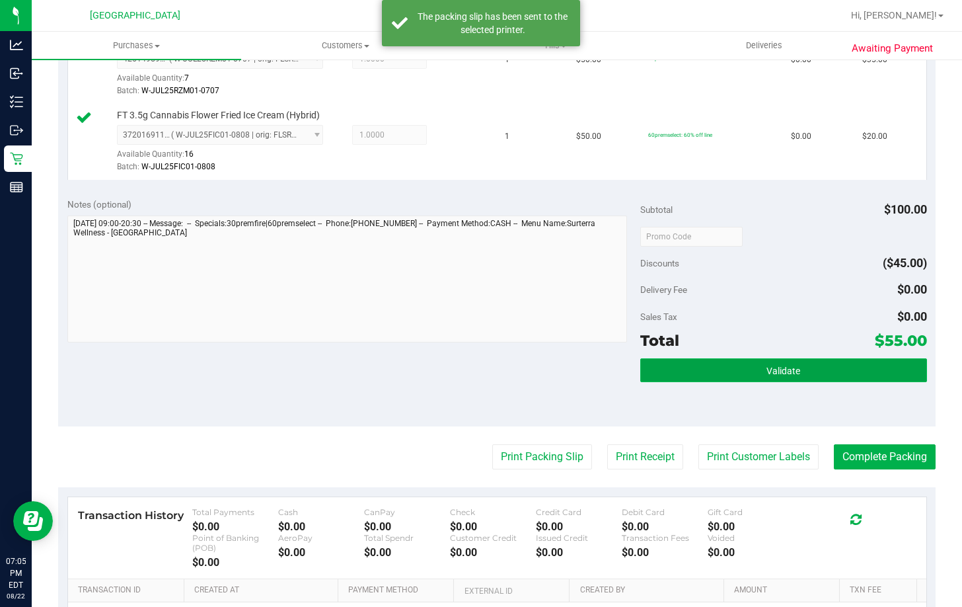
click at [766, 371] on span "Validate" at bounding box center [783, 370] width 34 height 11
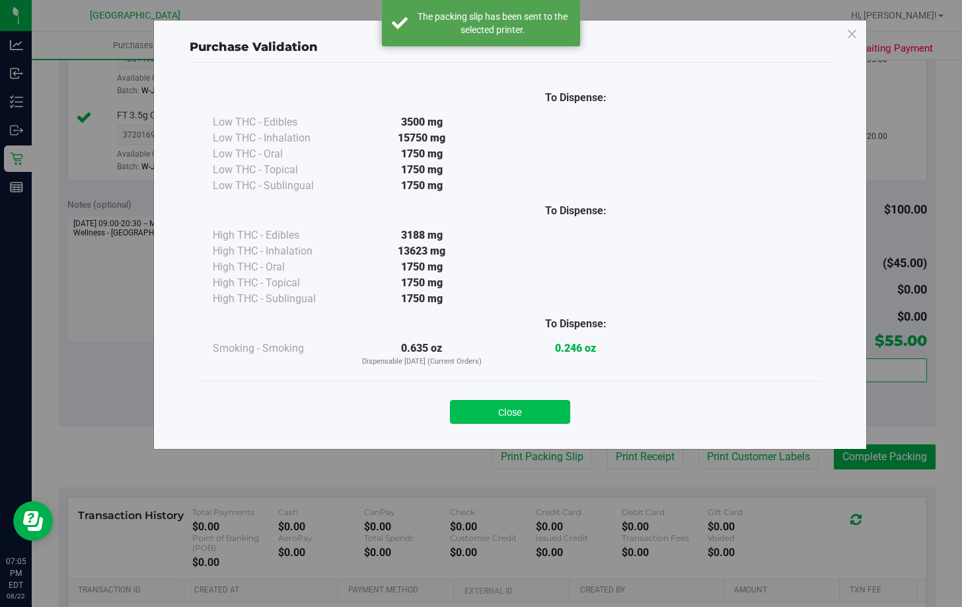
click at [525, 414] on button "Close" at bounding box center [510, 412] width 120 height 24
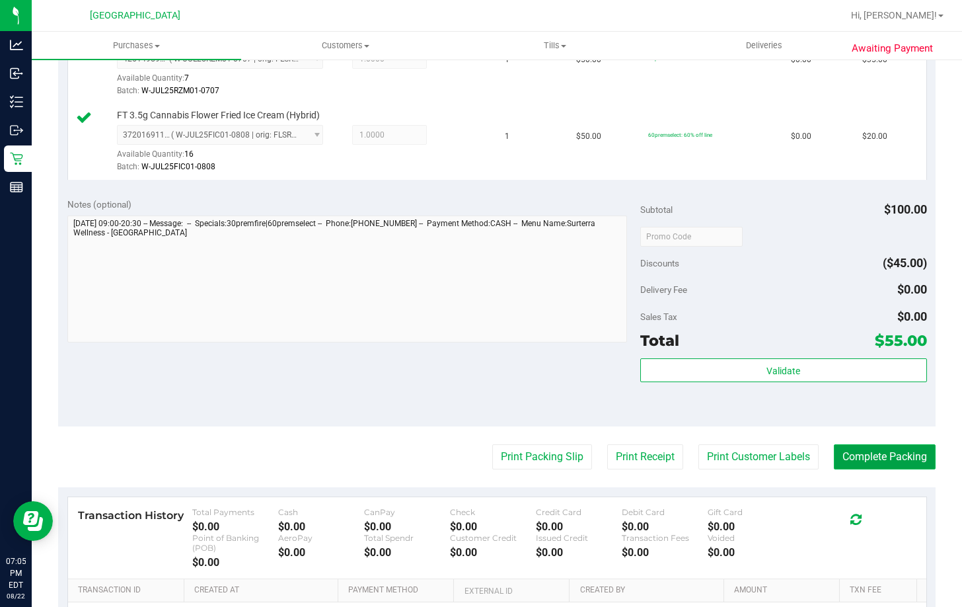
click at [878, 457] on button "Complete Packing" at bounding box center [885, 456] width 102 height 25
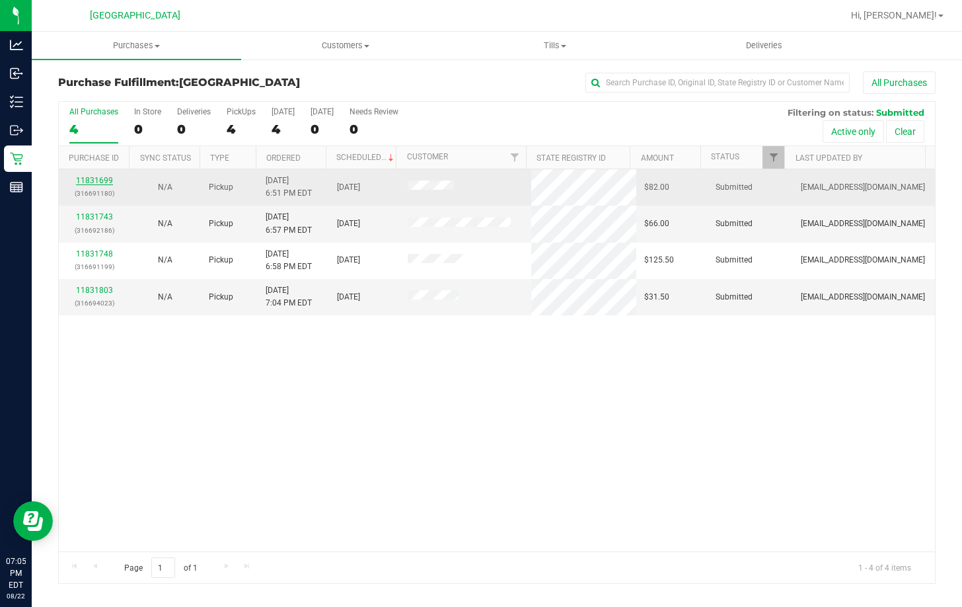
click at [104, 184] on link "11831699" at bounding box center [94, 180] width 37 height 9
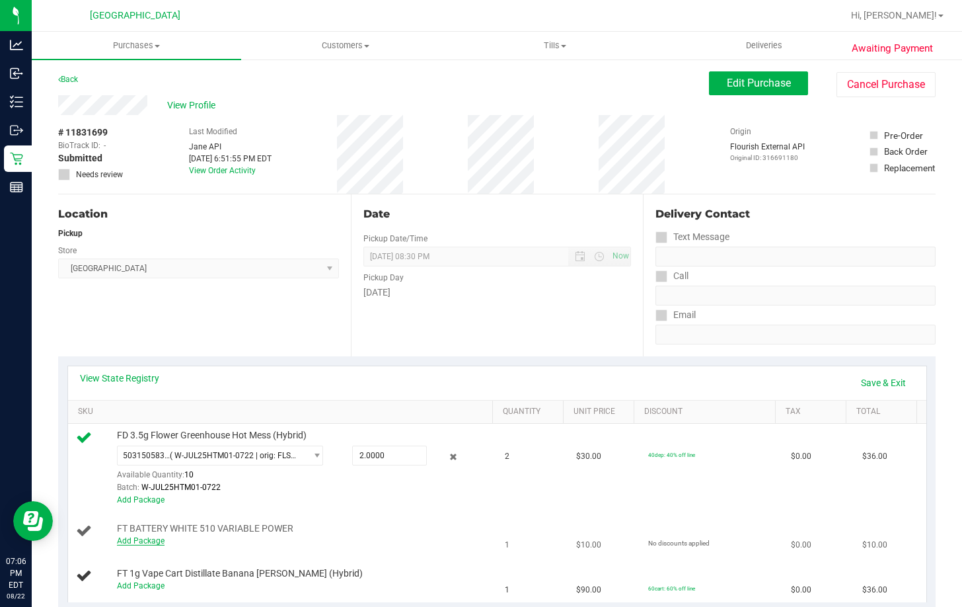
click at [147, 539] on link "Add Package" at bounding box center [141, 540] width 48 height 9
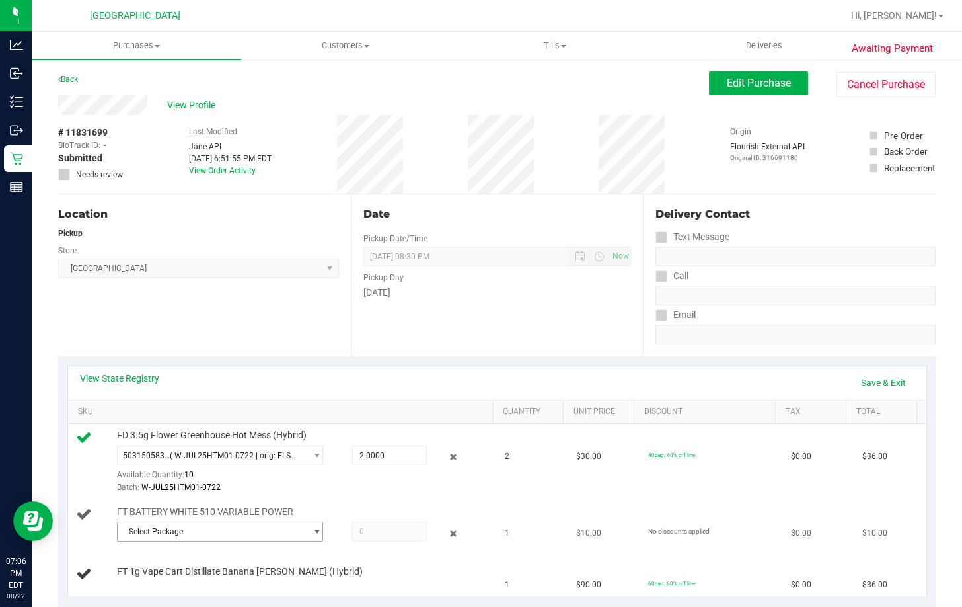
click at [161, 533] on span "Select Package" at bounding box center [212, 531] width 188 height 18
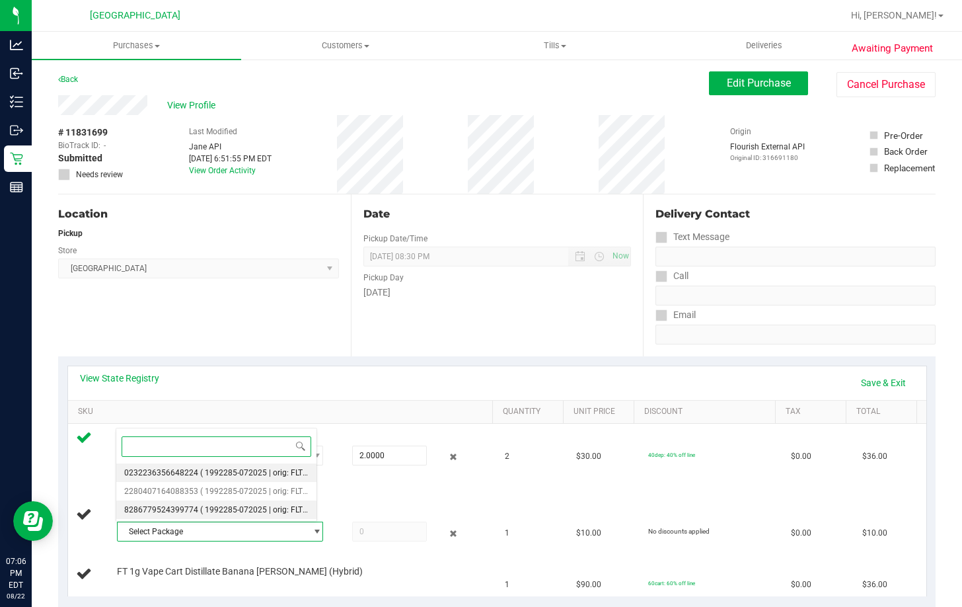
click at [211, 505] on span "( 1992285-072025 | orig: FLTW-20250723-018 )" at bounding box center [284, 509] width 169 height 9
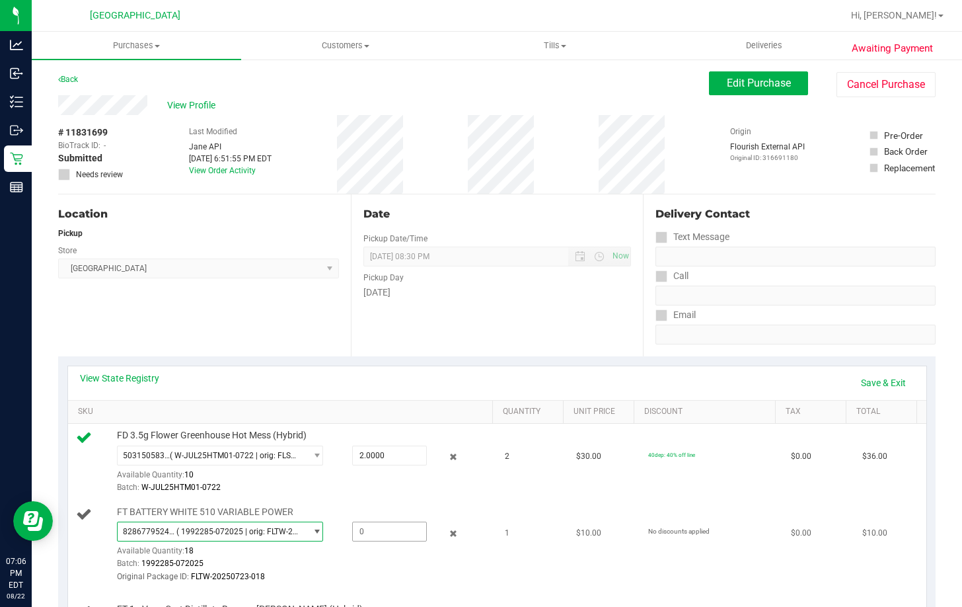
click at [375, 538] on span at bounding box center [389, 531] width 75 height 20
type input "1"
type input "1.0000"
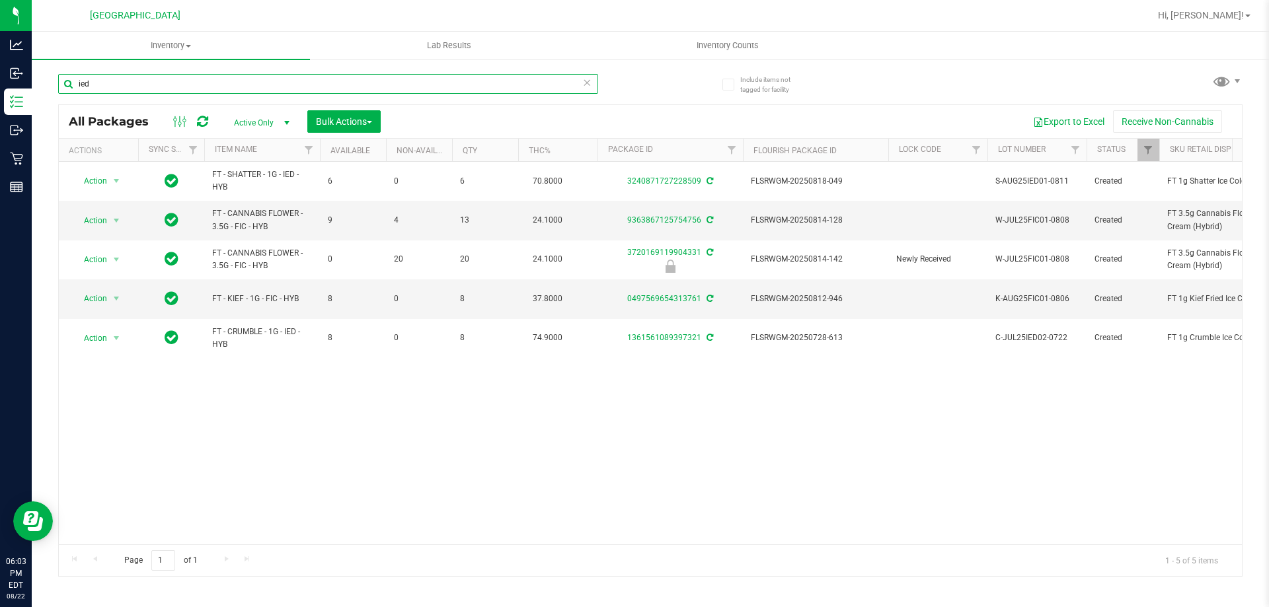
click at [203, 89] on input "ied" at bounding box center [328, 84] width 540 height 20
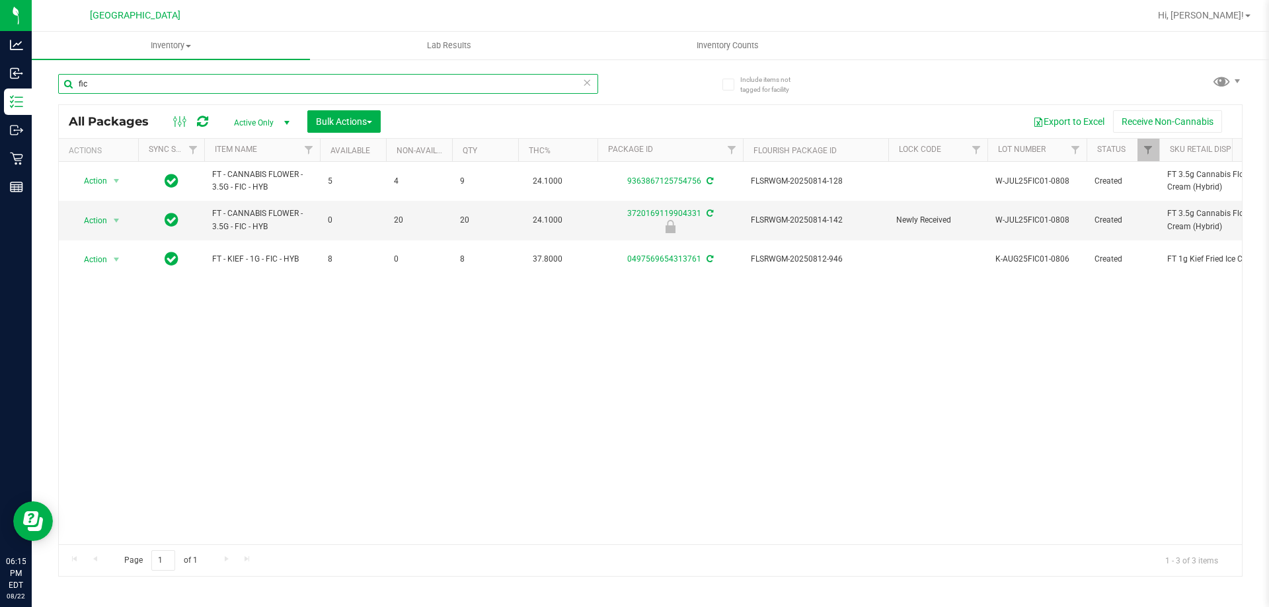
click at [163, 84] on input "fic" at bounding box center [328, 84] width 540 height 20
click at [162, 84] on input "fic" at bounding box center [328, 84] width 540 height 20
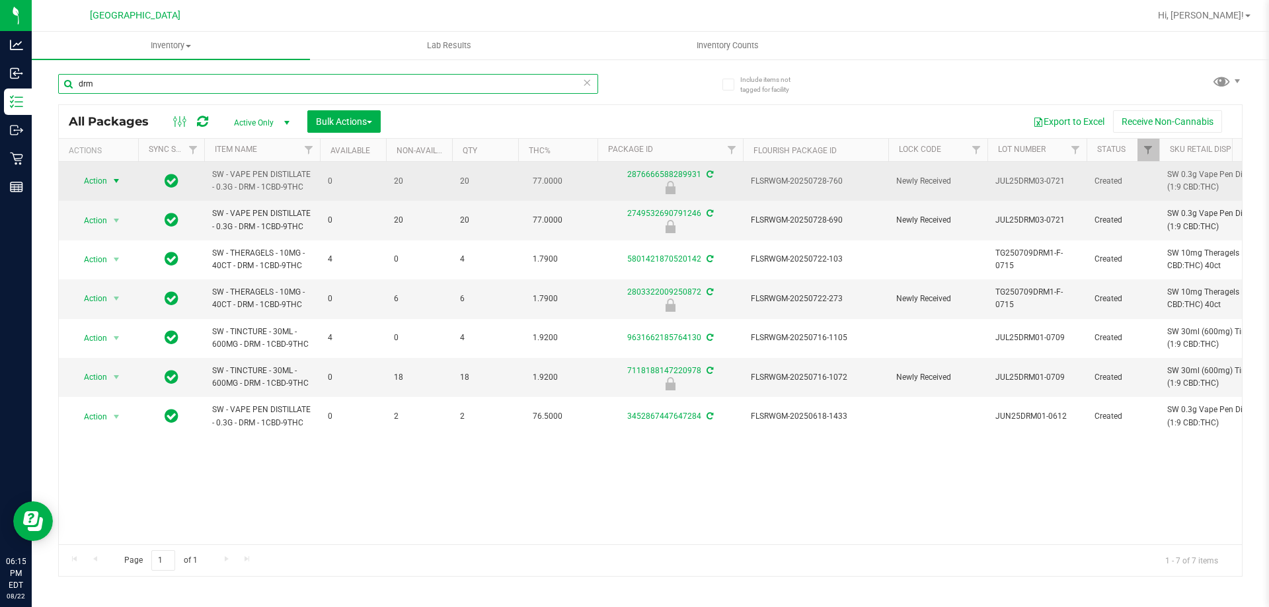
type input "drm"
click at [94, 178] on span "Action" at bounding box center [90, 181] width 36 height 18
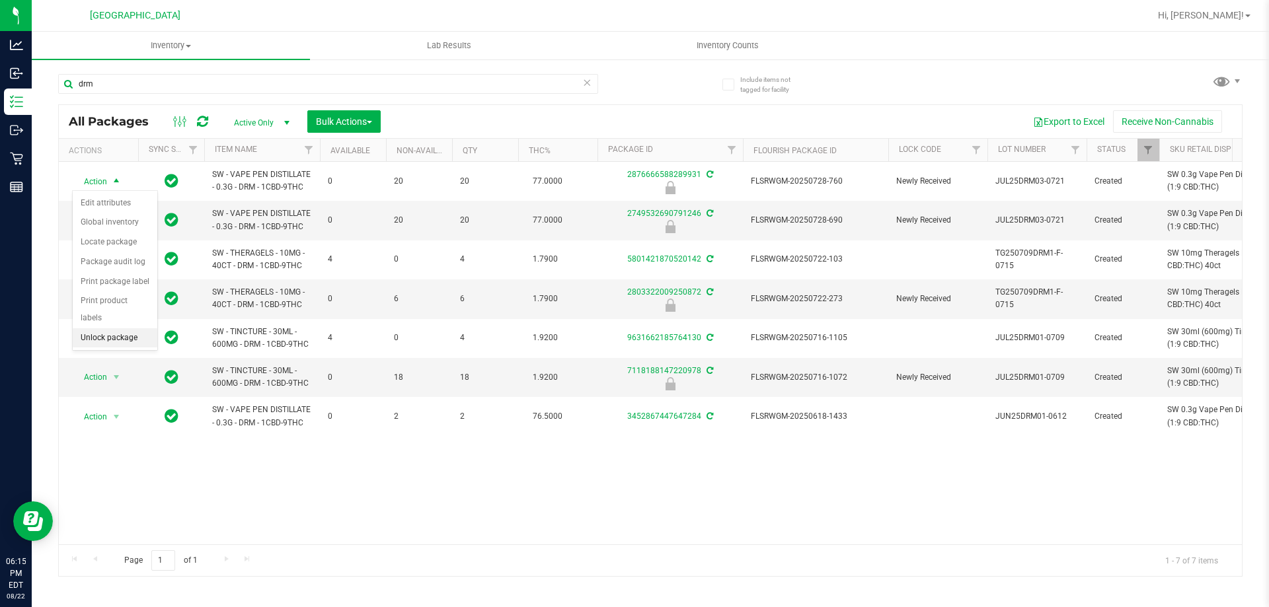
click at [107, 328] on li "Unlock package" at bounding box center [115, 338] width 85 height 20
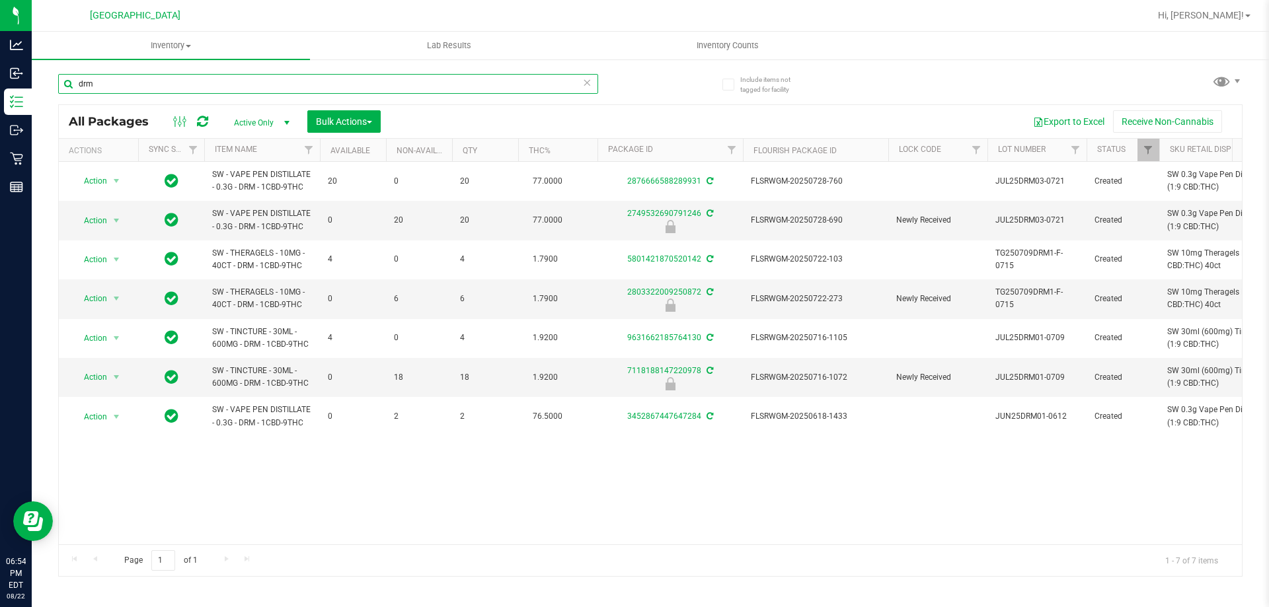
click at [304, 81] on input "drm" at bounding box center [328, 84] width 540 height 20
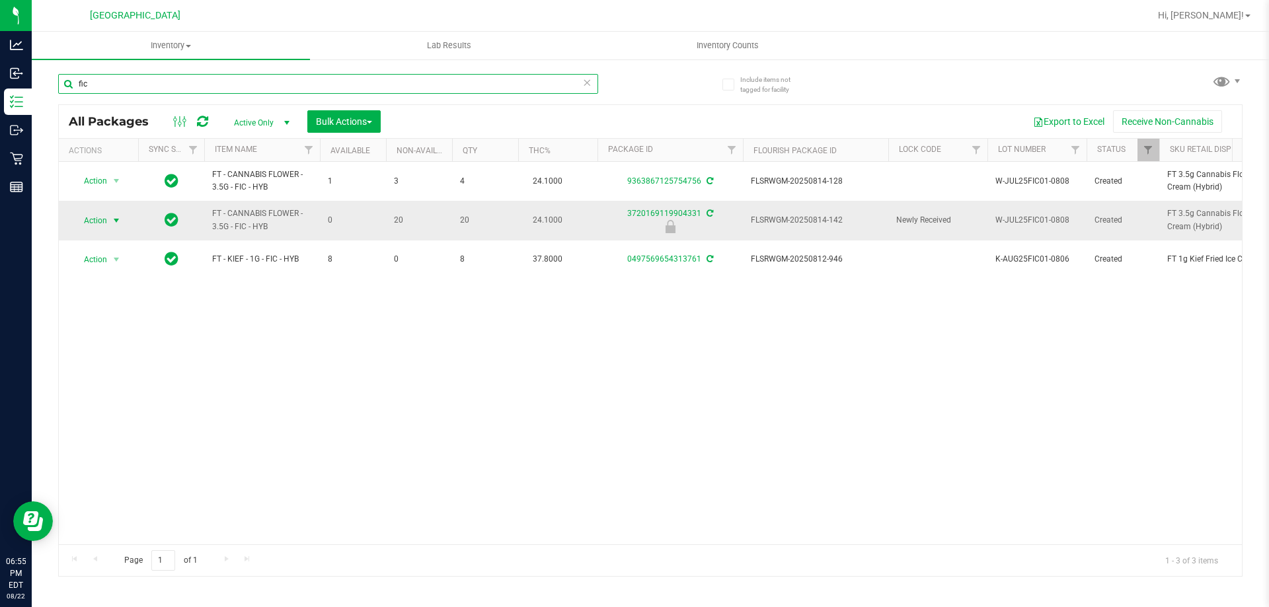
type input "fic"
click at [98, 219] on span "Action" at bounding box center [90, 220] width 36 height 18
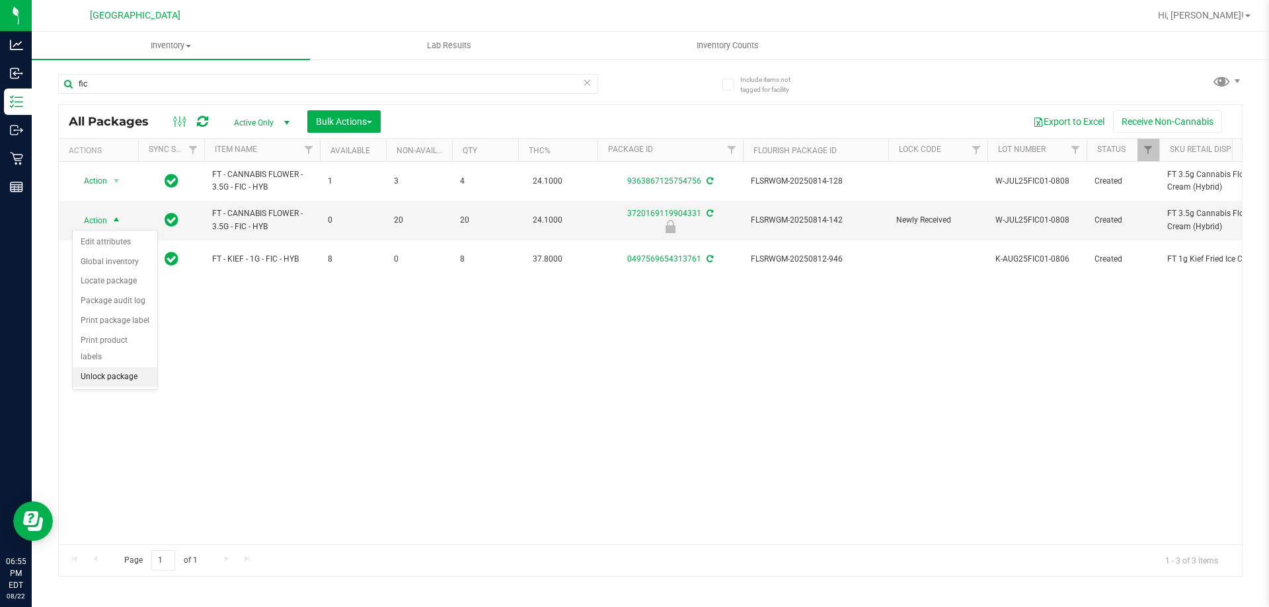
click at [91, 367] on li "Unlock package" at bounding box center [115, 377] width 85 height 20
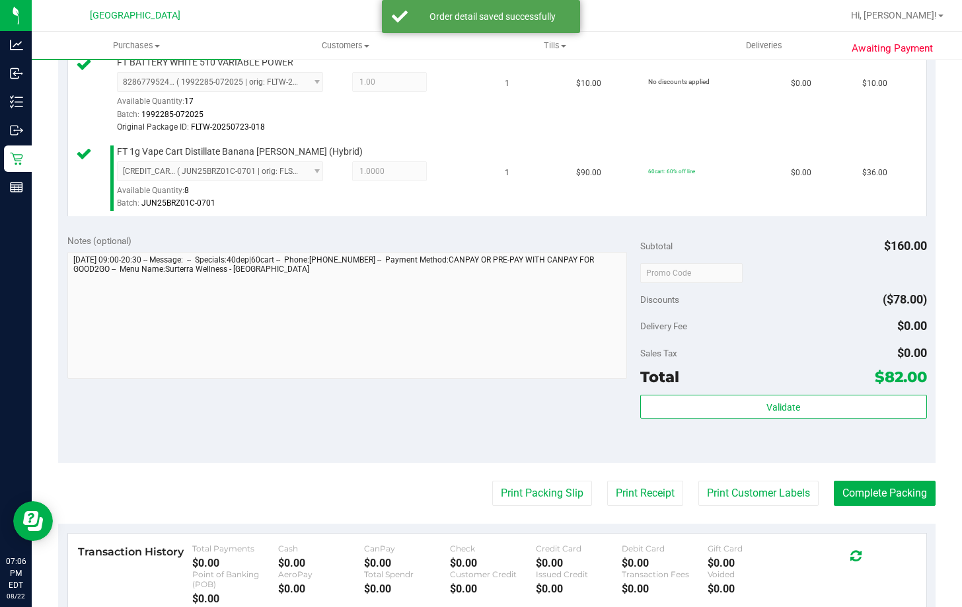
scroll to position [462, 0]
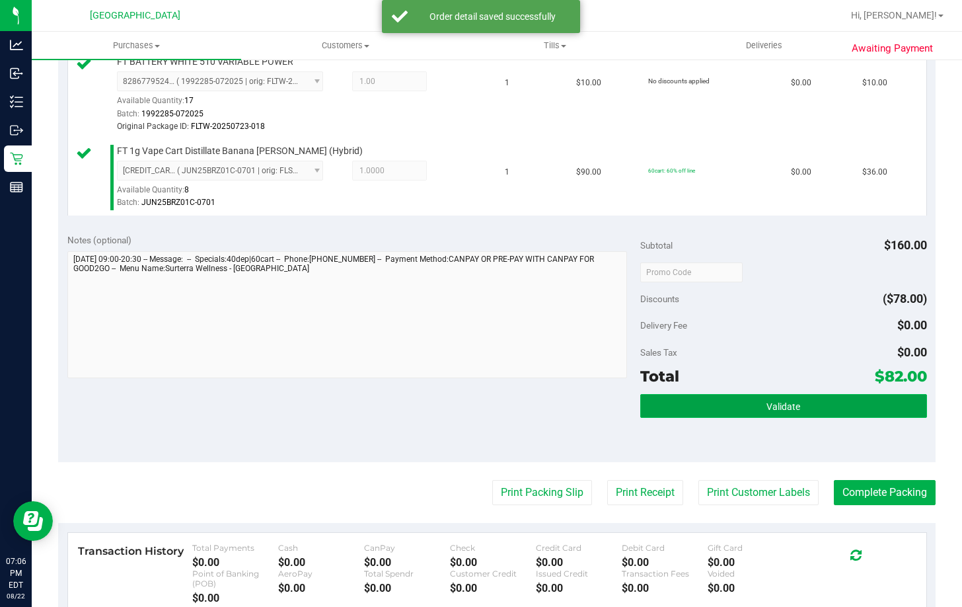
click at [735, 402] on button "Validate" at bounding box center [783, 406] width 287 height 24
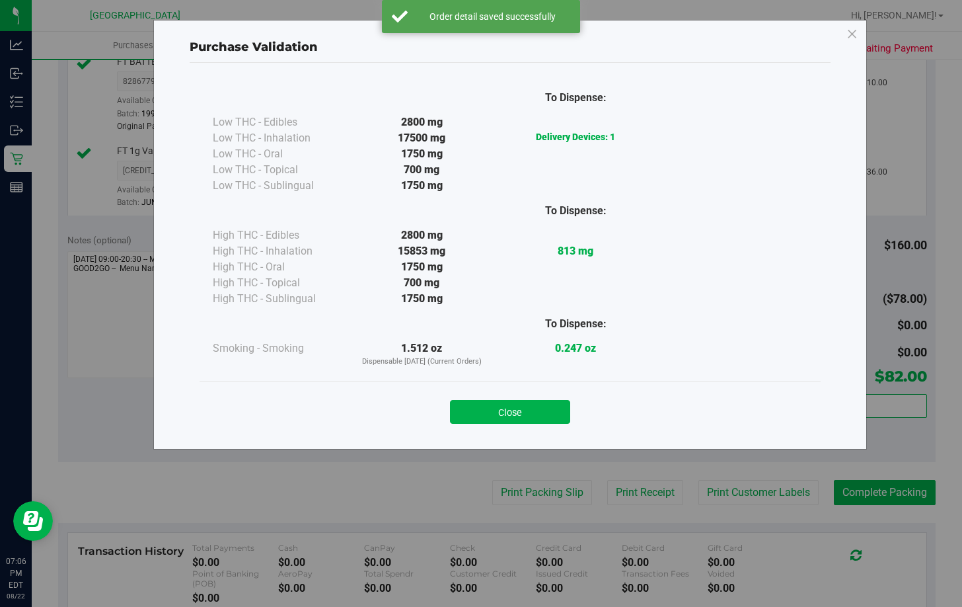
click at [516, 410] on button "Close" at bounding box center [510, 412] width 120 height 24
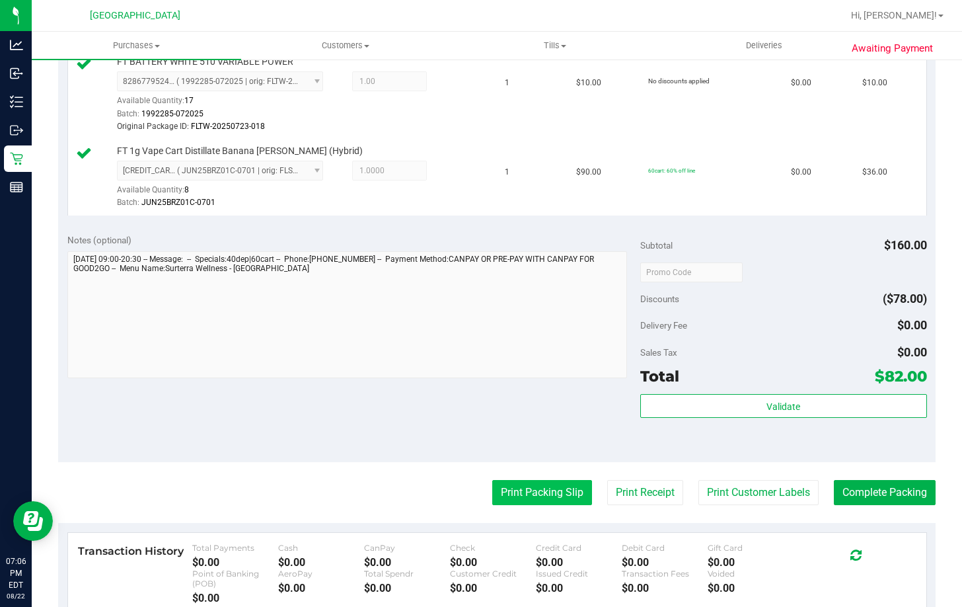
click at [522, 487] on button "Print Packing Slip" at bounding box center [542, 492] width 100 height 25
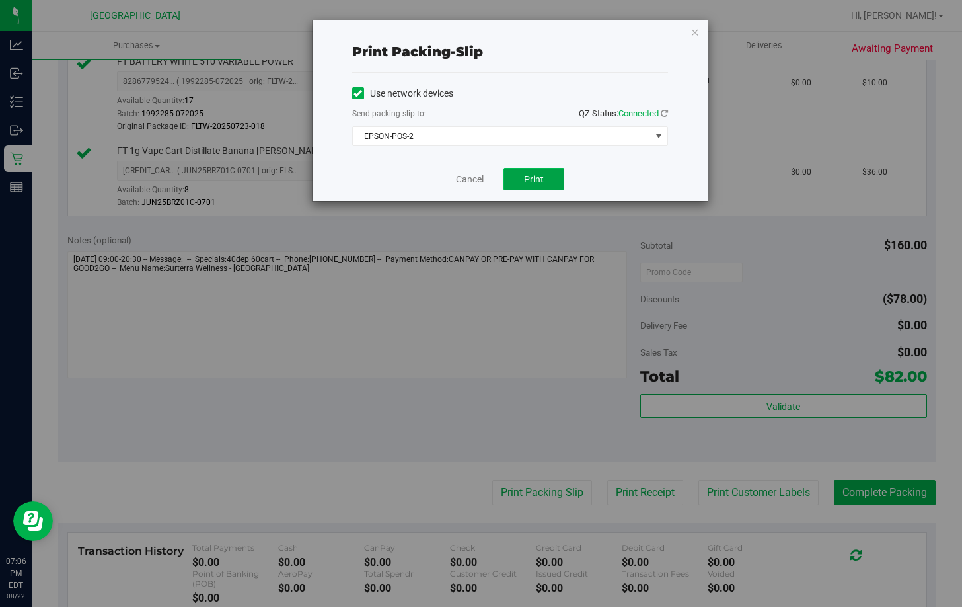
click at [525, 172] on button "Print" at bounding box center [533, 179] width 61 height 22
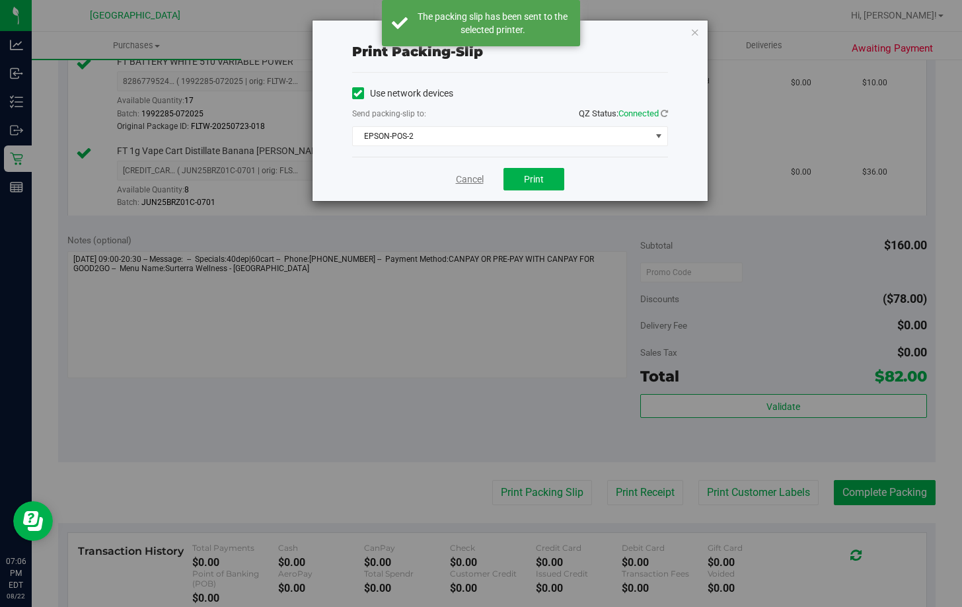
click at [462, 176] on link "Cancel" at bounding box center [470, 179] width 28 height 14
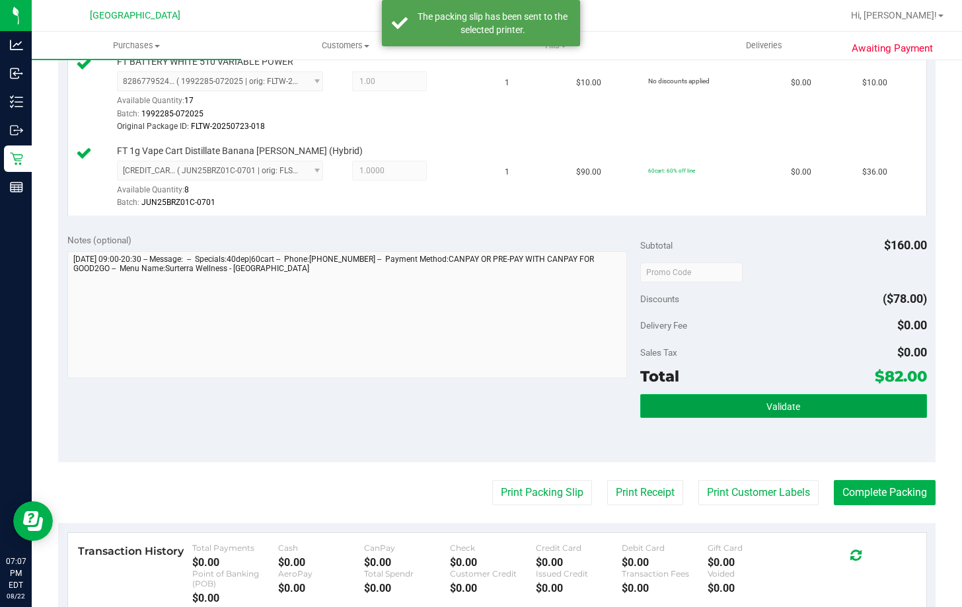
click at [739, 405] on button "Validate" at bounding box center [783, 406] width 287 height 24
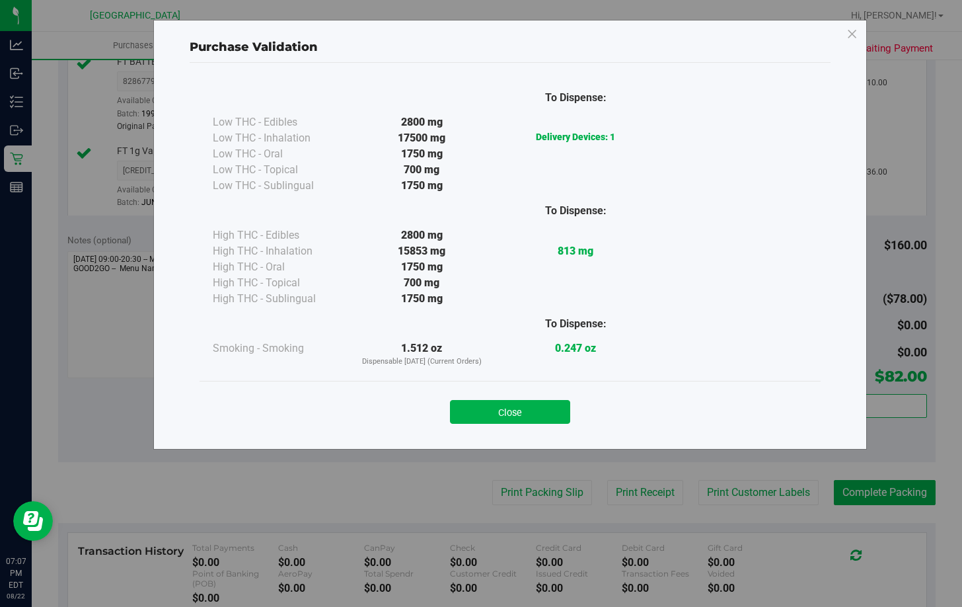
drag, startPoint x: 527, startPoint y: 421, endPoint x: 520, endPoint y: 404, distance: 17.8
click at [524, 414] on button "Close" at bounding box center [510, 412] width 120 height 24
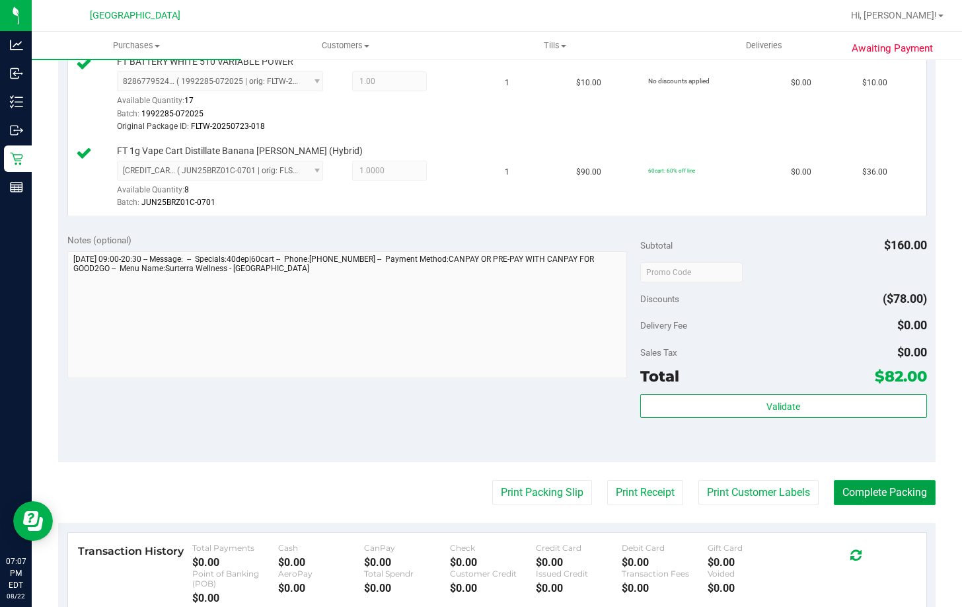
click at [891, 491] on button "Complete Packing" at bounding box center [885, 492] width 102 height 25
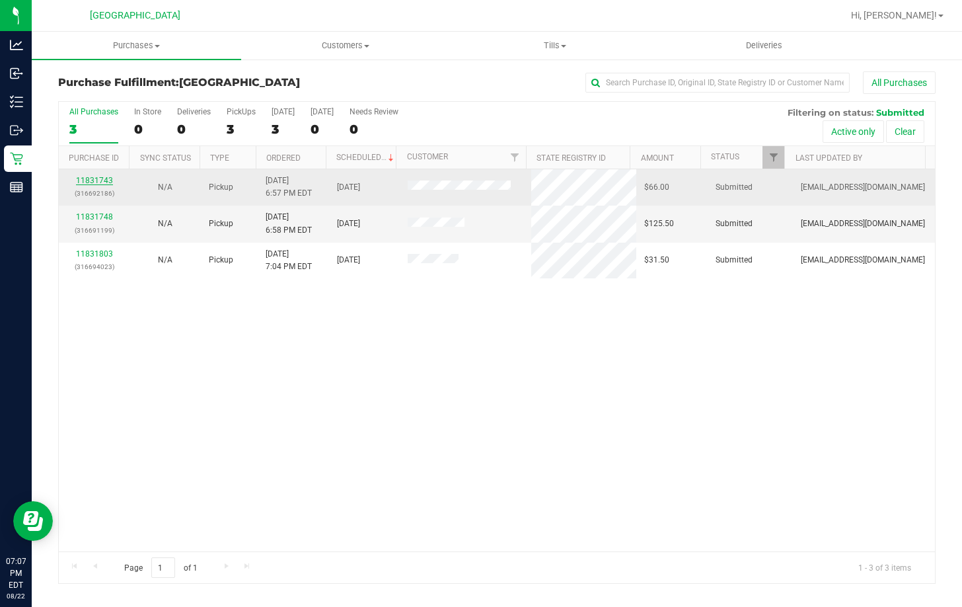
click at [106, 182] on link "11831743" at bounding box center [94, 180] width 37 height 9
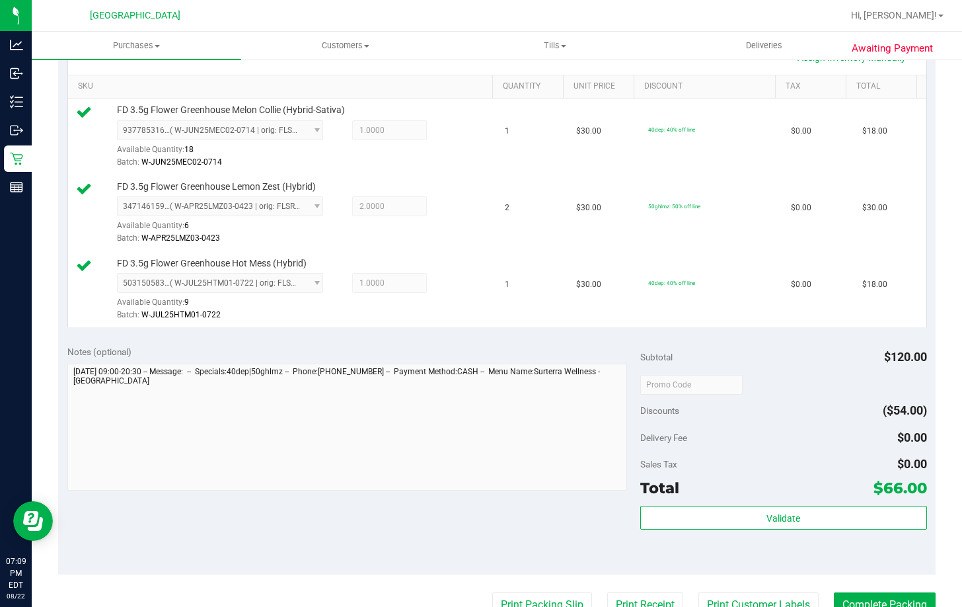
scroll to position [330, 0]
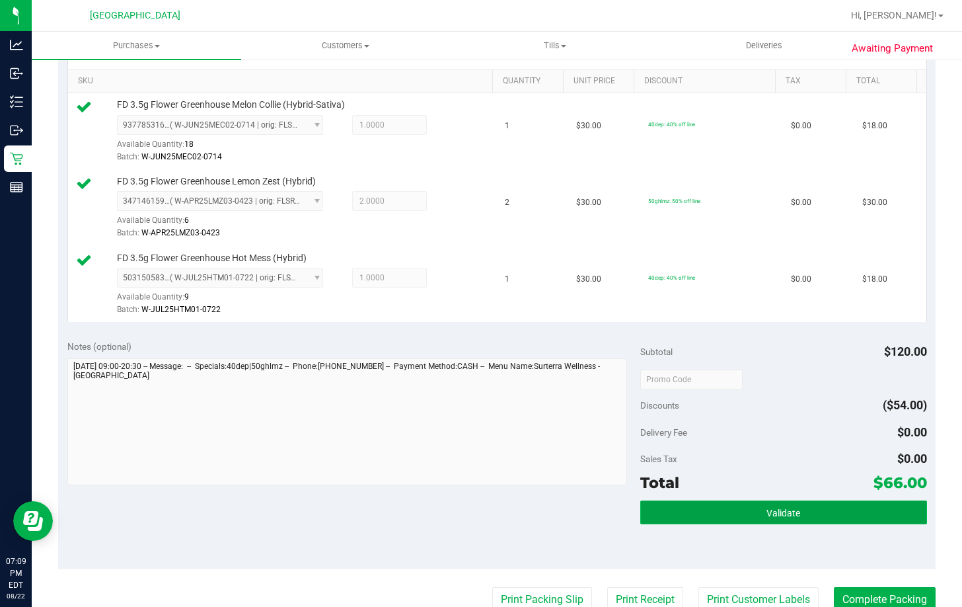
click at [755, 515] on button "Validate" at bounding box center [783, 512] width 287 height 24
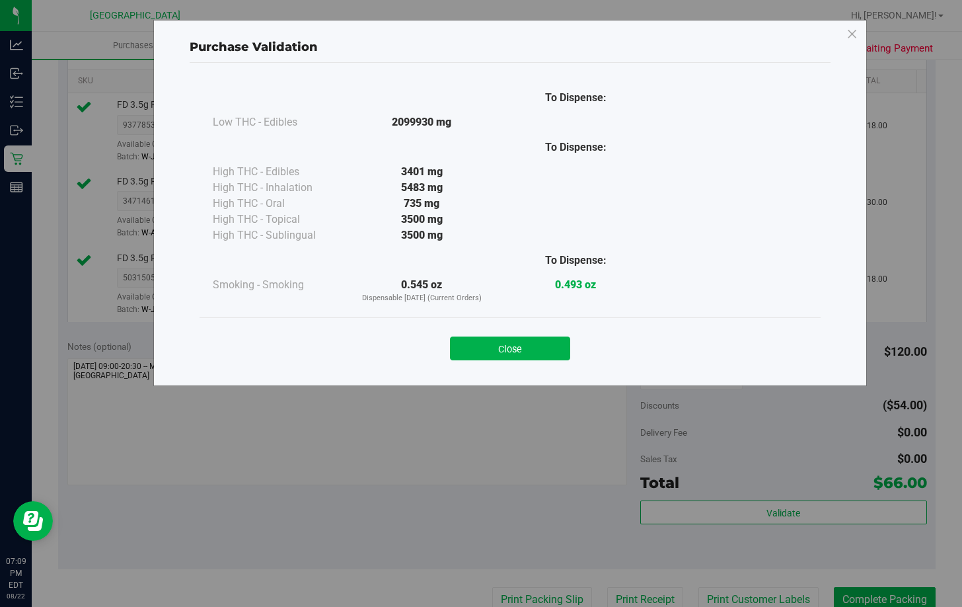
click at [513, 336] on div "Close" at bounding box center [509, 344] width 601 height 33
click at [499, 354] on button "Close" at bounding box center [510, 348] width 120 height 24
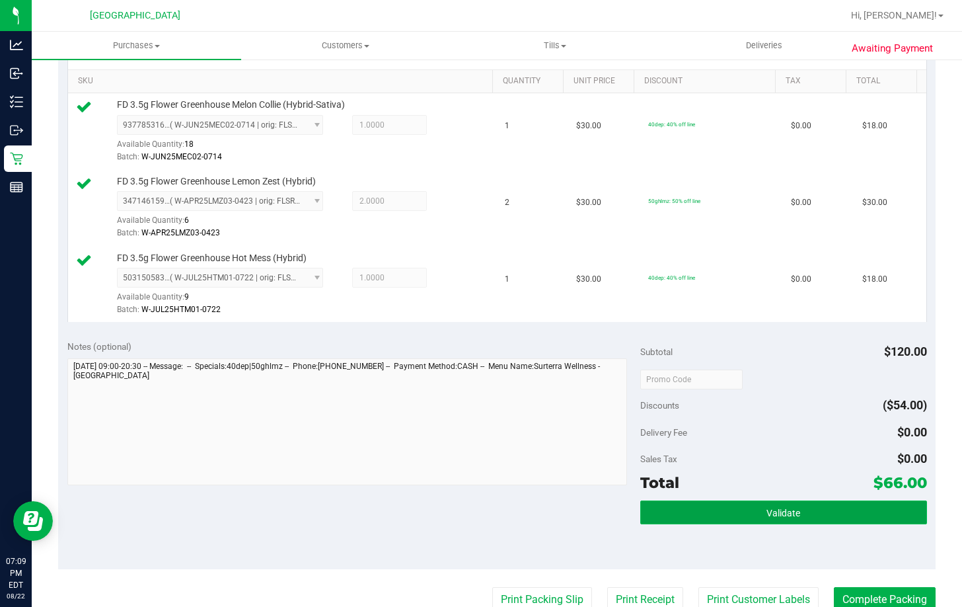
click at [847, 513] on button "Validate" at bounding box center [783, 512] width 287 height 24
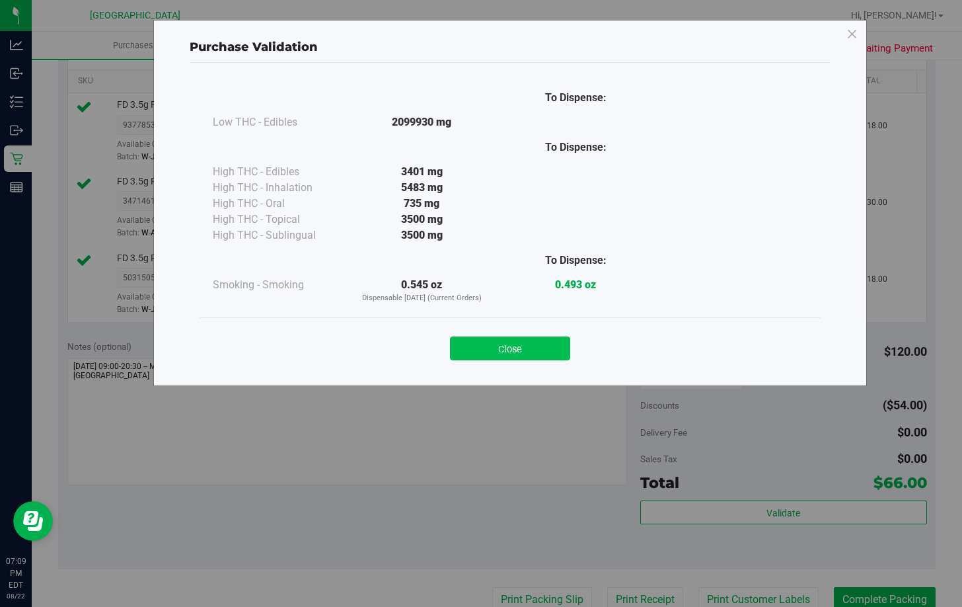
click at [517, 349] on button "Close" at bounding box center [510, 348] width 120 height 24
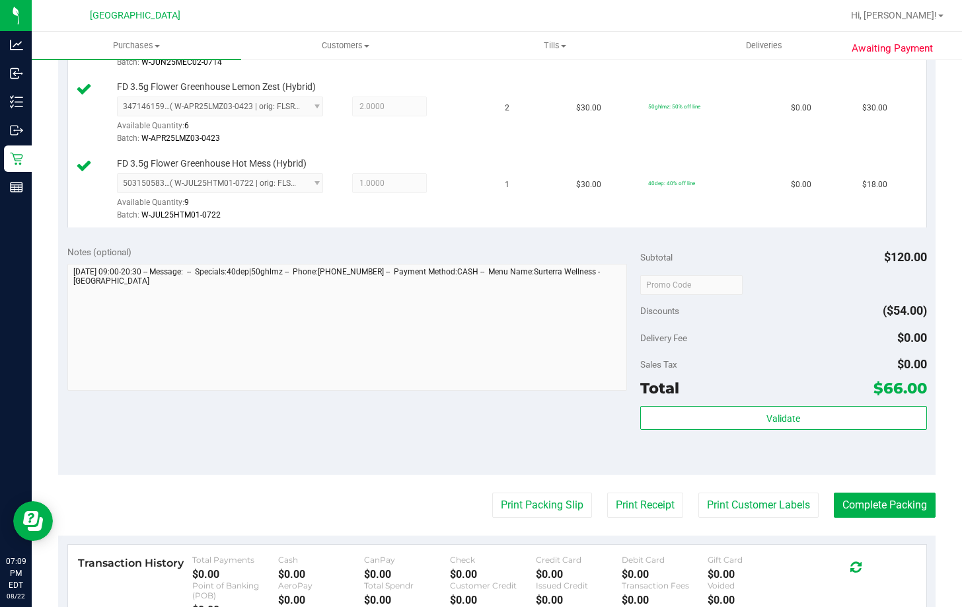
scroll to position [595, 0]
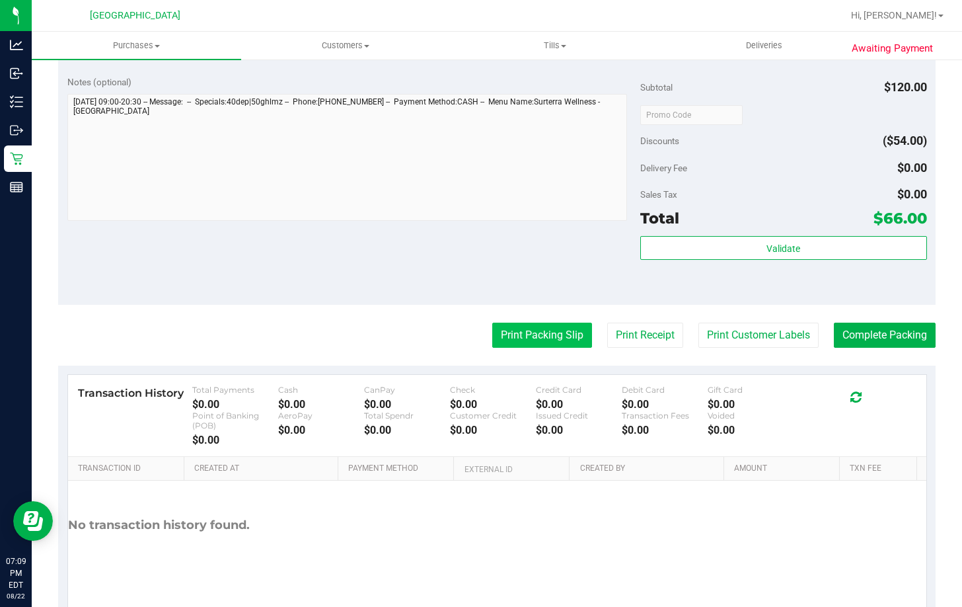
click at [550, 339] on button "Print Packing Slip" at bounding box center [542, 334] width 100 height 25
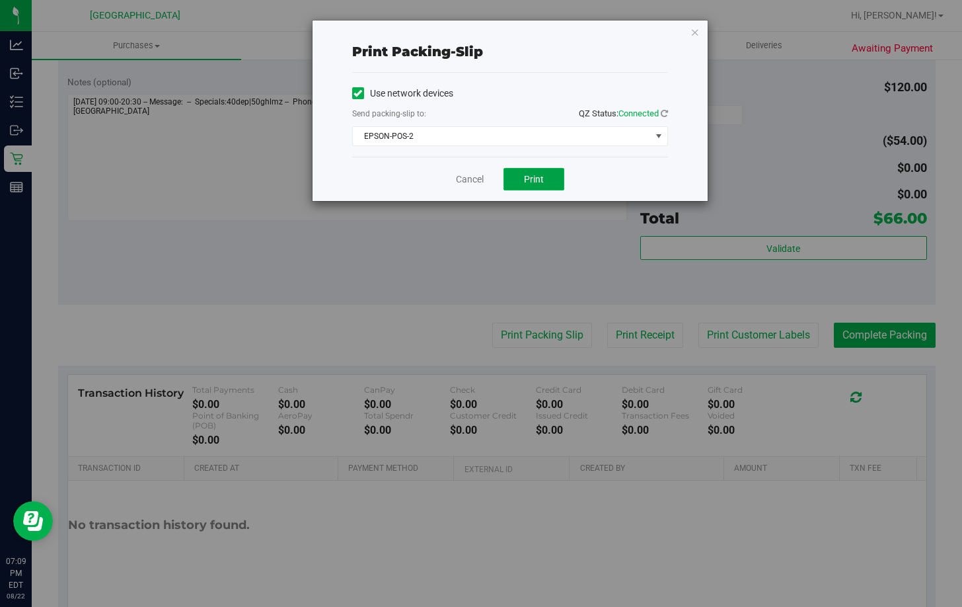
click at [543, 186] on button "Print" at bounding box center [533, 179] width 61 height 22
click at [476, 181] on link "Cancel" at bounding box center [470, 179] width 28 height 14
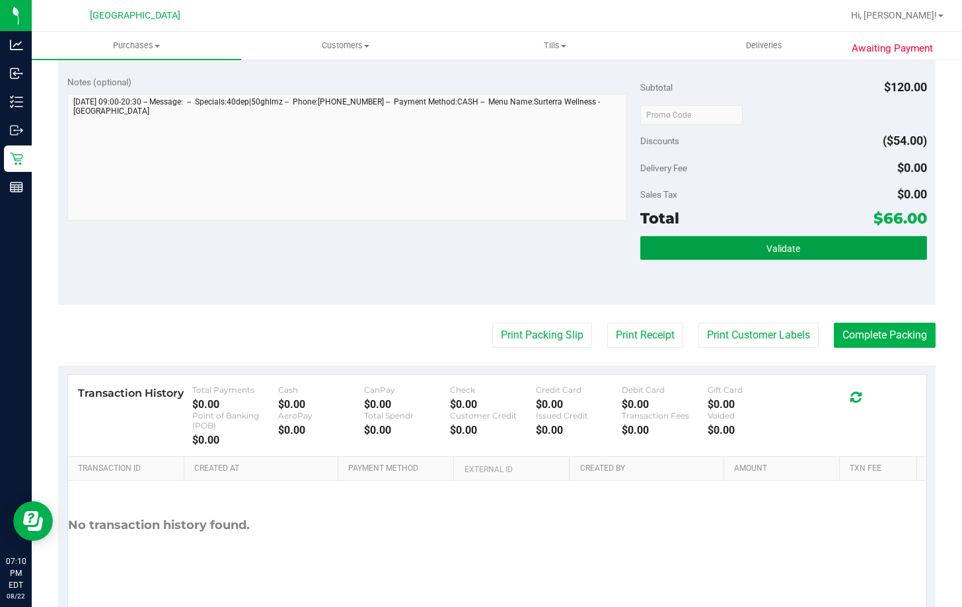
click at [741, 249] on button "Validate" at bounding box center [783, 248] width 287 height 24
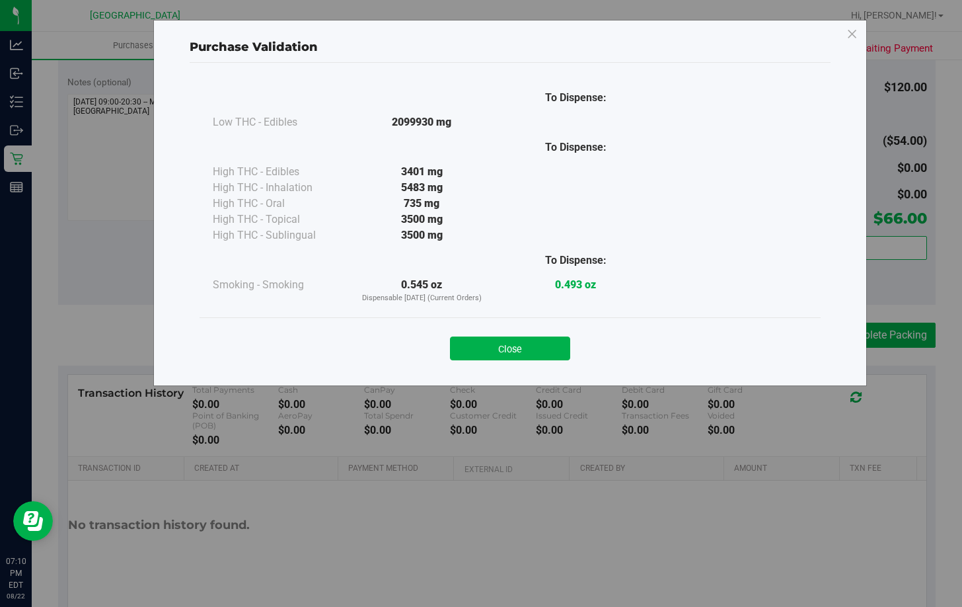
click at [487, 348] on button "Close" at bounding box center [510, 348] width 120 height 24
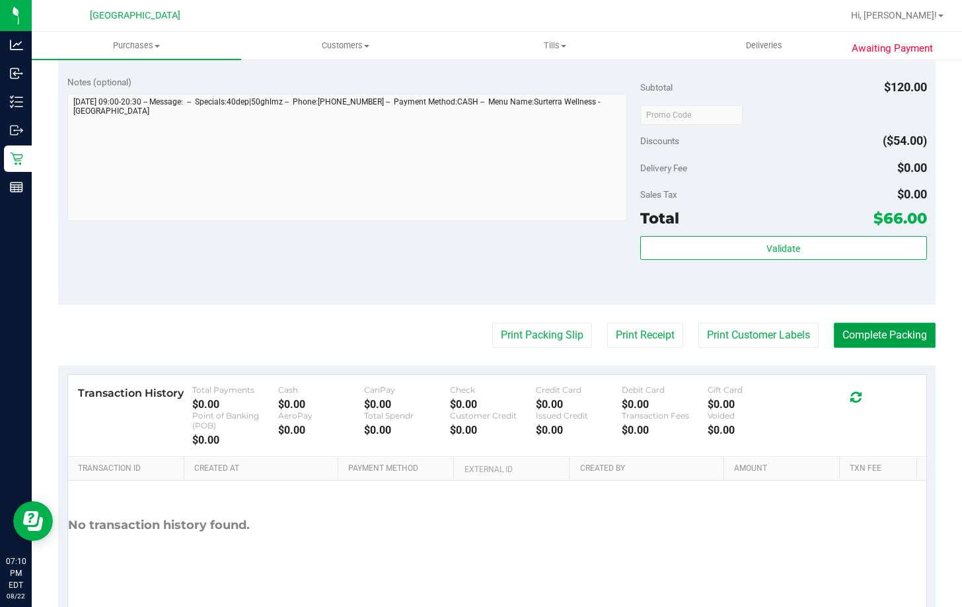
click at [866, 335] on button "Complete Packing" at bounding box center [885, 334] width 102 height 25
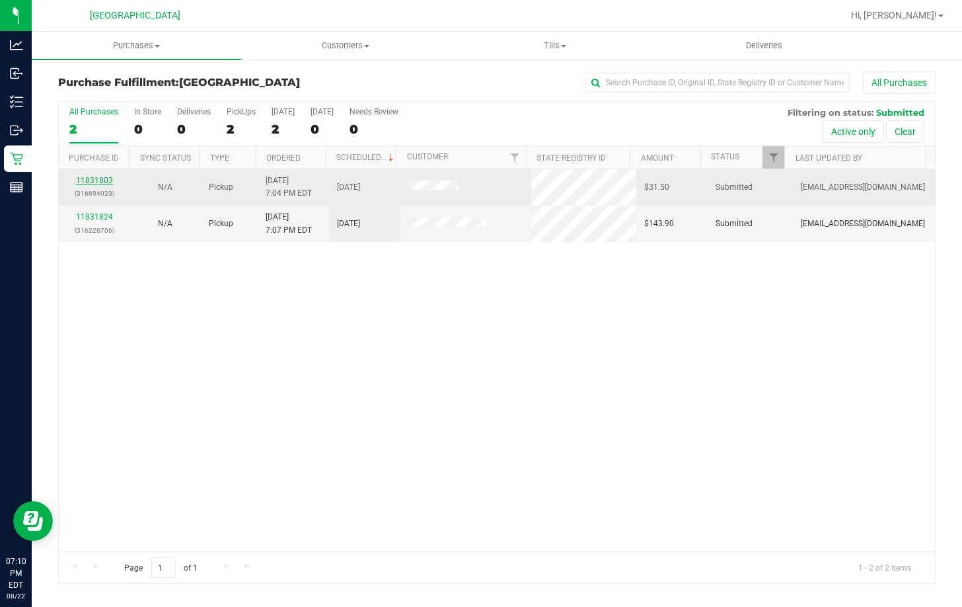
click at [98, 180] on link "11831803" at bounding box center [94, 180] width 37 height 9
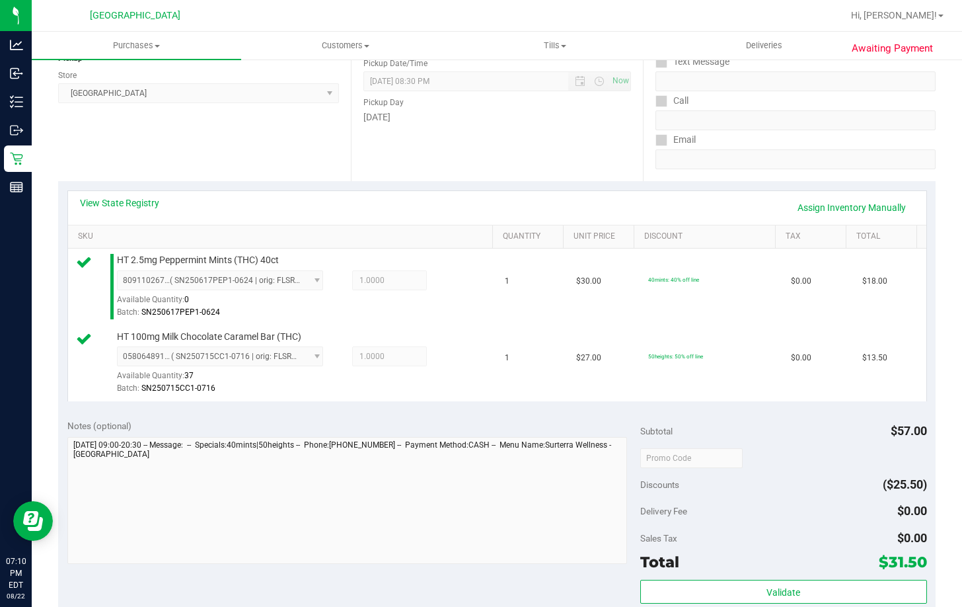
scroll to position [198, 0]
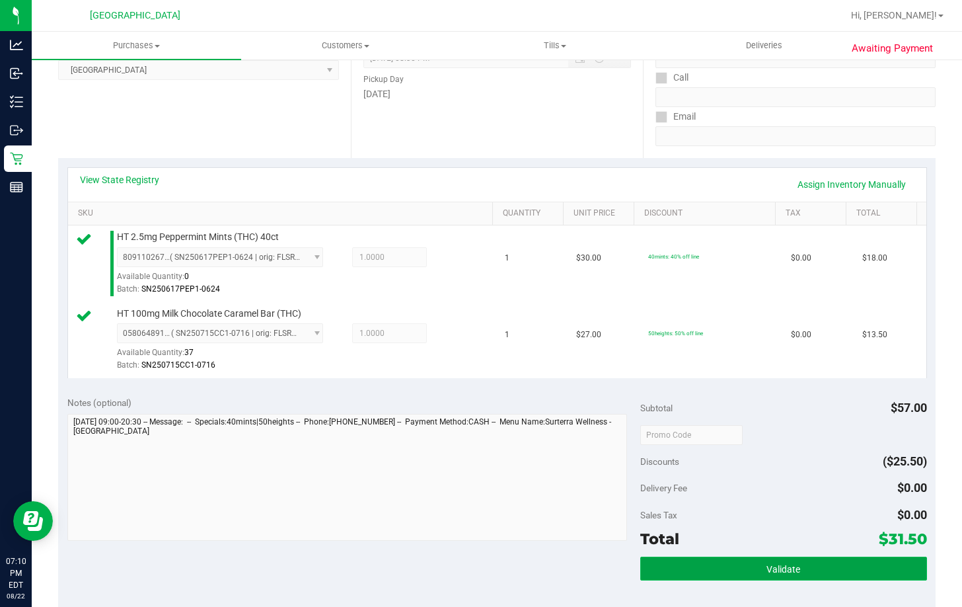
click at [766, 564] on span "Validate" at bounding box center [783, 569] width 34 height 11
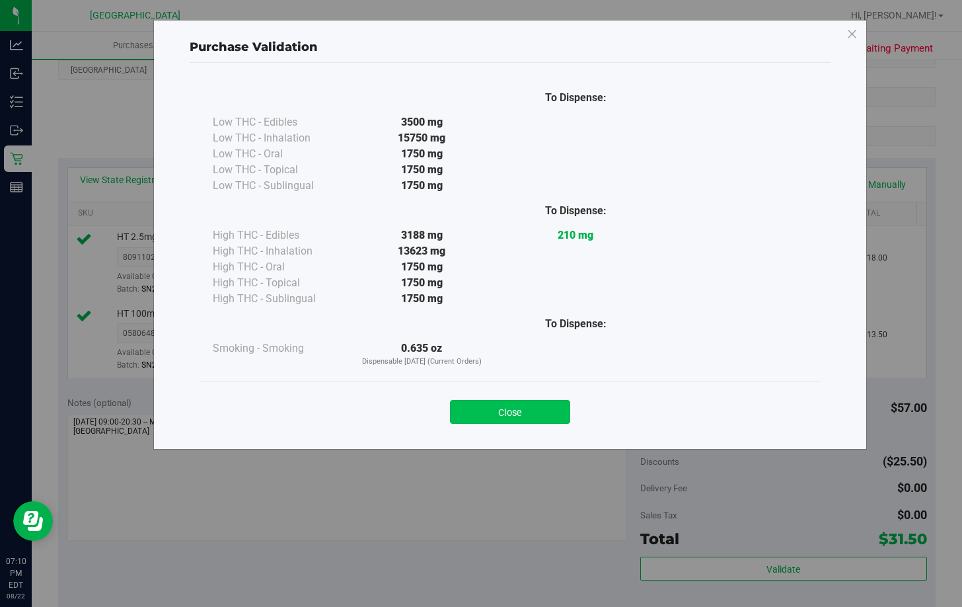
click at [520, 418] on button "Close" at bounding box center [510, 412] width 120 height 24
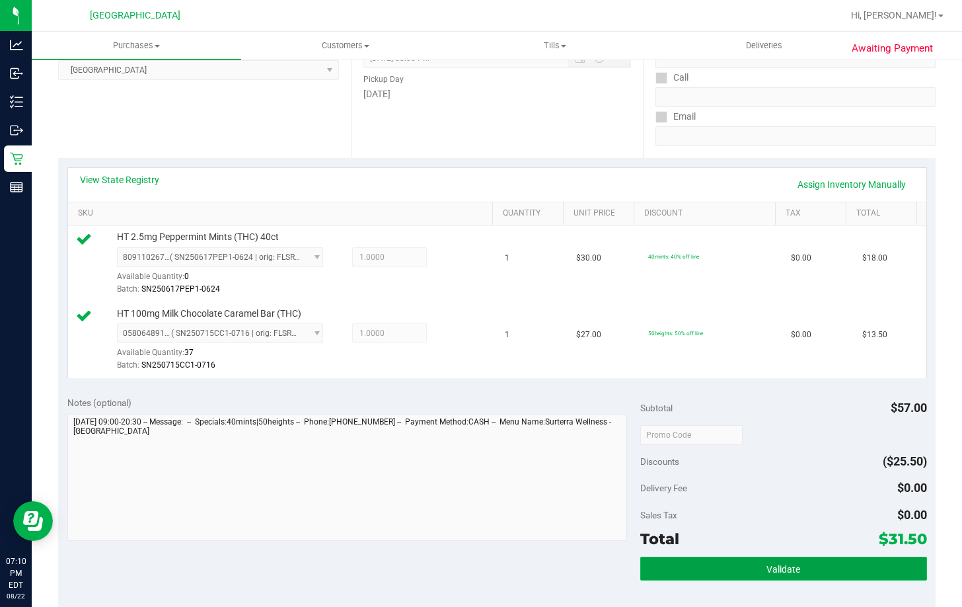
click at [770, 571] on span "Validate" at bounding box center [783, 569] width 34 height 11
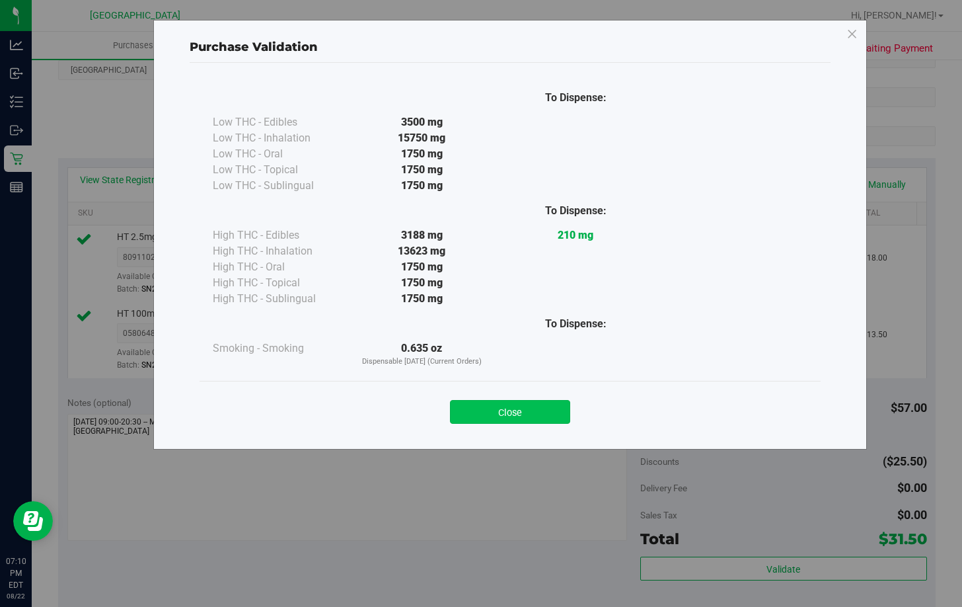
click at [538, 402] on button "Close" at bounding box center [510, 412] width 120 height 24
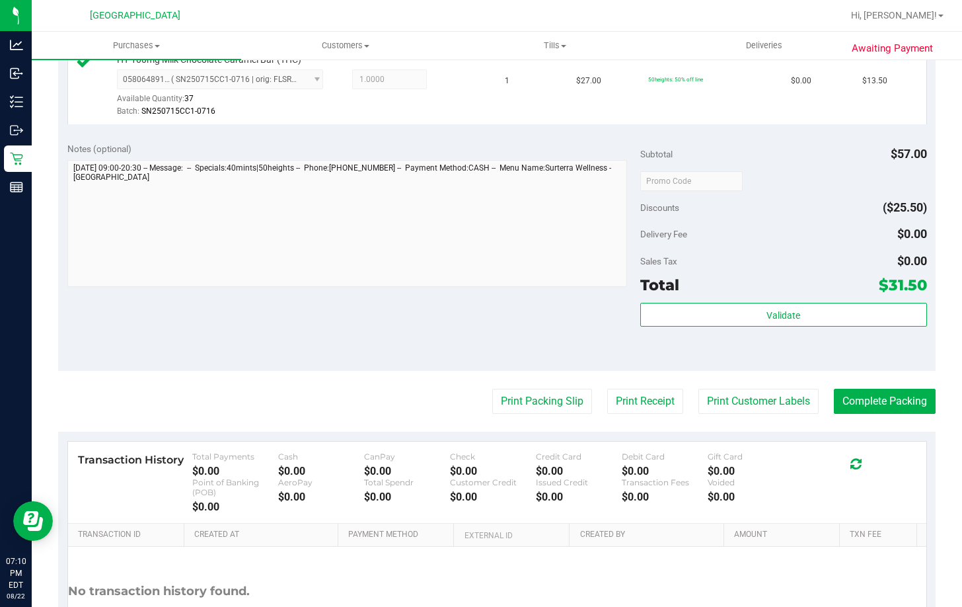
scroll to position [462, 0]
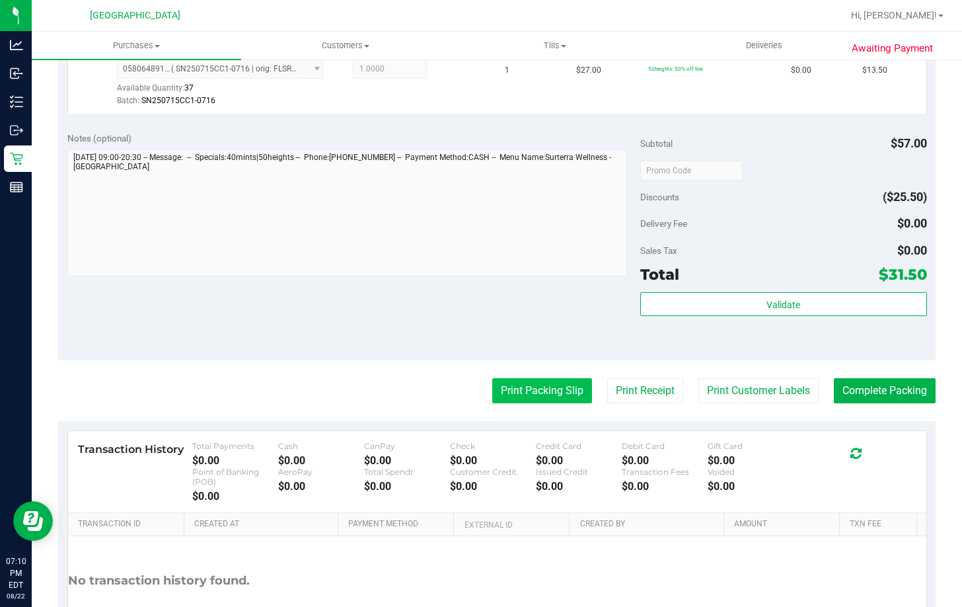
click at [537, 383] on button "Print Packing Slip" at bounding box center [542, 390] width 100 height 25
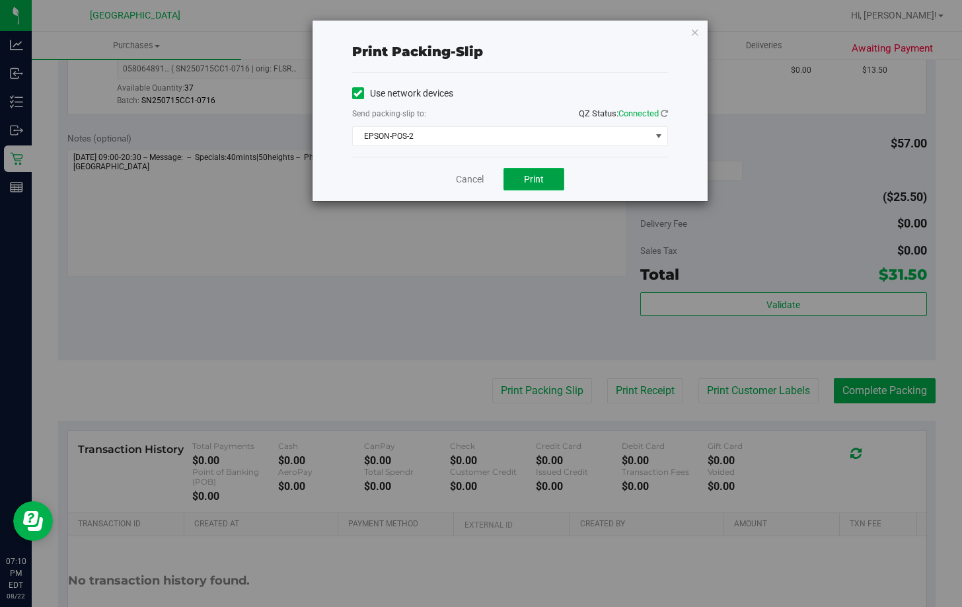
click at [542, 176] on span "Print" at bounding box center [534, 179] width 20 height 11
click at [471, 183] on link "Cancel" at bounding box center [470, 179] width 28 height 14
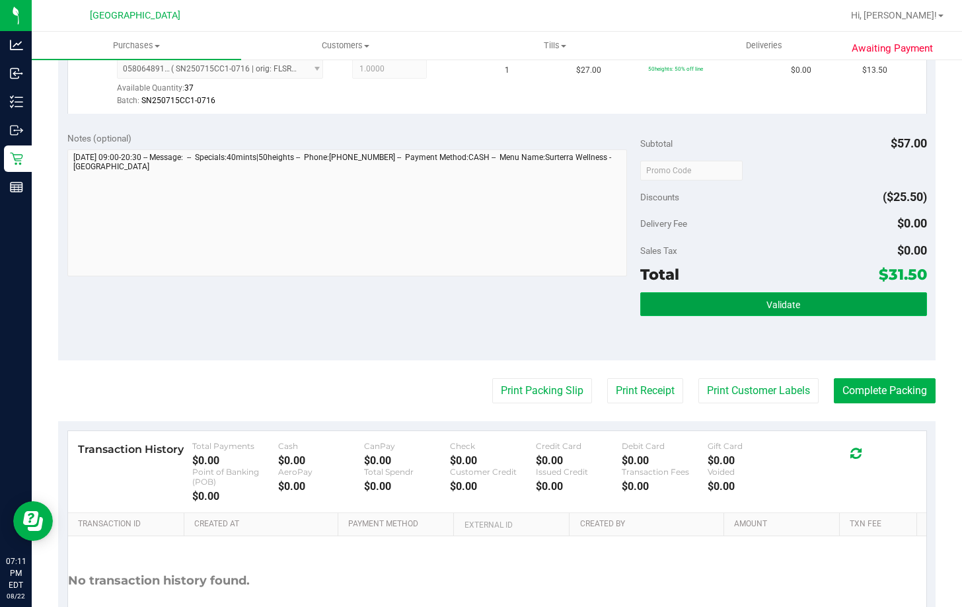
click at [795, 305] on button "Validate" at bounding box center [783, 304] width 287 height 24
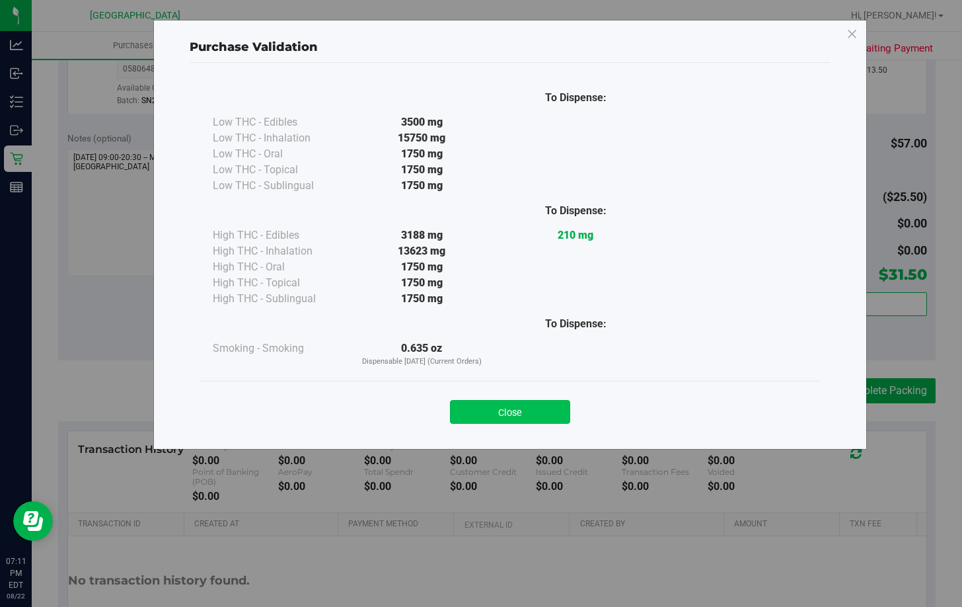
click at [536, 409] on button "Close" at bounding box center [510, 412] width 120 height 24
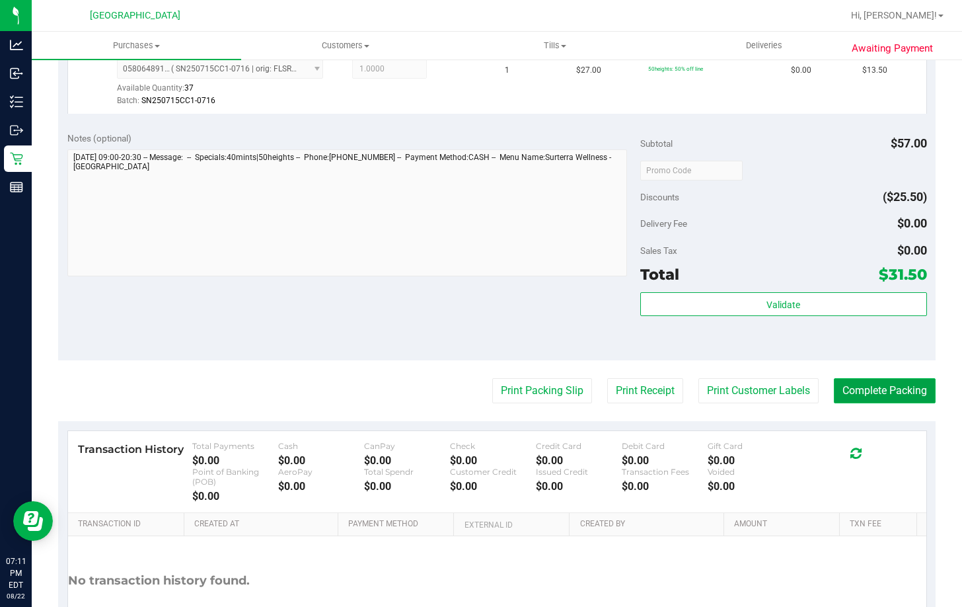
click at [902, 400] on button "Complete Packing" at bounding box center [885, 390] width 102 height 25
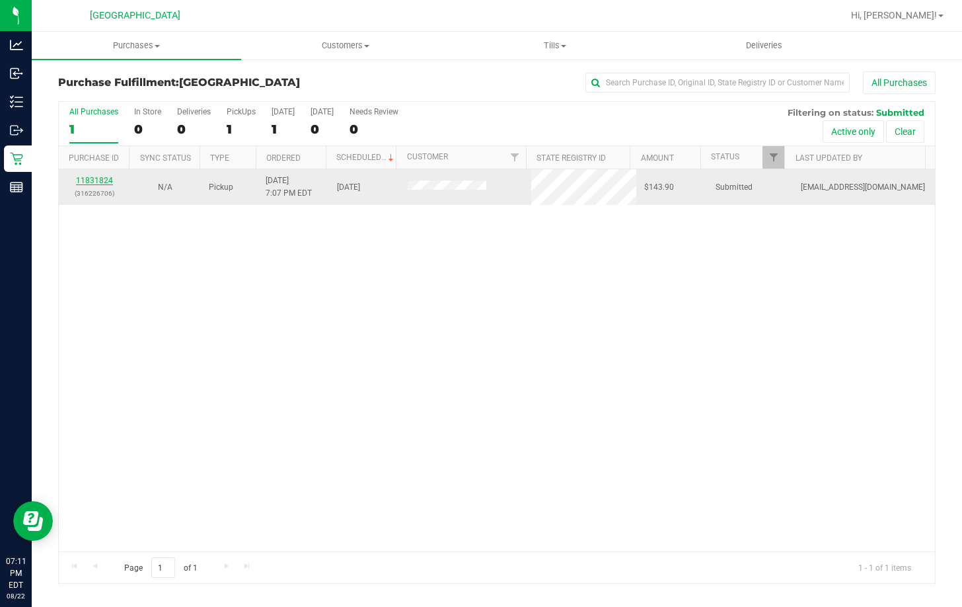
click at [93, 181] on link "11831824" at bounding box center [94, 180] width 37 height 9
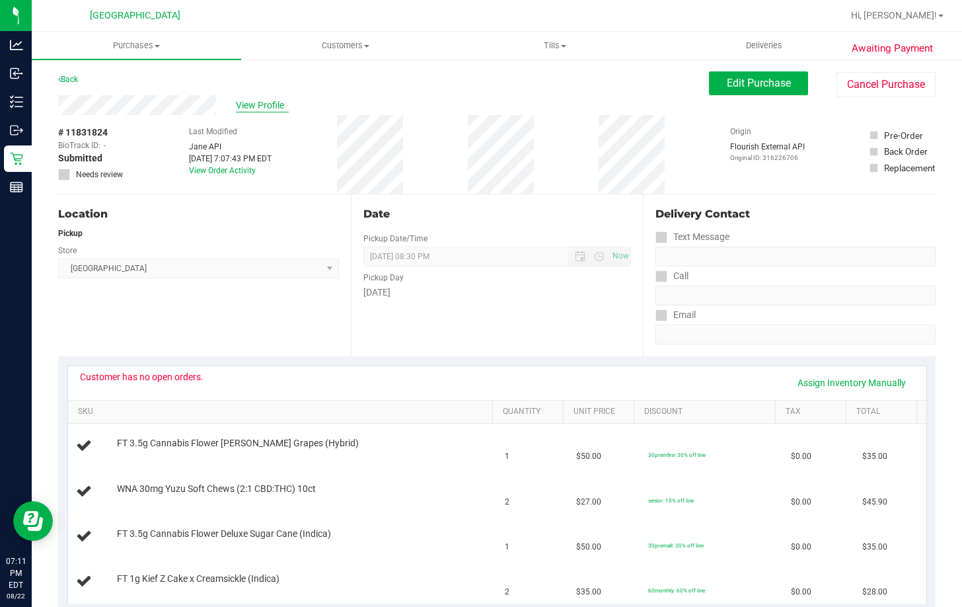
click at [259, 102] on span "View Profile" at bounding box center [262, 105] width 53 height 14
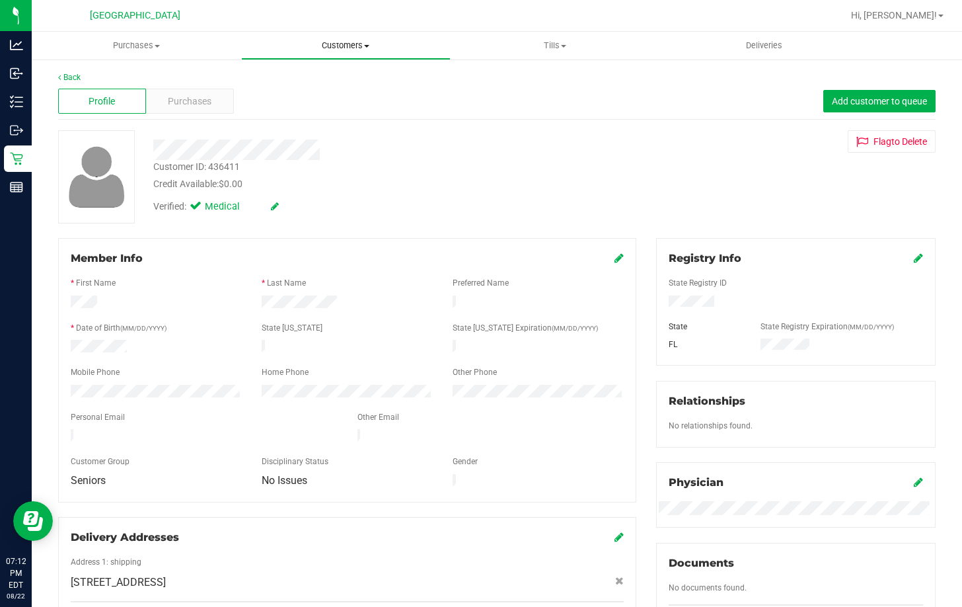
click at [334, 44] on span "Customers" at bounding box center [346, 46] width 208 height 12
click at [315, 82] on span "All customers" at bounding box center [288, 79] width 95 height 11
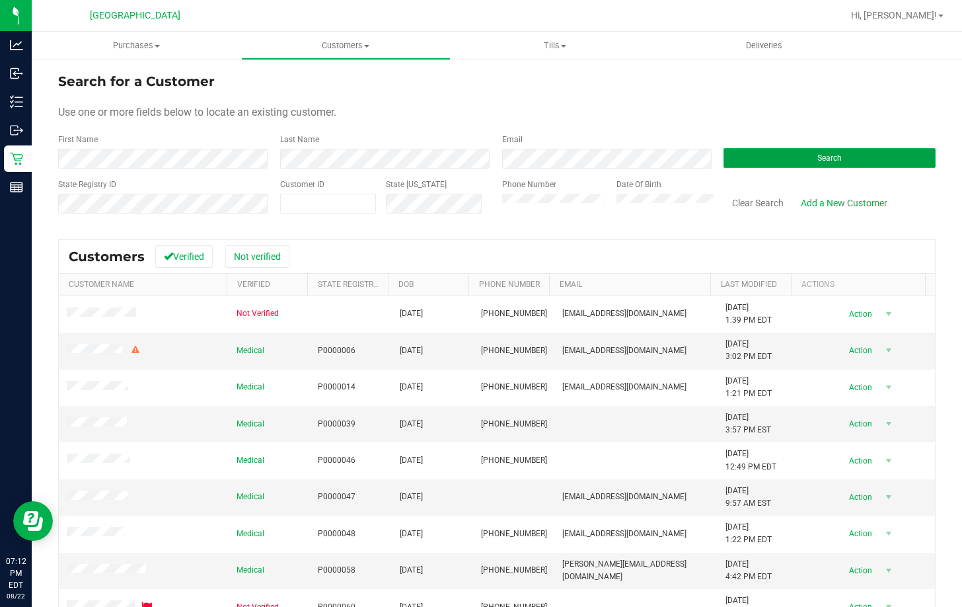
click at [834, 160] on button "Search" at bounding box center [829, 158] width 212 height 20
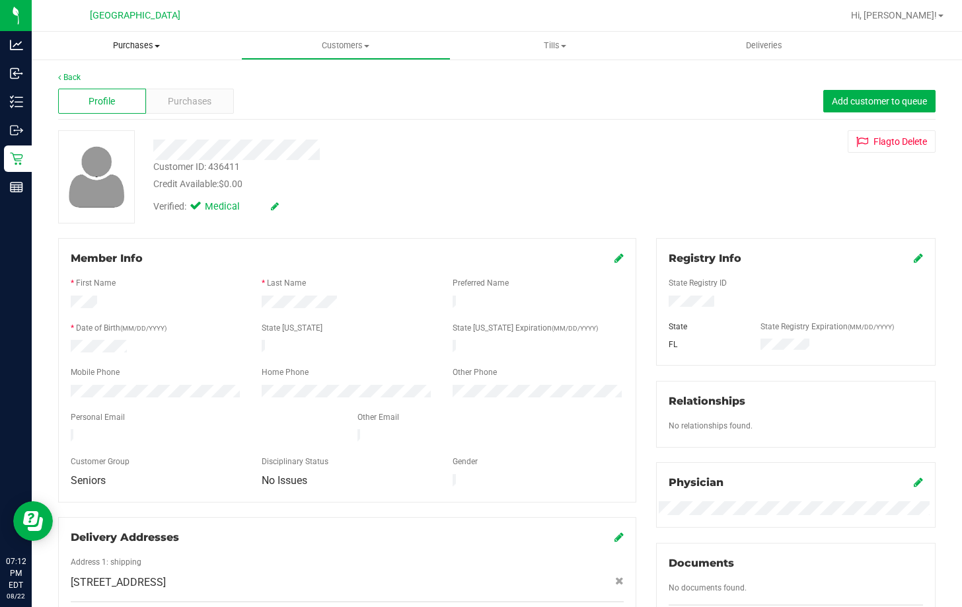
click at [136, 44] on span "Purchases" at bounding box center [136, 46] width 209 height 12
click at [125, 97] on li "Fulfillment" at bounding box center [136, 96] width 209 height 16
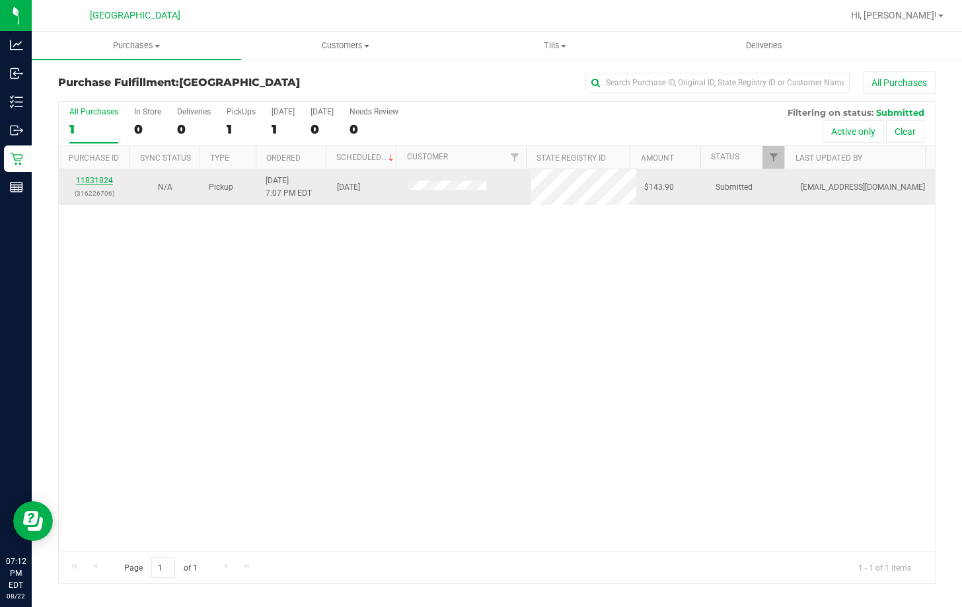
click at [104, 178] on link "11831824" at bounding box center [94, 180] width 37 height 9
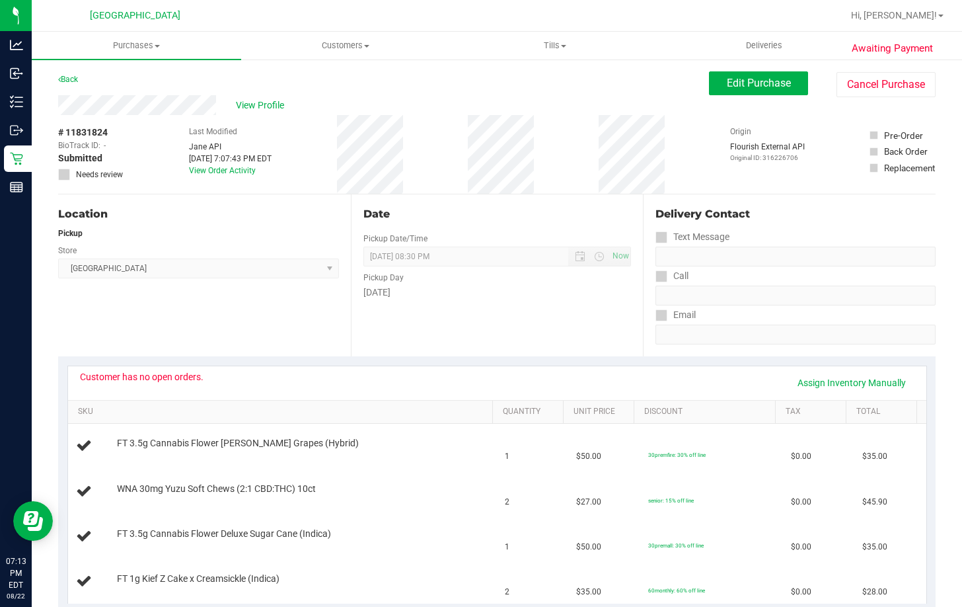
drag, startPoint x: 267, startPoint y: 207, endPoint x: 276, endPoint y: 201, distance: 10.8
click at [267, 207] on div "Location" at bounding box center [198, 214] width 281 height 16
click at [727, 77] on span "Edit Purchase" at bounding box center [759, 83] width 64 height 13
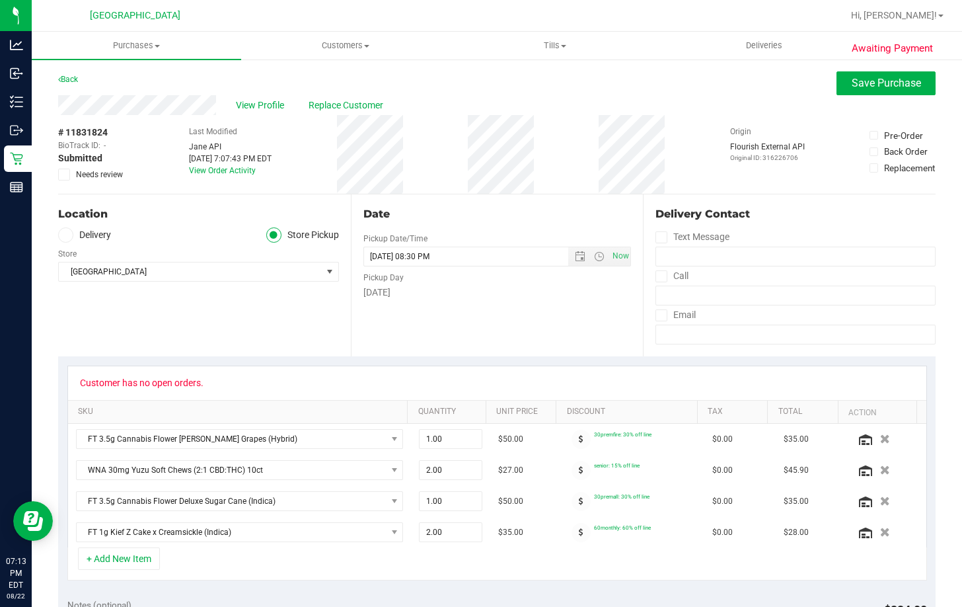
click at [69, 176] on span at bounding box center [64, 174] width 12 height 12
click at [0, 0] on input "Needs review" at bounding box center [0, 0] width 0 height 0
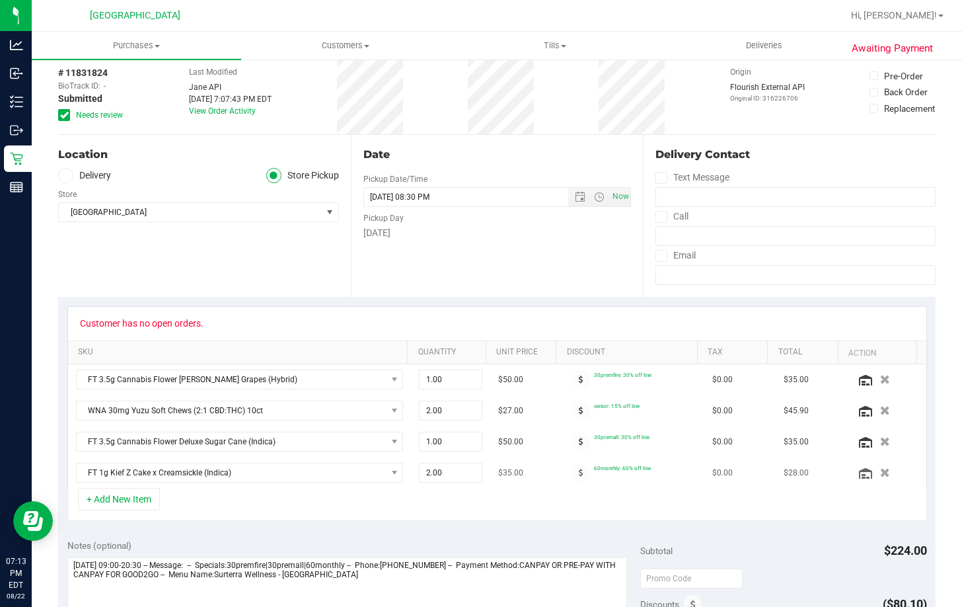
scroll to position [264, 0]
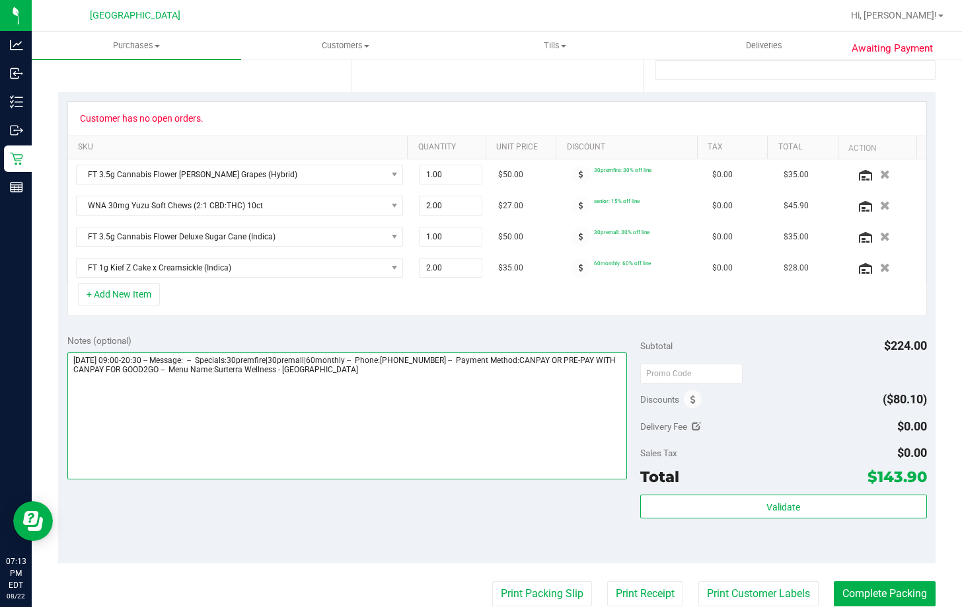
click at [495, 394] on textarea at bounding box center [347, 415] width 560 height 127
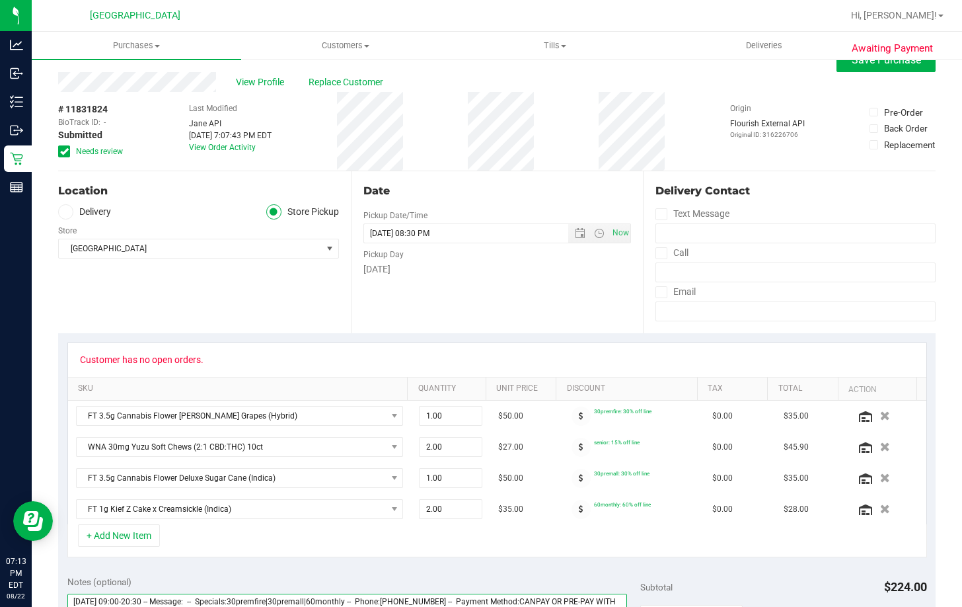
scroll to position [0, 0]
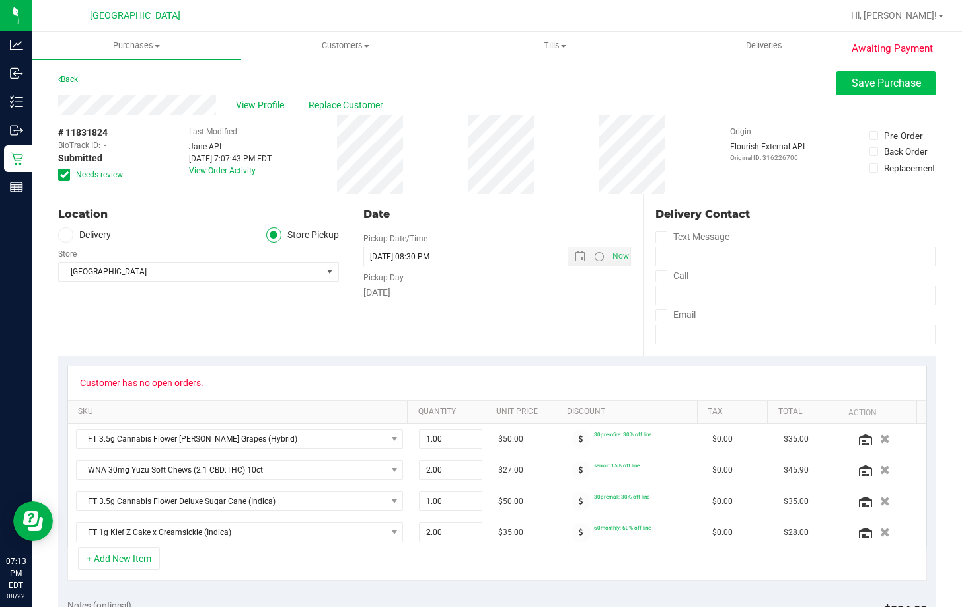
type textarea "Friday 08/22/2025 09:00-20:30 -- Message: -- Specials:30premfire|30premall|60mo…"
click at [878, 80] on span "Save Purchase" at bounding box center [886, 83] width 69 height 13
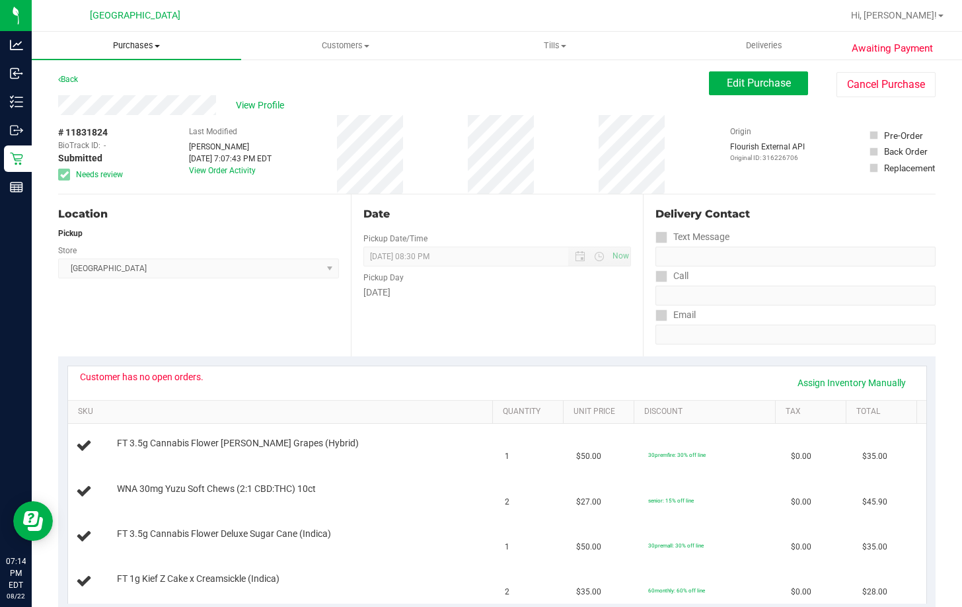
click at [139, 43] on span "Purchases" at bounding box center [136, 46] width 209 height 12
click at [121, 93] on li "Fulfillment" at bounding box center [136, 96] width 209 height 16
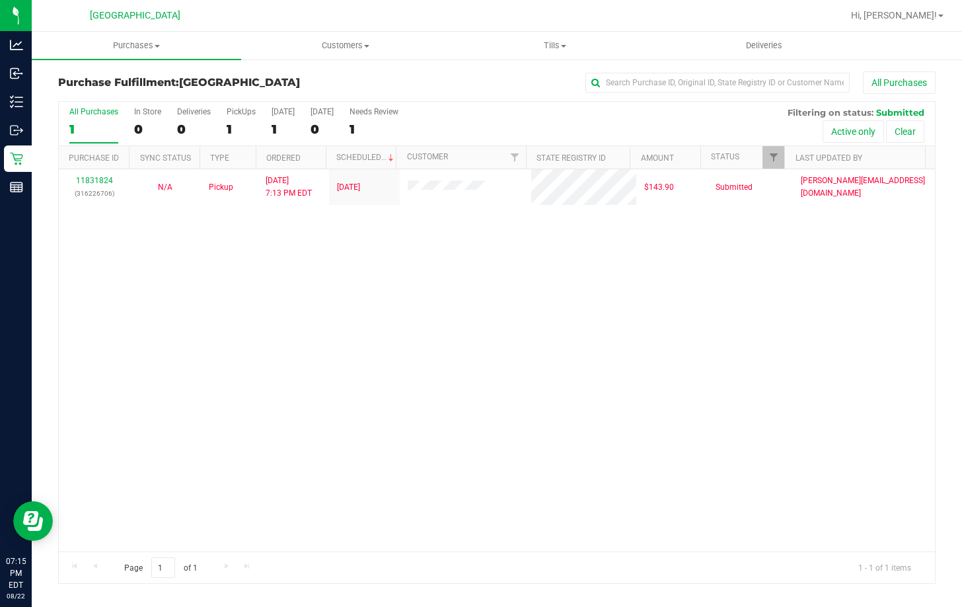
click at [630, 361] on div "11831824 (316226706) N/A Pickup 8/22/2025 7:13 PM EDT 8/22/2025 $143.90 Submitt…" at bounding box center [497, 360] width 876 height 382
click at [334, 307] on div "11831824 (316226706) N/A Pickup [DATE] 7:16 PM EDT 8/22/2025 $143.90 Submitted …" at bounding box center [497, 360] width 876 height 382
click at [404, 325] on div "11831824 (316226706) N/A Pickup [DATE] 7:16 PM EDT 8/22/2025 $143.90 Submitted …" at bounding box center [497, 360] width 876 height 382
click at [454, 260] on div "11831824 (316226706) N/A Pickup [DATE] 7:16 PM EDT 8/22/2025 $143.90 Submitted …" at bounding box center [497, 360] width 876 height 382
click at [236, 254] on div "11831824 (316226706) N/A Pickup [DATE] 7:16 PM EDT 8/22/2025 $143.90 Submitted …" at bounding box center [497, 360] width 876 height 382
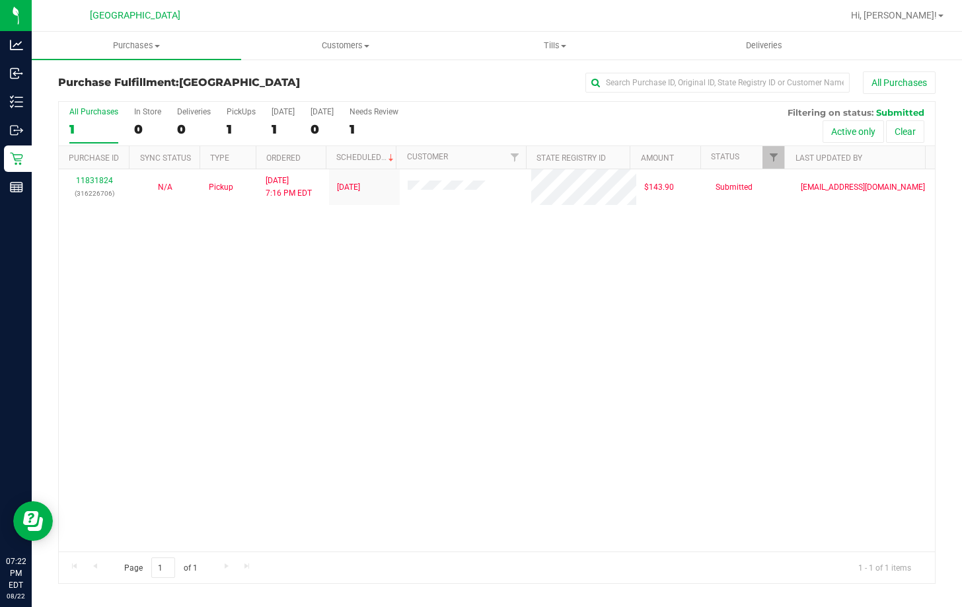
click at [270, 364] on div "11831824 (316226706) N/A Pickup [DATE] 7:16 PM EDT 8/22/2025 $143.90 Submitted …" at bounding box center [497, 360] width 876 height 382
click at [664, 422] on div "11831824 (316226706) N/A Pickup [DATE] 7:16 PM EDT 8/22/2025 $143.90 Submitted …" at bounding box center [497, 360] width 876 height 382
click at [909, 17] on span "Hi, [PERSON_NAME]!" at bounding box center [894, 15] width 86 height 11
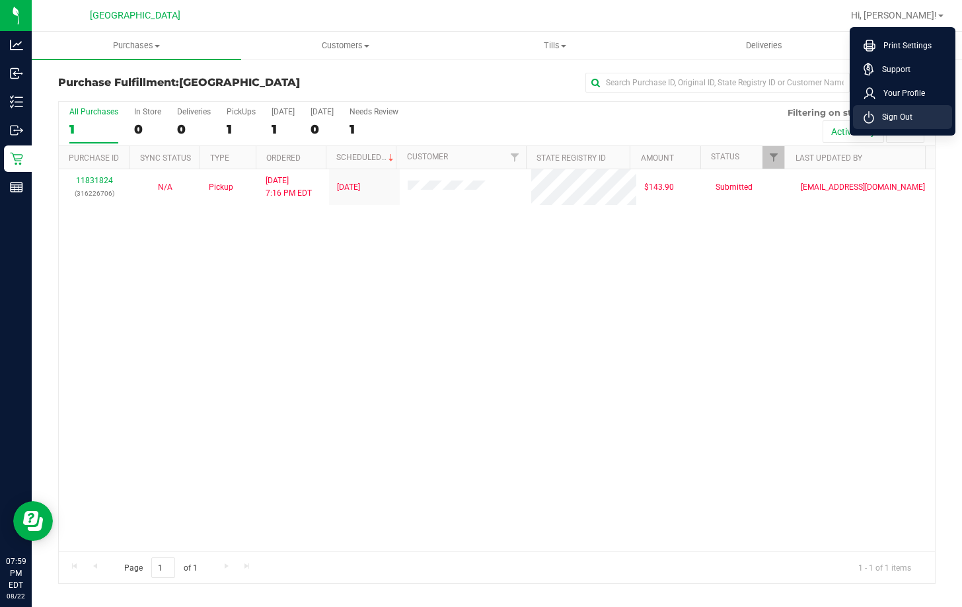
click at [897, 121] on span "Sign Out" at bounding box center [893, 116] width 38 height 13
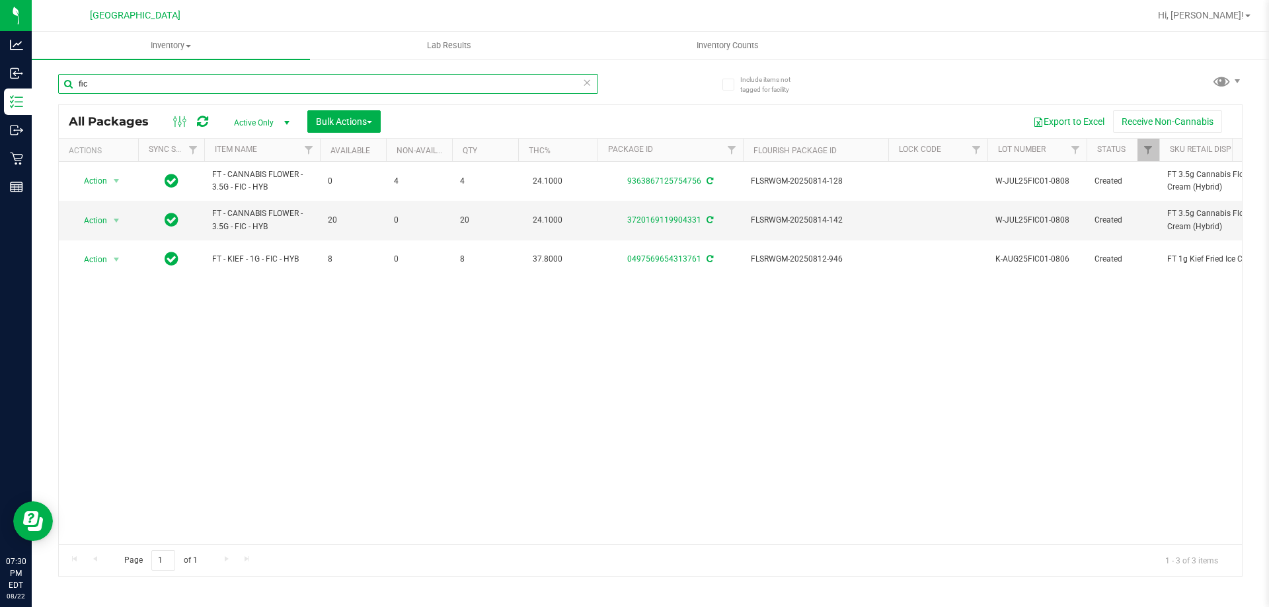
click at [291, 82] on input "fic" at bounding box center [328, 84] width 540 height 20
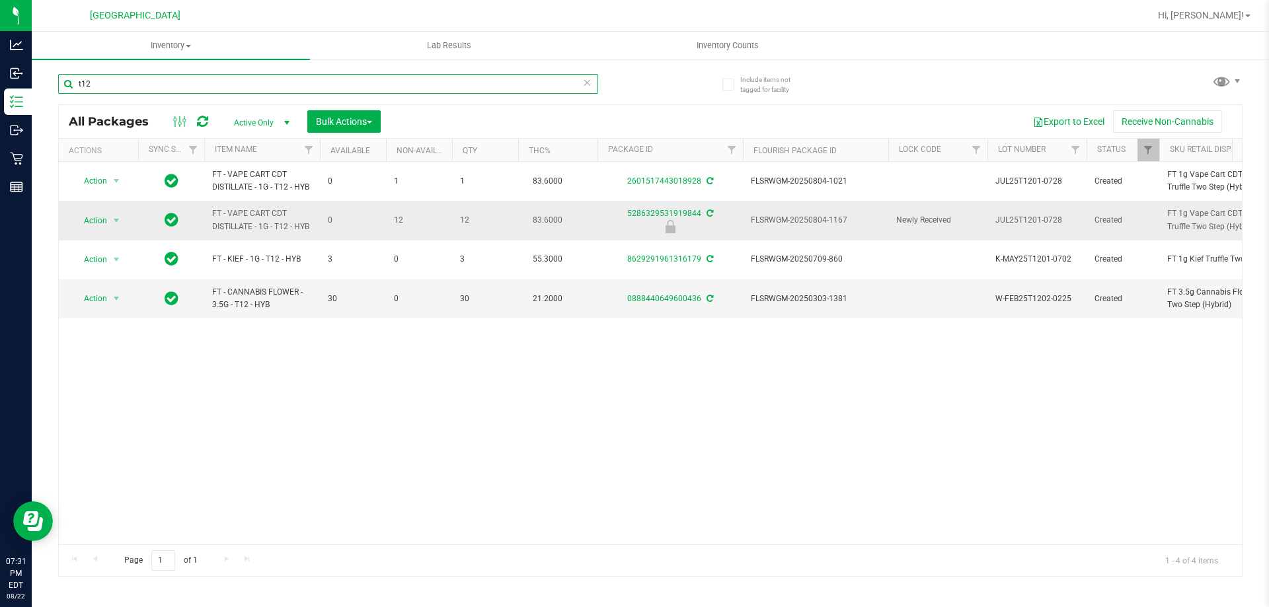
type input "t12"
click at [807, 226] on span "FLSRWGM-20250804-1167" at bounding box center [815, 220] width 129 height 13
click at [805, 223] on span "FLSRWGM-20250804-1167" at bounding box center [815, 220] width 129 height 13
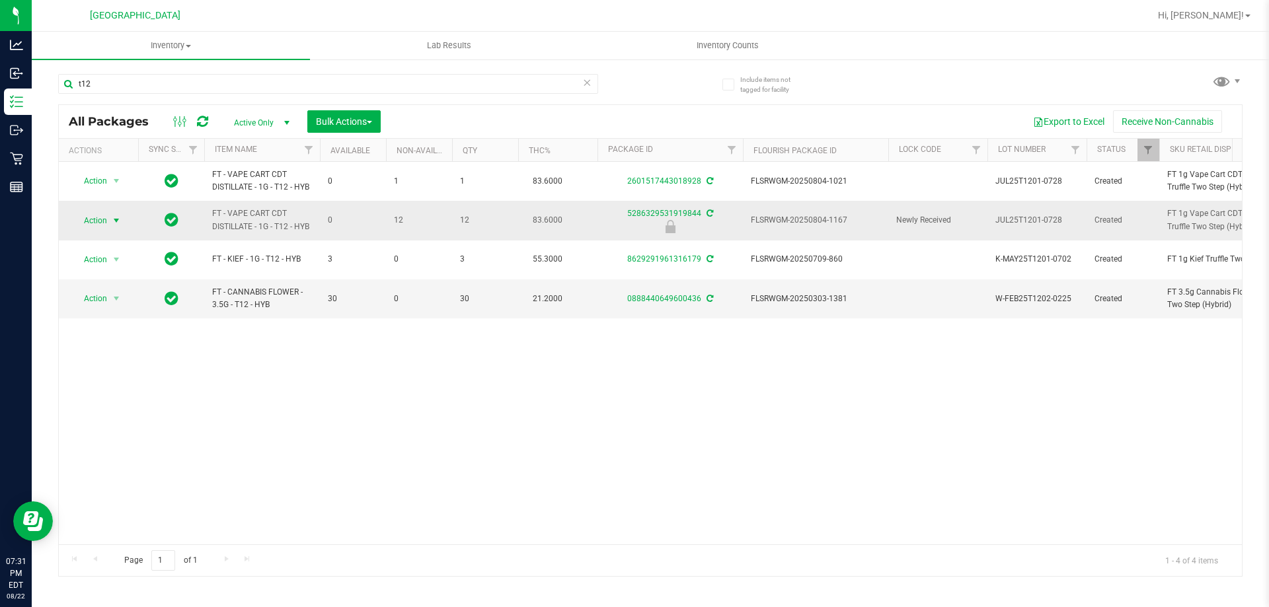
click at [107, 222] on span "Action" at bounding box center [90, 220] width 36 height 18
click at [112, 367] on li "Unlock package" at bounding box center [115, 377] width 85 height 20
